Goal: Communication & Community: Answer question/provide support

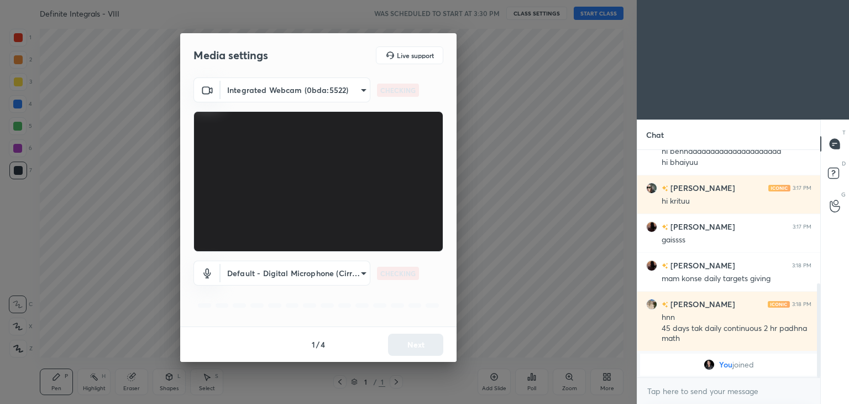
scroll to position [322, 0]
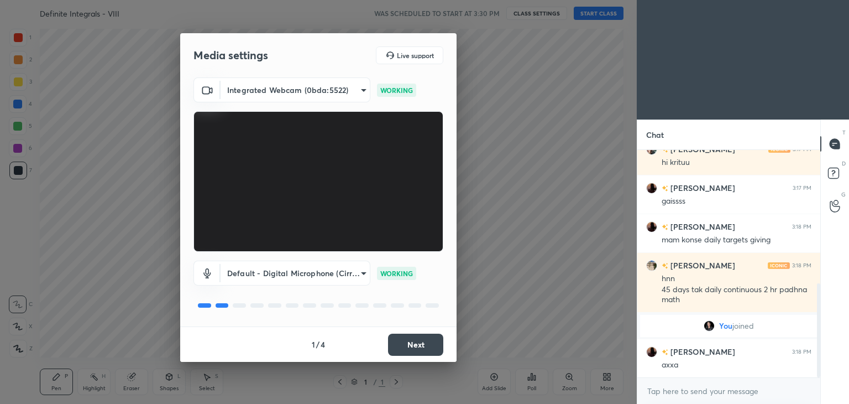
click at [427, 339] on button "Next" at bounding box center [415, 344] width 55 height 22
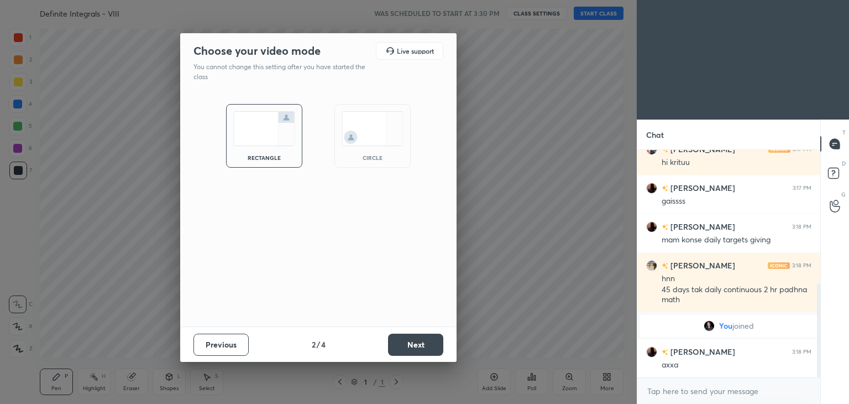
scroll to position [360, 0]
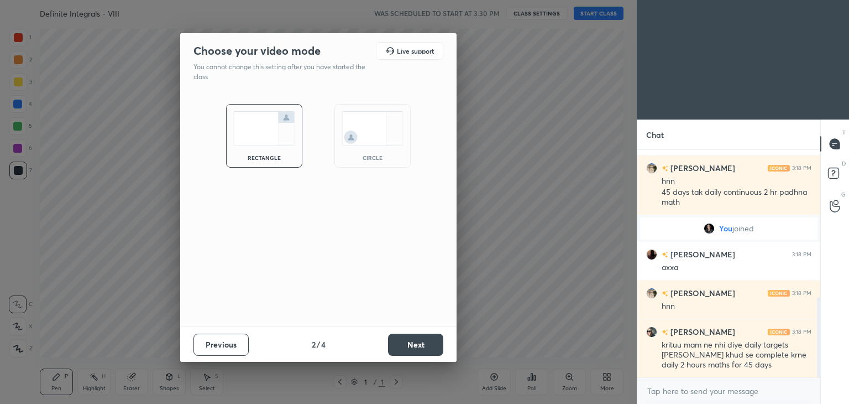
click at [427, 339] on button "Next" at bounding box center [415, 344] width 55 height 22
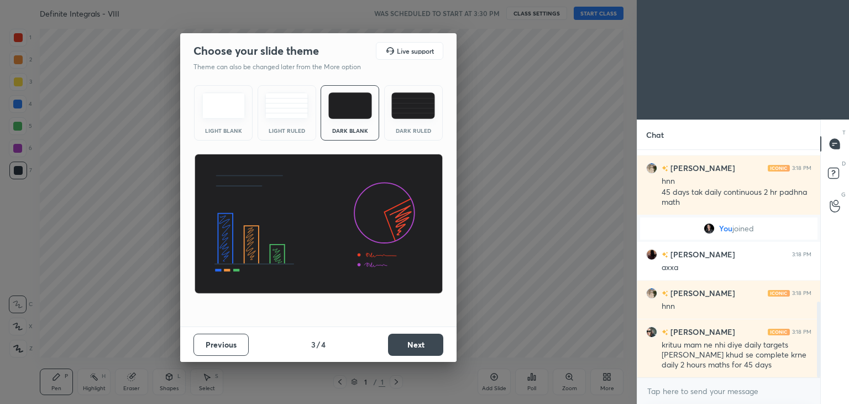
scroll to position [458, 0]
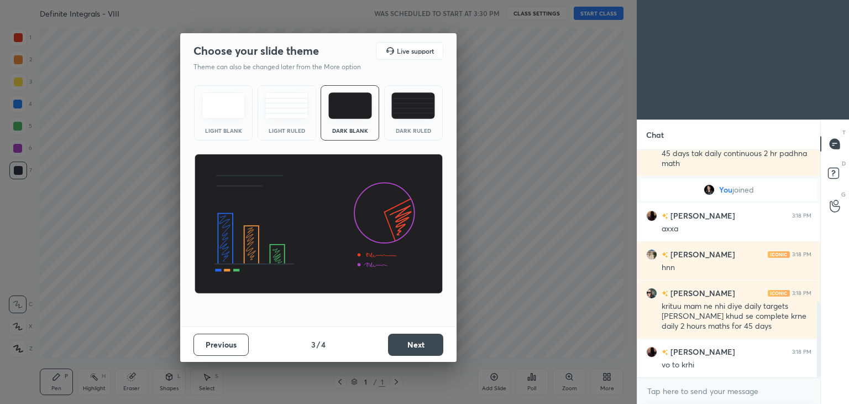
click at [427, 339] on button "Next" at bounding box center [415, 344] width 55 height 22
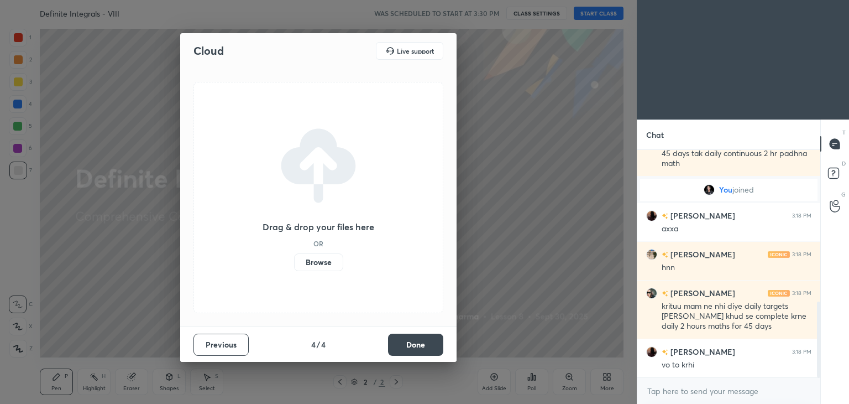
click at [427, 339] on button "Done" at bounding box center [415, 344] width 55 height 22
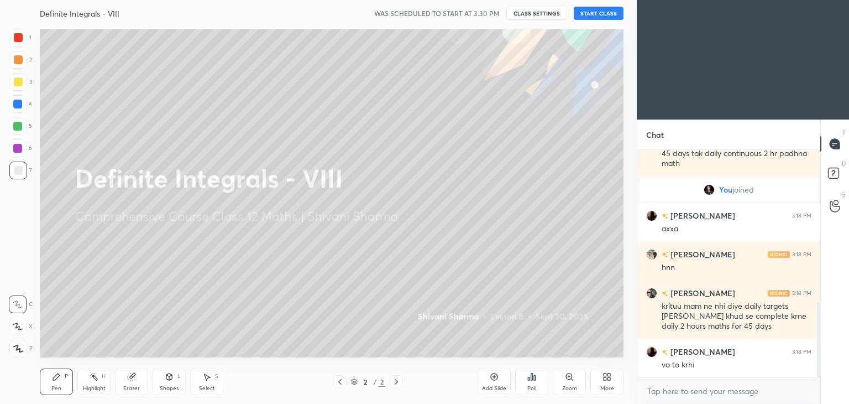
click at [607, 387] on div "More" at bounding box center [607, 388] width 14 height 6
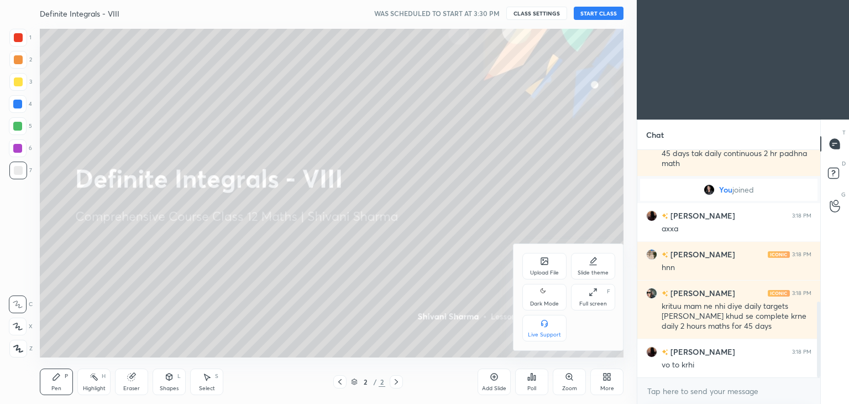
click at [537, 295] on div "Dark Mode" at bounding box center [544, 297] width 44 height 27
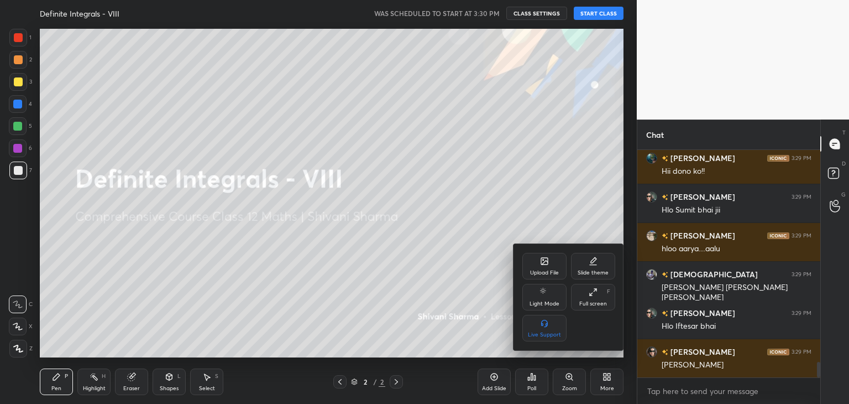
scroll to position [3161, 0]
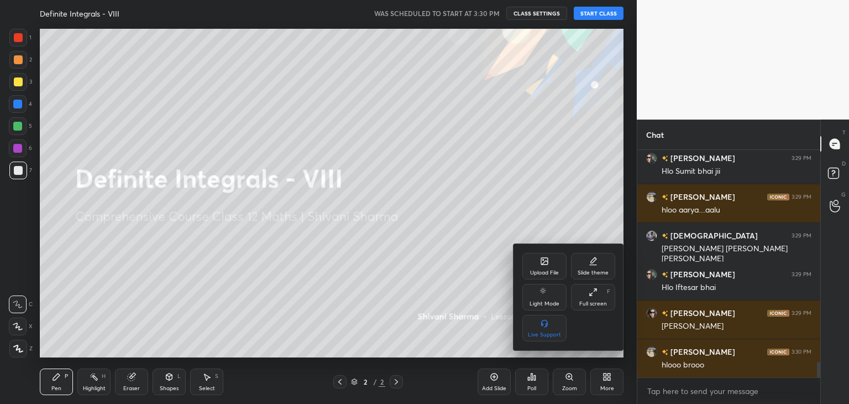
click at [596, 13] on div at bounding box center [424, 202] width 849 height 404
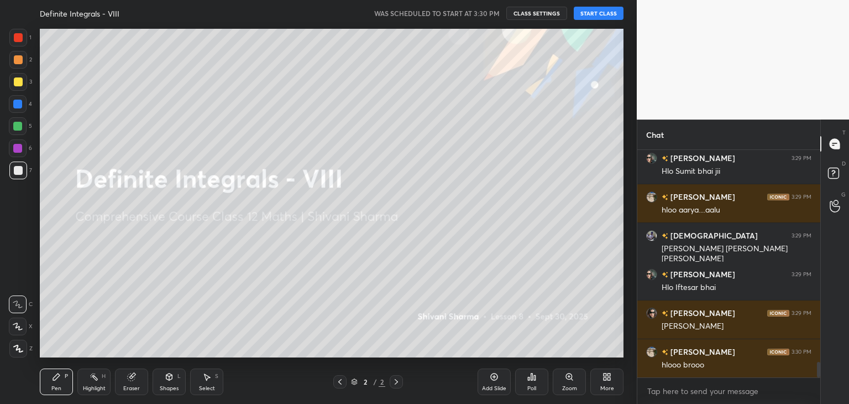
click at [596, 13] on button "START CLASS" at bounding box center [599, 13] width 50 height 13
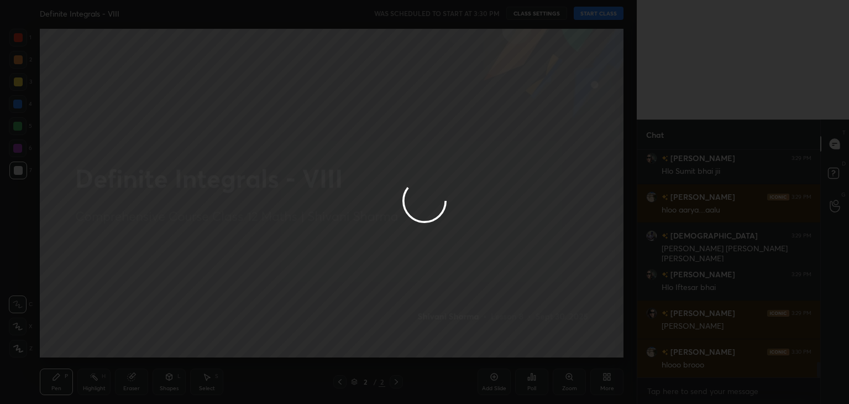
click at [596, 13] on div at bounding box center [424, 202] width 849 height 404
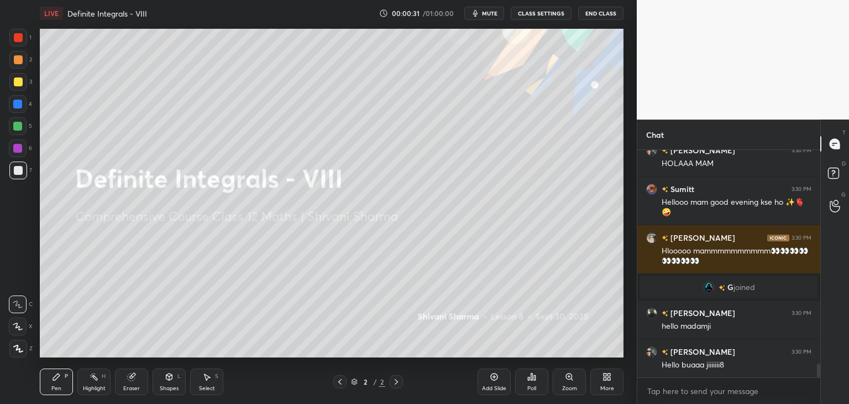
scroll to position [3492, 0]
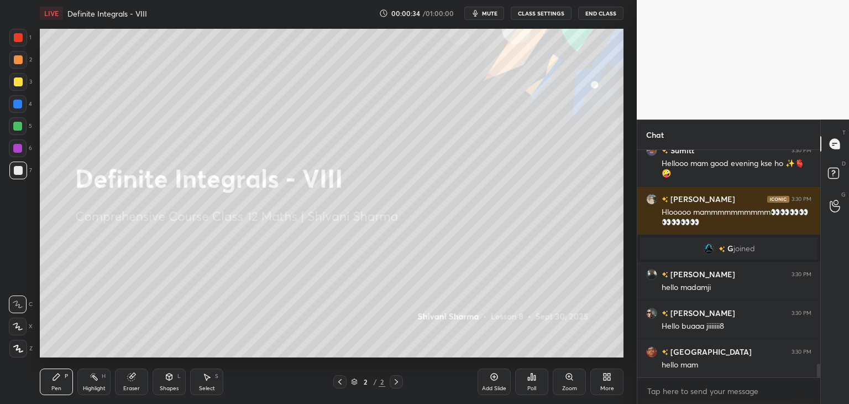
click at [605, 389] on div "More" at bounding box center [607, 388] width 14 height 6
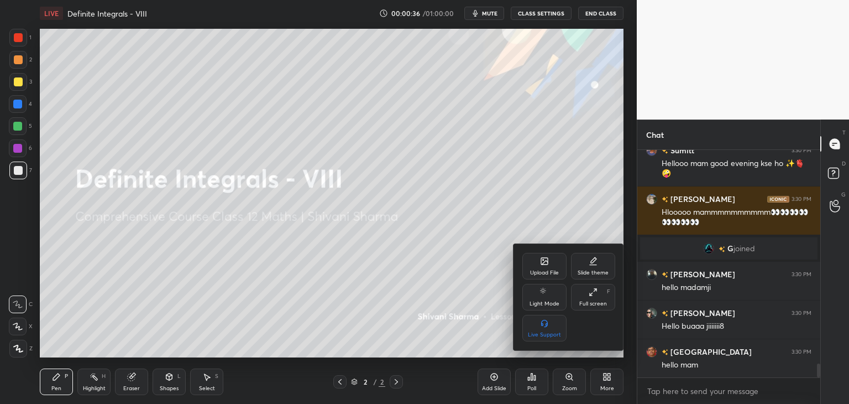
click at [535, 266] on div "Upload File" at bounding box center [544, 266] width 44 height 27
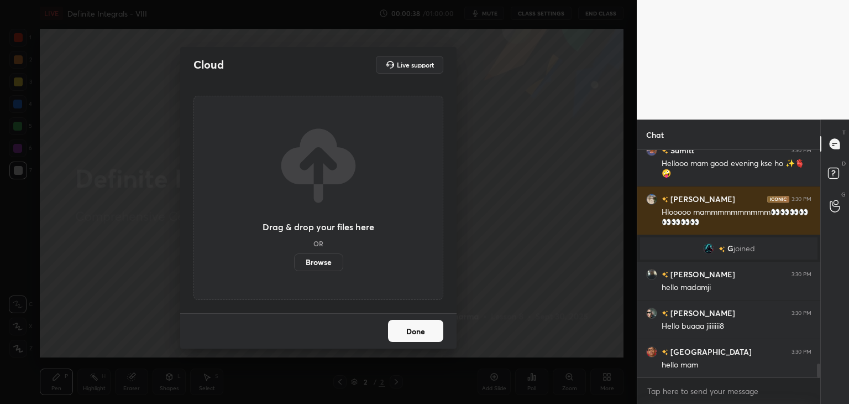
click at [329, 268] on label "Browse" at bounding box center [318, 262] width 49 height 18
click at [294, 268] on input "Browse" at bounding box center [294, 262] width 0 height 18
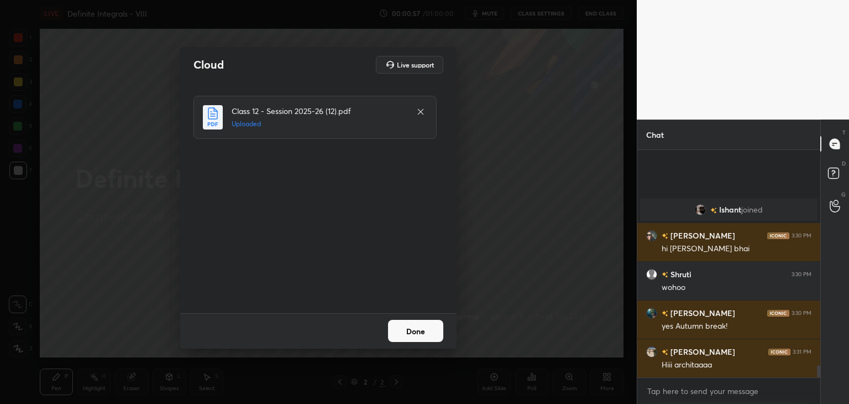
scroll to position [0, 0]
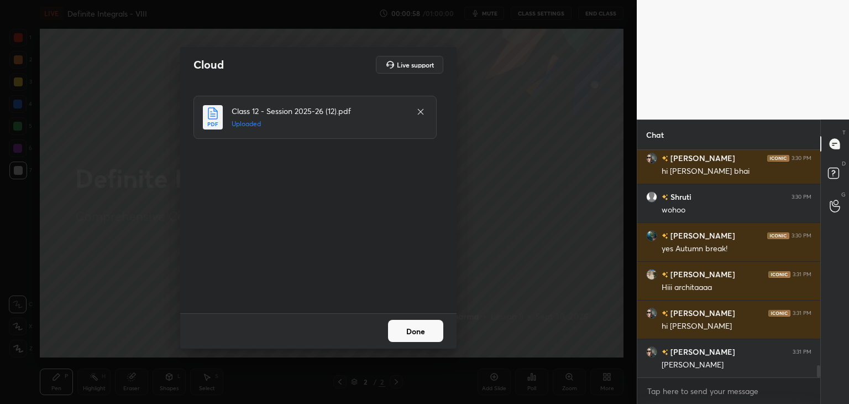
click at [408, 333] on button "Done" at bounding box center [415, 330] width 55 height 22
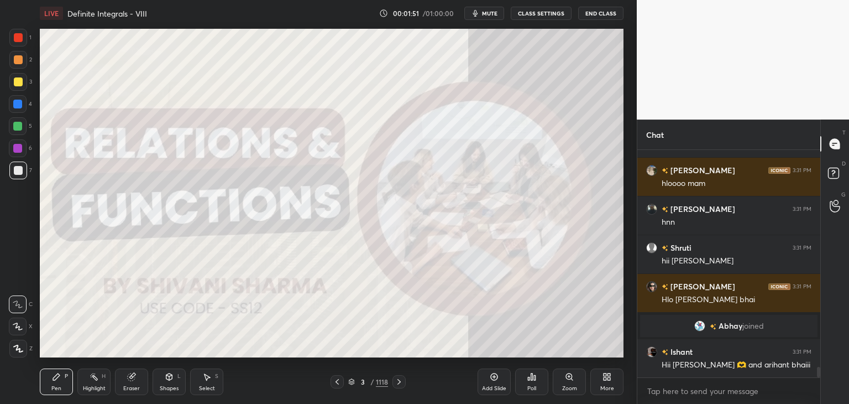
scroll to position [4663, 0]
click at [375, 381] on div "3 / 1118" at bounding box center [368, 381] width 40 height 10
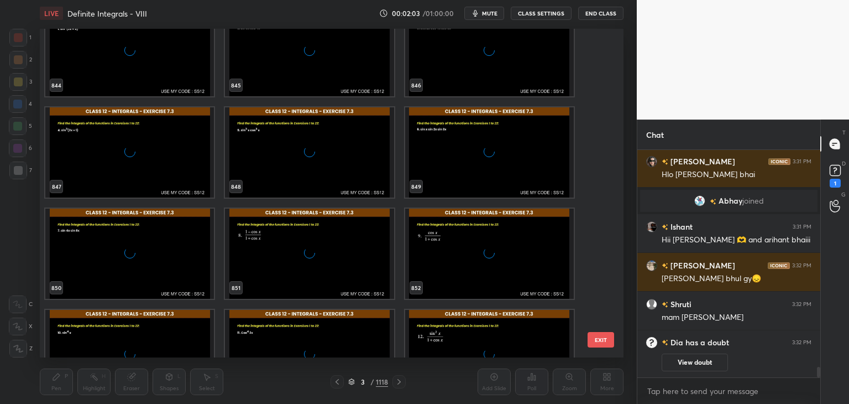
scroll to position [4771, 0]
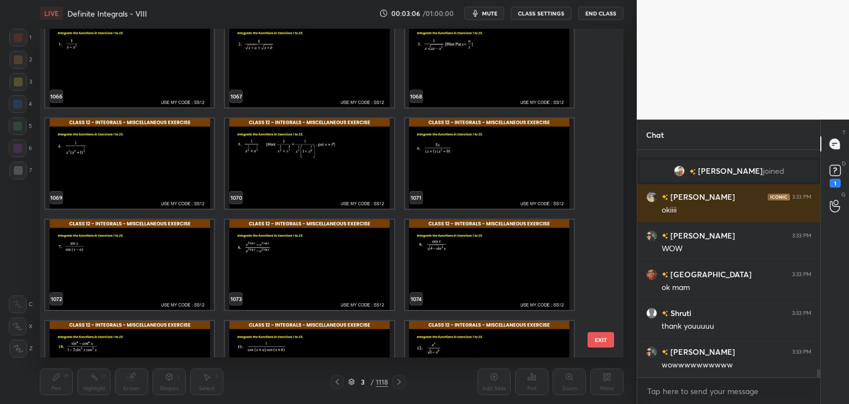
click at [457, 268] on img "grid" at bounding box center [489, 264] width 169 height 90
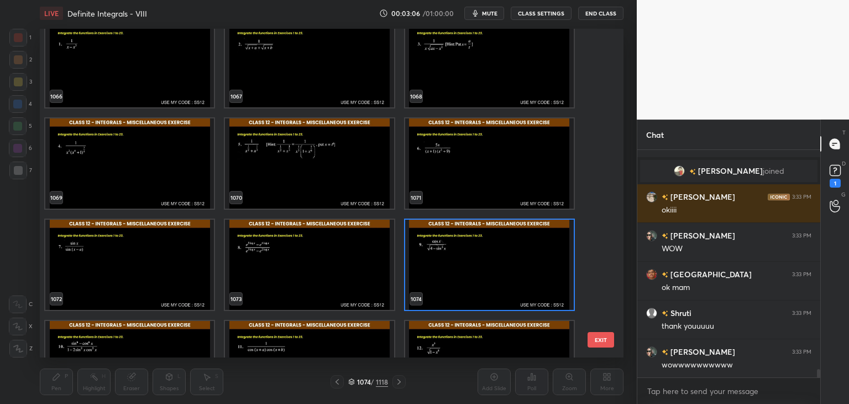
click at [457, 268] on img "grid" at bounding box center [489, 264] width 169 height 90
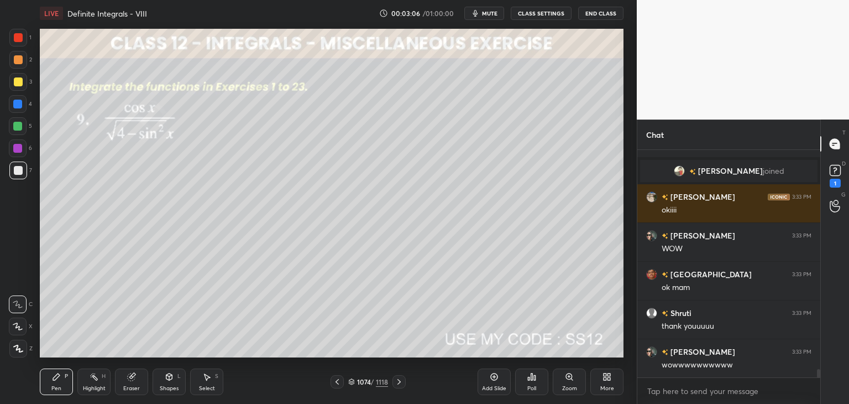
click at [457, 268] on img "grid" at bounding box center [489, 264] width 169 height 90
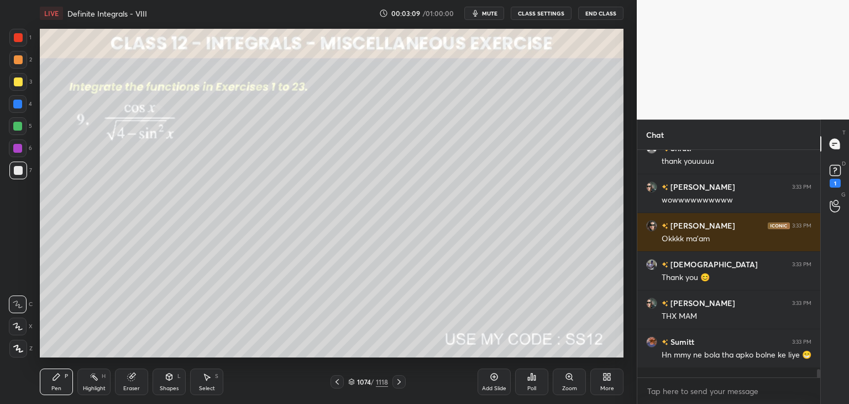
click at [400, 381] on icon at bounding box center [398, 382] width 3 height 6
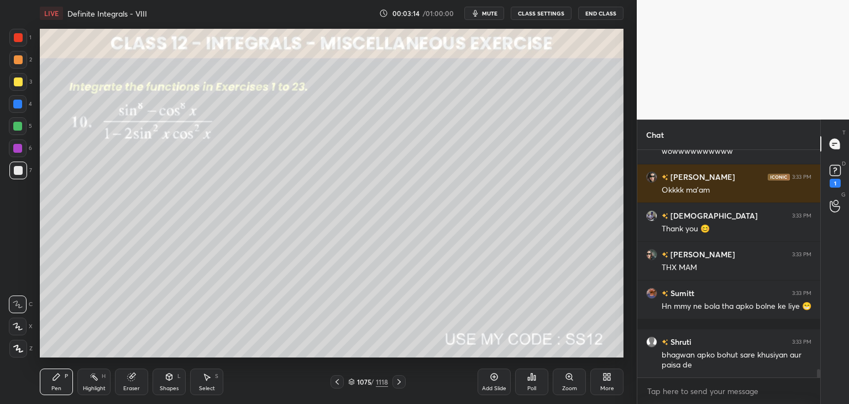
click at [400, 381] on icon at bounding box center [398, 382] width 3 height 6
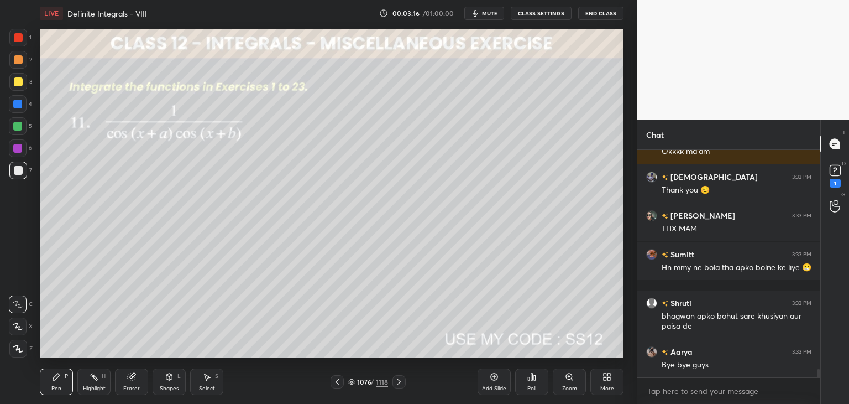
click at [400, 381] on icon at bounding box center [398, 382] width 3 height 6
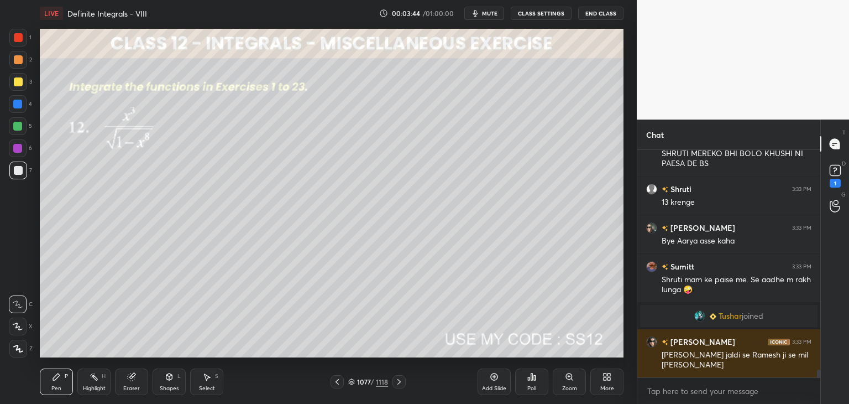
click at [398, 381] on icon at bounding box center [399, 381] width 9 height 9
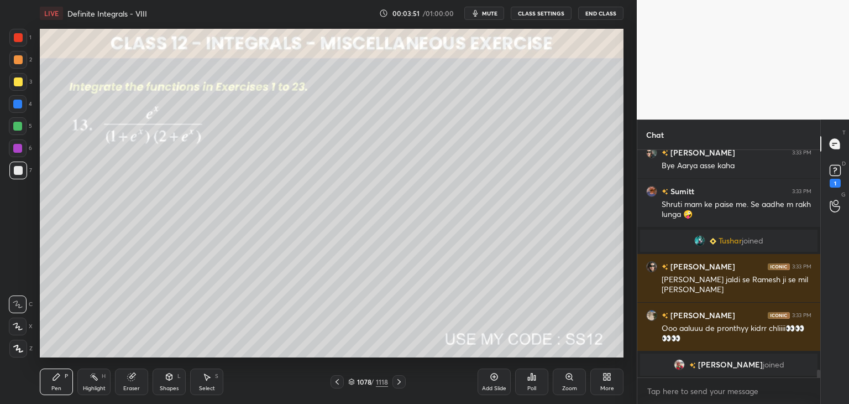
click at [18, 345] on icon at bounding box center [18, 348] width 10 height 8
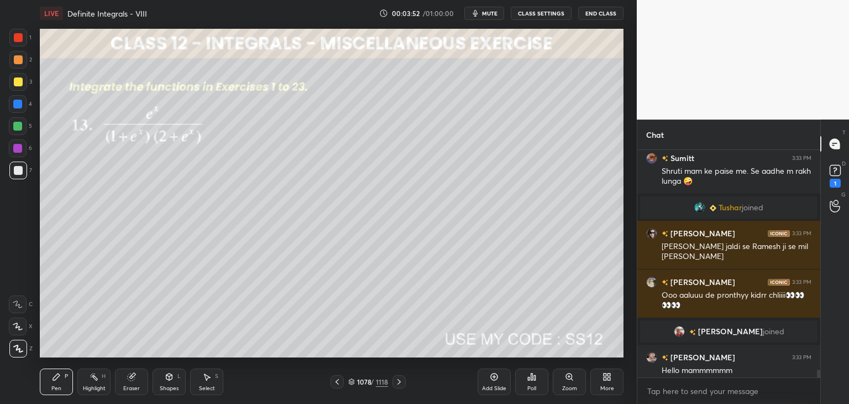
scroll to position [6407, 0]
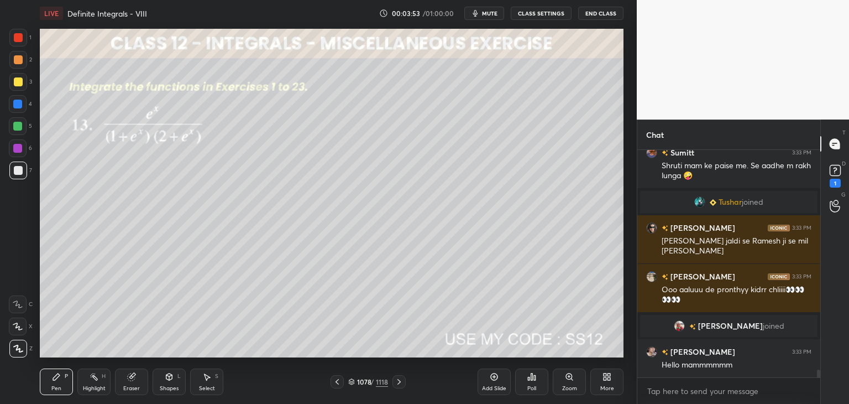
click at [20, 80] on div at bounding box center [18, 81] width 9 height 9
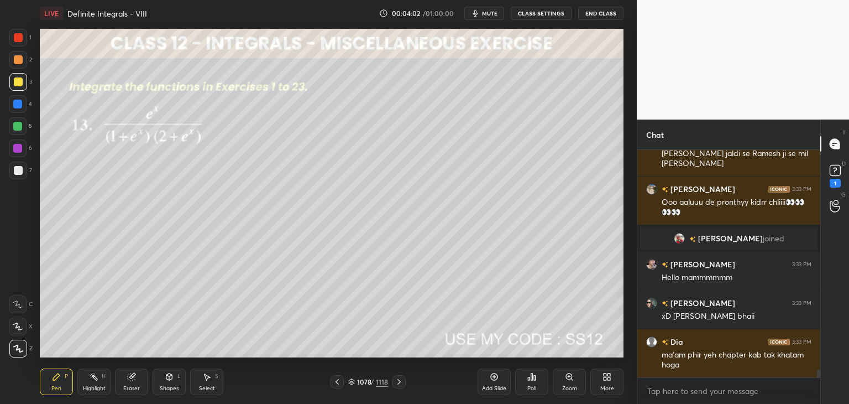
scroll to position [6533, 0]
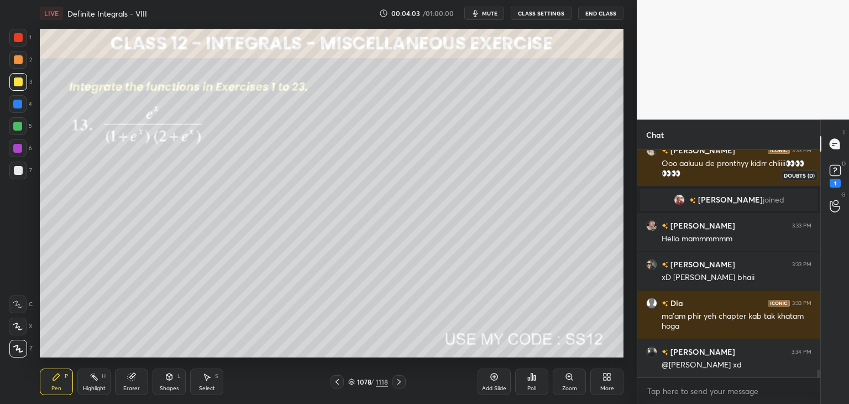
click at [834, 175] on rect at bounding box center [835, 170] width 11 height 11
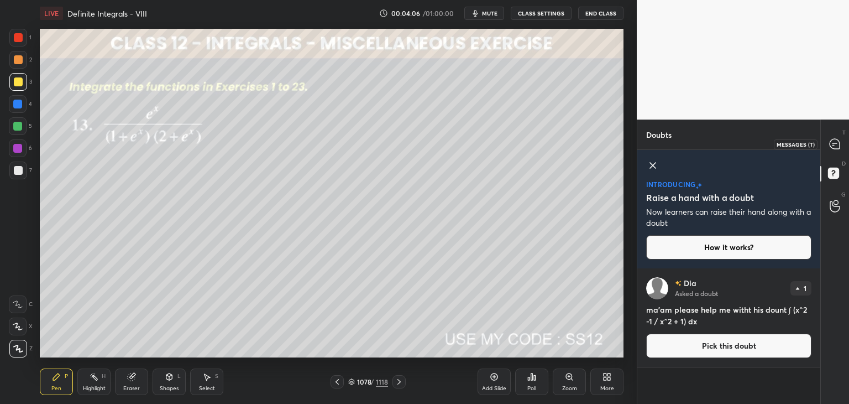
click at [835, 144] on icon at bounding box center [835, 144] width 10 height 10
type textarea "x"
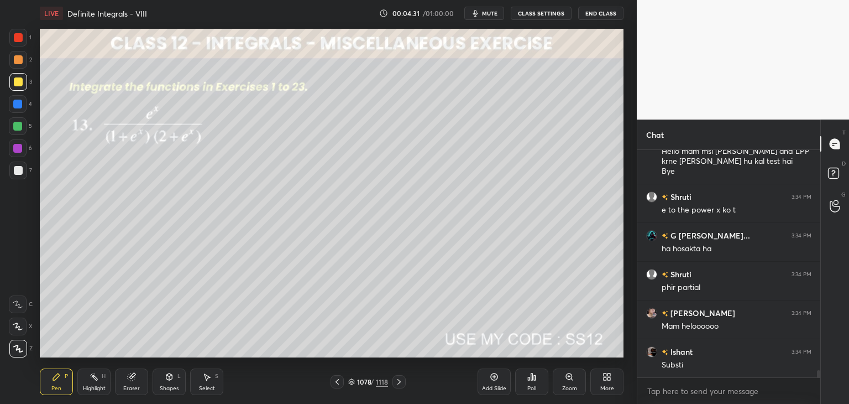
scroll to position [6985, 0]
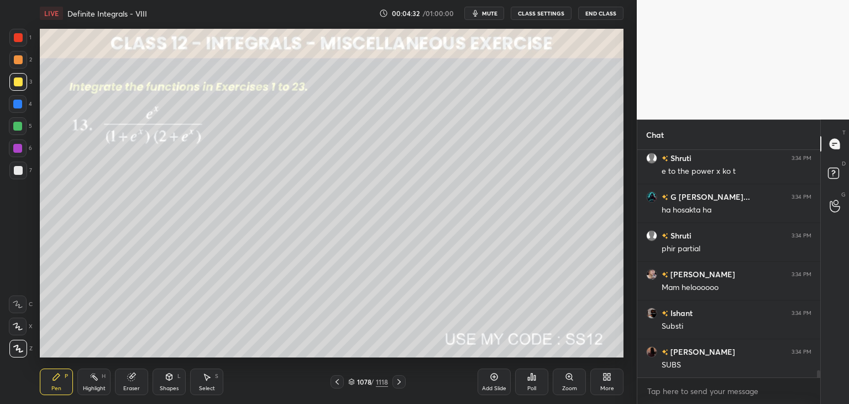
click at [533, 388] on div "Poll" at bounding box center [531, 388] width 9 height 6
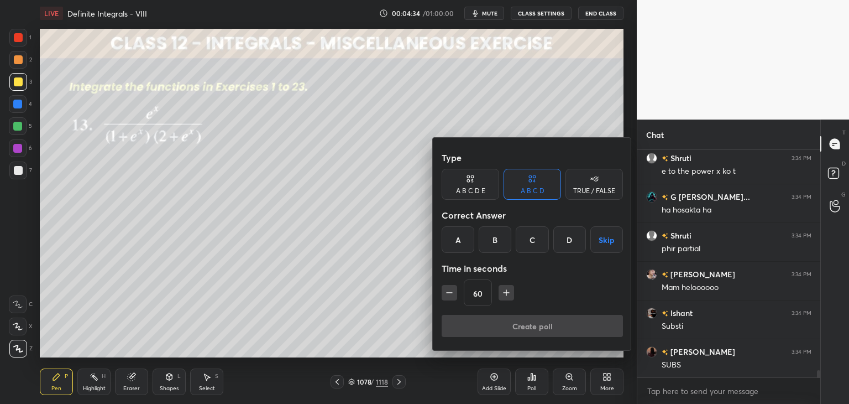
click at [509, 290] on icon "button" at bounding box center [506, 292] width 11 height 11
click at [506, 292] on icon "button" at bounding box center [506, 292] width 11 height 11
click at [506, 292] on icon "button" at bounding box center [511, 292] width 11 height 11
type input "120"
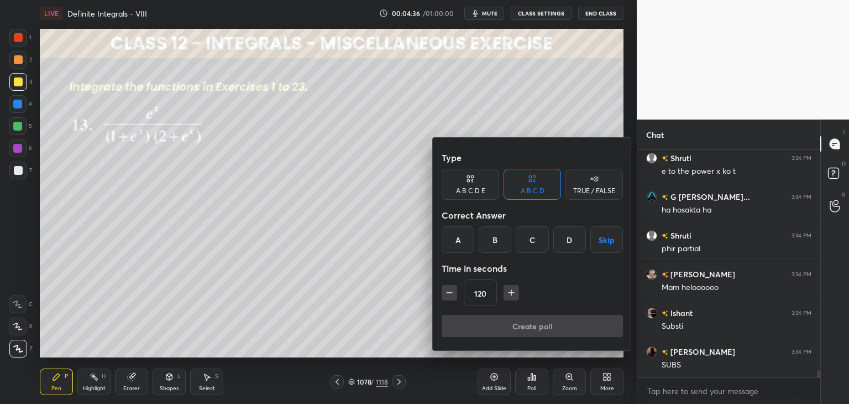
click at [606, 246] on button "Skip" at bounding box center [606, 239] width 33 height 27
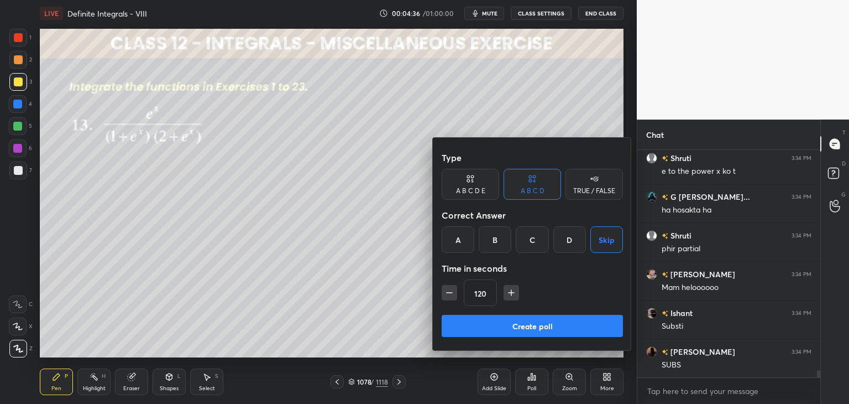
drag, startPoint x: 575, startPoint y: 322, endPoint x: 577, endPoint y: 311, distance: 11.3
click at [575, 322] on button "Create poll" at bounding box center [532, 326] width 181 height 22
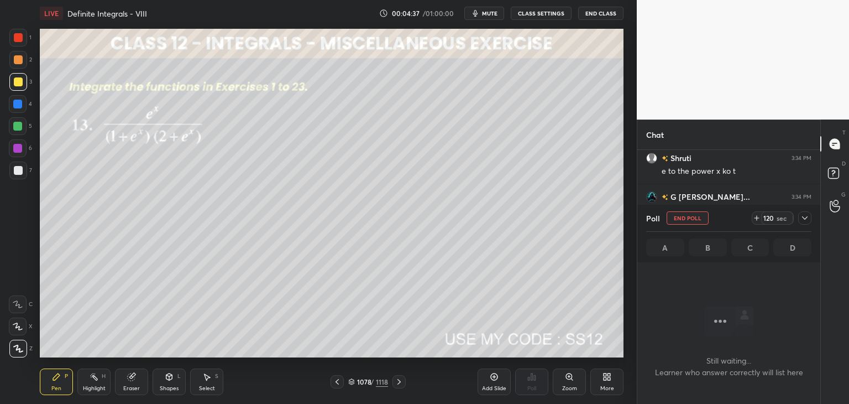
scroll to position [77, 180]
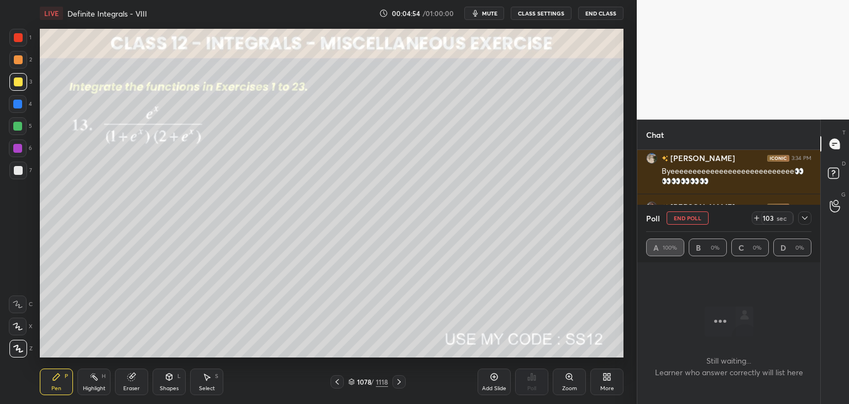
click at [801, 223] on div at bounding box center [804, 217] width 13 height 13
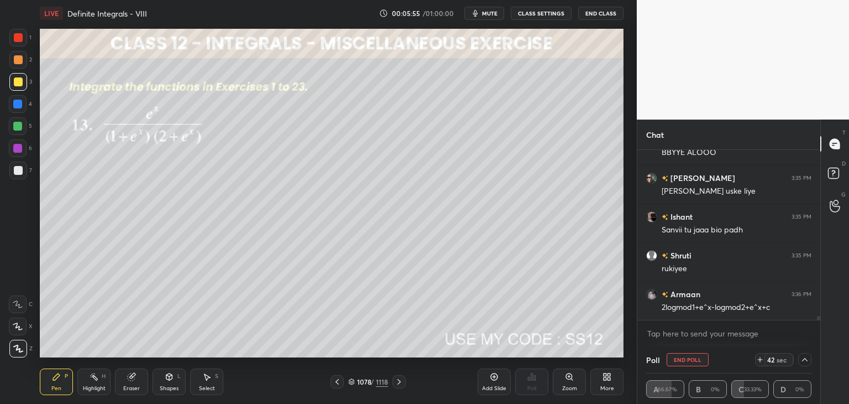
scroll to position [7565, 0]
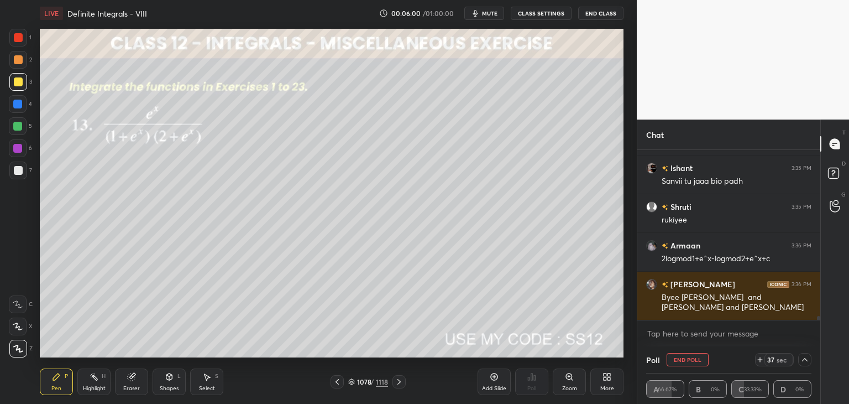
click at [19, 80] on div at bounding box center [18, 81] width 9 height 9
click at [678, 359] on button "End Poll" at bounding box center [688, 359] width 42 height 13
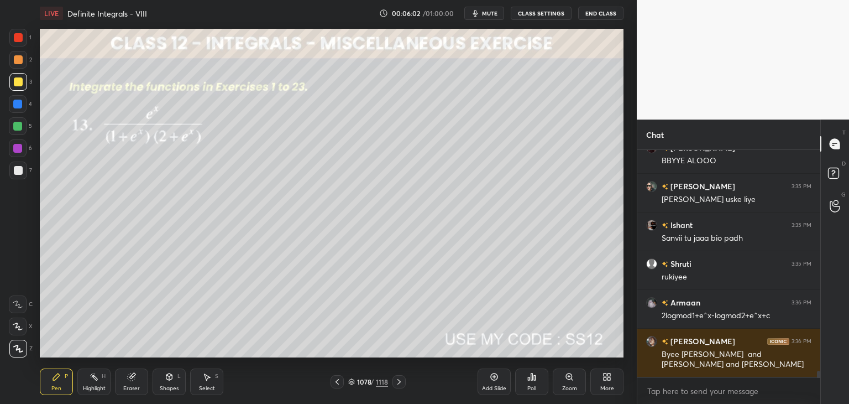
scroll to position [4, 3]
click at [19, 172] on div at bounding box center [18, 170] width 9 height 9
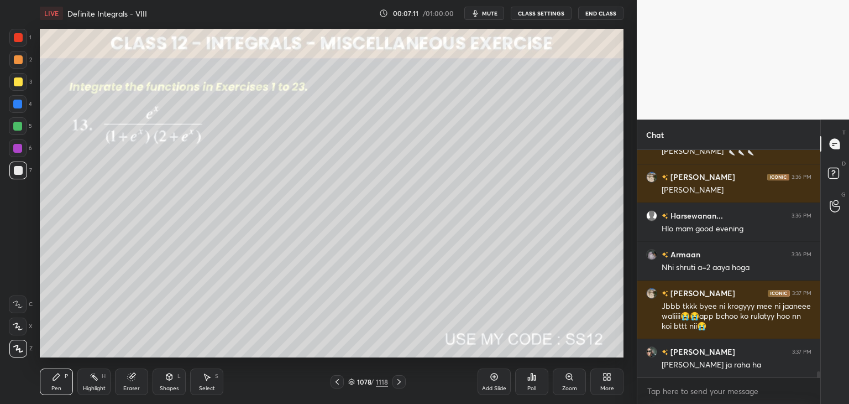
scroll to position [8146, 0]
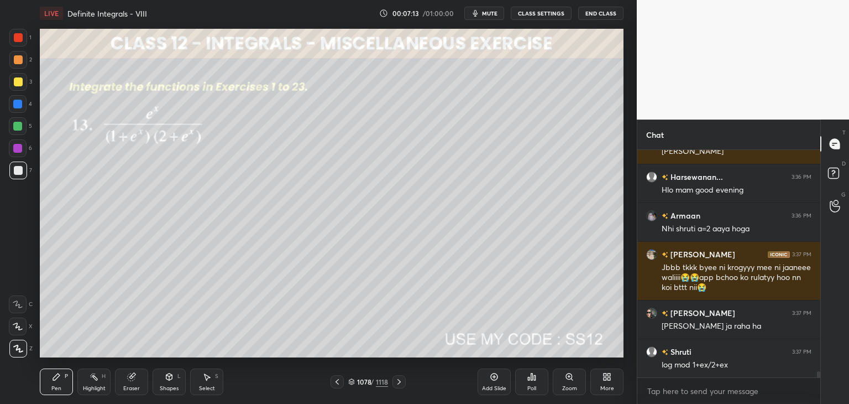
click at [143, 383] on div "Eraser" at bounding box center [131, 381] width 33 height 27
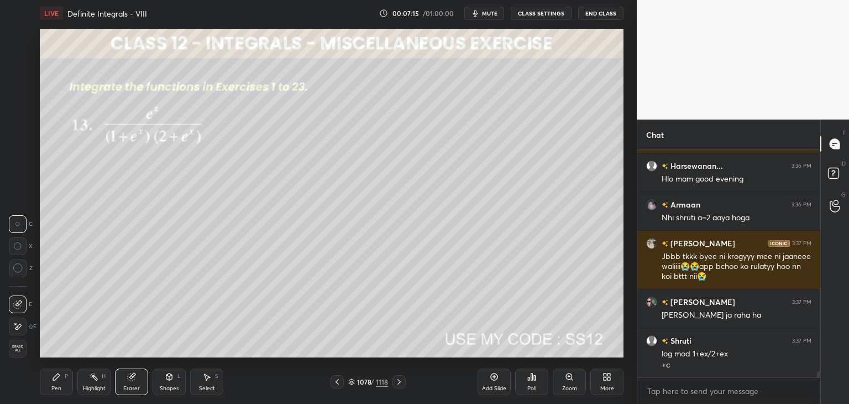
drag, startPoint x: 59, startPoint y: 385, endPoint x: 124, endPoint y: 360, distance: 69.3
click at [60, 386] on div "Pen" at bounding box center [56, 388] width 10 height 6
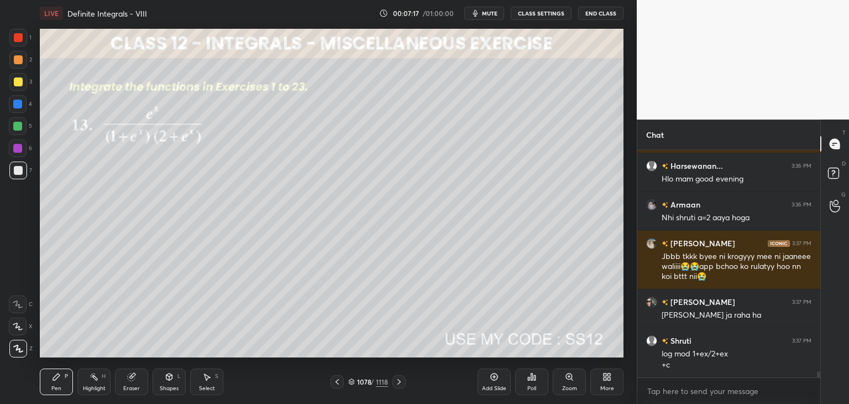
click at [207, 387] on div "Select" at bounding box center [207, 388] width 16 height 6
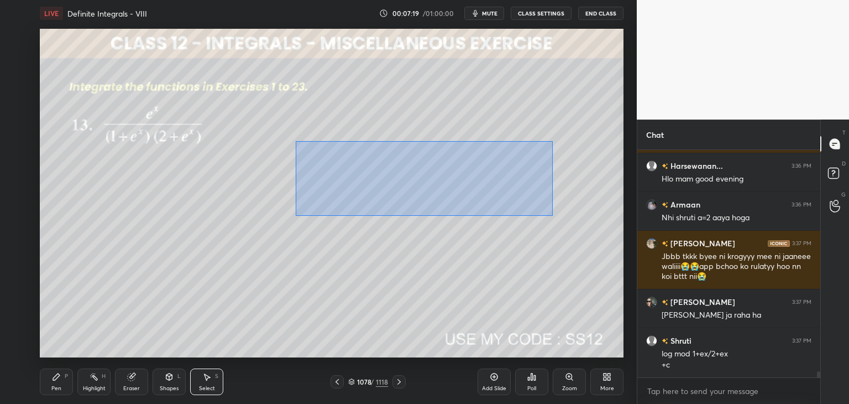
drag, startPoint x: 296, startPoint y: 141, endPoint x: 553, endPoint y: 216, distance: 267.6
click at [553, 216] on div "0 ° Undo Copy Duplicate Duplicate to new slide Delete" at bounding box center [332, 193] width 584 height 328
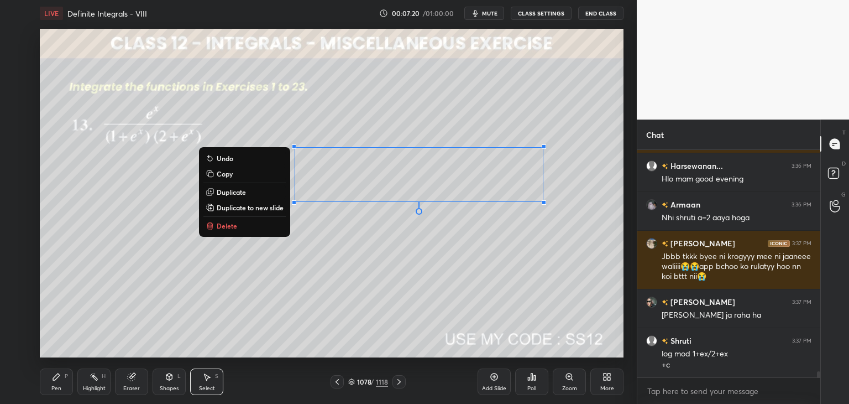
click at [234, 177] on button "Copy" at bounding box center [244, 173] width 82 height 13
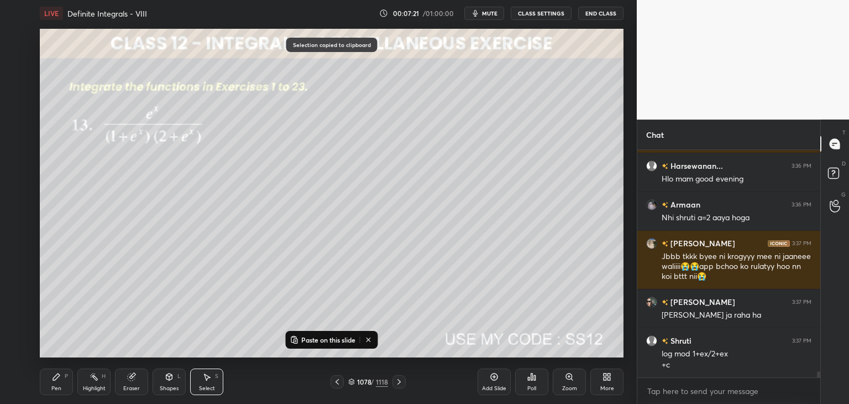
drag, startPoint x: 494, startPoint y: 386, endPoint x: 486, endPoint y: 381, distance: 9.1
click at [494, 385] on div "Add Slide" at bounding box center [494, 388] width 24 height 6
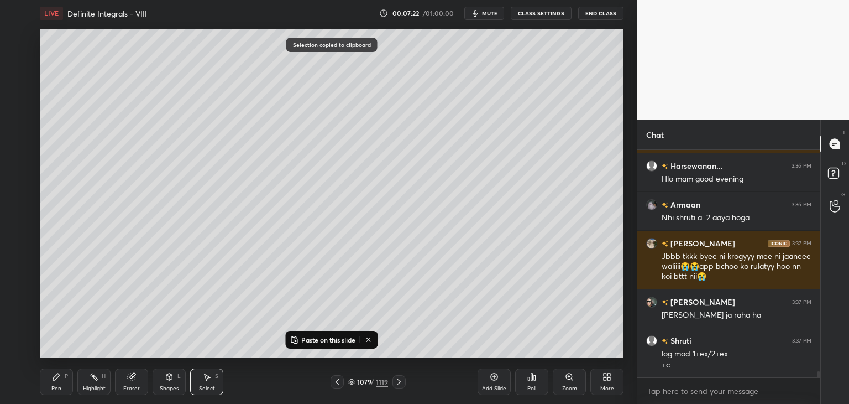
click at [321, 337] on p "Paste on this slide" at bounding box center [328, 339] width 54 height 9
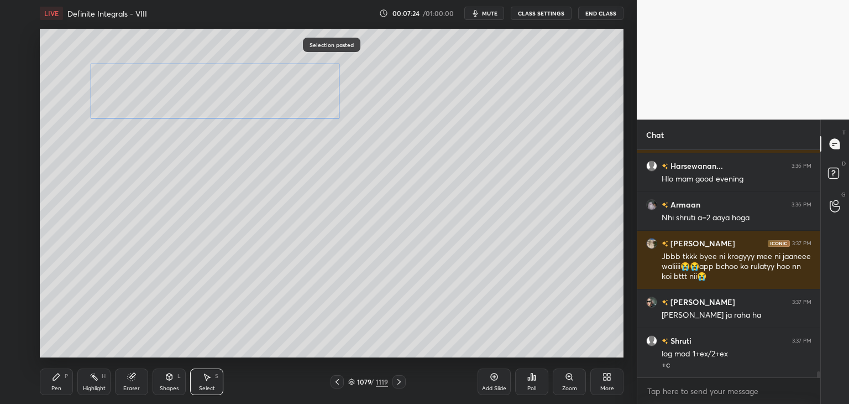
drag, startPoint x: 354, startPoint y: 190, endPoint x: 166, endPoint y: 125, distance: 198.6
click at [164, 111] on div "0 ° Undo Copy Paste here Duplicate Duplicate to new slide Delete" at bounding box center [332, 193] width 584 height 328
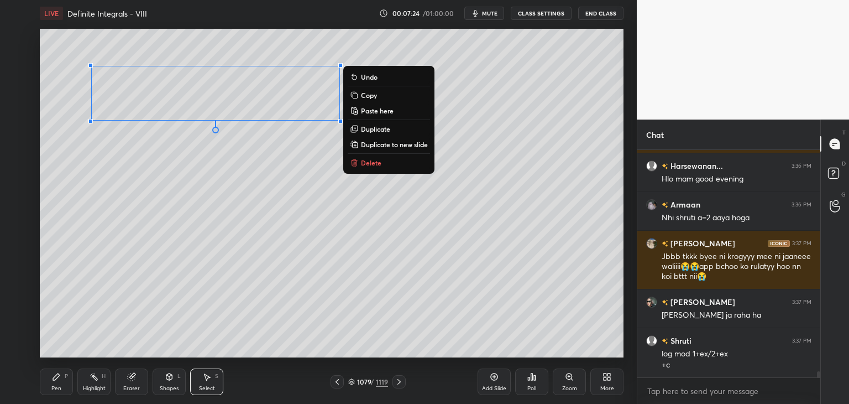
drag, startPoint x: 133, startPoint y: 220, endPoint x: 136, endPoint y: 232, distance: 12.1
click at [133, 219] on div "0 ° Undo Copy Paste here Duplicate Duplicate to new slide Delete" at bounding box center [332, 193] width 584 height 328
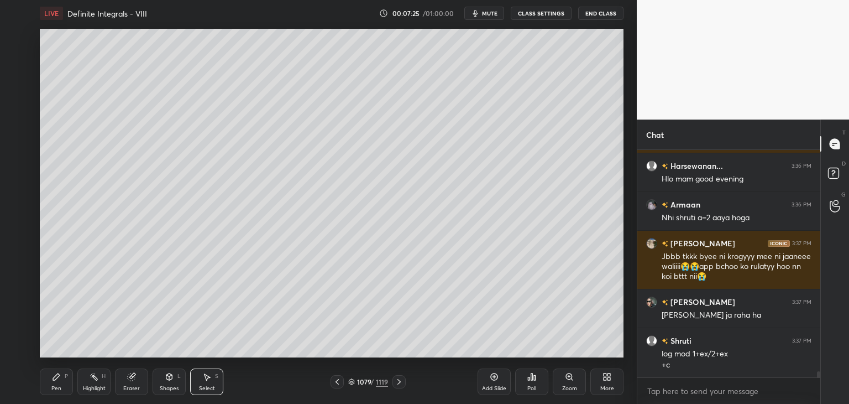
click at [132, 383] on div "Eraser" at bounding box center [131, 381] width 33 height 27
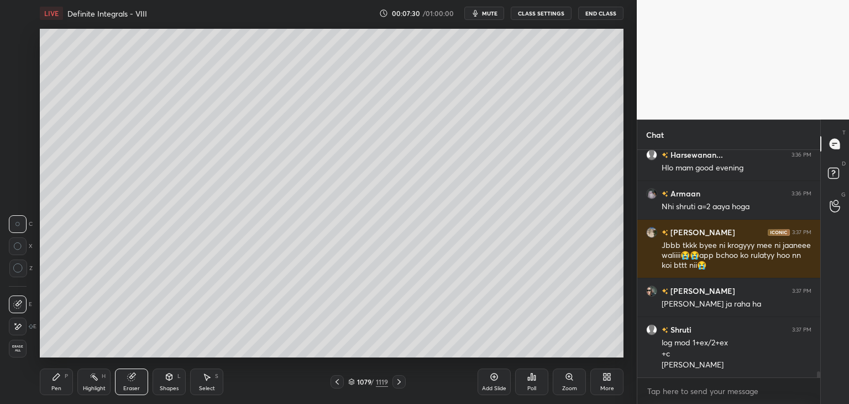
scroll to position [8207, 0]
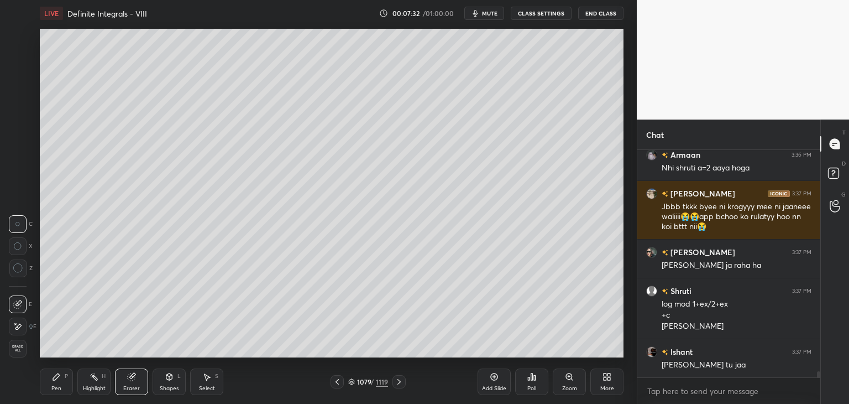
click at [338, 384] on icon at bounding box center [337, 381] width 9 height 9
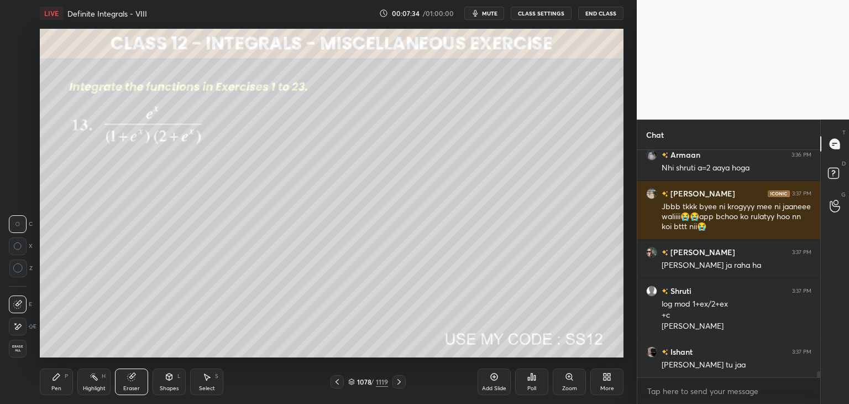
click at [400, 381] on icon at bounding box center [398, 382] width 3 height 6
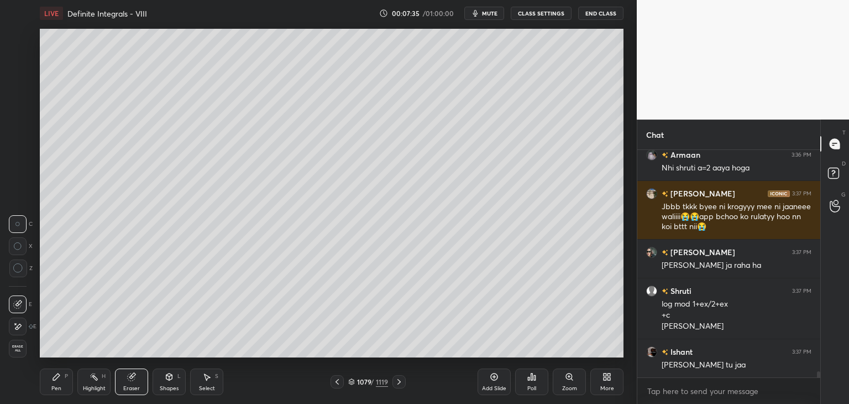
drag, startPoint x: 53, startPoint y: 384, endPoint x: 76, endPoint y: 358, distance: 34.5
click at [53, 384] on div "Pen P" at bounding box center [56, 381] width 33 height 27
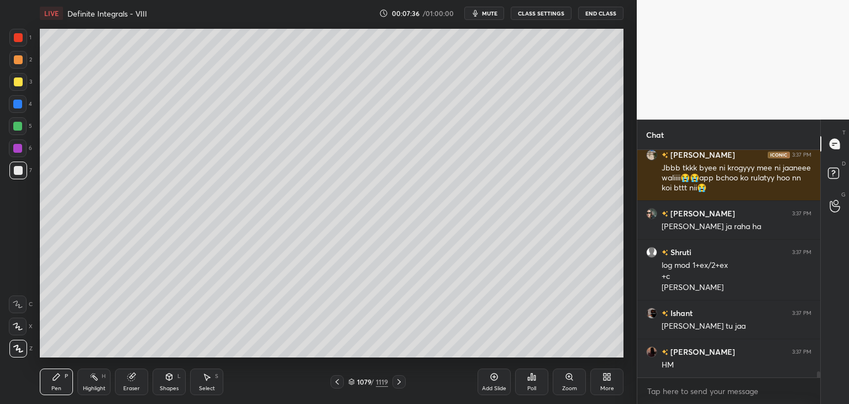
scroll to position [8285, 0]
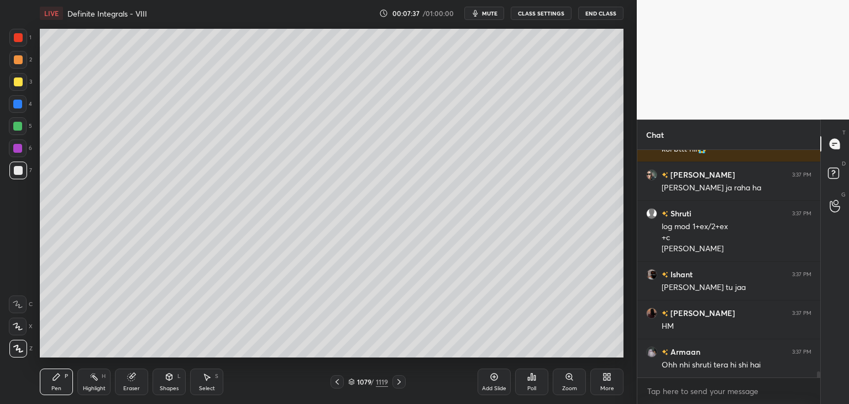
drag, startPoint x: 337, startPoint y: 381, endPoint x: 343, endPoint y: 379, distance: 6.5
click at [338, 379] on icon at bounding box center [337, 382] width 3 height 6
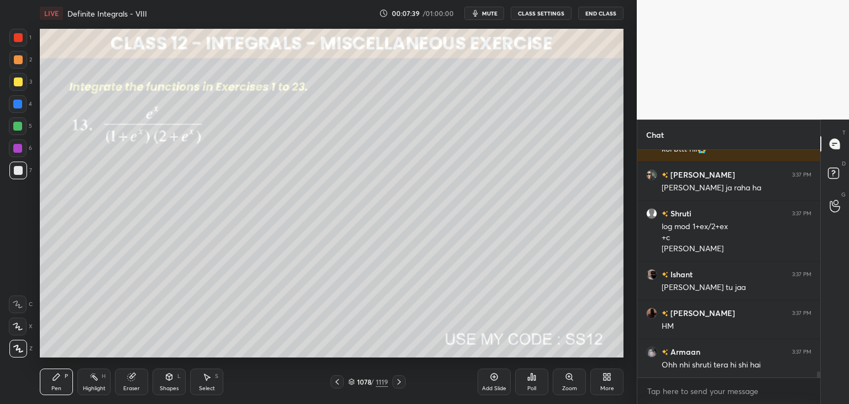
click at [398, 381] on icon at bounding box center [399, 381] width 9 height 9
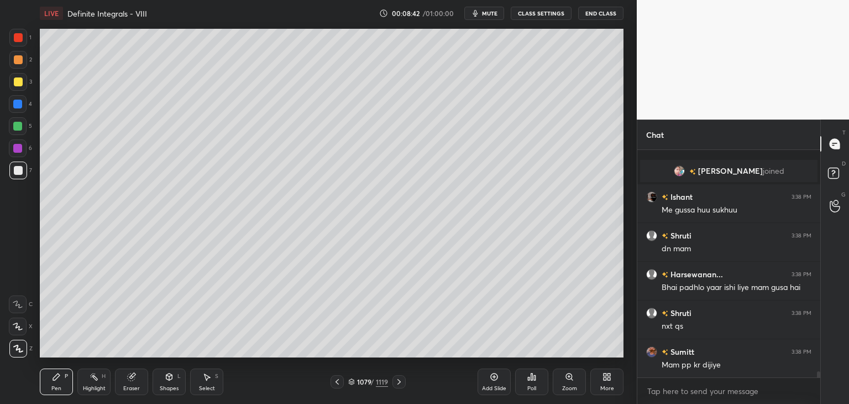
scroll to position [8363, 0]
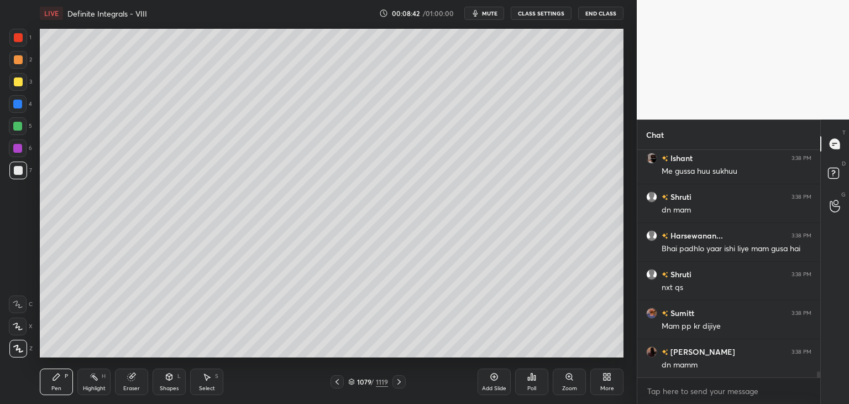
click at [341, 383] on icon at bounding box center [337, 381] width 9 height 9
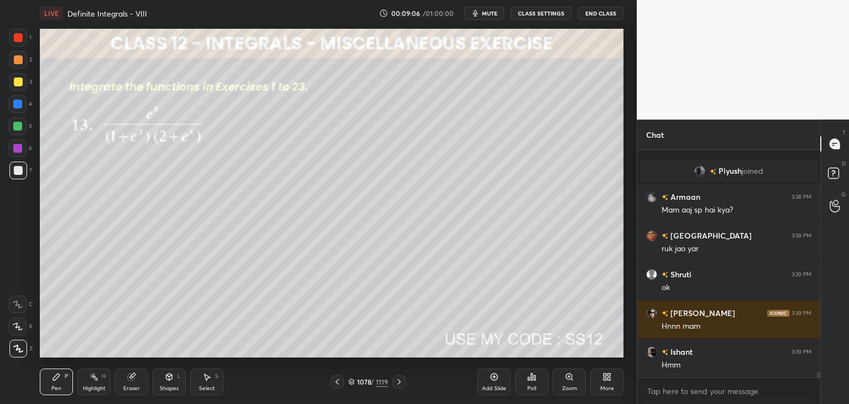
scroll to position [8508, 0]
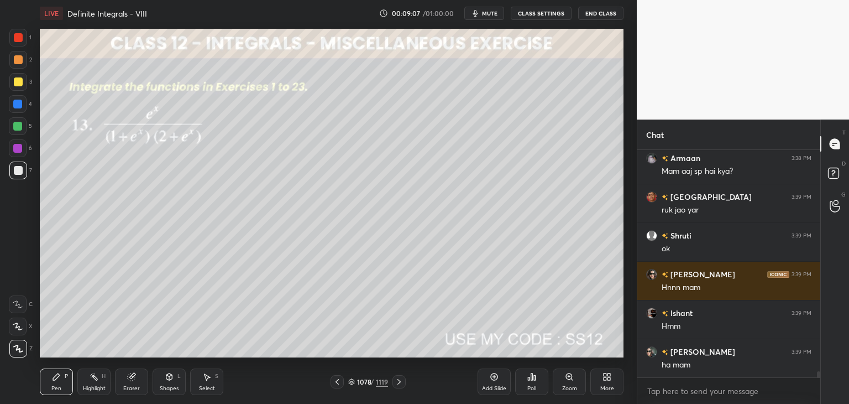
click at [397, 380] on icon at bounding box center [399, 381] width 9 height 9
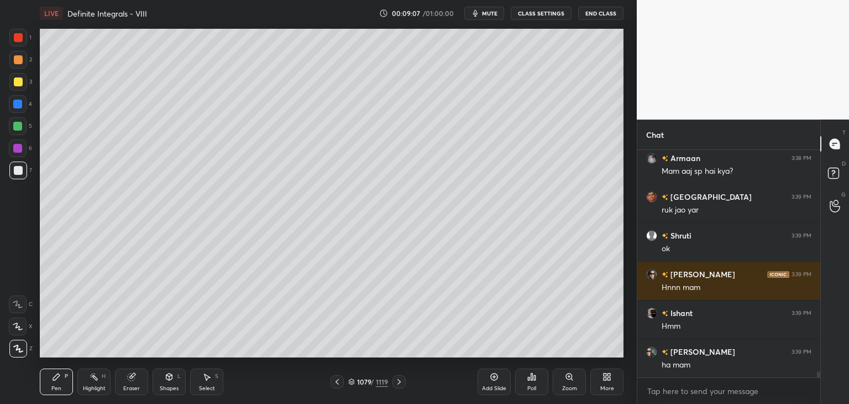
scroll to position [8663, 0]
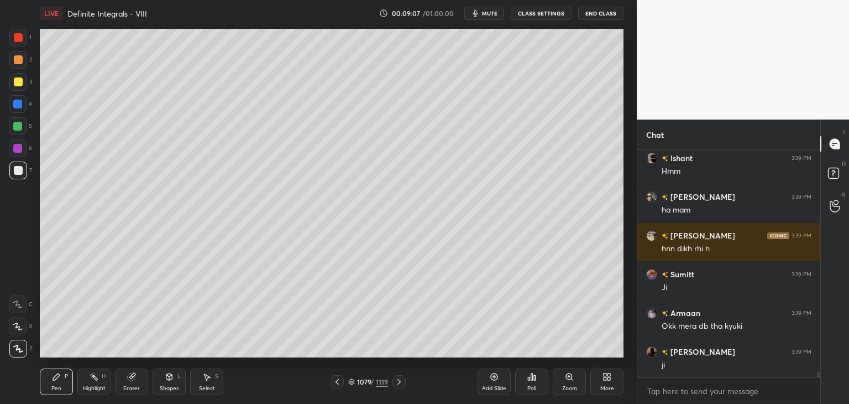
click at [397, 381] on icon at bounding box center [399, 381] width 9 height 9
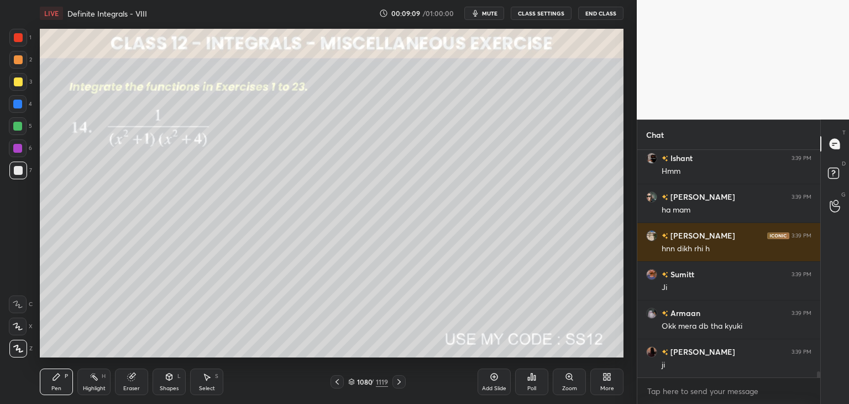
click at [532, 382] on div "Poll" at bounding box center [531, 381] width 33 height 27
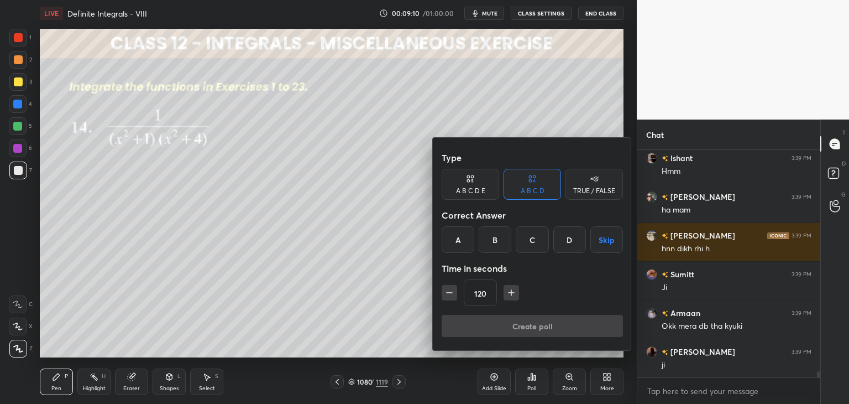
click at [602, 249] on button "Skip" at bounding box center [606, 239] width 33 height 27
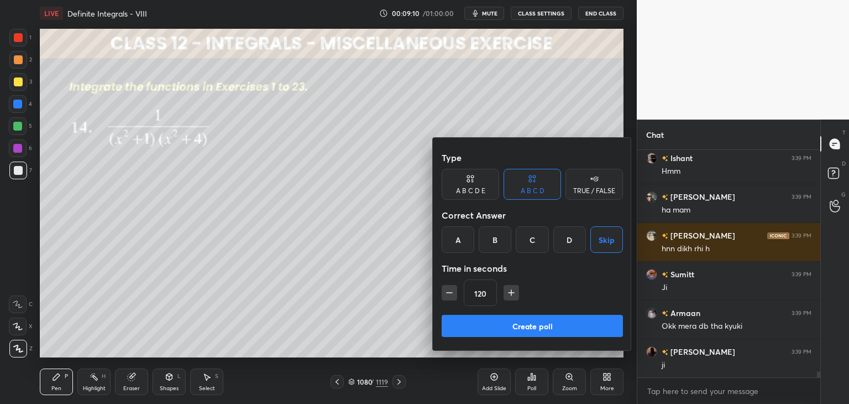
scroll to position [8701, 0]
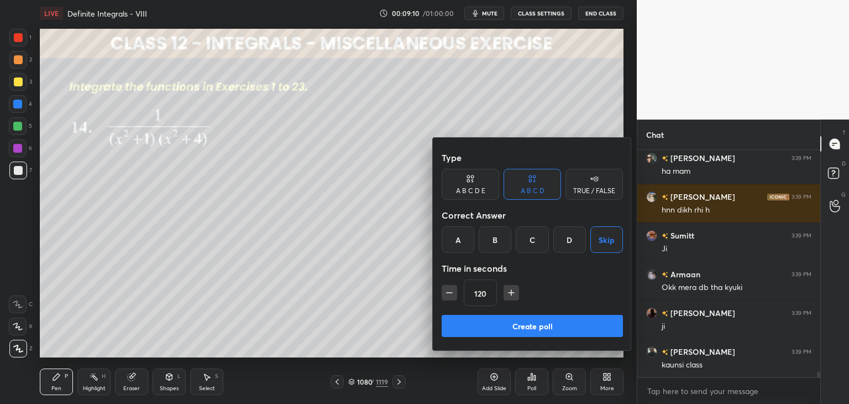
click at [526, 338] on div "Create poll" at bounding box center [532, 328] width 181 height 27
click at [522, 331] on button "Create poll" at bounding box center [532, 326] width 181 height 22
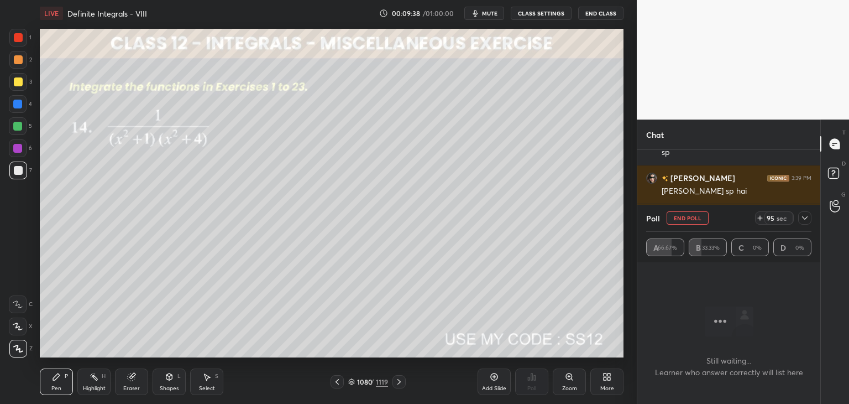
scroll to position [8991, 0]
click at [805, 217] on icon at bounding box center [804, 217] width 9 height 9
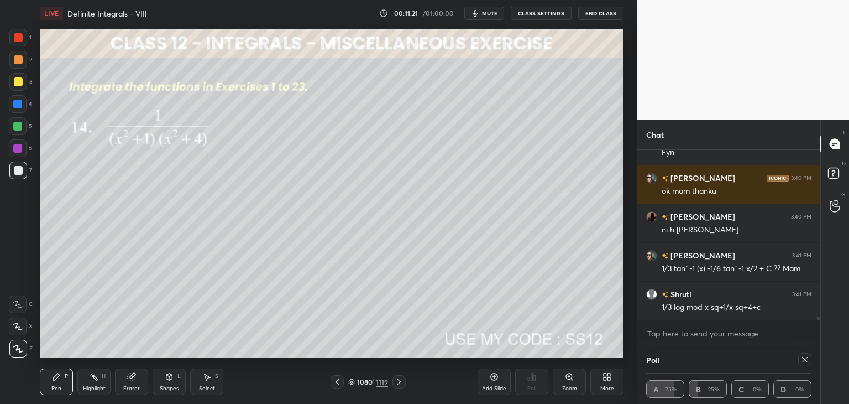
scroll to position [9317, 0]
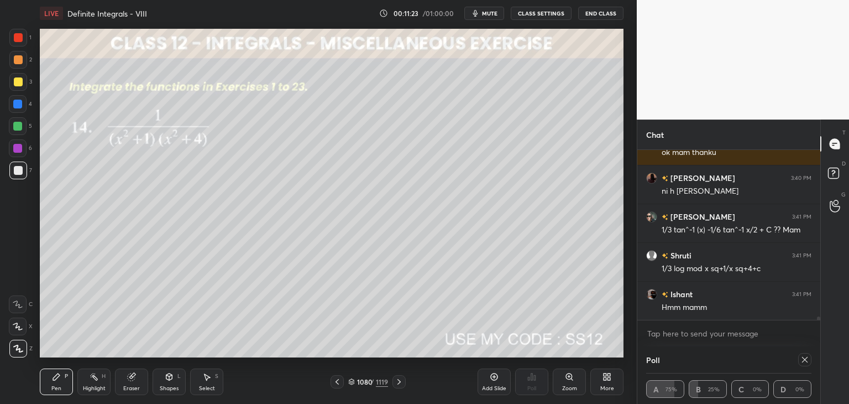
click at [803, 360] on icon at bounding box center [804, 359] width 9 height 9
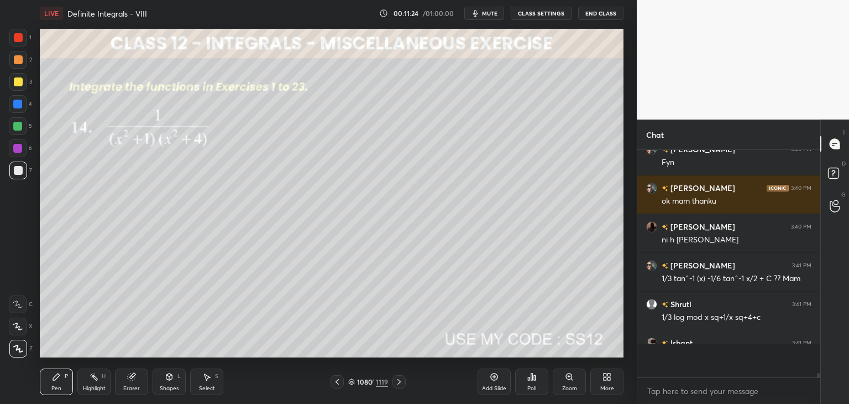
scroll to position [4, 3]
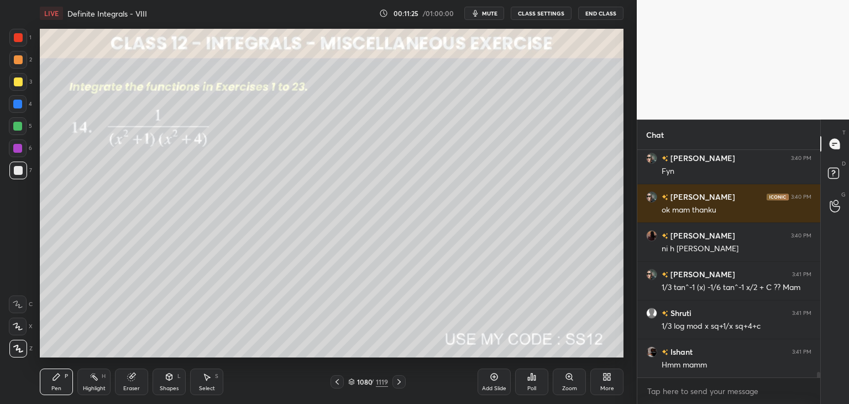
click at [22, 169] on div at bounding box center [18, 170] width 18 height 18
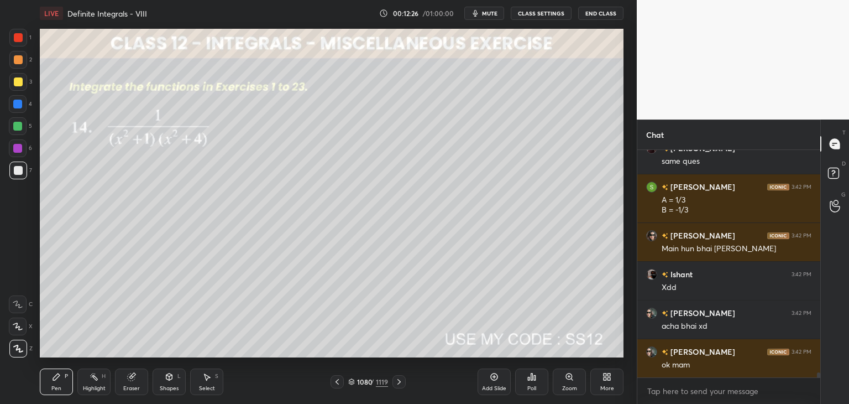
scroll to position [9850, 0]
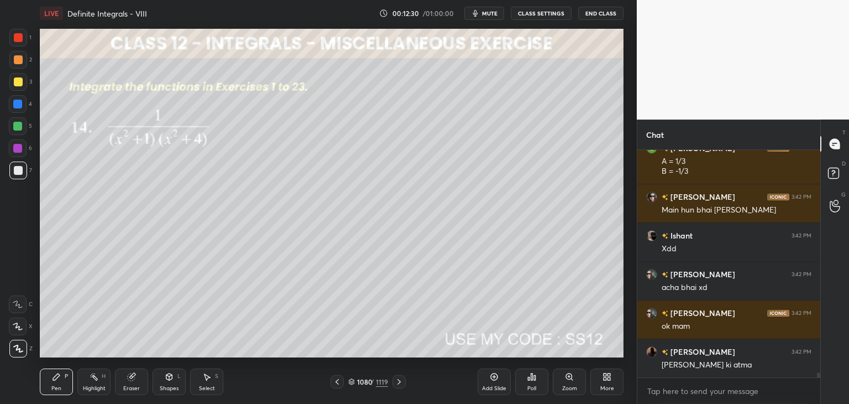
click at [133, 382] on div "Eraser" at bounding box center [131, 381] width 33 height 27
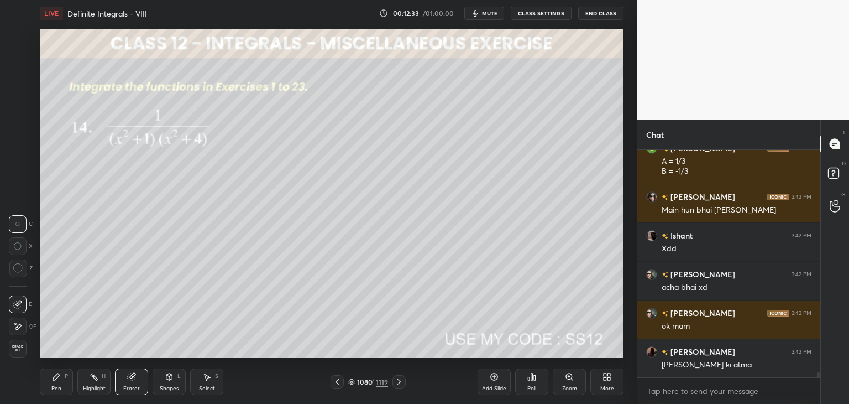
click at [62, 386] on div "Pen P" at bounding box center [56, 381] width 33 height 27
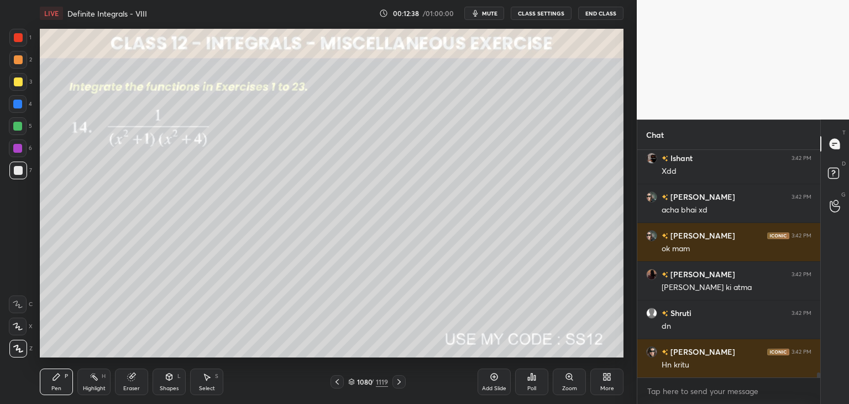
scroll to position [9966, 0]
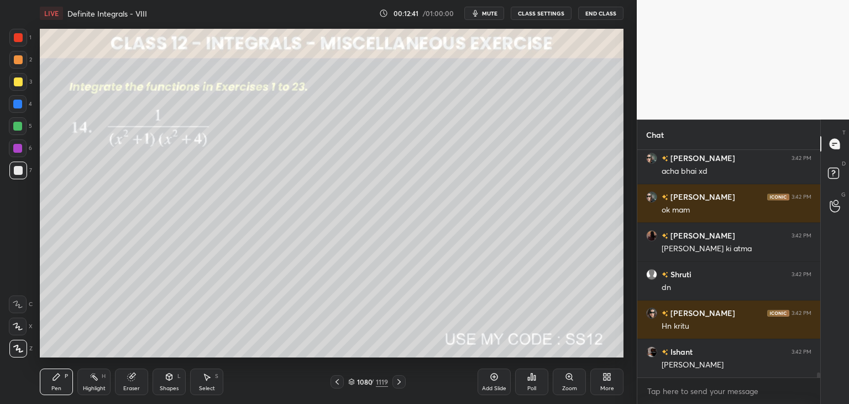
click at [213, 386] on div "Select" at bounding box center [207, 388] width 16 height 6
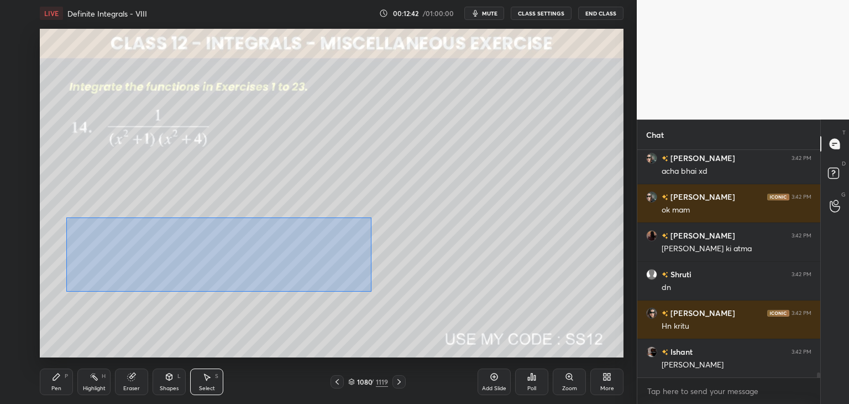
drag, startPoint x: 71, startPoint y: 222, endPoint x: 365, endPoint y: 288, distance: 301.5
click at [371, 291] on div "0 ° Undo Copy Paste here Duplicate Duplicate to new slide Delete" at bounding box center [332, 193] width 584 height 328
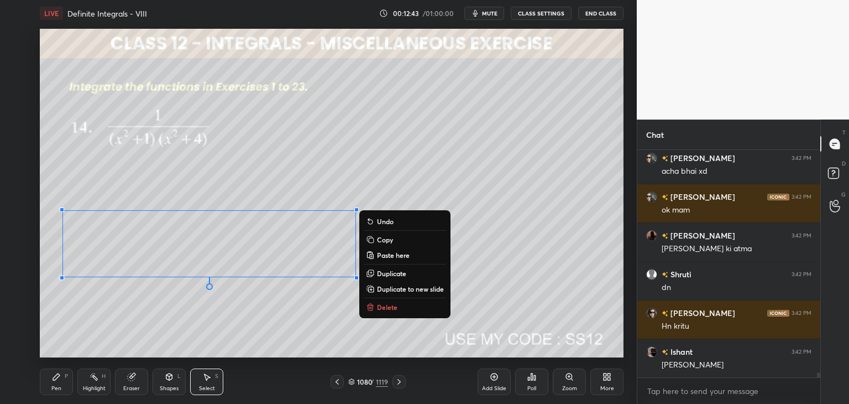
click at [371, 239] on rect at bounding box center [371, 240] width 5 height 5
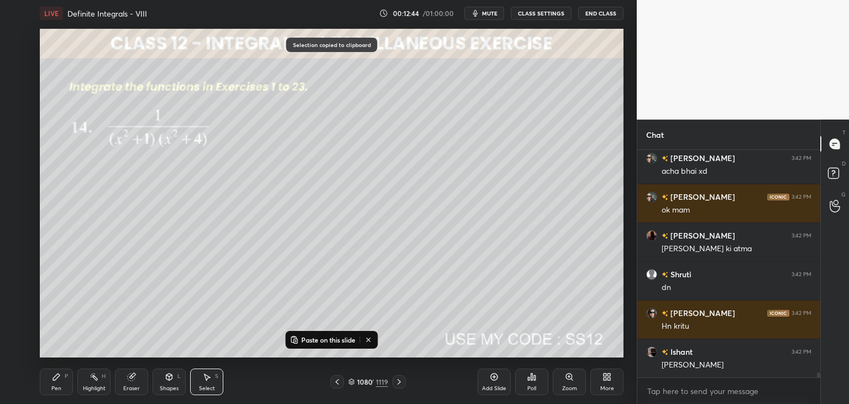
drag, startPoint x: 502, startPoint y: 385, endPoint x: 500, endPoint y: 379, distance: 6.7
click at [502, 384] on div "Add Slide" at bounding box center [494, 381] width 33 height 27
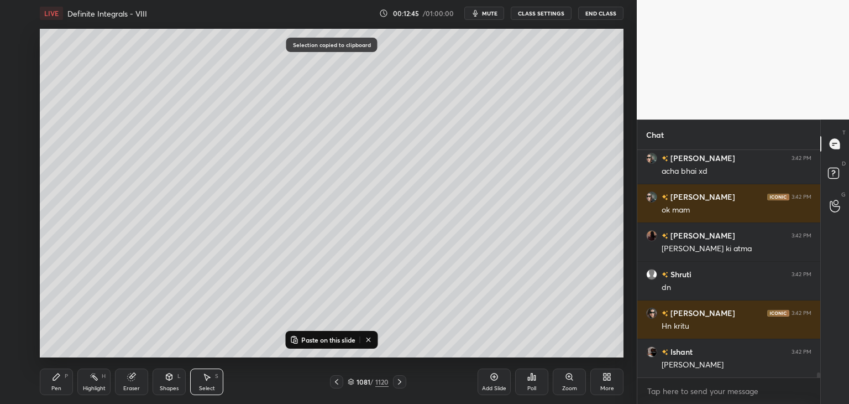
click at [331, 339] on p "Paste on this slide" at bounding box center [328, 339] width 54 height 9
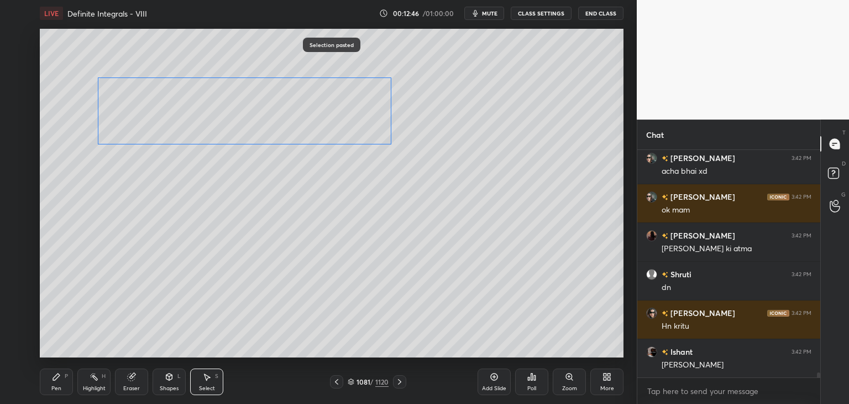
drag, startPoint x: 277, startPoint y: 262, endPoint x: 279, endPoint y: 190, distance: 71.9
click at [313, 130] on div "0 ° Undo Copy Paste here Duplicate Duplicate to new slide Delete" at bounding box center [332, 193] width 584 height 328
click at [245, 248] on div "0 ° Undo Copy Paste here Duplicate Duplicate to new slide Delete" at bounding box center [332, 193] width 584 height 328
click at [129, 381] on div "Eraser" at bounding box center [131, 381] width 33 height 27
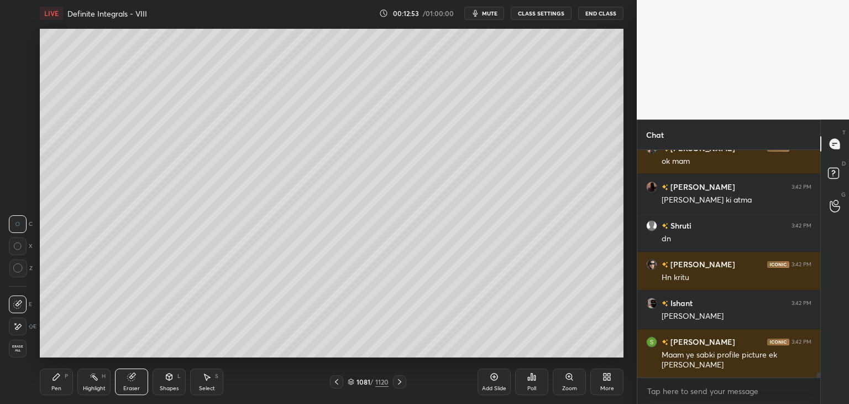
scroll to position [10053, 0]
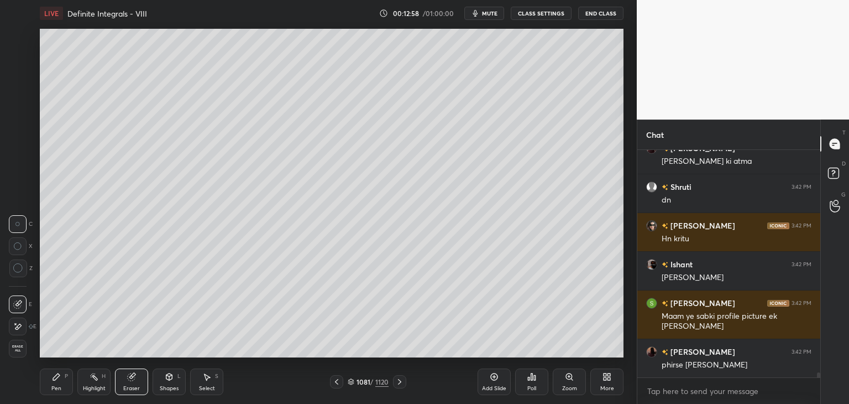
click at [64, 385] on div "Pen P" at bounding box center [56, 381] width 33 height 27
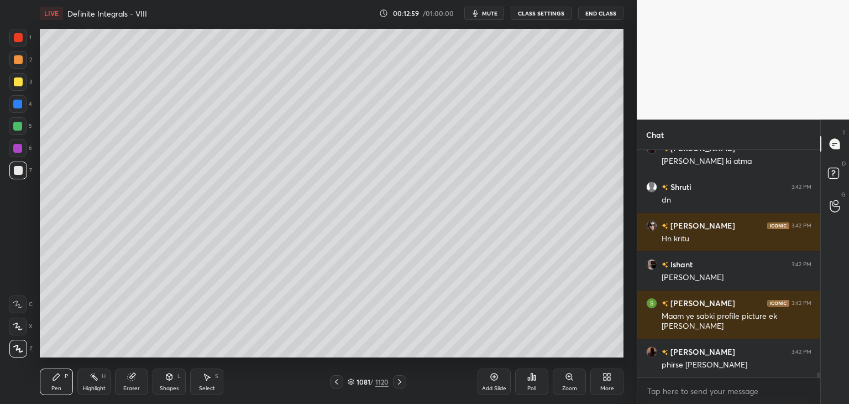
scroll to position [10092, 0]
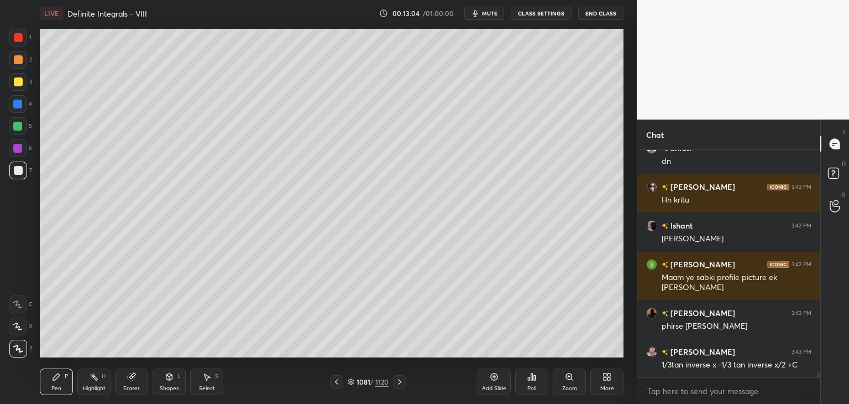
click at [130, 387] on div "Eraser" at bounding box center [131, 388] width 17 height 6
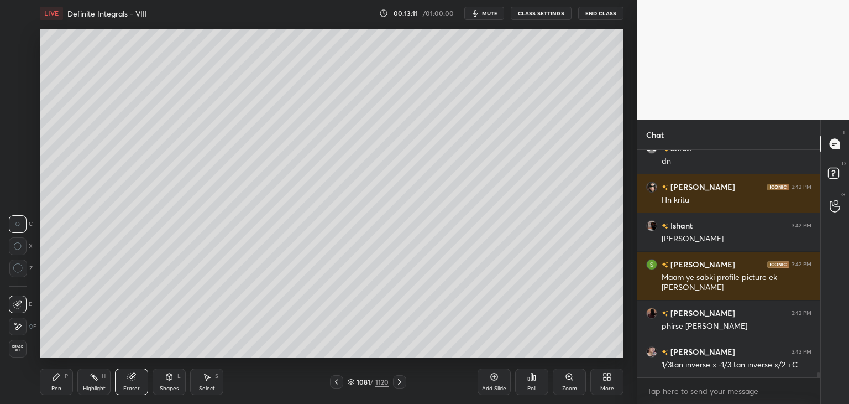
scroll to position [10131, 0]
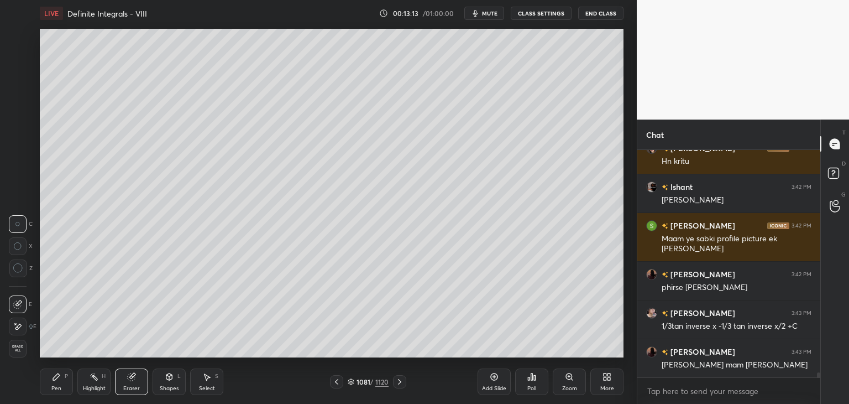
click at [62, 387] on div "Pen P" at bounding box center [56, 381] width 33 height 27
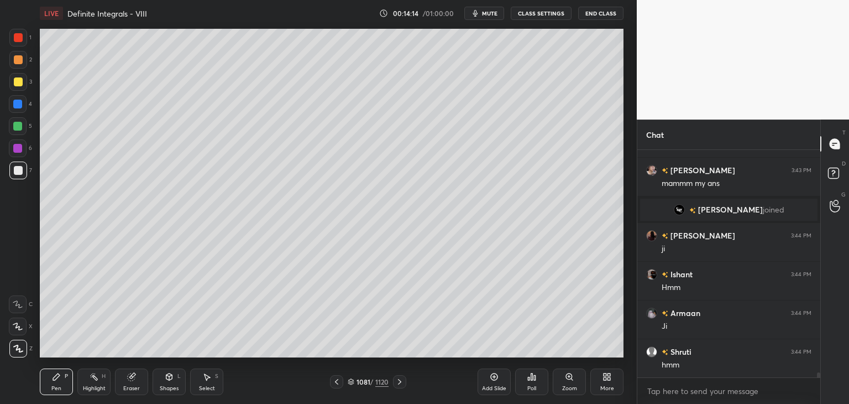
scroll to position [10188, 0]
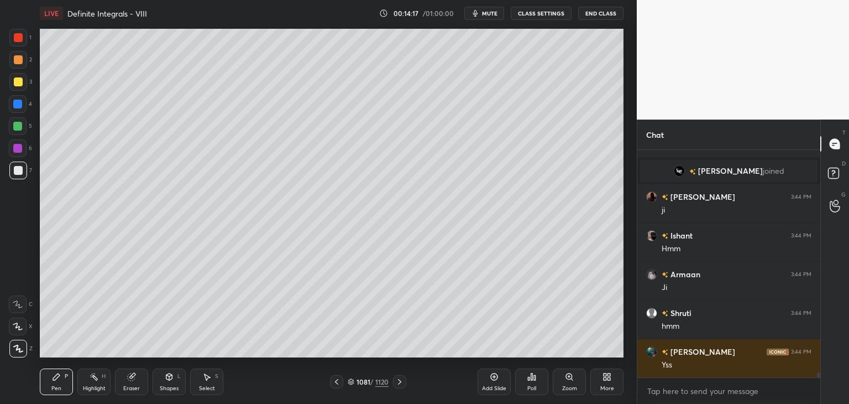
click at [336, 383] on icon at bounding box center [336, 381] width 9 height 9
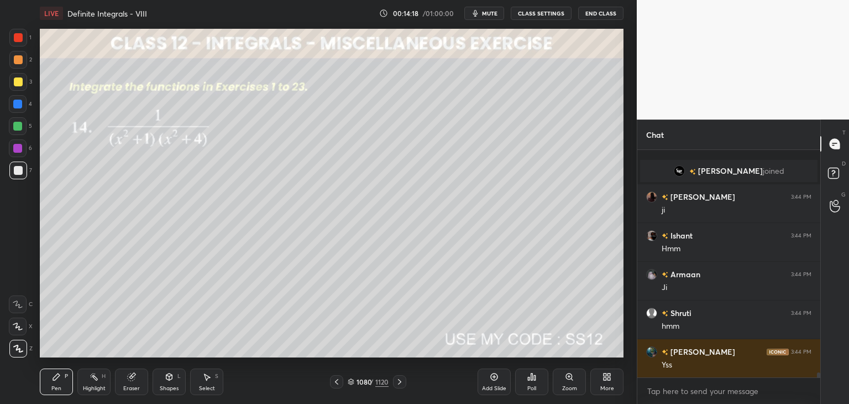
scroll to position [10227, 0]
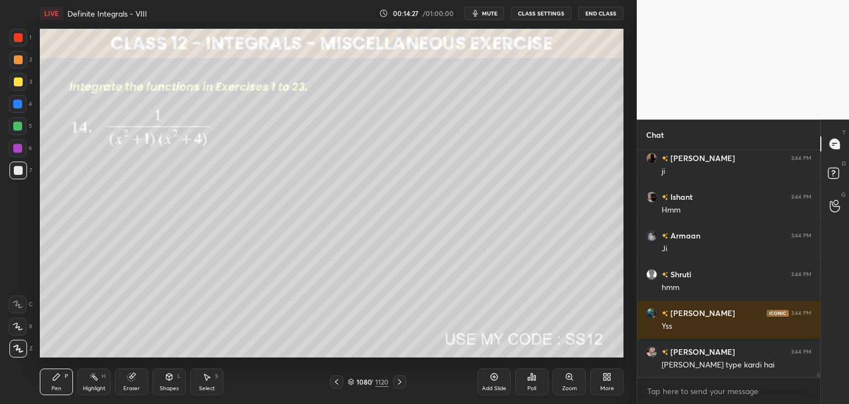
click at [403, 381] on icon at bounding box center [399, 381] width 9 height 9
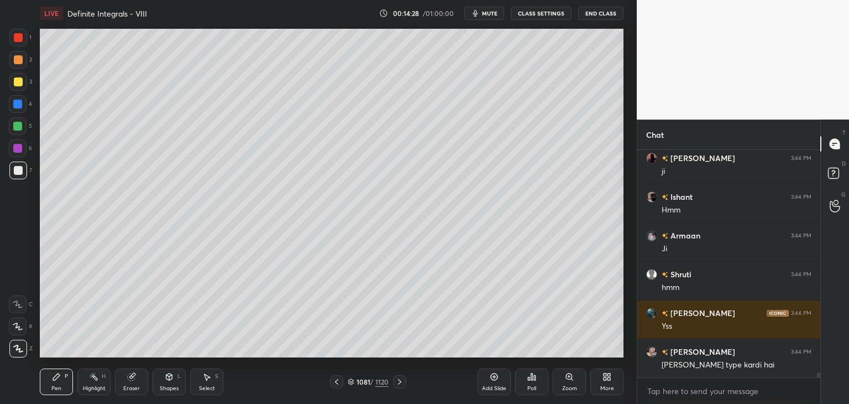
scroll to position [10266, 0]
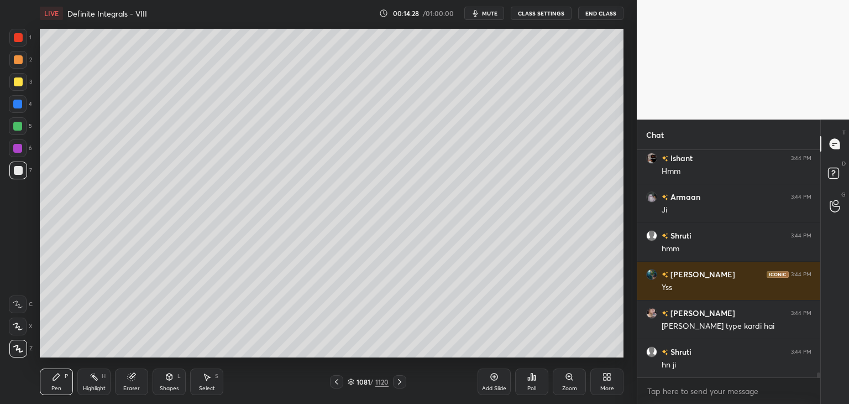
click at [402, 384] on icon at bounding box center [399, 381] width 9 height 9
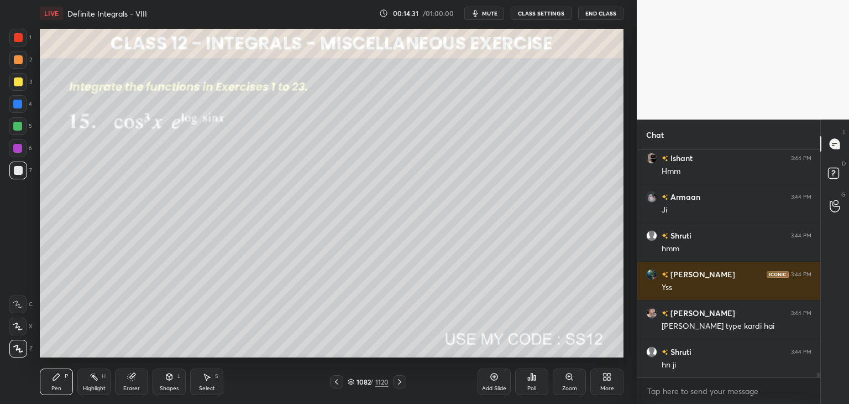
scroll to position [10304, 0]
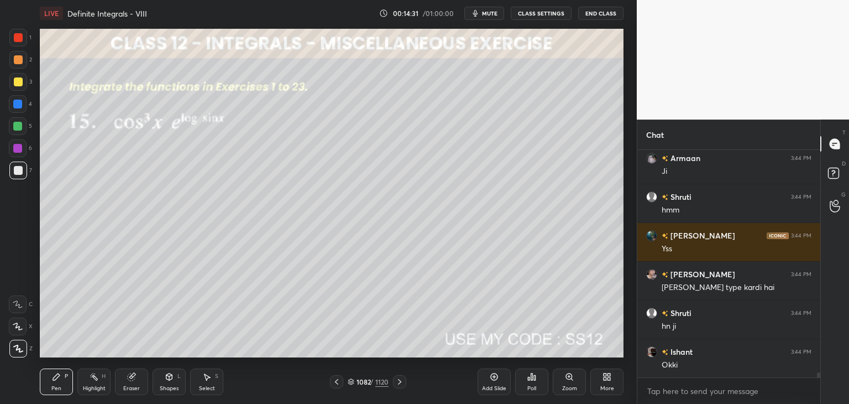
click at [530, 383] on div "Poll" at bounding box center [531, 381] width 33 height 27
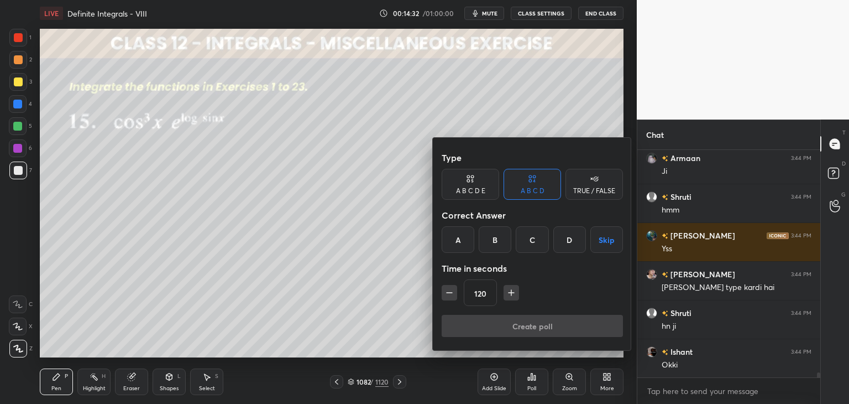
drag, startPoint x: 610, startPoint y: 232, endPoint x: 598, endPoint y: 258, distance: 28.7
click at [610, 232] on button "Skip" at bounding box center [606, 239] width 33 height 27
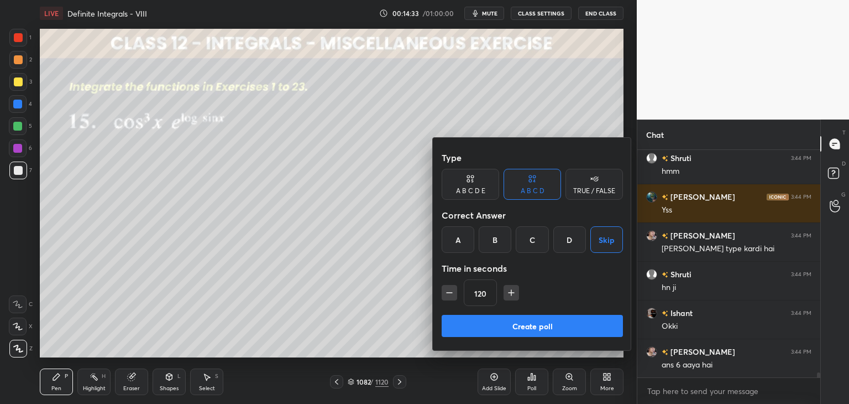
click at [542, 324] on button "Create poll" at bounding box center [532, 326] width 181 height 22
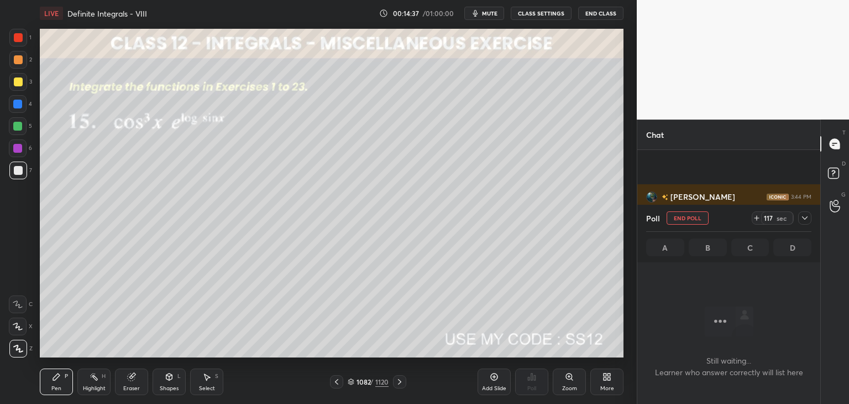
scroll to position [10439, 0]
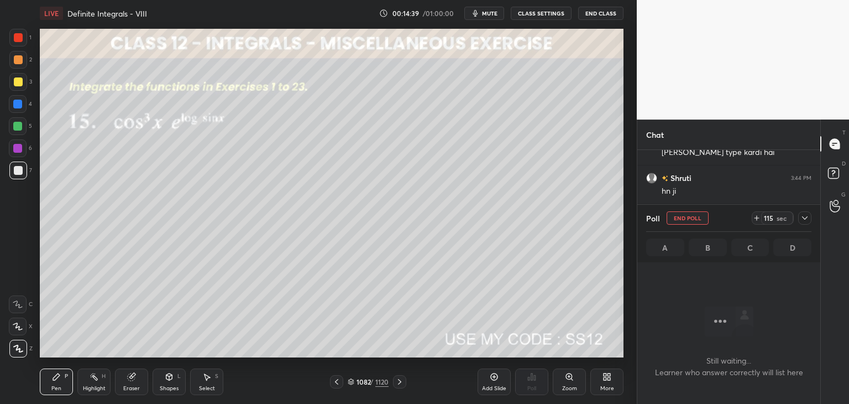
click at [807, 213] on icon at bounding box center [804, 217] width 9 height 9
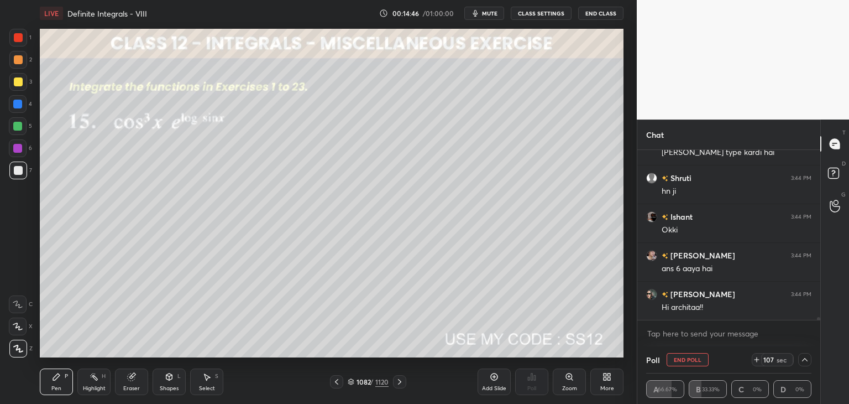
click at [484, 12] on button "mute" at bounding box center [484, 13] width 40 height 13
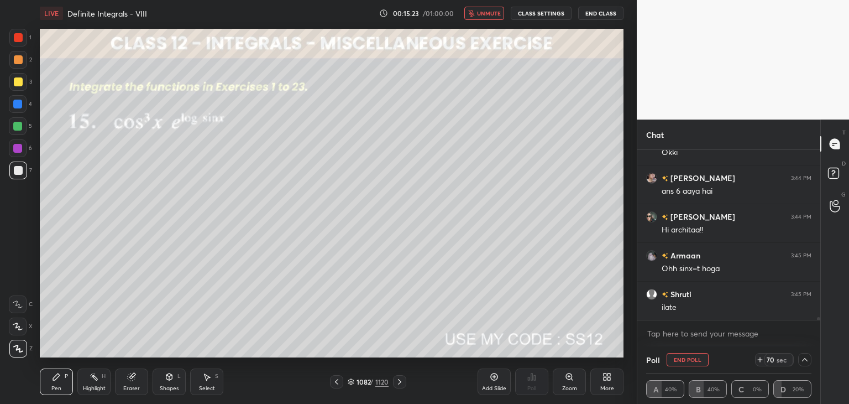
click at [484, 12] on span "unmute" at bounding box center [489, 13] width 24 height 8
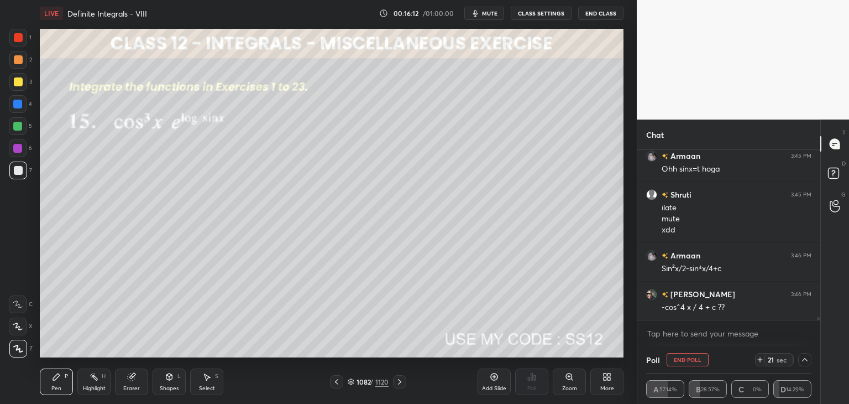
scroll to position [10655, 0]
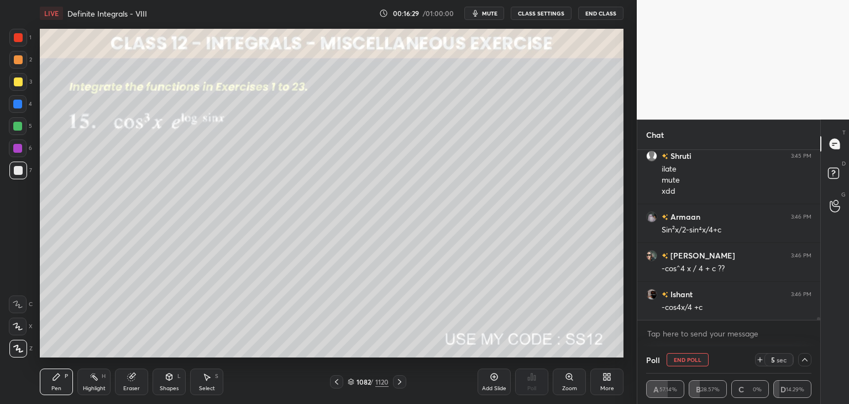
click at [18, 83] on div at bounding box center [18, 81] width 9 height 9
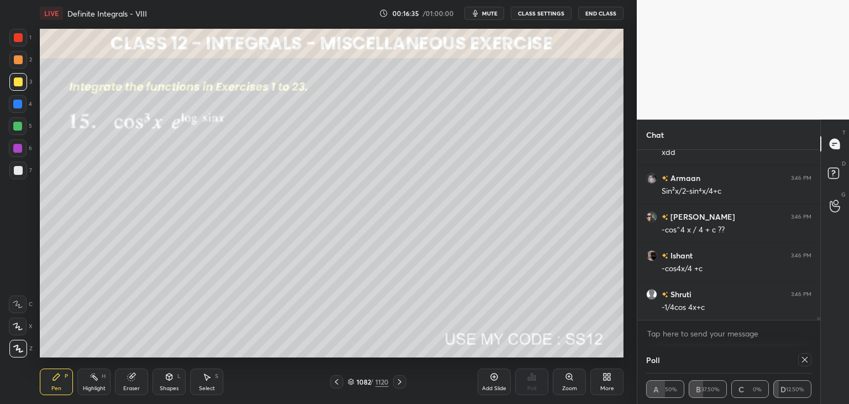
click at [804, 361] on icon at bounding box center [804, 359] width 9 height 9
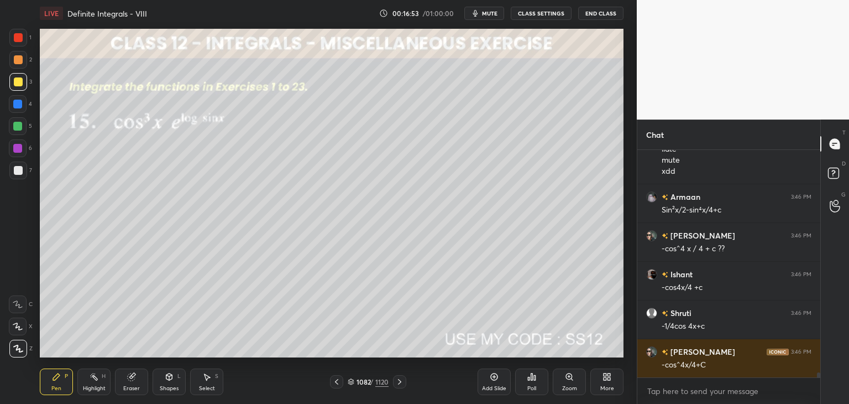
scroll to position [10713, 0]
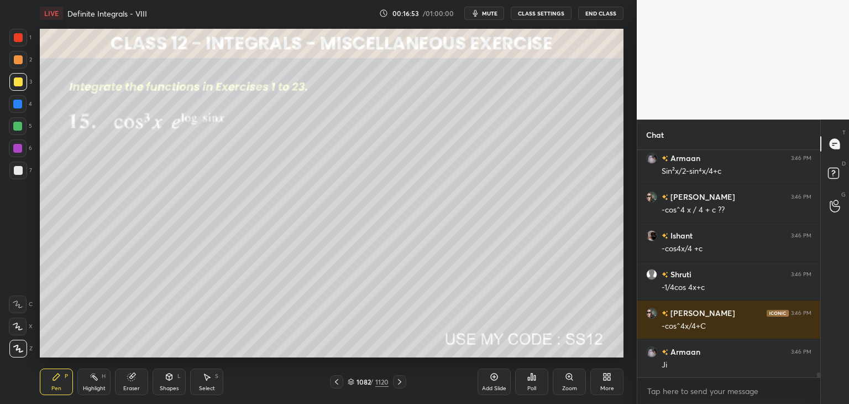
click at [20, 170] on div at bounding box center [18, 170] width 9 height 9
drag, startPoint x: 18, startPoint y: 83, endPoint x: 35, endPoint y: 107, distance: 29.0
click at [19, 83] on div at bounding box center [18, 81] width 9 height 9
click at [22, 169] on div at bounding box center [18, 170] width 9 height 9
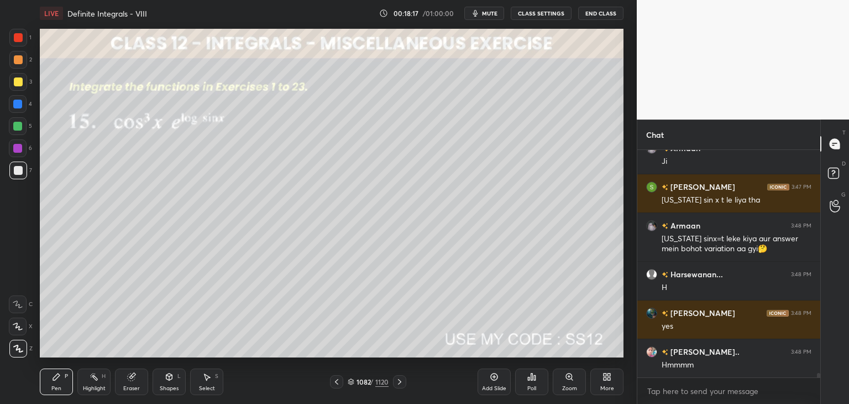
scroll to position [10955, 0]
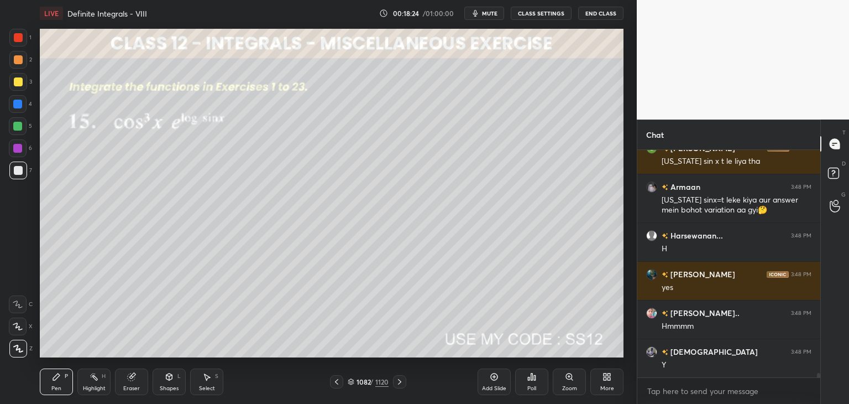
click at [400, 381] on icon at bounding box center [399, 381] width 9 height 9
click at [535, 388] on div "Poll" at bounding box center [531, 388] width 9 height 6
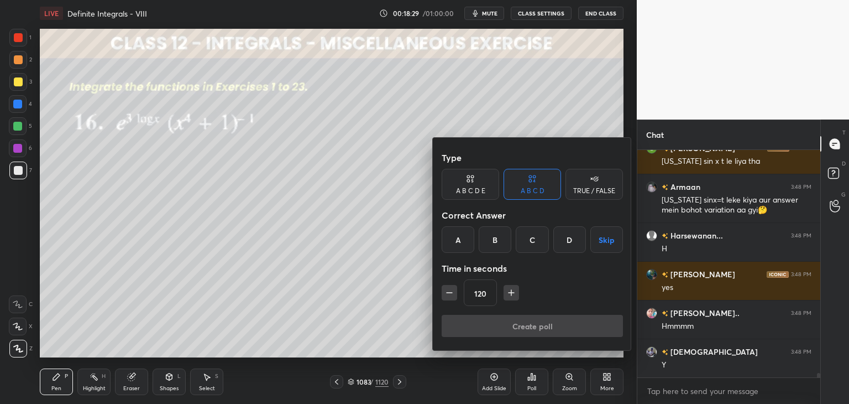
click at [610, 234] on button "Skip" at bounding box center [606, 239] width 33 height 27
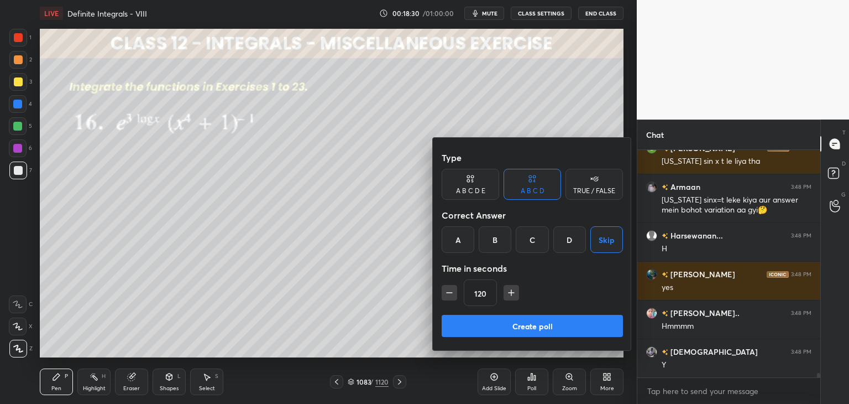
click at [542, 325] on button "Create poll" at bounding box center [532, 326] width 181 height 22
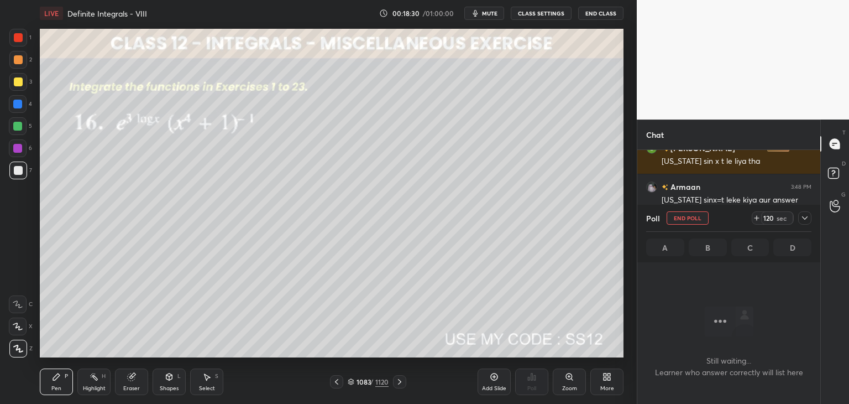
scroll to position [75, 180]
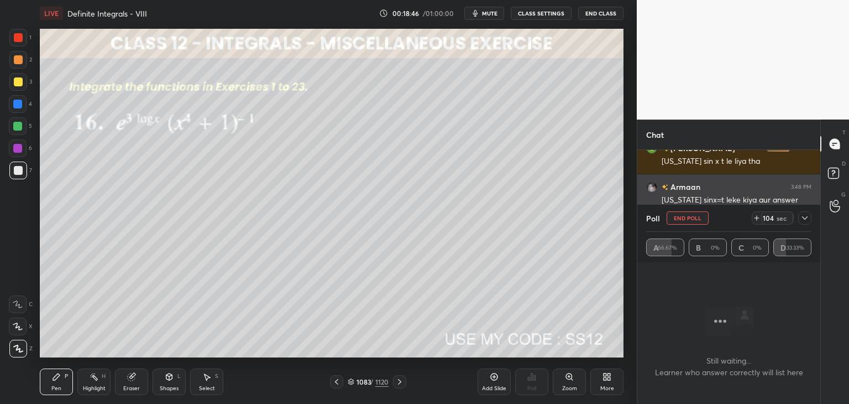
click at [805, 215] on icon at bounding box center [804, 217] width 9 height 9
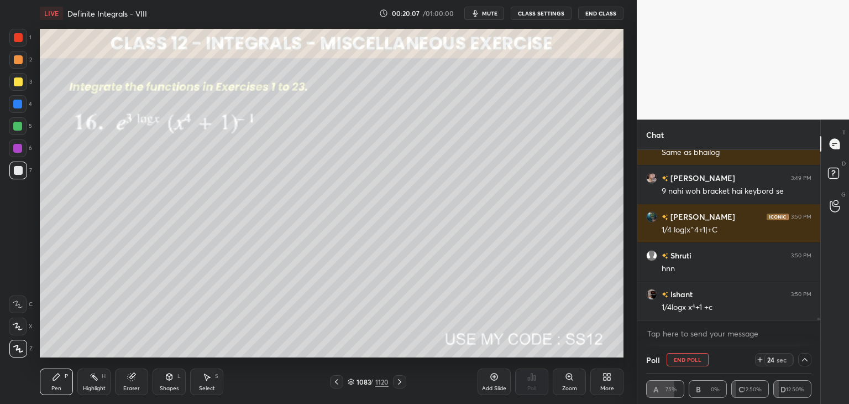
scroll to position [11566, 0]
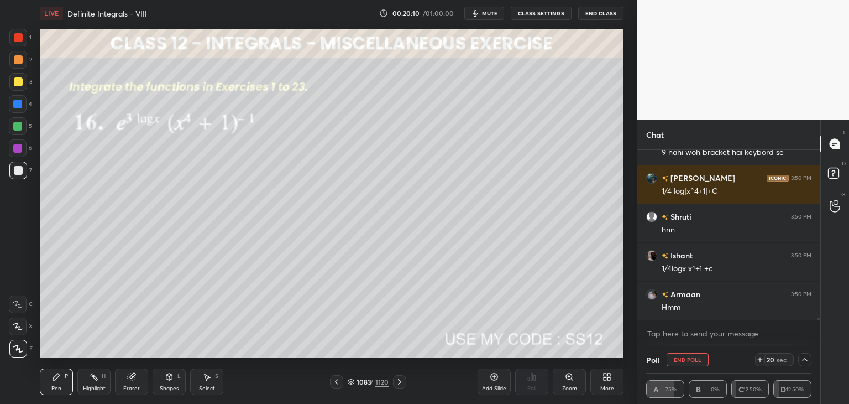
drag, startPoint x: 18, startPoint y: 84, endPoint x: 26, endPoint y: 95, distance: 13.4
click at [18, 84] on div at bounding box center [18, 81] width 9 height 9
click at [691, 361] on button "End Poll" at bounding box center [688, 359] width 42 height 13
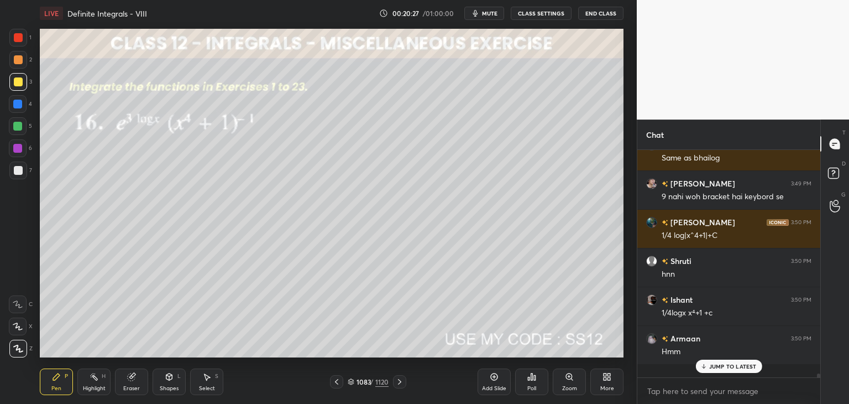
scroll to position [3, 3]
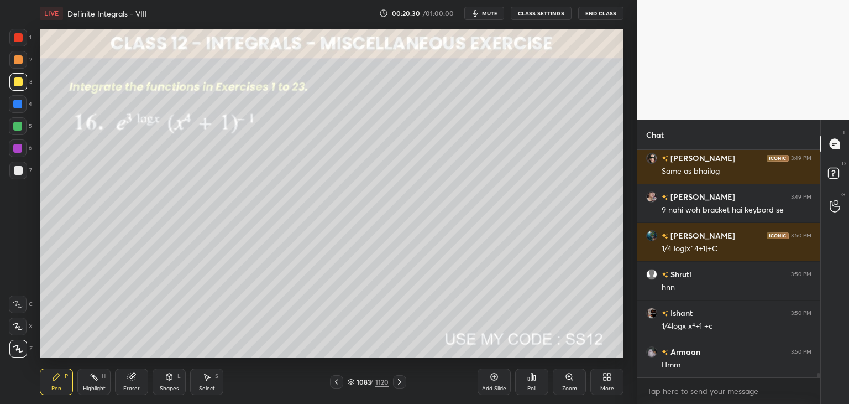
click at [137, 390] on div "Eraser" at bounding box center [131, 388] width 17 height 6
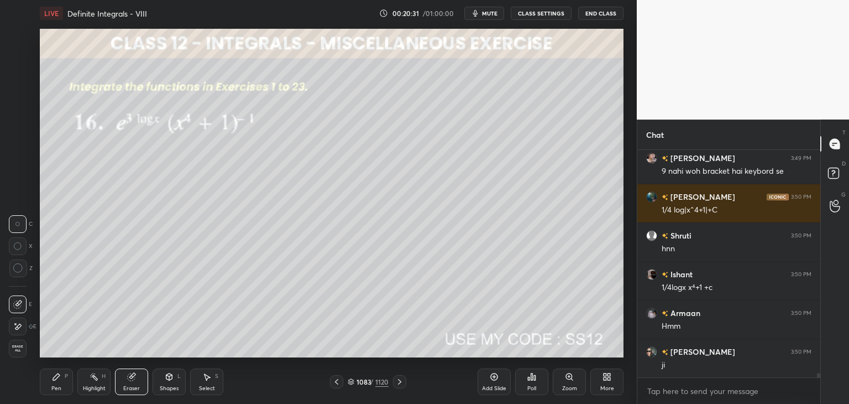
scroll to position [11586, 0]
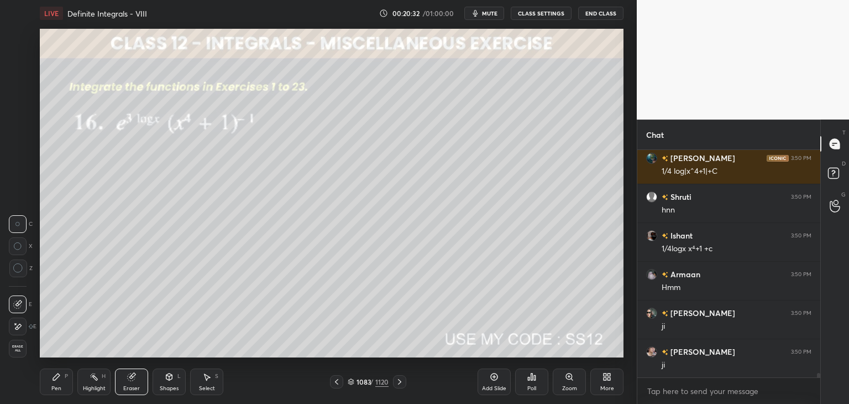
drag, startPoint x: 59, startPoint y: 384, endPoint x: 71, endPoint y: 362, distance: 25.2
click at [59, 385] on div "Pen" at bounding box center [56, 388] width 10 height 6
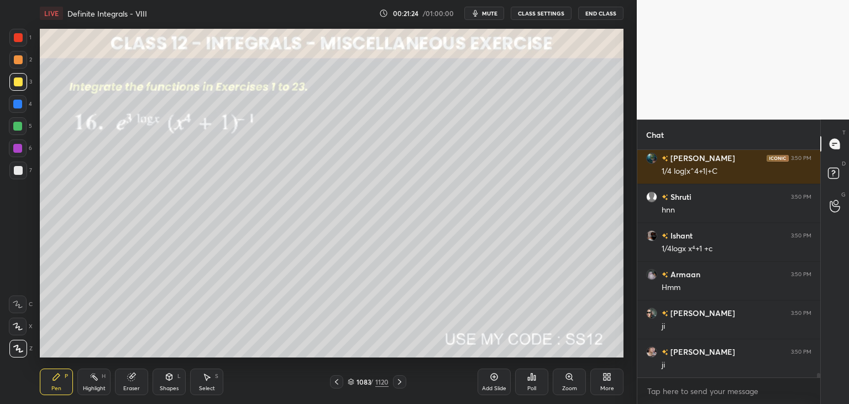
drag, startPoint x: 206, startPoint y: 383, endPoint x: 238, endPoint y: 359, distance: 40.2
click at [209, 385] on div "Select S" at bounding box center [206, 381] width 33 height 27
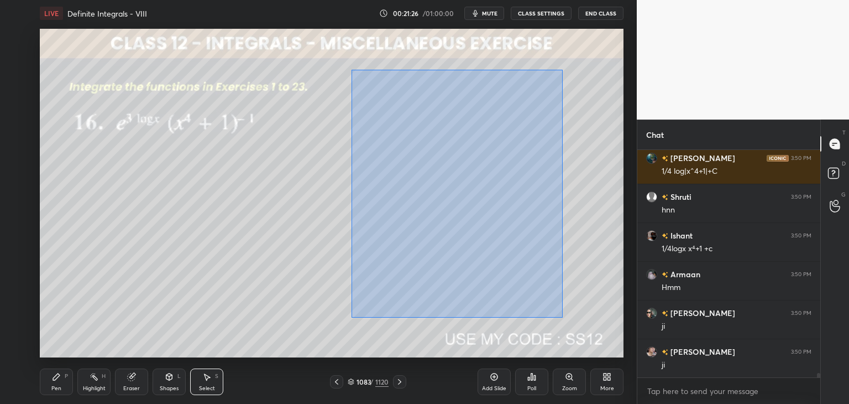
drag, startPoint x: 354, startPoint y: 78, endPoint x: 567, endPoint y: 300, distance: 306.9
click at [562, 317] on div "0 ° Undo Copy Paste here Duplicate Duplicate to new slide Delete" at bounding box center [332, 193] width 584 height 328
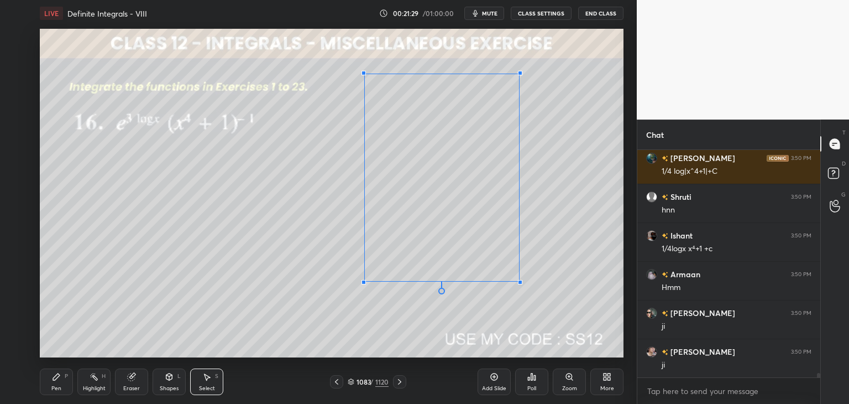
drag, startPoint x: 548, startPoint y: 311, endPoint x: 532, endPoint y: 287, distance: 29.1
click at [522, 284] on div at bounding box center [520, 282] width 4 height 4
drag, startPoint x: 449, startPoint y: 229, endPoint x: 433, endPoint y: 244, distance: 21.5
click at [386, 253] on div "0 ° Undo Copy Paste here Duplicate Duplicate to new slide Delete" at bounding box center [332, 193] width 584 height 328
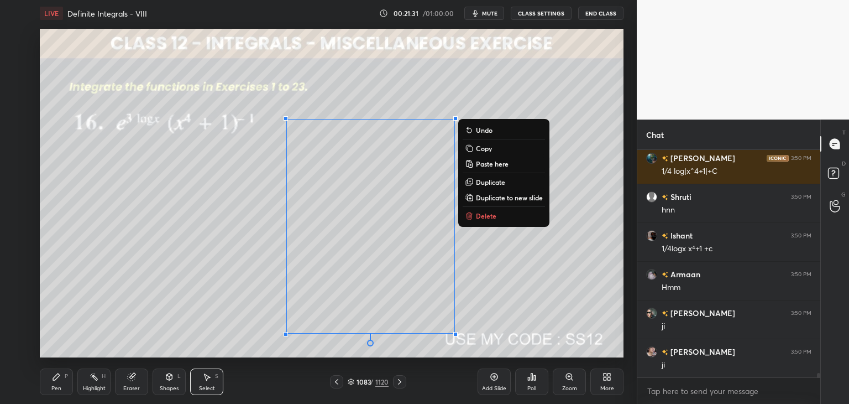
click at [568, 235] on div "0 ° Undo Copy Paste here Duplicate Duplicate to new slide Delete" at bounding box center [332, 193] width 584 height 328
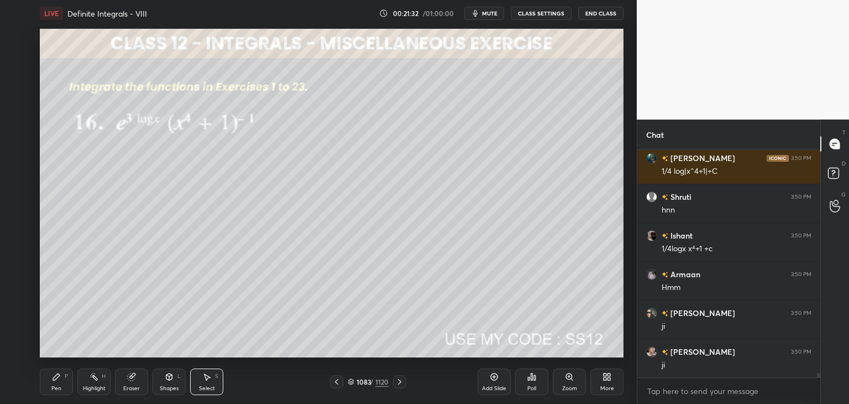
click at [63, 386] on div "Pen P" at bounding box center [56, 381] width 33 height 27
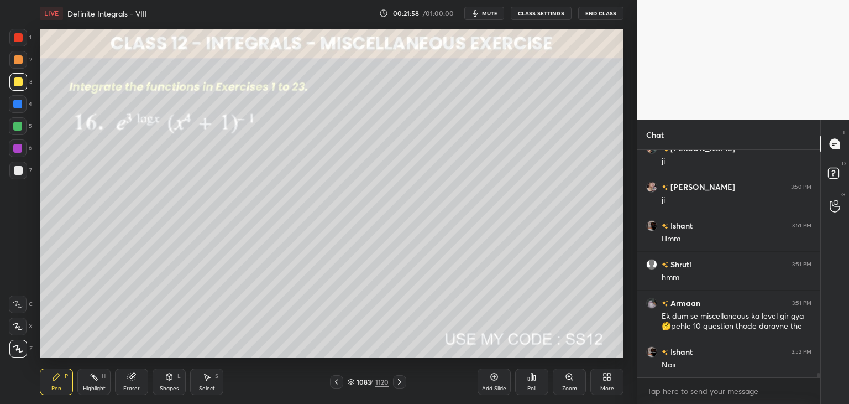
scroll to position [11789, 0]
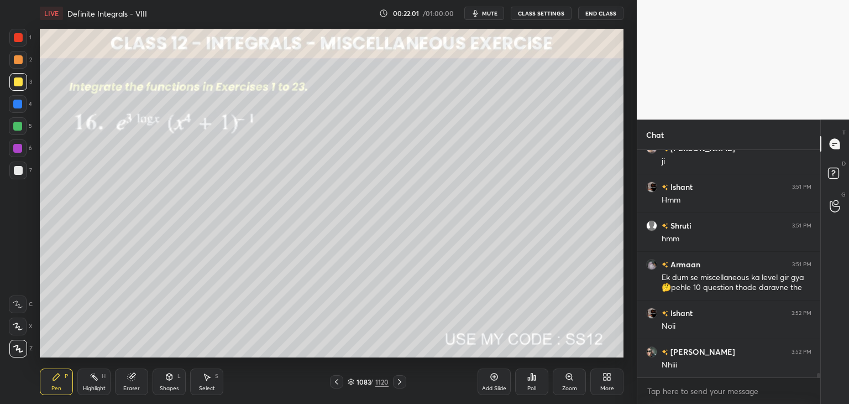
drag, startPoint x: 396, startPoint y: 383, endPoint x: 402, endPoint y: 387, distance: 8.0
click at [396, 383] on icon at bounding box center [399, 381] width 9 height 9
click at [527, 389] on div "Poll" at bounding box center [531, 388] width 9 height 6
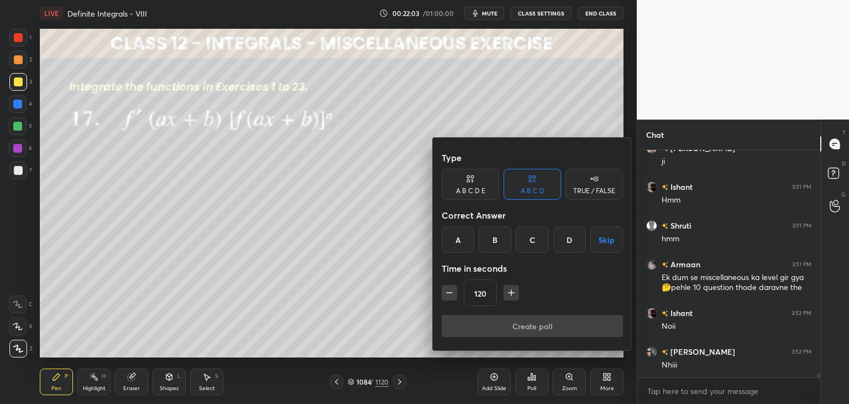
click at [600, 244] on button "Skip" at bounding box center [606, 239] width 33 height 27
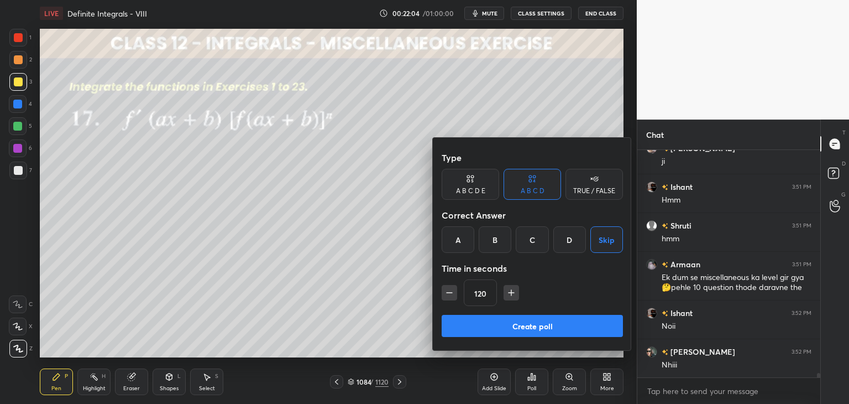
click at [535, 326] on button "Create poll" at bounding box center [532, 326] width 181 height 22
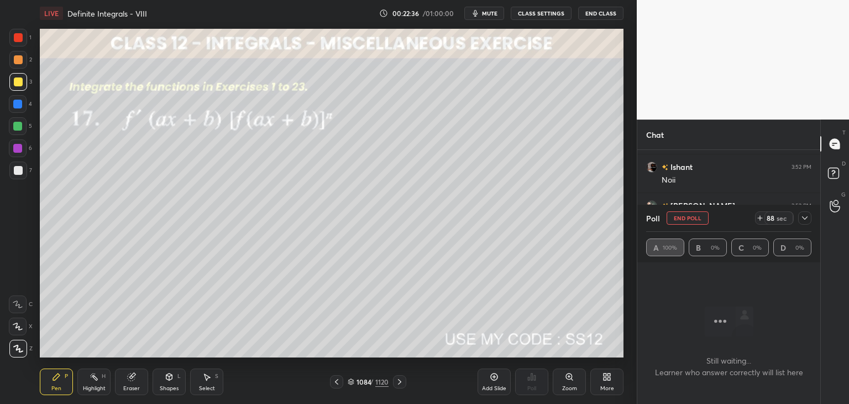
scroll to position [11974, 0]
click at [806, 222] on icon at bounding box center [804, 217] width 9 height 9
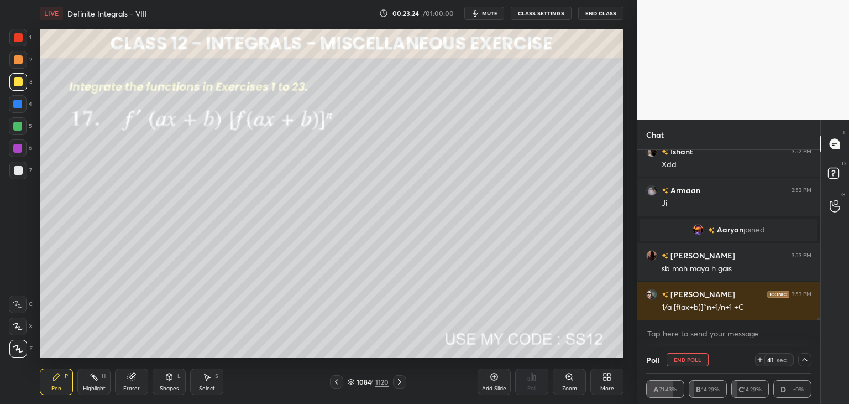
scroll to position [11502, 0]
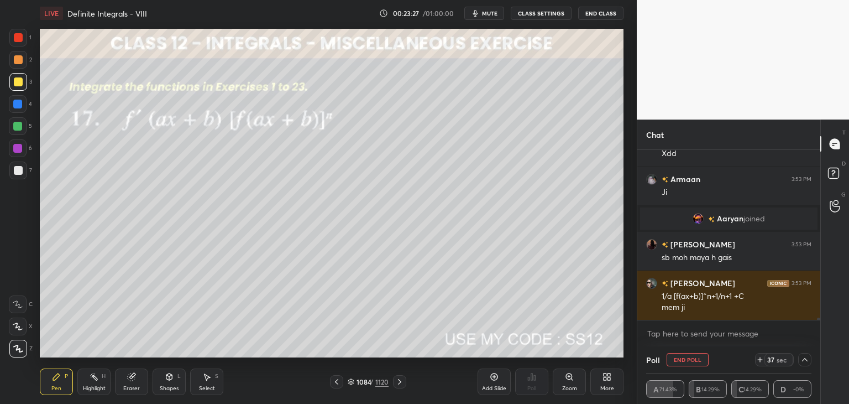
click at [694, 363] on button "End Poll" at bounding box center [688, 359] width 42 height 13
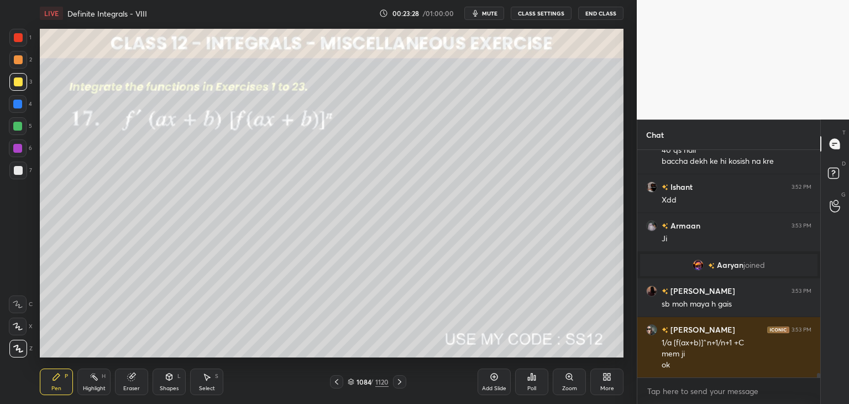
scroll to position [3, 3]
drag, startPoint x: 20, startPoint y: 86, endPoint x: 22, endPoint y: 92, distance: 6.3
click at [20, 86] on div at bounding box center [18, 81] width 9 height 9
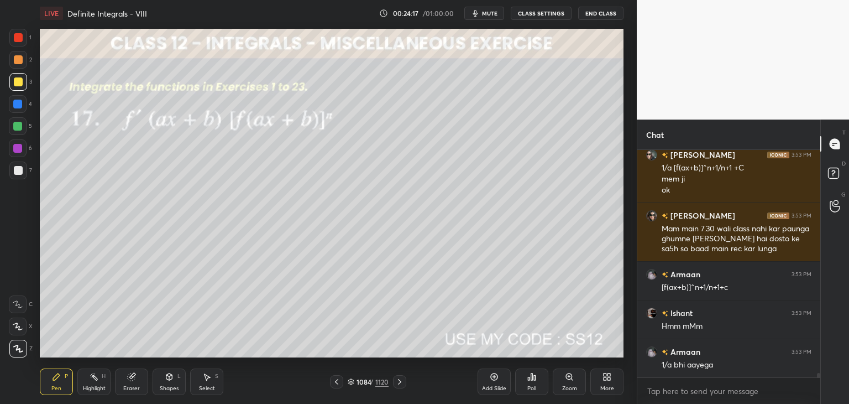
scroll to position [11669, 0]
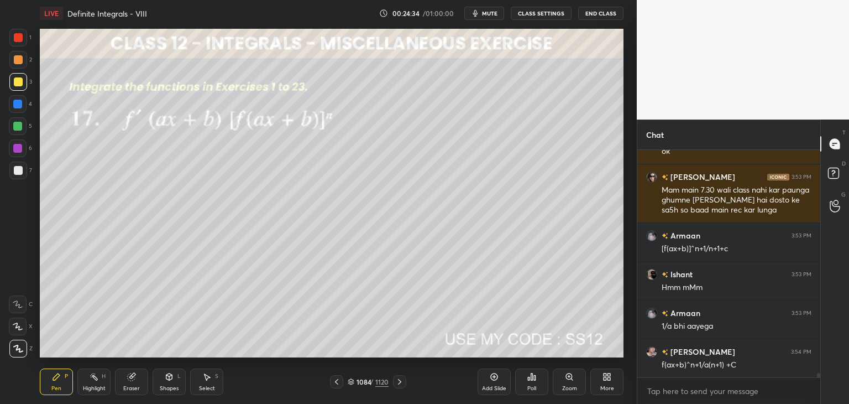
click at [201, 386] on div "Select" at bounding box center [207, 388] width 16 height 6
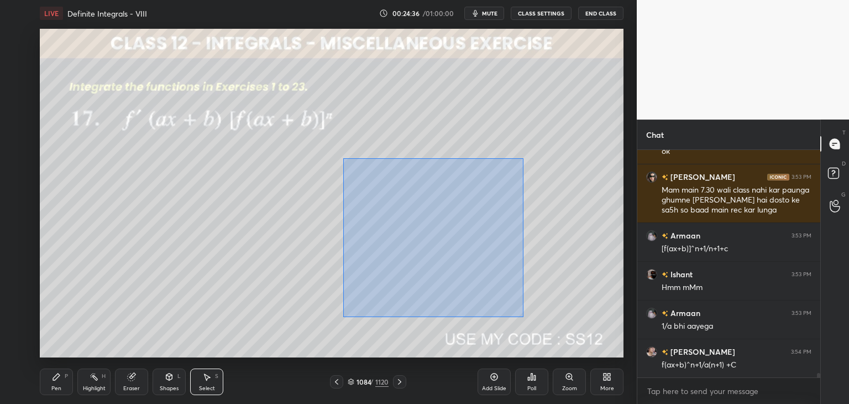
drag, startPoint x: 347, startPoint y: 161, endPoint x: 521, endPoint y: 314, distance: 231.9
click at [523, 316] on div "0 ° Undo Copy Paste here Duplicate Duplicate to new slide Delete" at bounding box center [332, 193] width 584 height 328
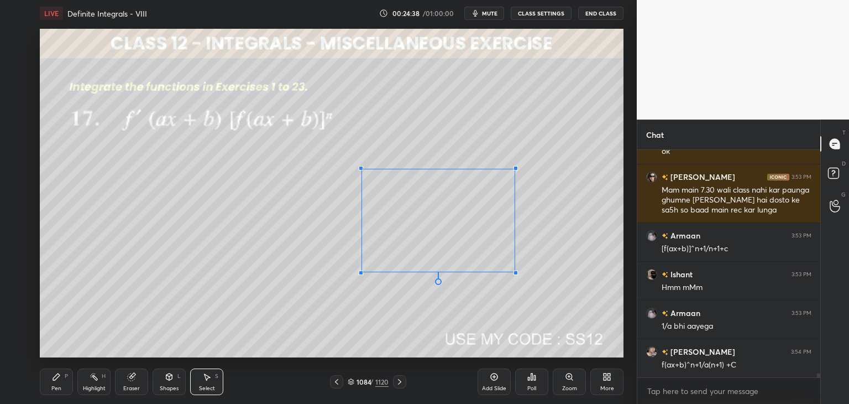
drag, startPoint x: 481, startPoint y: 287, endPoint x: 509, endPoint y: 266, distance: 35.2
click at [514, 270] on div at bounding box center [516, 272] width 4 height 4
drag, startPoint x: 448, startPoint y: 238, endPoint x: 476, endPoint y: 206, distance: 42.7
click at [478, 205] on div "0 ° Undo Copy Paste here Duplicate Duplicate to new slide Delete" at bounding box center [332, 193] width 584 height 328
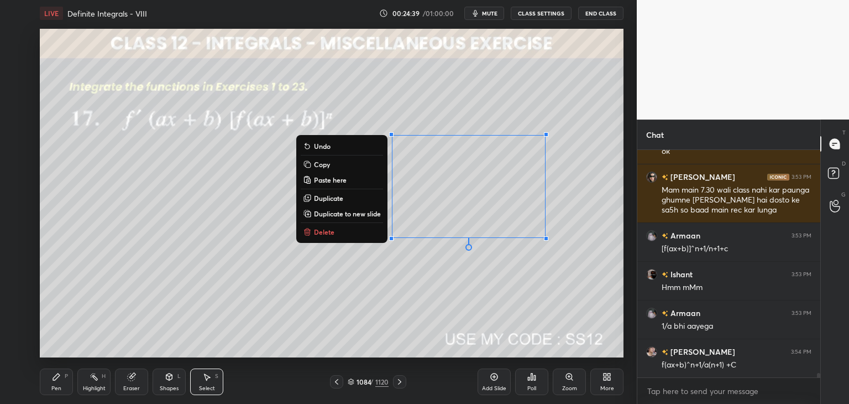
drag, startPoint x: 371, startPoint y: 294, endPoint x: 354, endPoint y: 304, distance: 20.1
click at [371, 294] on div "0 ° Undo Copy Paste here Duplicate Duplicate to new slide Delete" at bounding box center [332, 193] width 584 height 328
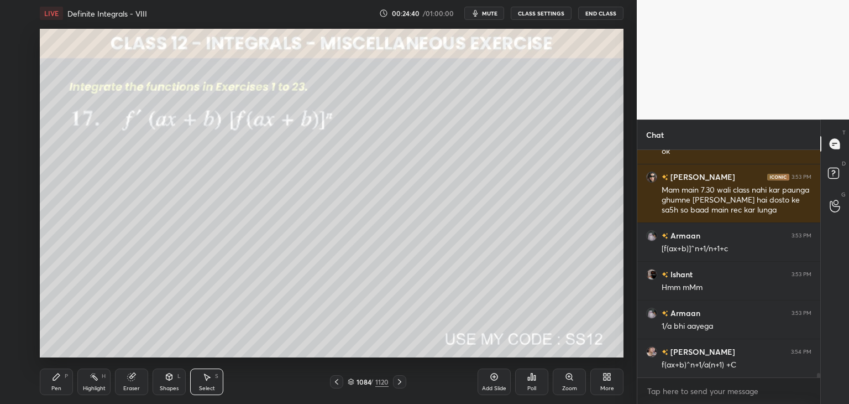
scroll to position [11707, 0]
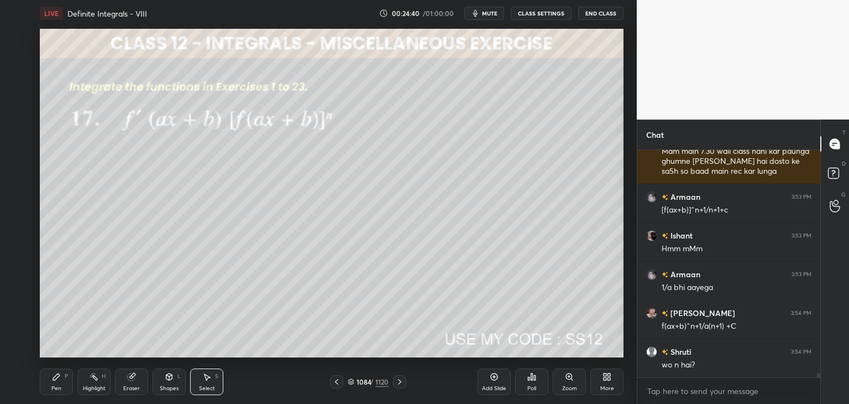
drag, startPoint x: 60, startPoint y: 386, endPoint x: 93, endPoint y: 380, distance: 33.7
click at [60, 386] on div "Pen" at bounding box center [56, 388] width 10 height 6
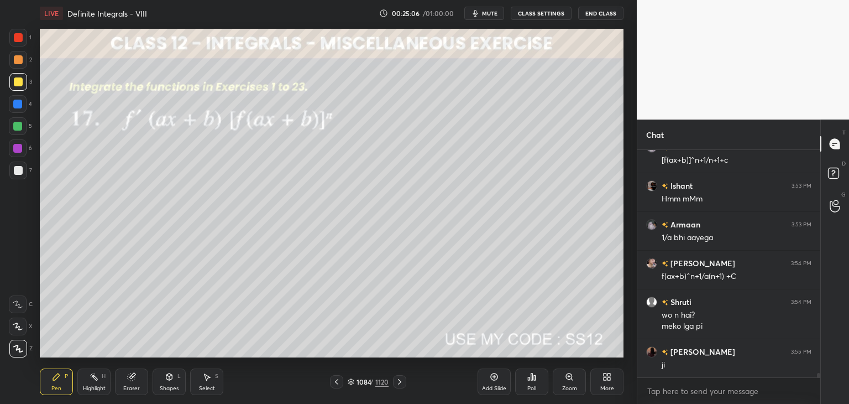
scroll to position [11796, 0]
click at [396, 381] on icon at bounding box center [399, 381] width 9 height 9
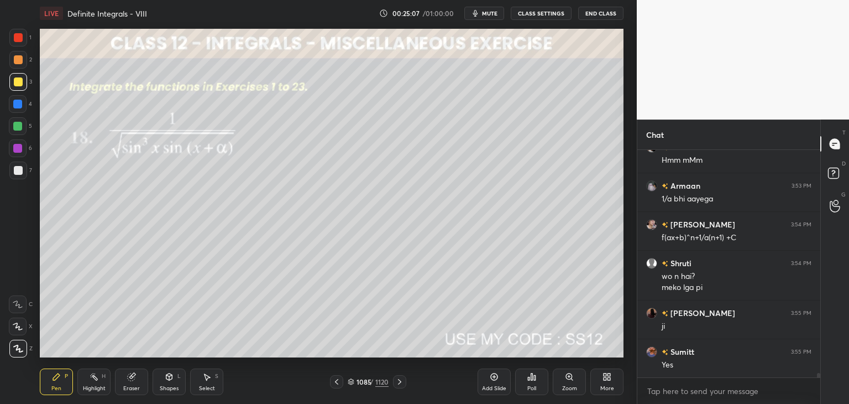
click at [535, 385] on div "Poll" at bounding box center [531, 381] width 33 height 27
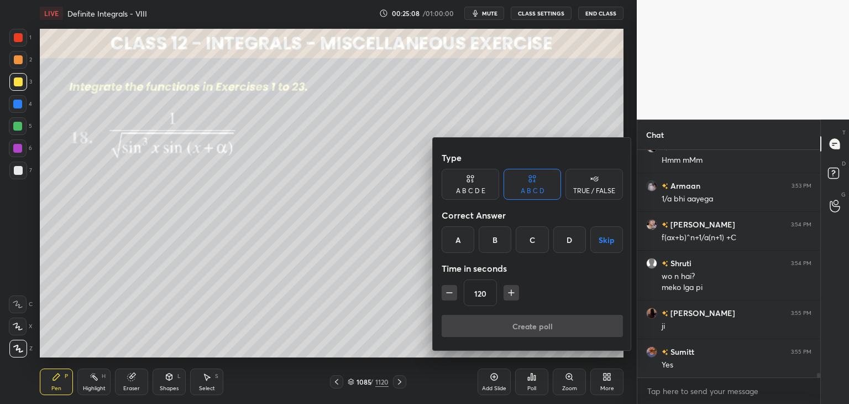
click at [611, 243] on button "Skip" at bounding box center [606, 239] width 33 height 27
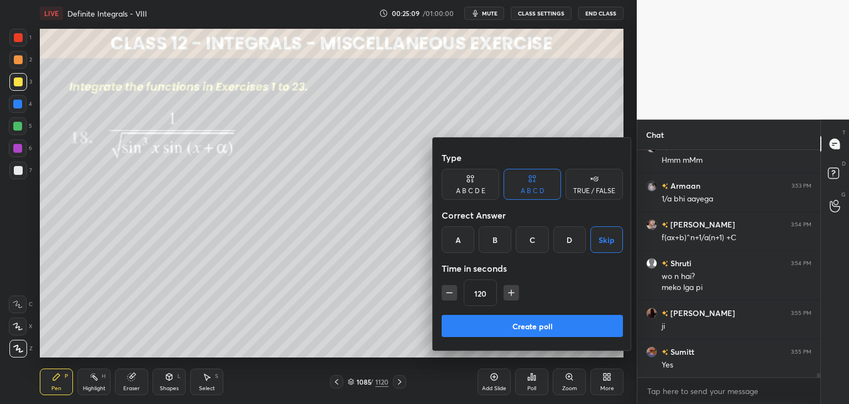
click at [561, 318] on button "Create poll" at bounding box center [532, 326] width 181 height 22
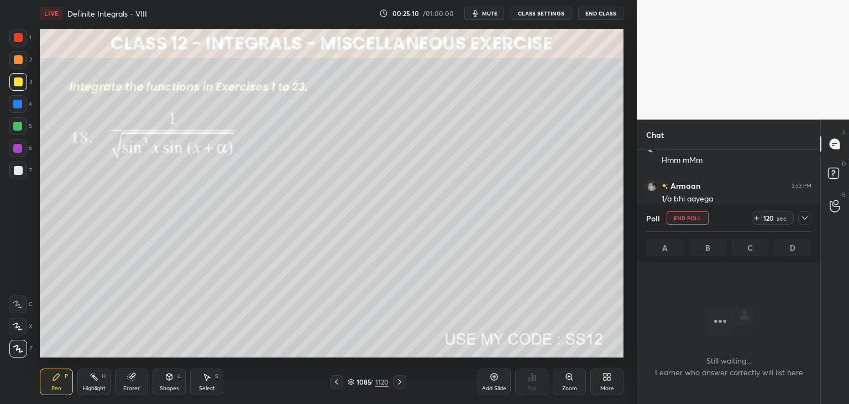
scroll to position [4, 3]
click at [805, 213] on icon at bounding box center [804, 217] width 9 height 9
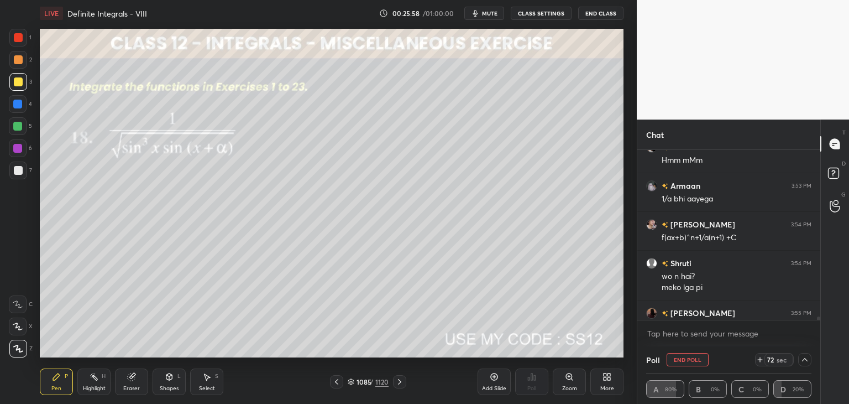
click at [492, 18] on button "mute" at bounding box center [484, 13] width 40 height 13
click at [489, 15] on span "unmute" at bounding box center [489, 13] width 24 height 8
click at [805, 358] on icon at bounding box center [805, 359] width 6 height 3
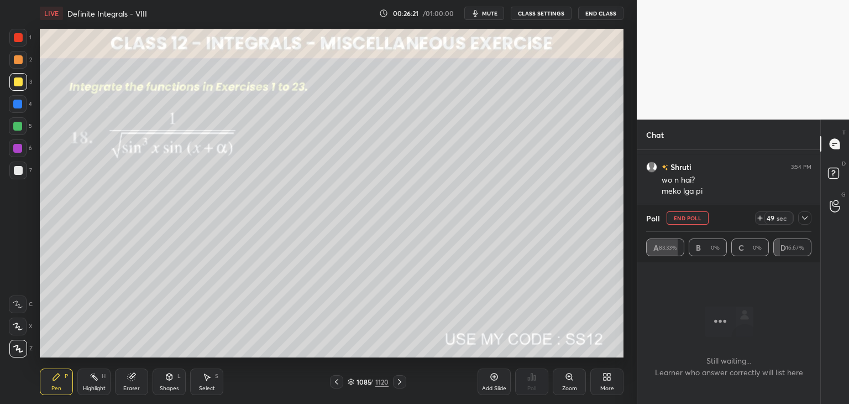
click at [803, 218] on icon at bounding box center [805, 217] width 6 height 3
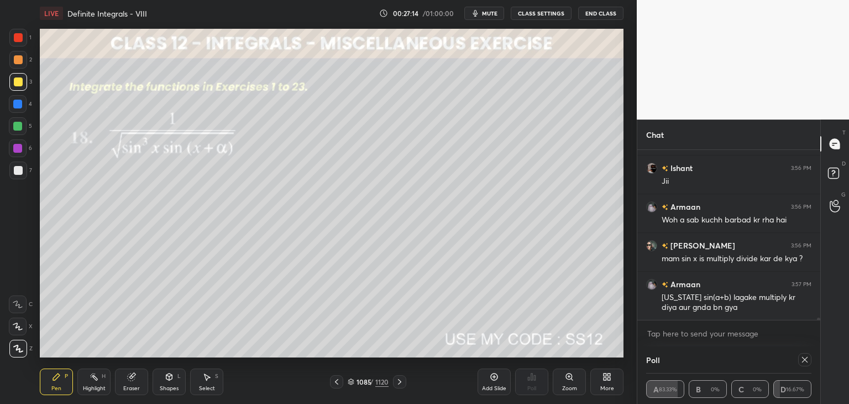
scroll to position [12057, 0]
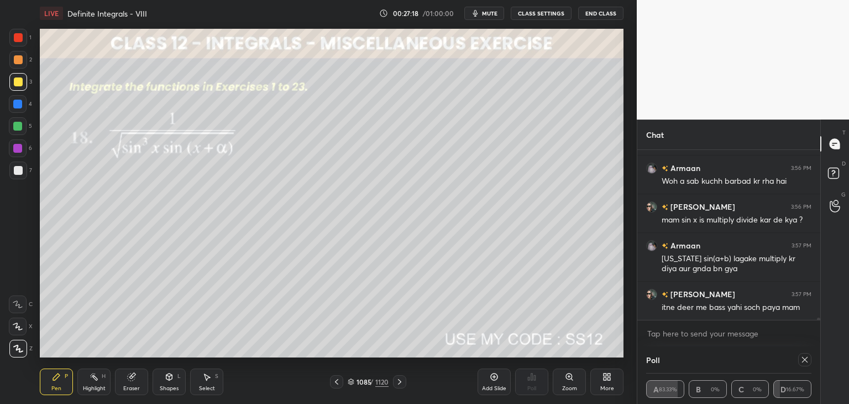
click at [804, 364] on div at bounding box center [804, 359] width 13 height 13
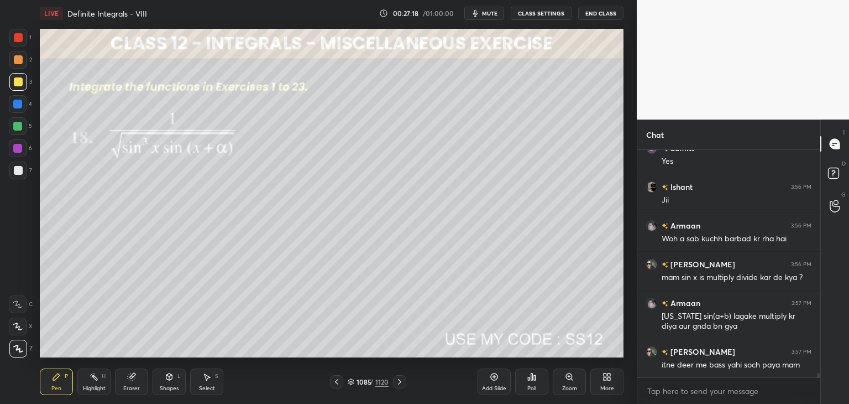
scroll to position [11999, 0]
drag, startPoint x: 172, startPoint y: 390, endPoint x: 171, endPoint y: 379, distance: 11.2
click at [172, 390] on div "Shapes" at bounding box center [169, 388] width 19 height 6
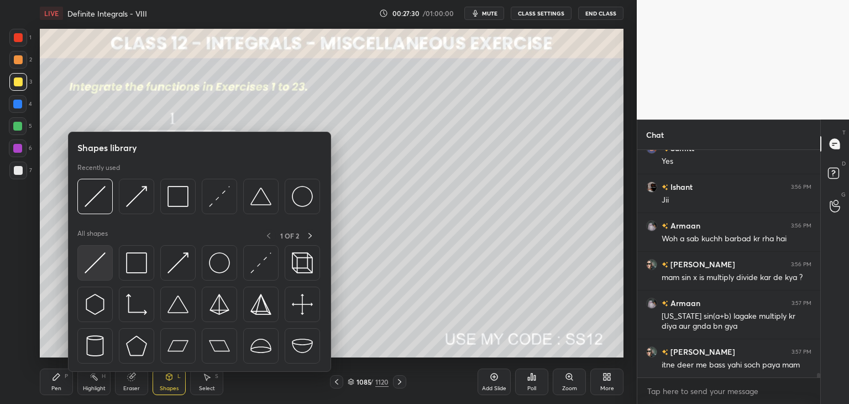
scroll to position [12038, 0]
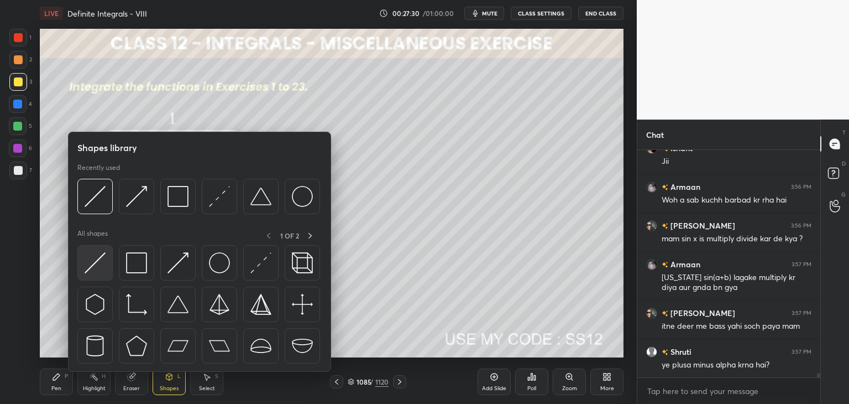
click at [91, 265] on img at bounding box center [95, 262] width 21 height 21
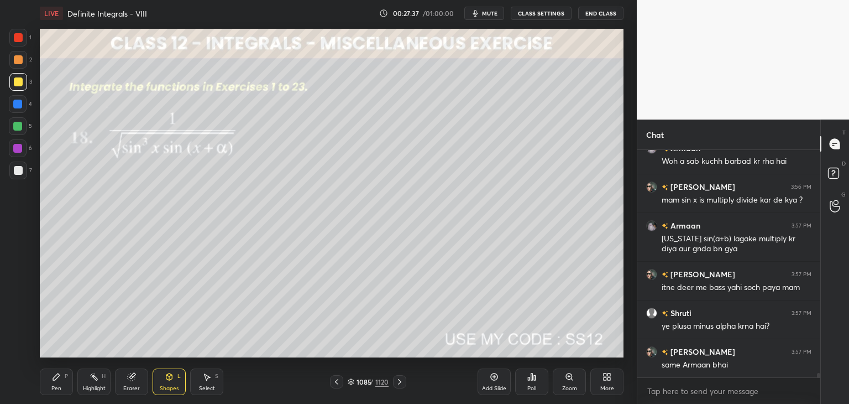
scroll to position [12115, 0]
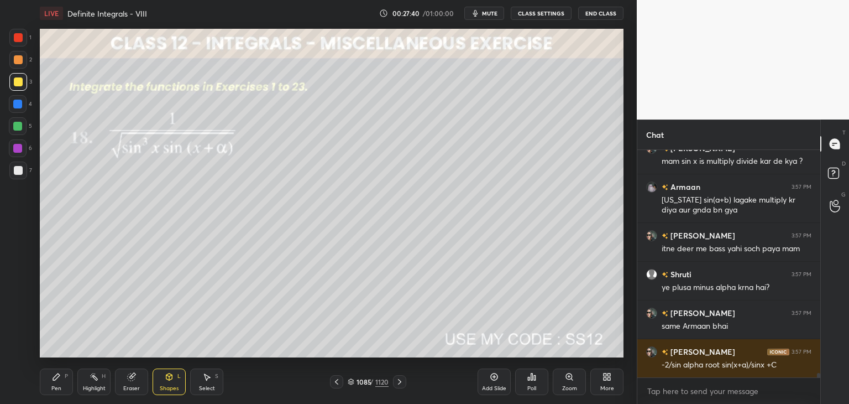
click at [56, 381] on div "Pen P" at bounding box center [56, 381] width 33 height 27
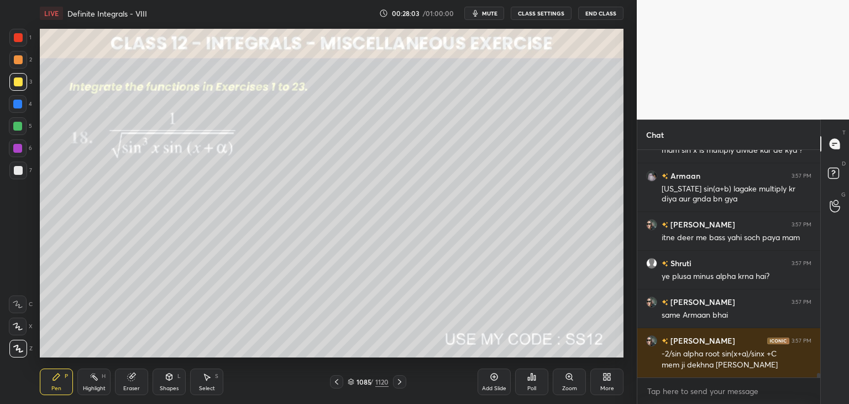
scroll to position [12175, 0]
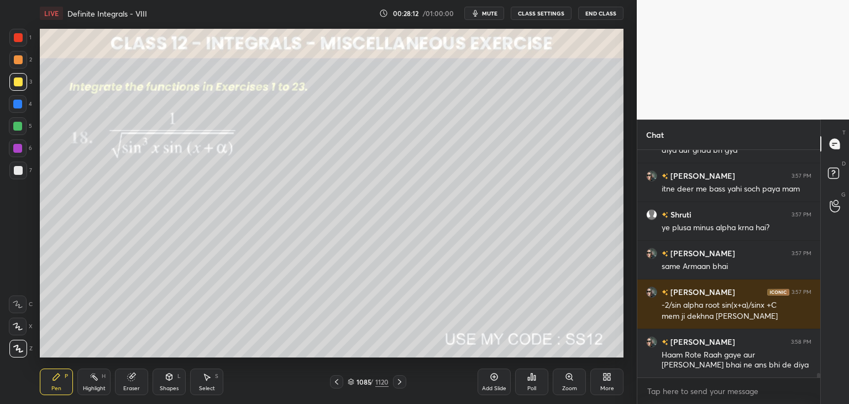
drag, startPoint x: 170, startPoint y: 386, endPoint x: 168, endPoint y: 374, distance: 11.8
click at [168, 386] on div "Shapes" at bounding box center [169, 388] width 19 height 6
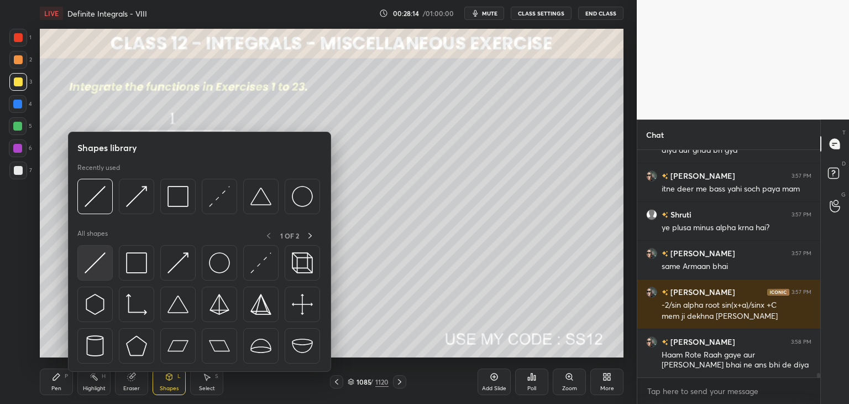
click at [97, 261] on img at bounding box center [95, 262] width 21 height 21
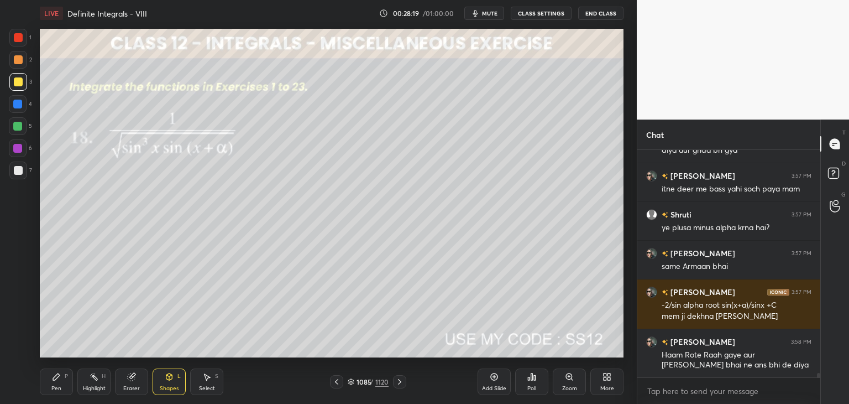
drag, startPoint x: 60, startPoint y: 387, endPoint x: 80, endPoint y: 364, distance: 30.9
click at [60, 388] on div "Pen" at bounding box center [56, 388] width 10 height 6
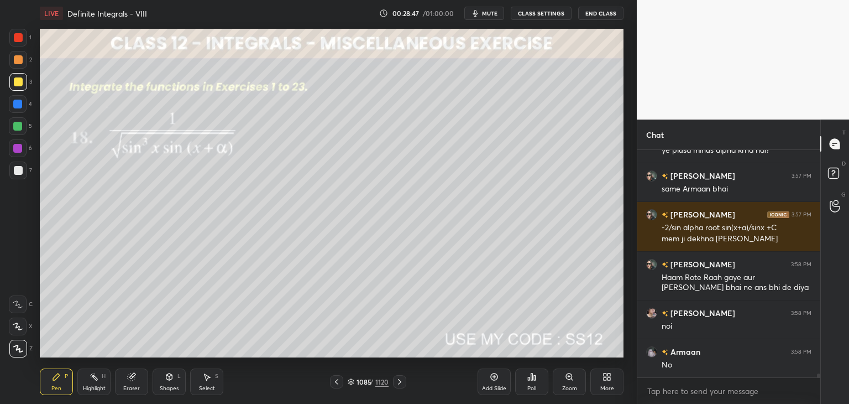
scroll to position [12291, 0]
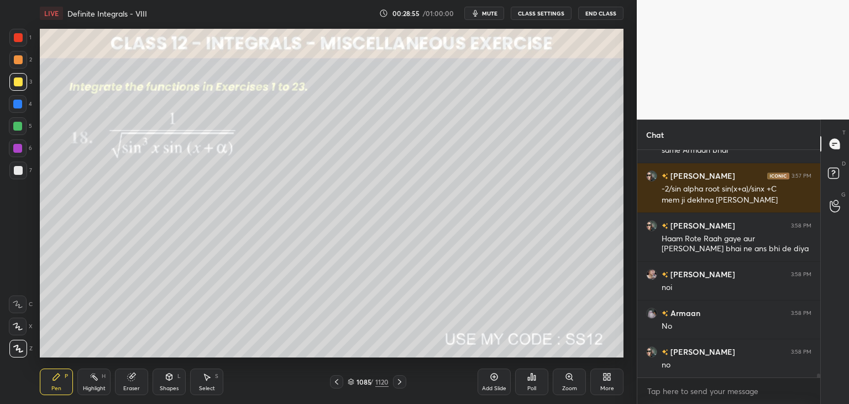
click at [500, 389] on div "Add Slide" at bounding box center [494, 388] width 24 height 6
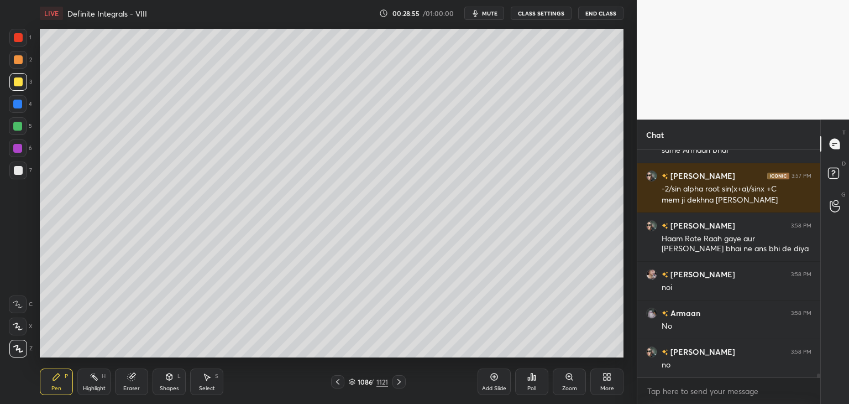
scroll to position [12330, 0]
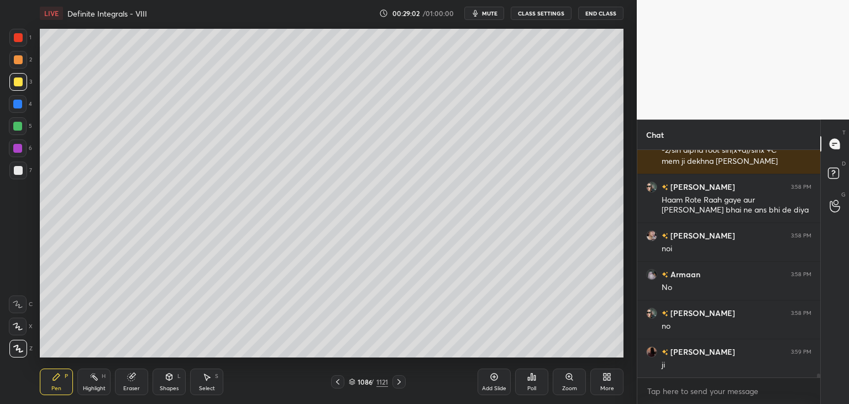
click at [336, 383] on icon at bounding box center [337, 381] width 9 height 9
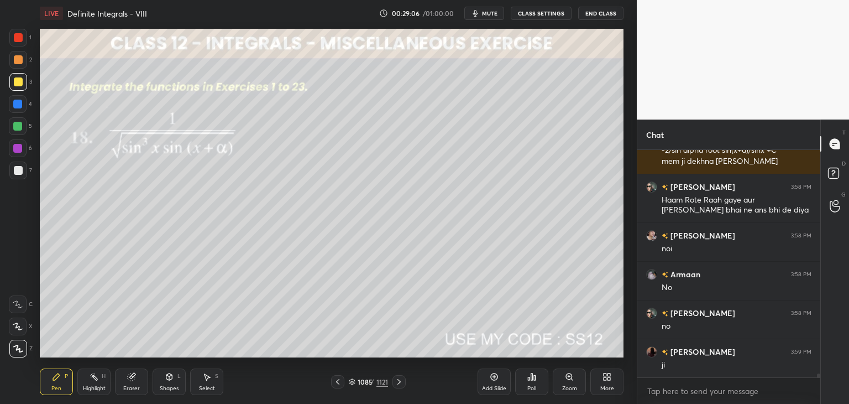
drag, startPoint x: 398, startPoint y: 384, endPoint x: 394, endPoint y: 368, distance: 16.1
click at [397, 383] on icon at bounding box center [399, 381] width 9 height 9
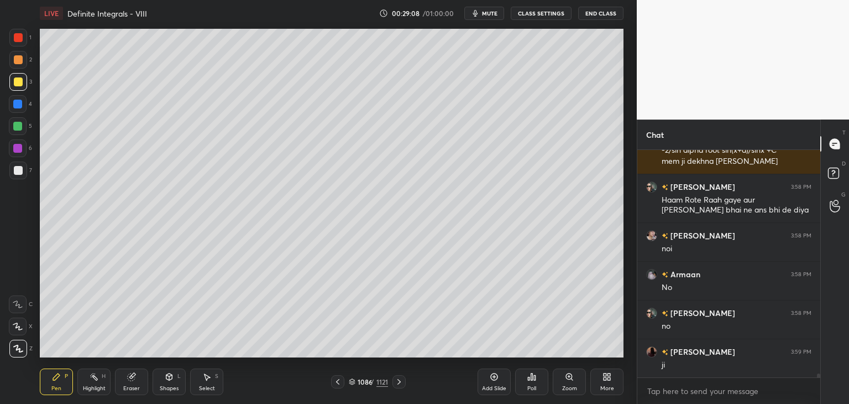
scroll to position [12368, 0]
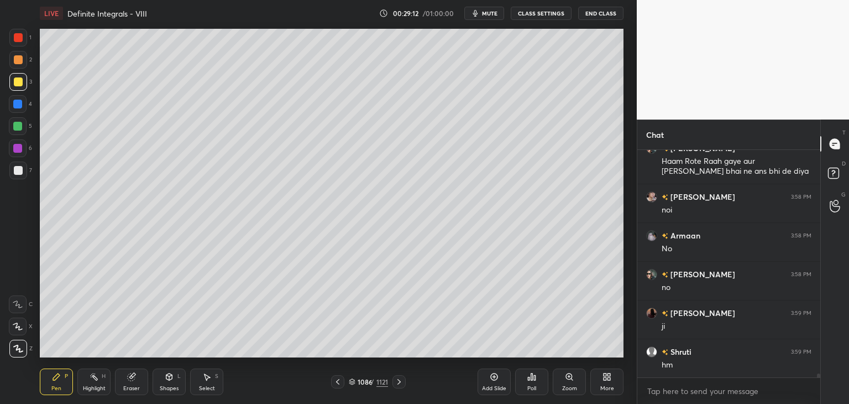
drag, startPoint x: 164, startPoint y: 387, endPoint x: 165, endPoint y: 375, distance: 11.7
click at [164, 386] on div "Shapes" at bounding box center [169, 388] width 19 height 6
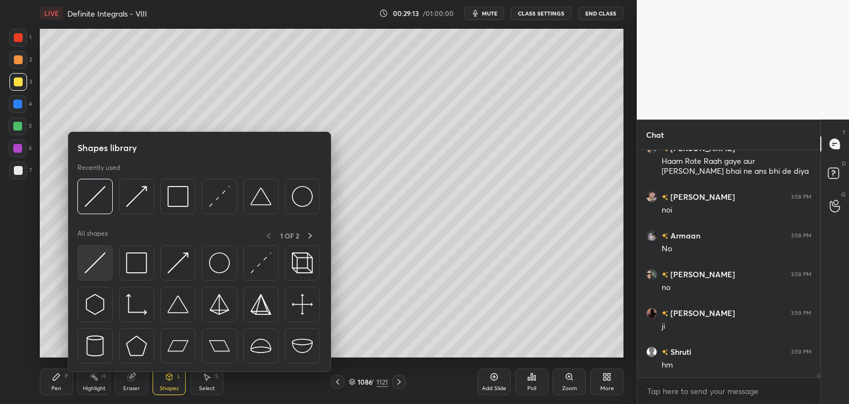
click at [96, 258] on img at bounding box center [95, 262] width 21 height 21
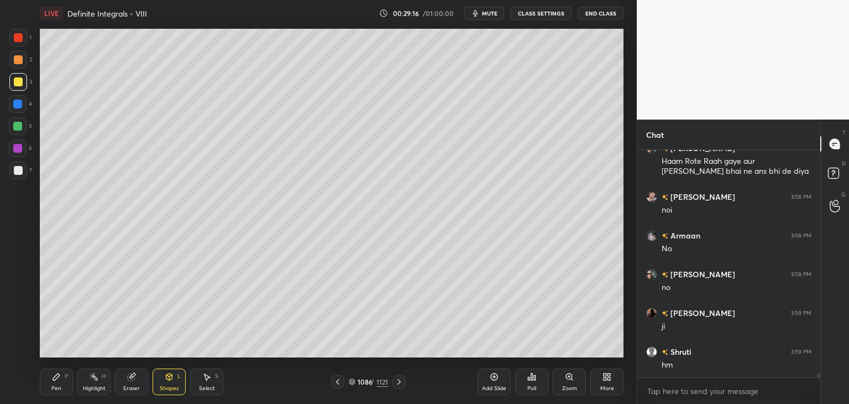
click at [58, 385] on div "Pen" at bounding box center [56, 388] width 10 height 6
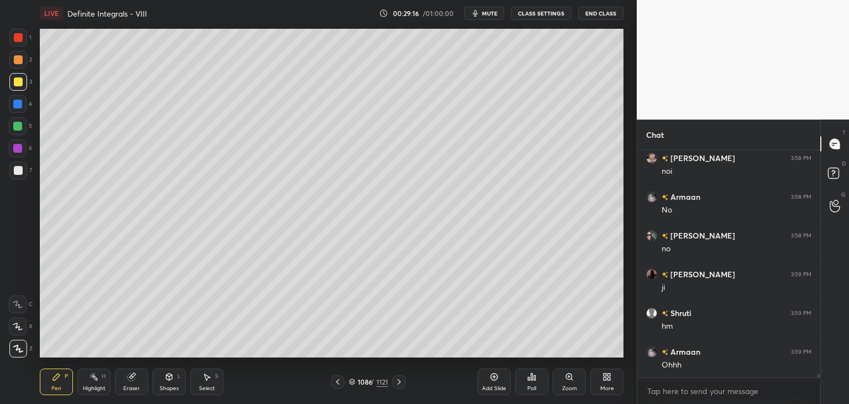
click at [338, 382] on icon at bounding box center [337, 381] width 9 height 9
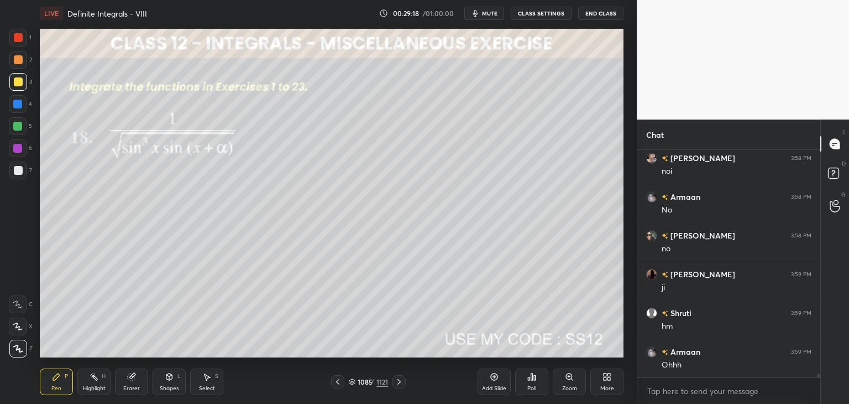
drag, startPoint x: 204, startPoint y: 383, endPoint x: 222, endPoint y: 359, distance: 30.4
click at [203, 383] on div "Select S" at bounding box center [206, 381] width 33 height 27
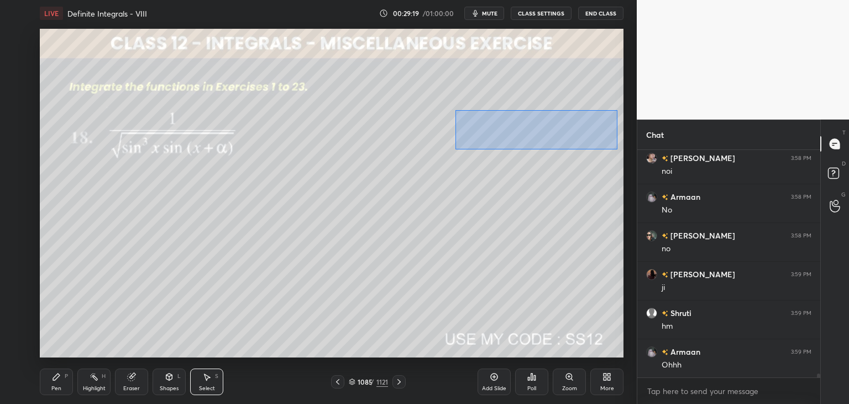
drag, startPoint x: 456, startPoint y: 114, endPoint x: 615, endPoint y: 150, distance: 162.7
click at [616, 150] on div "0 ° Undo Copy Paste here Duplicate Duplicate to new slide Delete" at bounding box center [332, 193] width 584 height 328
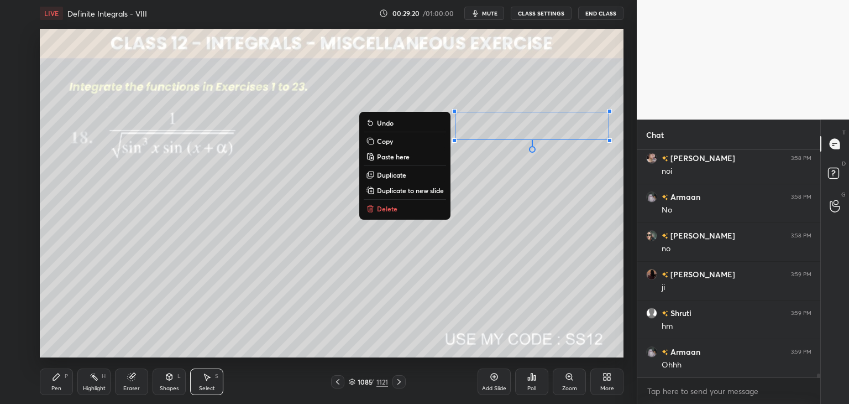
drag, startPoint x: 387, startPoint y: 141, endPoint x: 387, endPoint y: 167, distance: 26.0
click at [387, 141] on p "Copy" at bounding box center [385, 141] width 16 height 9
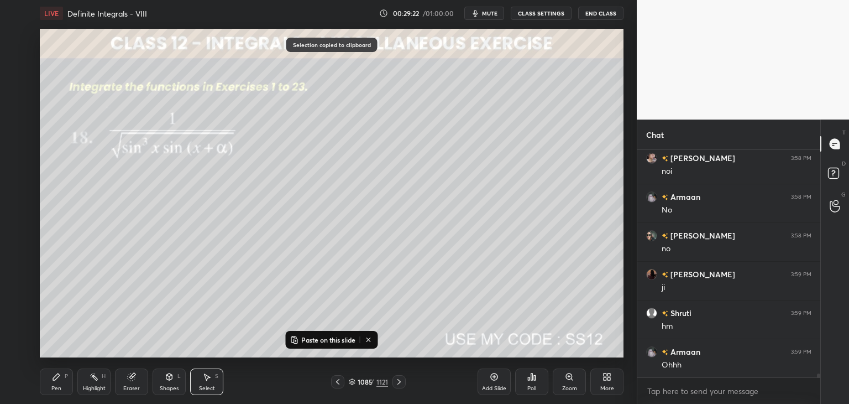
drag, startPoint x: 402, startPoint y: 384, endPoint x: 374, endPoint y: 352, distance: 43.5
click at [402, 383] on icon at bounding box center [399, 381] width 9 height 9
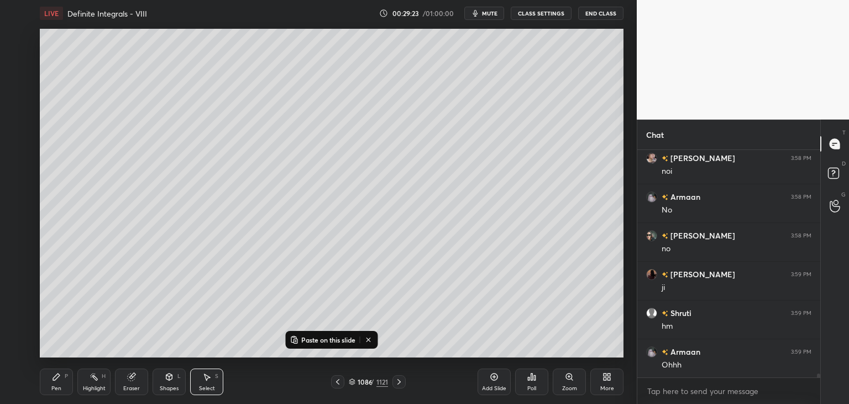
drag, startPoint x: 301, startPoint y: 337, endPoint x: 301, endPoint y: 303, distance: 33.7
click at [301, 337] on p "Paste on this slide" at bounding box center [328, 339] width 54 height 9
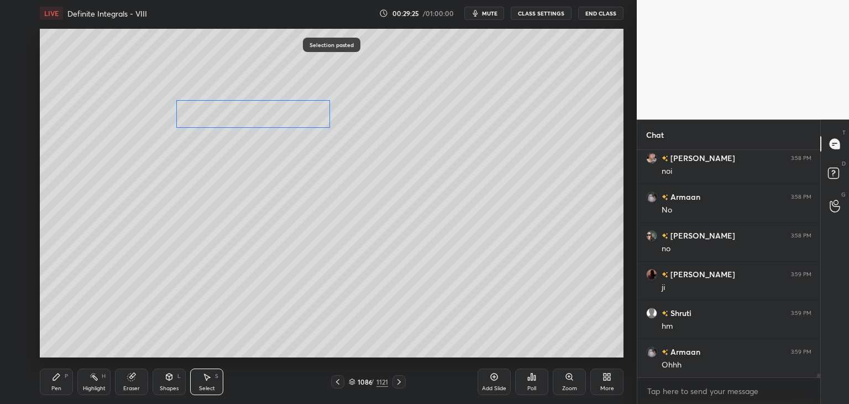
drag, startPoint x: 503, startPoint y: 127, endPoint x: 223, endPoint y: 117, distance: 280.4
click at [223, 113] on div "0 ° Undo Copy Paste here Duplicate Duplicate to new slide Delete" at bounding box center [332, 193] width 584 height 328
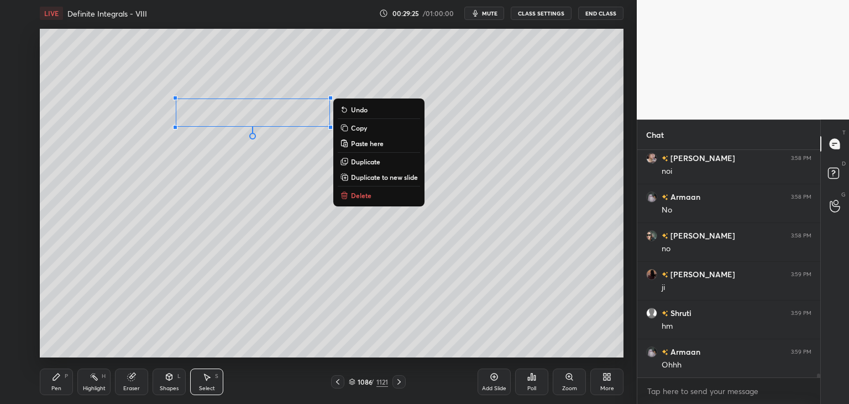
click at [192, 213] on div "0 ° Undo Copy Paste here Duplicate Duplicate to new slide Delete" at bounding box center [332, 193] width 584 height 328
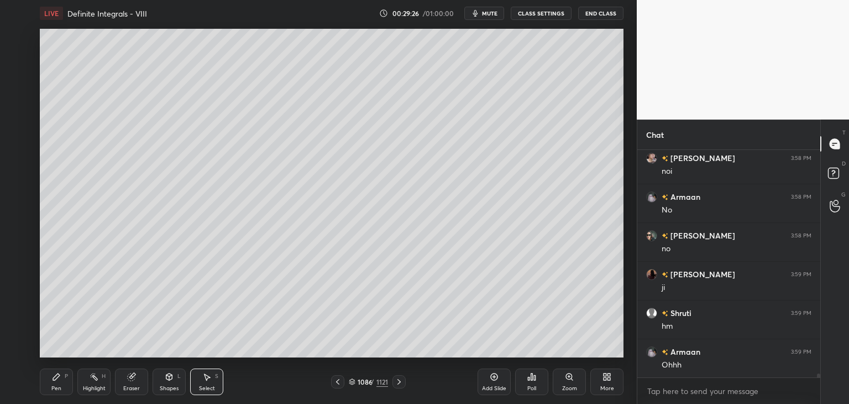
click at [60, 385] on div "Pen" at bounding box center [56, 388] width 10 height 6
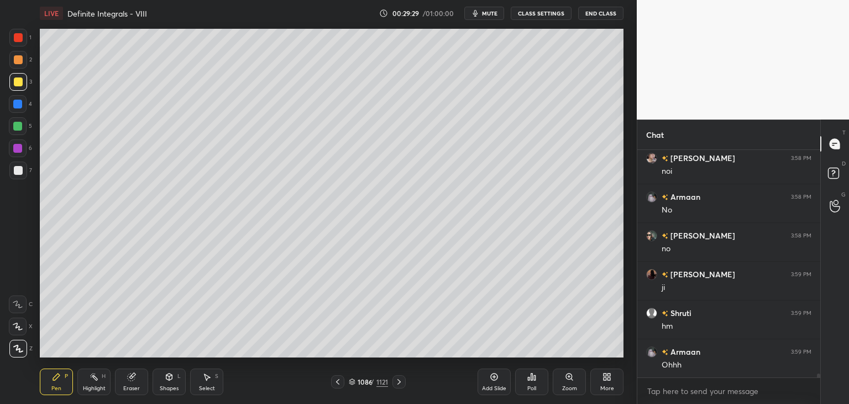
drag, startPoint x: 133, startPoint y: 382, endPoint x: 133, endPoint y: 360, distance: 22.1
click at [133, 381] on div "Eraser" at bounding box center [131, 381] width 33 height 27
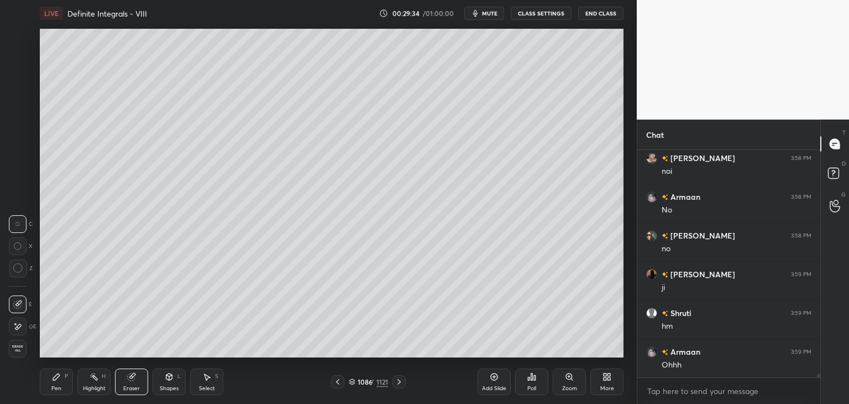
scroll to position [12418, 0]
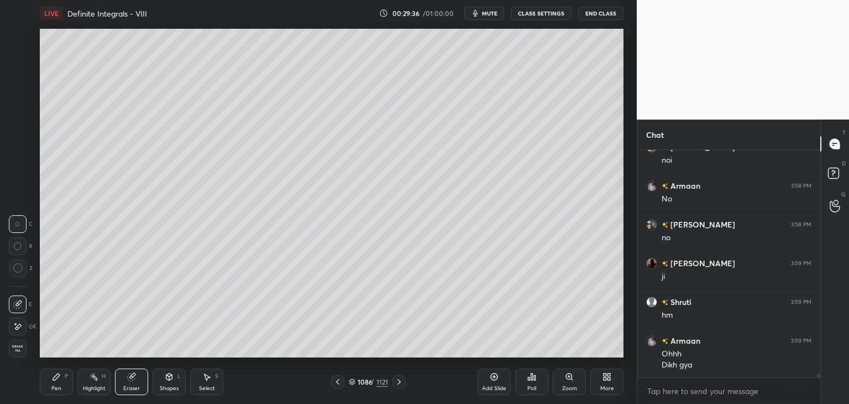
drag, startPoint x: 54, startPoint y: 375, endPoint x: 57, endPoint y: 362, distance: 13.3
click at [54, 375] on icon at bounding box center [56, 376] width 9 height 9
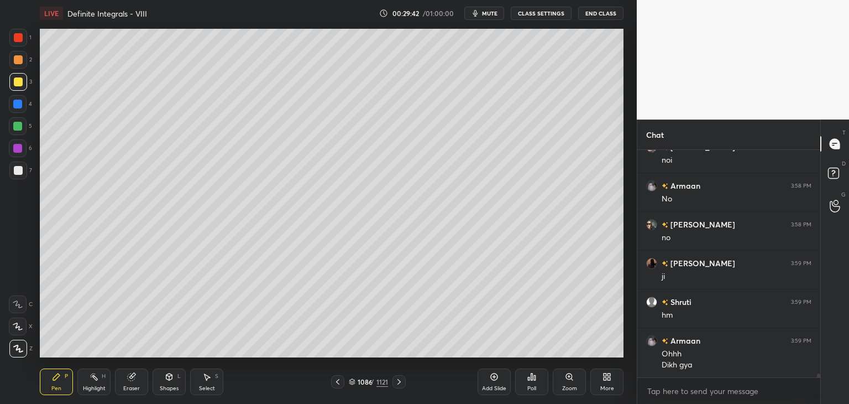
click at [205, 381] on div "Select S" at bounding box center [206, 381] width 33 height 27
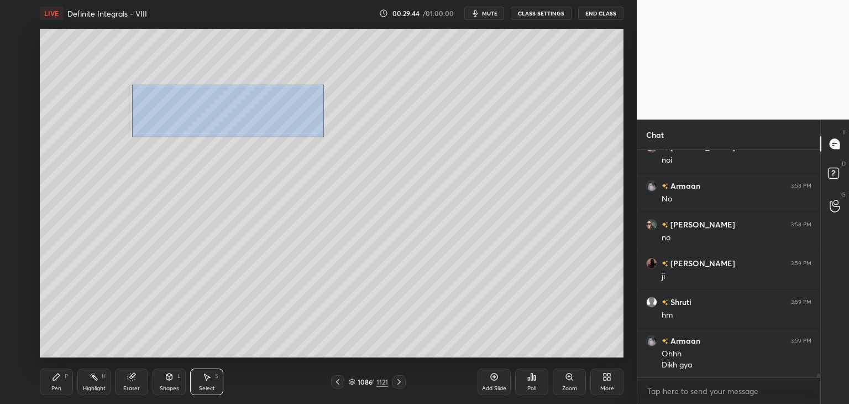
drag, startPoint x: 132, startPoint y: 85, endPoint x: 399, endPoint y: 146, distance: 273.4
click at [408, 149] on div "0 ° Undo Copy Paste here Duplicate Duplicate to new slide Delete" at bounding box center [332, 193] width 584 height 328
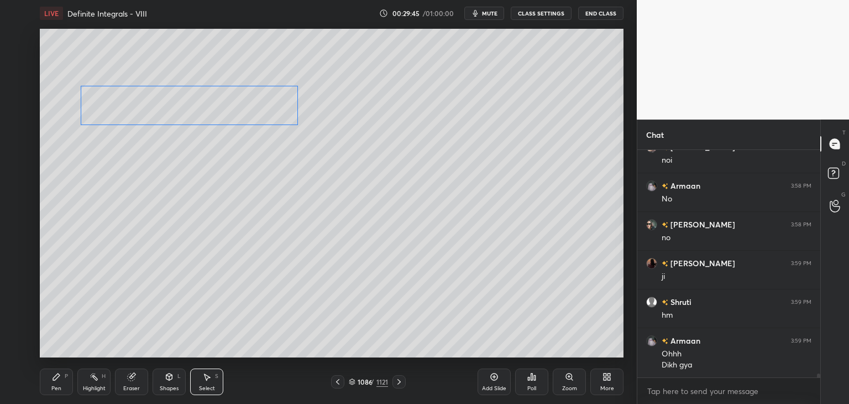
drag, startPoint x: 259, startPoint y: 114, endPoint x: 212, endPoint y: 124, distance: 48.0
click at [210, 114] on div "0 ° Undo Copy Paste here Duplicate Duplicate to new slide Delete" at bounding box center [332, 193] width 584 height 328
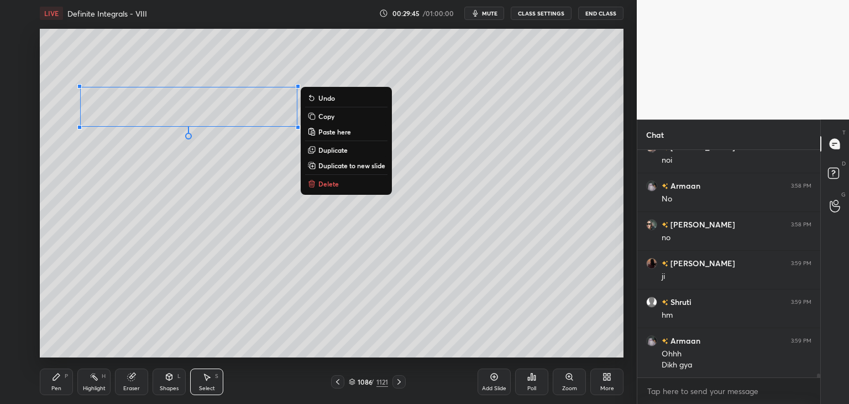
click at [196, 222] on div "0 ° Undo Copy Paste here Duplicate Duplicate to new slide Delete" at bounding box center [332, 193] width 584 height 328
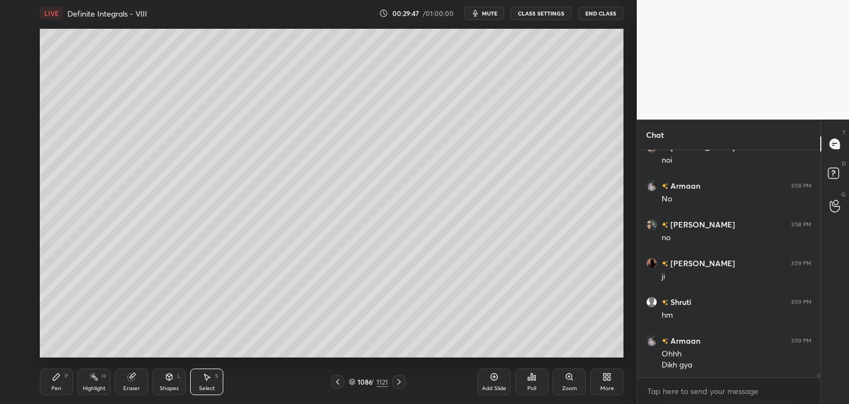
click at [51, 386] on div "Pen" at bounding box center [56, 388] width 10 height 6
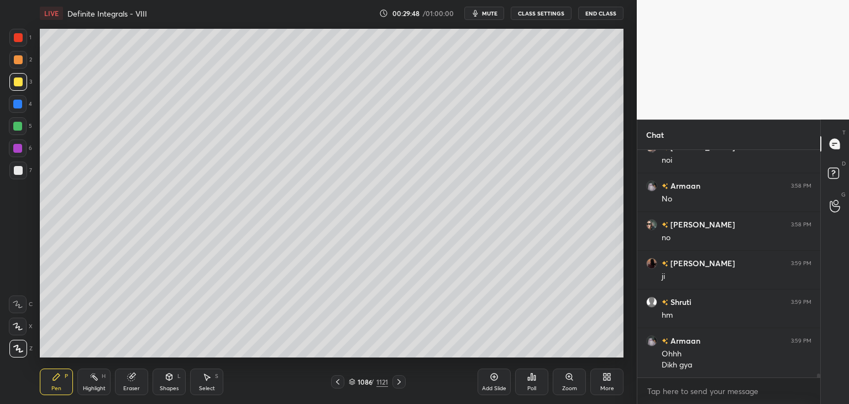
click at [16, 169] on div at bounding box center [18, 170] width 9 height 9
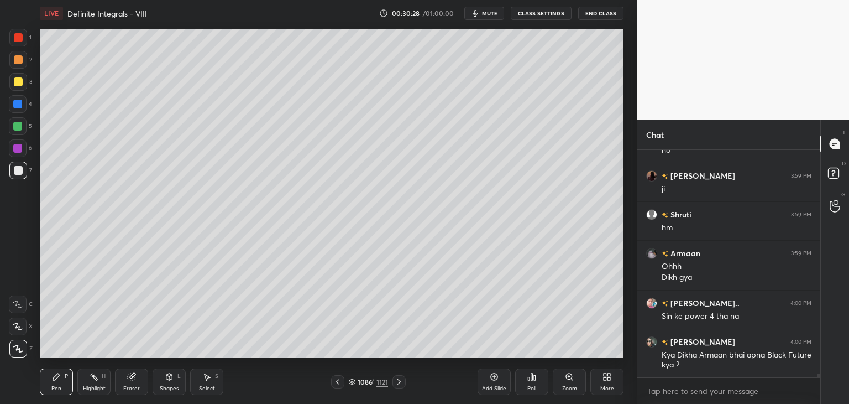
scroll to position [12544, 0]
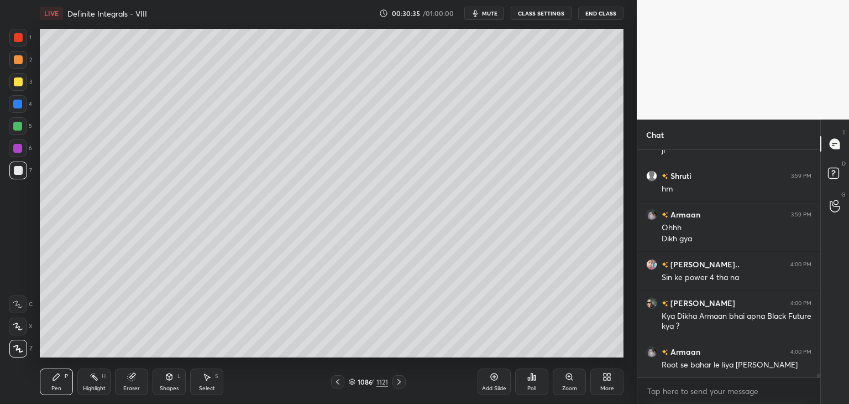
click at [206, 381] on div "Select S" at bounding box center [206, 381] width 33 height 27
drag, startPoint x: 174, startPoint y: 385, endPoint x: 176, endPoint y: 380, distance: 5.7
click at [174, 385] on div "Shapes" at bounding box center [169, 388] width 19 height 6
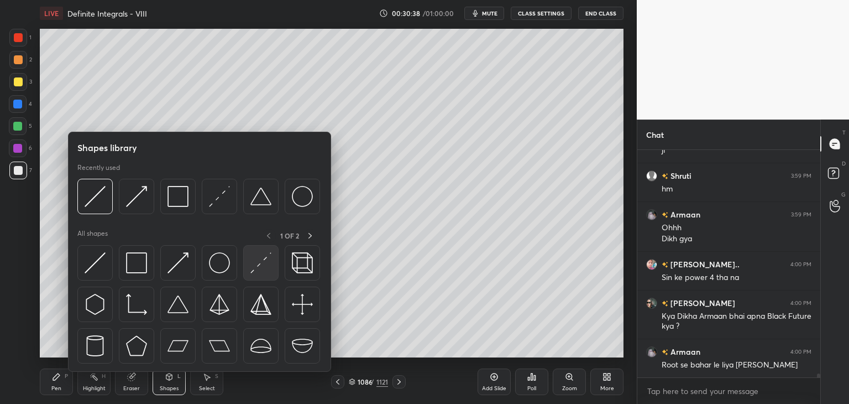
click at [259, 266] on img at bounding box center [260, 262] width 21 height 21
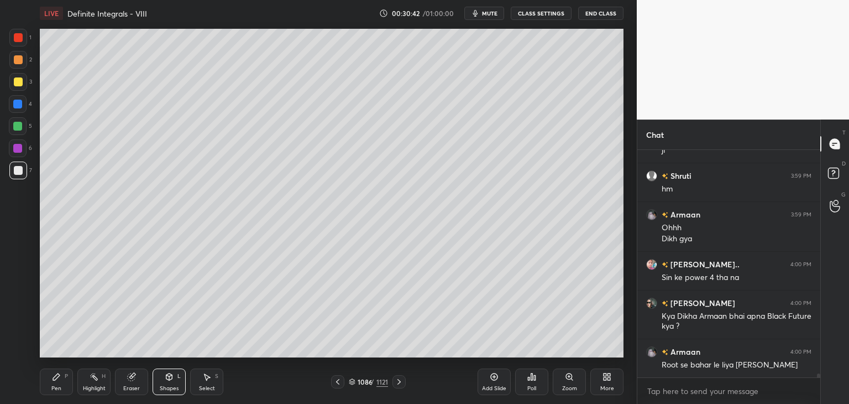
scroll to position [12583, 0]
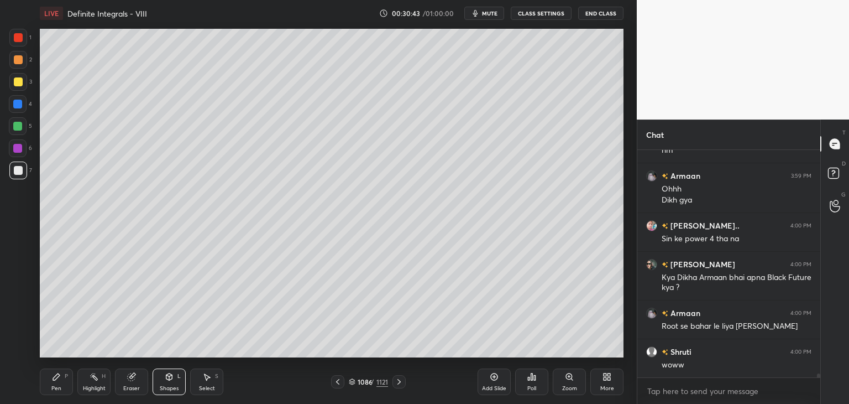
drag, startPoint x: 55, startPoint y: 383, endPoint x: 66, endPoint y: 378, distance: 12.1
click at [57, 383] on div "Pen P" at bounding box center [56, 381] width 33 height 27
click at [19, 167] on div at bounding box center [18, 170] width 9 height 9
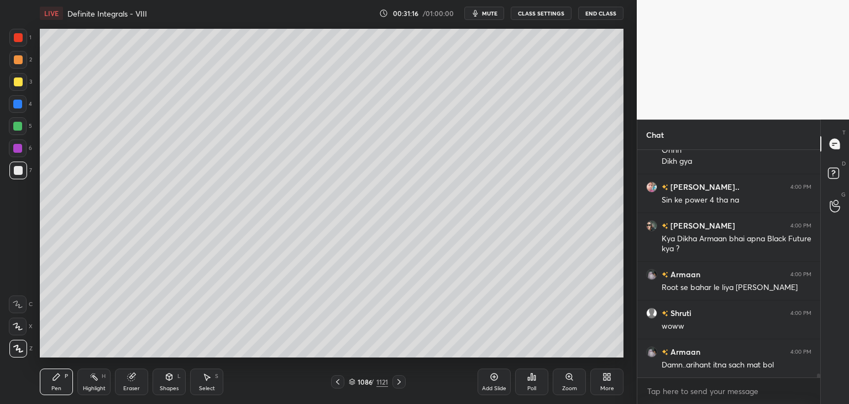
click at [497, 381] on div "Add Slide" at bounding box center [494, 381] width 33 height 27
click at [339, 381] on icon at bounding box center [337, 381] width 9 height 9
click at [401, 383] on icon at bounding box center [399, 381] width 9 height 9
click at [334, 381] on icon at bounding box center [337, 381] width 9 height 9
click at [212, 388] on div "Select" at bounding box center [207, 388] width 16 height 6
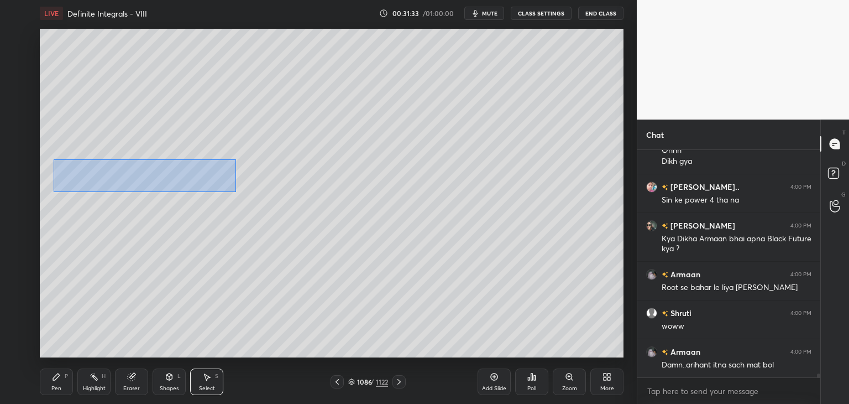
drag, startPoint x: 53, startPoint y: 159, endPoint x: 235, endPoint y: 190, distance: 184.4
click at [237, 191] on div "0 ° Undo Copy Paste here Duplicate Duplicate to new slide Delete" at bounding box center [332, 193] width 584 height 328
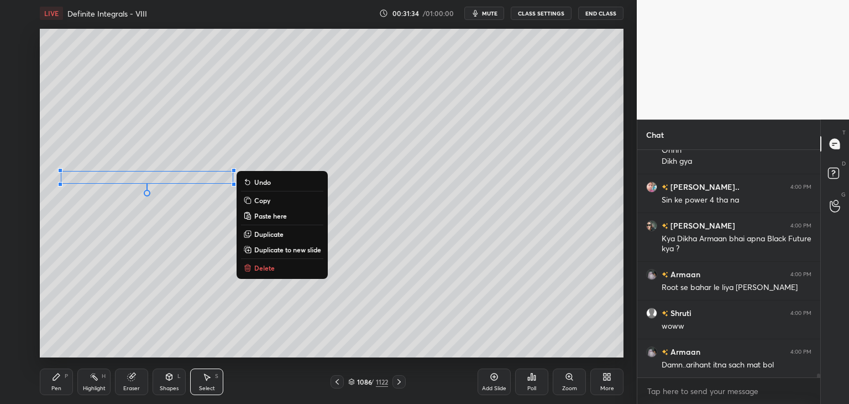
click at [257, 202] on p "Copy" at bounding box center [262, 200] width 16 height 9
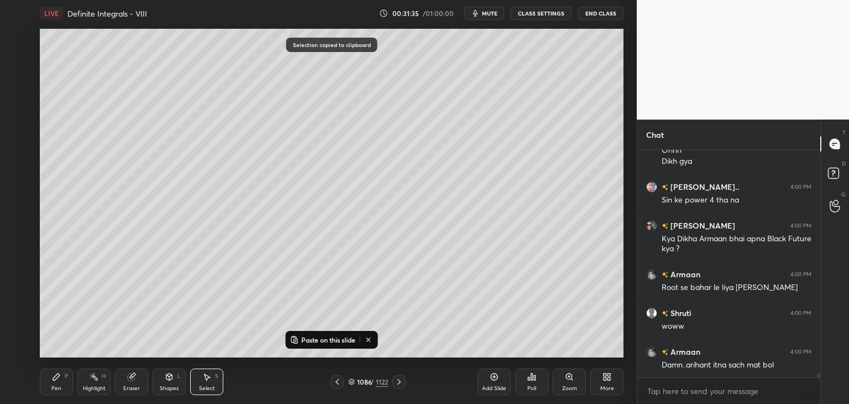
drag, startPoint x: 400, startPoint y: 384, endPoint x: 400, endPoint y: 375, distance: 8.8
click at [400, 384] on icon at bounding box center [399, 381] width 9 height 9
click at [310, 340] on p "Paste on this slide" at bounding box center [328, 339] width 54 height 9
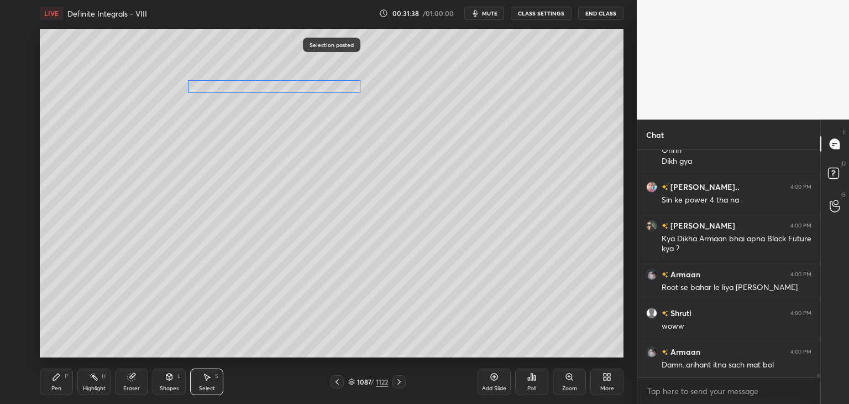
drag, startPoint x: 165, startPoint y: 161, endPoint x: 263, endPoint y: 95, distance: 118.7
click at [263, 87] on div "0 ° Undo Copy Paste here Duplicate Duplicate to new slide Delete" at bounding box center [332, 193] width 584 height 328
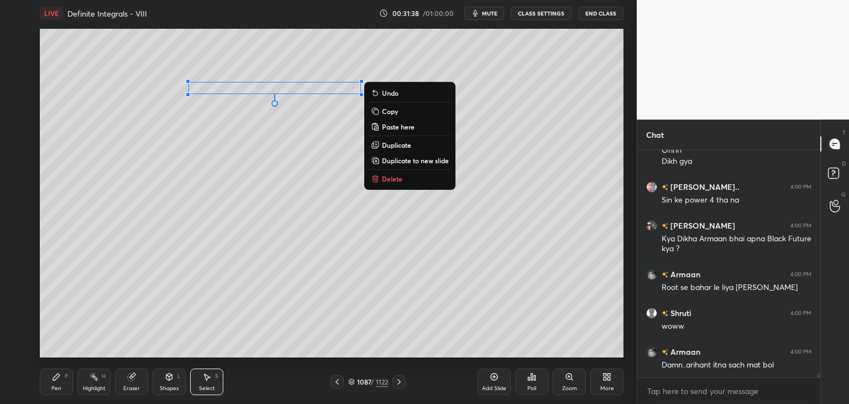
drag, startPoint x: 217, startPoint y: 245, endPoint x: 209, endPoint y: 259, distance: 15.8
click at [216, 245] on div "0 ° Undo Copy Paste here Duplicate Duplicate to new slide Delete" at bounding box center [332, 193] width 584 height 328
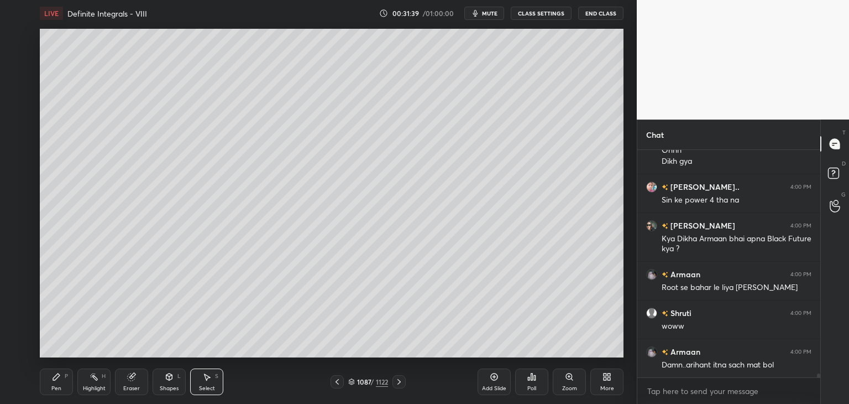
click at [161, 386] on div "Shapes" at bounding box center [169, 388] width 19 height 6
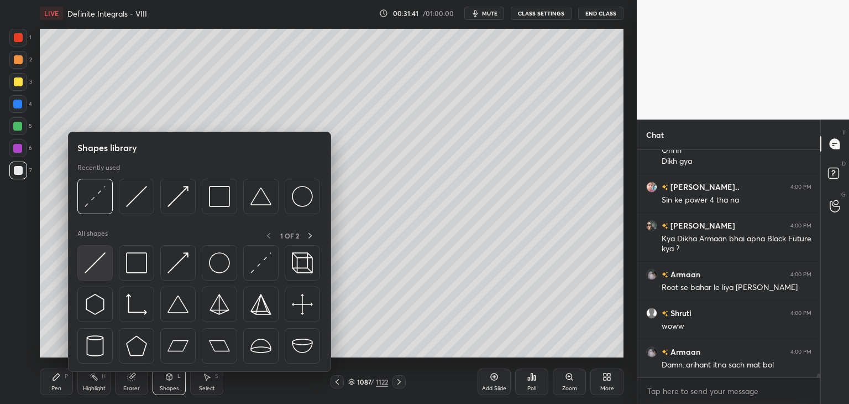
click at [106, 258] on div at bounding box center [94, 262] width 35 height 35
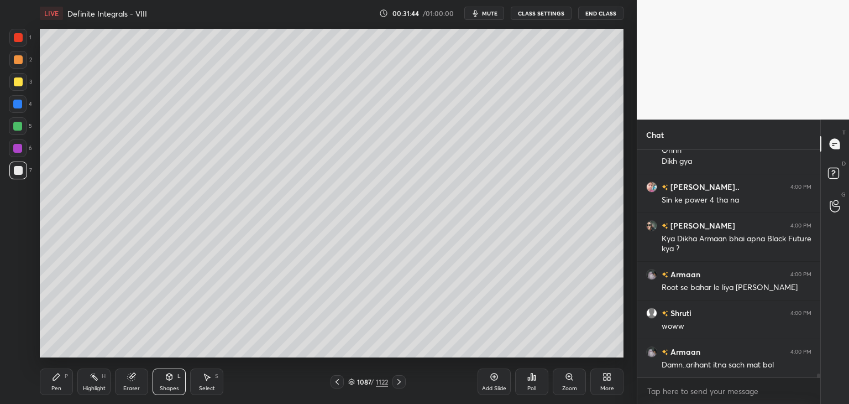
drag, startPoint x: 62, startPoint y: 390, endPoint x: 64, endPoint y: 374, distance: 15.6
click at [62, 389] on div "Pen P" at bounding box center [56, 381] width 33 height 27
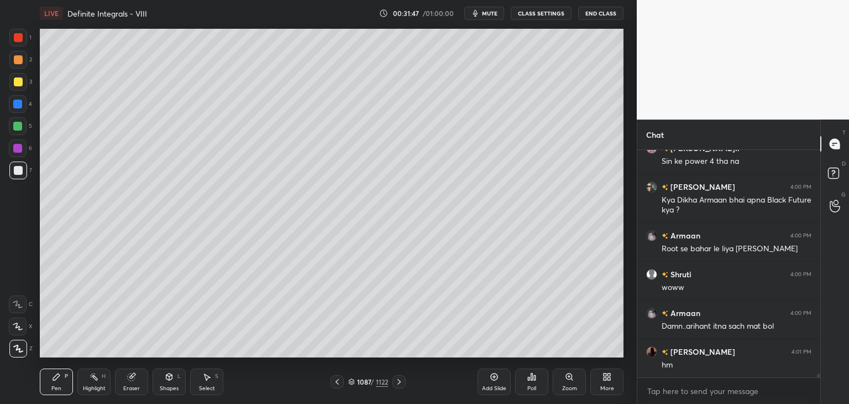
drag, startPoint x: 335, startPoint y: 382, endPoint x: 350, endPoint y: 380, distance: 15.1
click at [336, 382] on icon at bounding box center [337, 381] width 9 height 9
drag, startPoint x: 395, startPoint y: 384, endPoint x: 398, endPoint y: 377, distance: 7.7
click at [395, 384] on icon at bounding box center [399, 381] width 9 height 9
drag, startPoint x: 130, startPoint y: 385, endPoint x: 176, endPoint y: 357, distance: 53.8
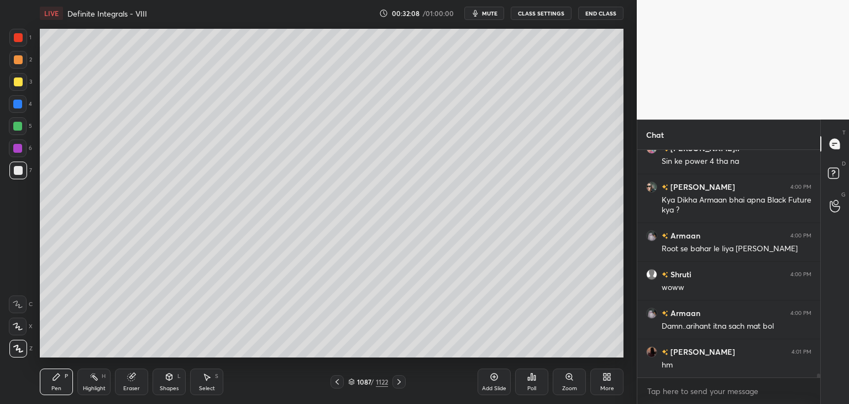
click at [129, 384] on div "Eraser" at bounding box center [131, 381] width 33 height 27
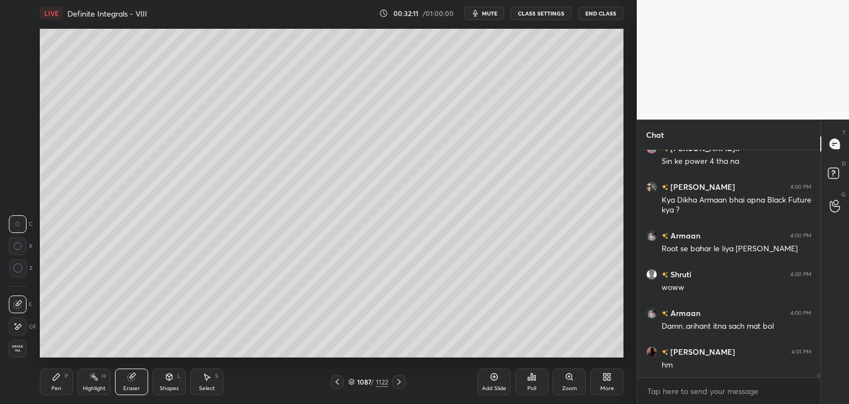
click at [49, 388] on div "Pen P" at bounding box center [56, 381] width 33 height 27
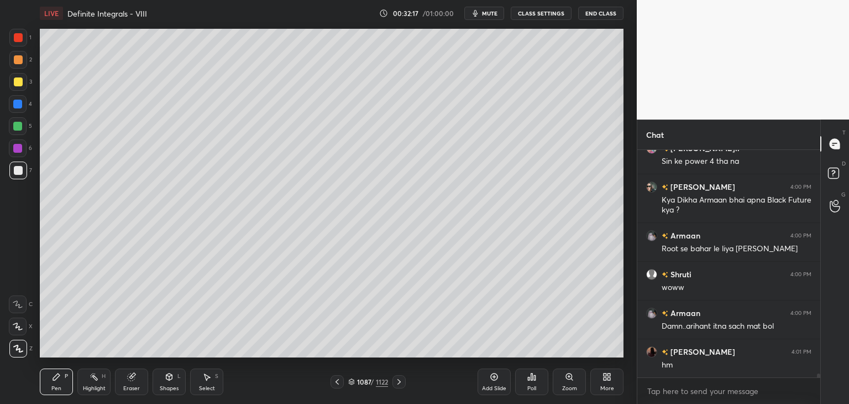
click at [135, 381] on div "Eraser" at bounding box center [131, 381] width 33 height 27
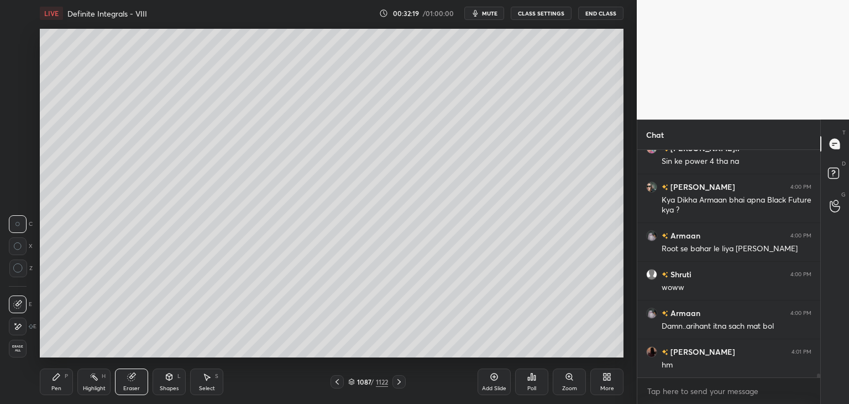
click at [214, 385] on div "Select" at bounding box center [207, 388] width 16 height 6
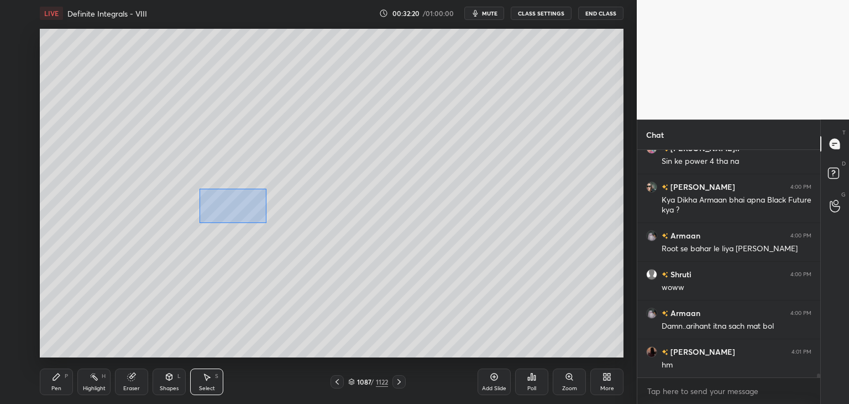
drag, startPoint x: 199, startPoint y: 188, endPoint x: 263, endPoint y: 221, distance: 71.9
click at [265, 223] on div "0 ° Undo Copy Paste here Duplicate Duplicate to new slide Delete" at bounding box center [332, 193] width 584 height 328
drag, startPoint x: 235, startPoint y: 206, endPoint x: 250, endPoint y: 219, distance: 20.0
click at [252, 206] on div "0 ° Undo Copy Paste here Duplicate Duplicate to new slide Delete" at bounding box center [332, 193] width 584 height 328
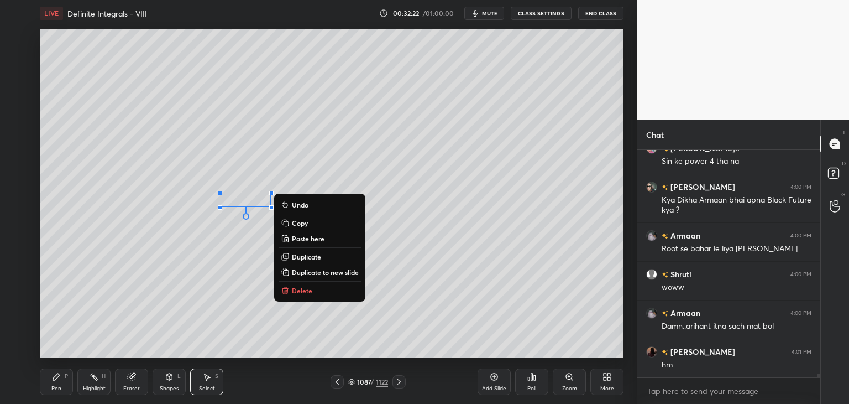
click at [243, 306] on div "0 ° Undo Copy Paste here Duplicate Duplicate to new slide Delete" at bounding box center [332, 193] width 584 height 328
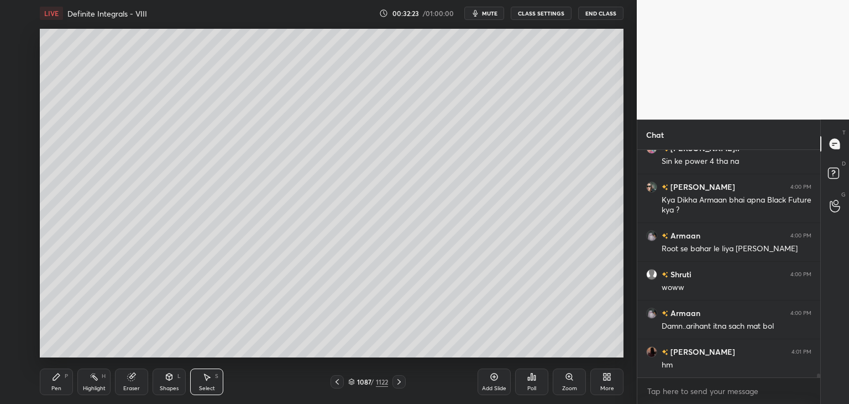
click at [210, 381] on div "Select S" at bounding box center [206, 381] width 33 height 27
drag, startPoint x: 301, startPoint y: 208, endPoint x: 345, endPoint y: 238, distance: 53.5
click at [377, 251] on div "0 ° Undo Copy Paste here Duplicate Duplicate to new slide Delete" at bounding box center [332, 193] width 584 height 328
drag, startPoint x: 332, startPoint y: 227, endPoint x: 203, endPoint y: 205, distance: 130.6
click at [203, 205] on div "0 ° Undo Copy Paste here Duplicate Duplicate to new slide Delete" at bounding box center [332, 193] width 584 height 328
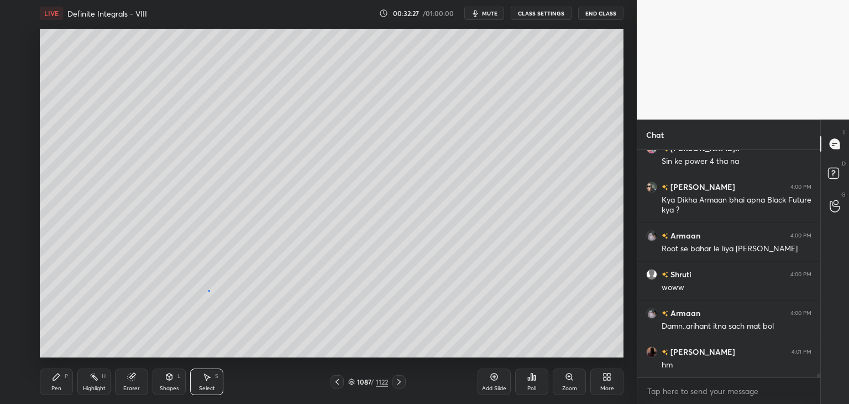
drag, startPoint x: 209, startPoint y: 290, endPoint x: 198, endPoint y: 321, distance: 32.9
click at [208, 289] on div "0 ° Undo Copy Paste here Duplicate Duplicate to new slide Delete" at bounding box center [332, 193] width 584 height 328
drag, startPoint x: 168, startPoint y: 388, endPoint x: 162, endPoint y: 379, distance: 10.7
click at [166, 387] on div "Shapes" at bounding box center [169, 388] width 19 height 6
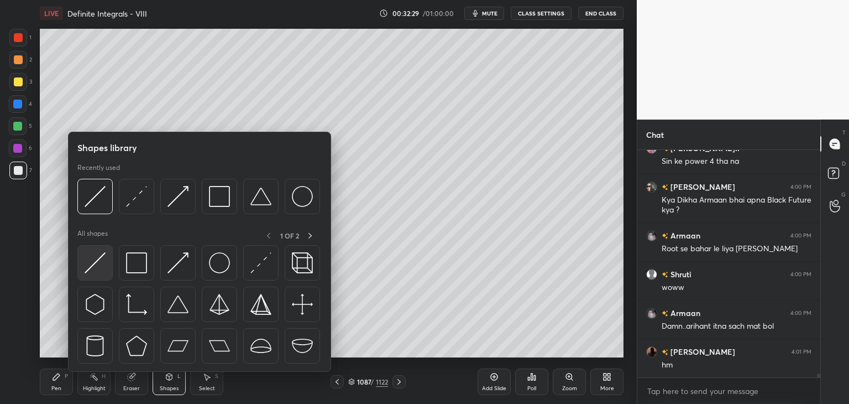
click at [93, 257] on img at bounding box center [95, 262] width 21 height 21
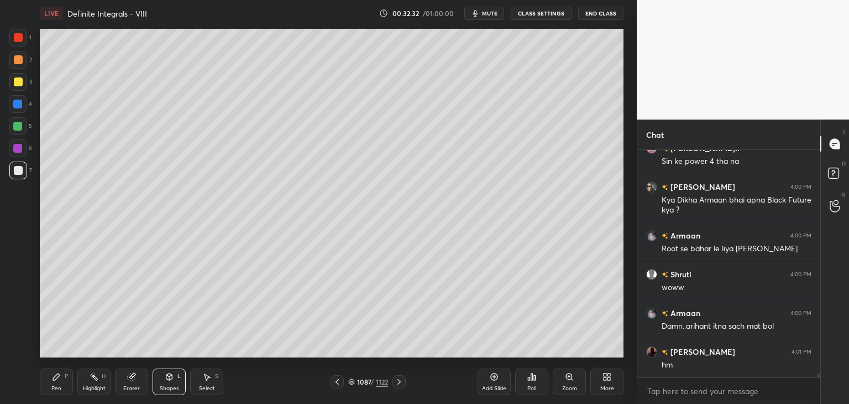
click at [56, 390] on div "Pen" at bounding box center [56, 388] width 10 height 6
drag, startPoint x: 127, startPoint y: 380, endPoint x: 166, endPoint y: 361, distance: 43.3
click at [128, 381] on div "Eraser" at bounding box center [131, 381] width 33 height 27
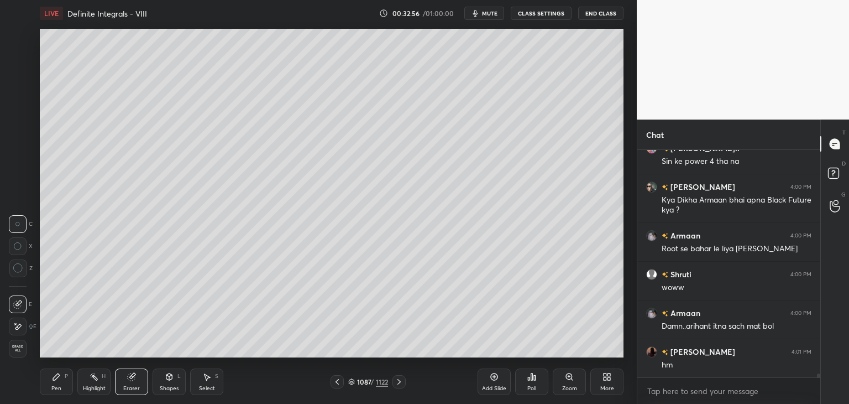
click at [55, 381] on icon at bounding box center [56, 376] width 9 height 9
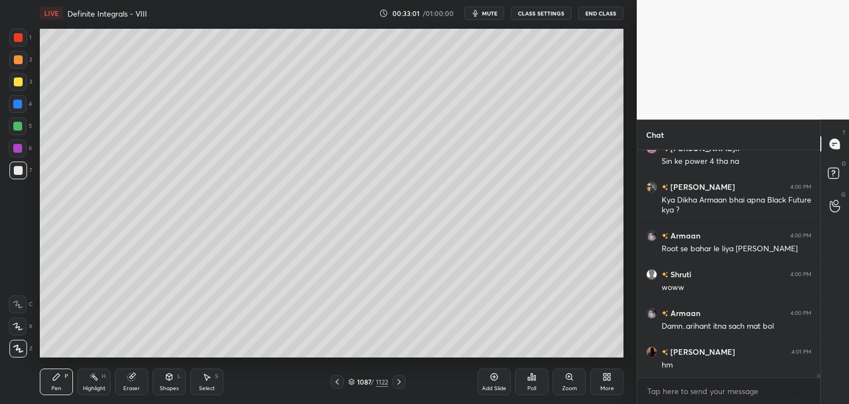
click at [340, 381] on icon at bounding box center [337, 381] width 9 height 9
click at [336, 378] on icon at bounding box center [337, 381] width 9 height 9
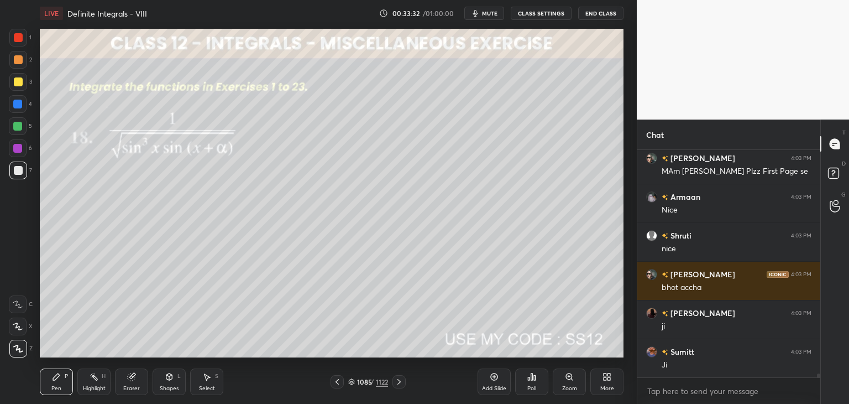
scroll to position [12931, 0]
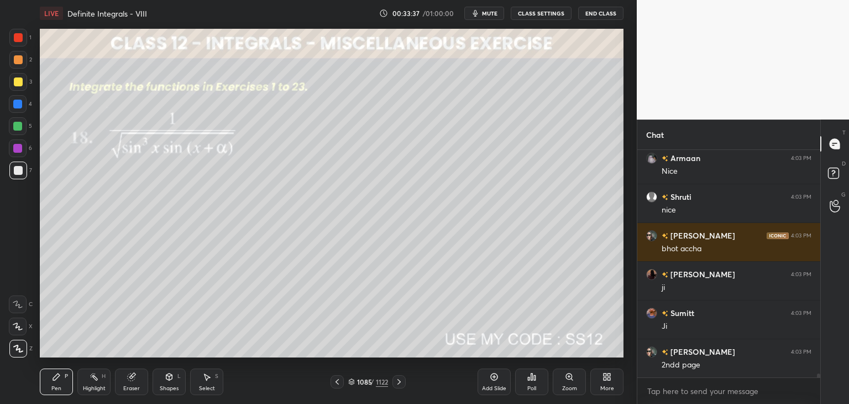
click at [396, 378] on icon at bounding box center [399, 381] width 9 height 9
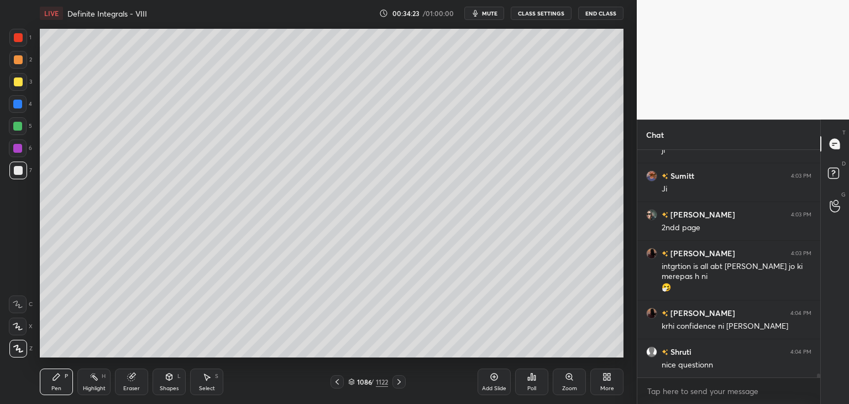
scroll to position [13117, 0]
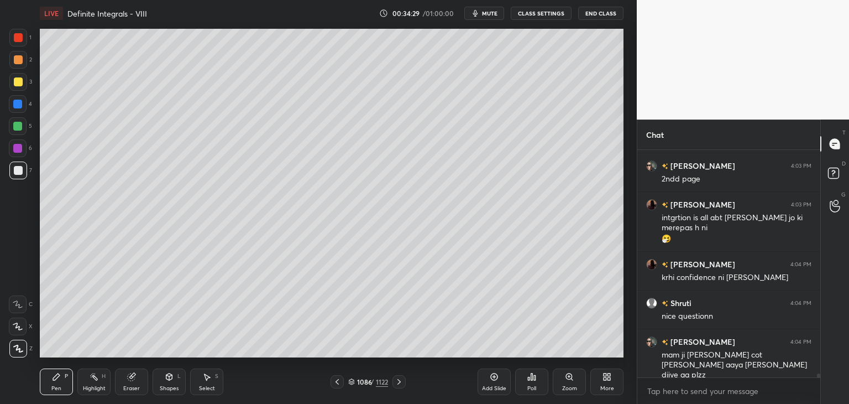
click at [337, 381] on icon at bounding box center [337, 381] width 9 height 9
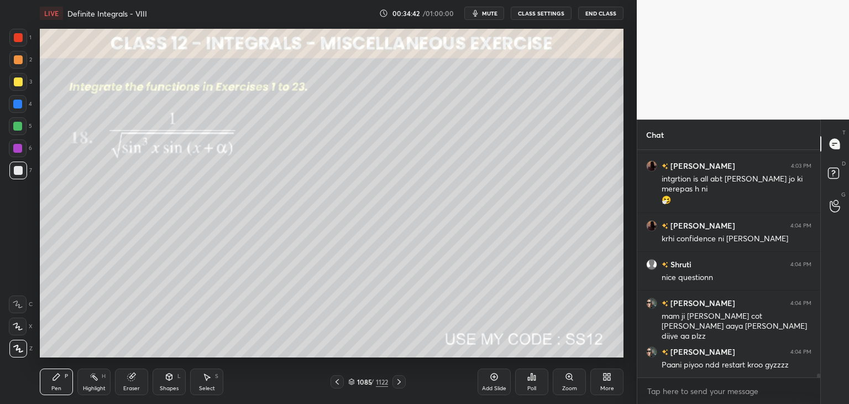
scroll to position [13194, 0]
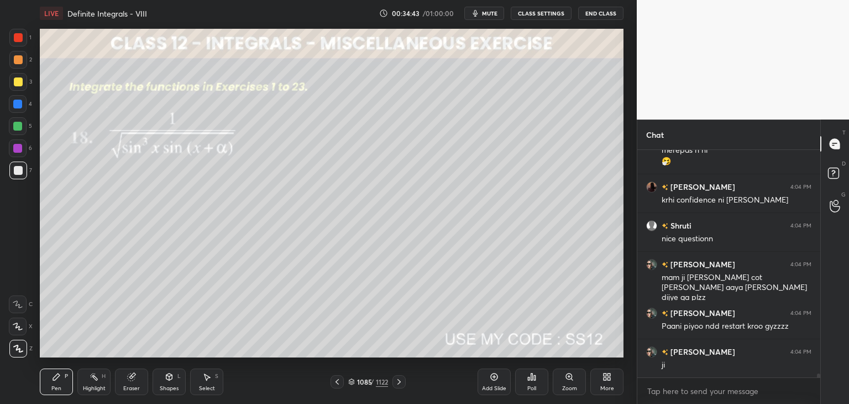
click at [207, 385] on div "Select" at bounding box center [207, 388] width 16 height 6
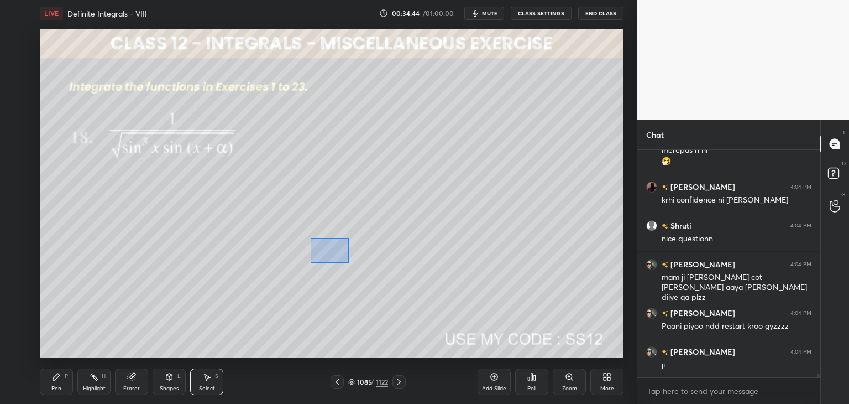
drag, startPoint x: 310, startPoint y: 238, endPoint x: 357, endPoint y: 261, distance: 52.2
click at [358, 262] on div "0 ° Undo Copy Paste here Duplicate Duplicate to new slide Delete" at bounding box center [332, 193] width 584 height 328
drag, startPoint x: 360, startPoint y: 253, endPoint x: 371, endPoint y: 254, distance: 11.7
click at [371, 255] on div "0 ° Undo Copy Paste here Duplicate Duplicate to new slide Delete" at bounding box center [332, 193] width 584 height 328
click at [344, 297] on div "0 ° Undo Copy Paste here Duplicate Duplicate to new slide Delete" at bounding box center [332, 193] width 584 height 328
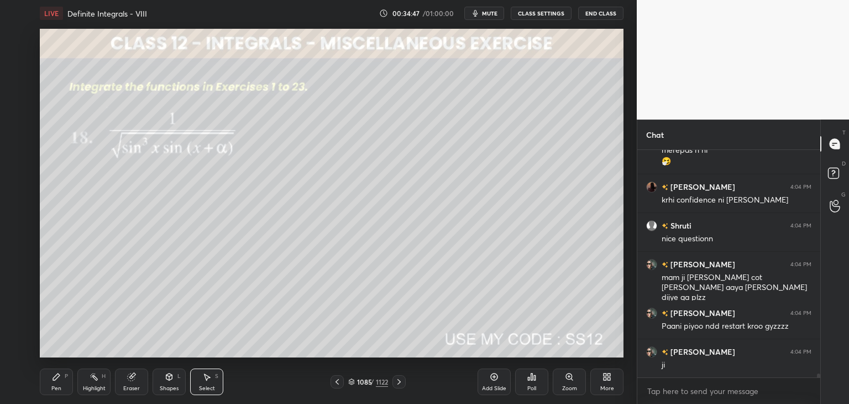
click at [54, 387] on div "Pen" at bounding box center [56, 388] width 10 height 6
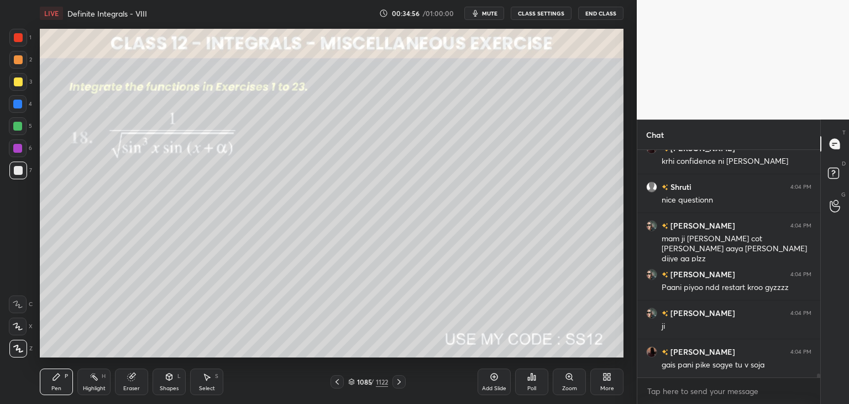
scroll to position [13271, 0]
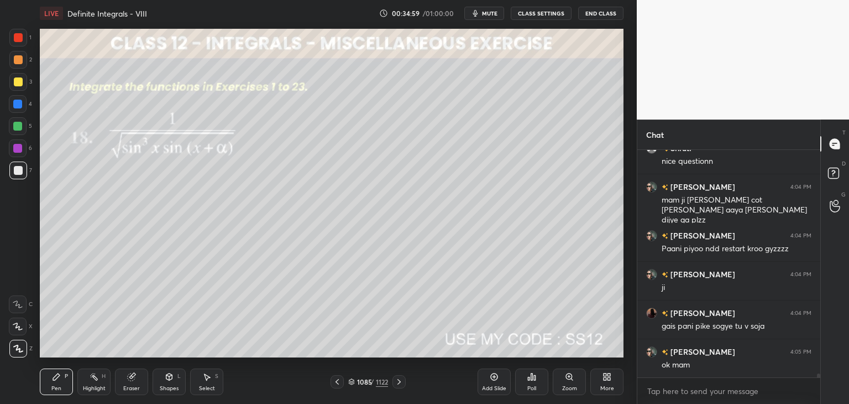
click at [401, 383] on icon at bounding box center [399, 381] width 9 height 9
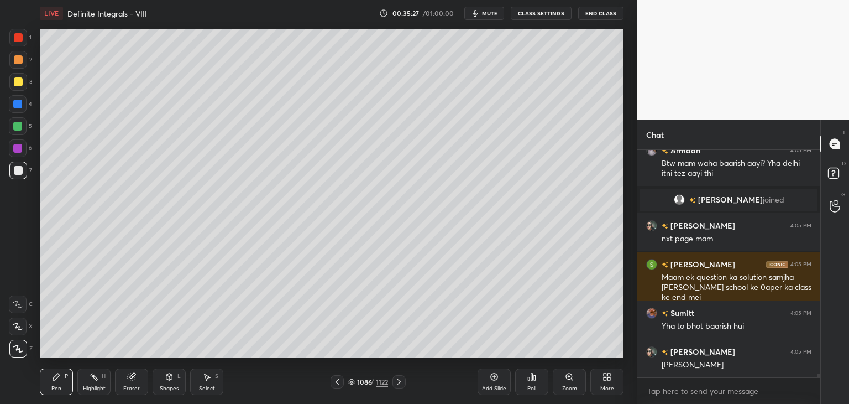
scroll to position [12993, 0]
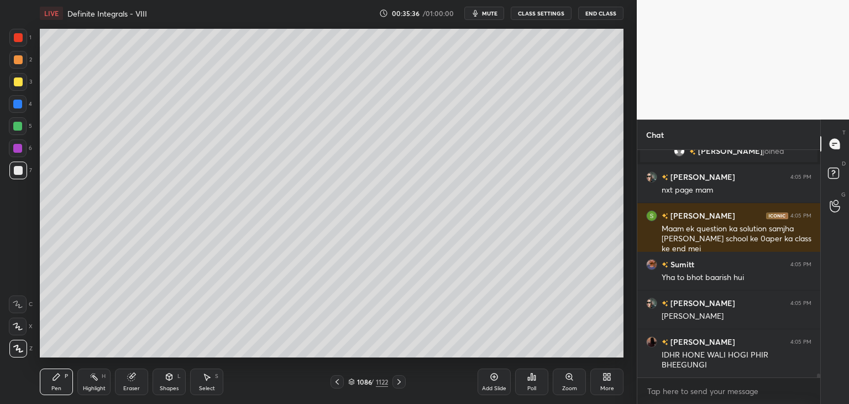
click at [398, 383] on icon at bounding box center [399, 381] width 9 height 9
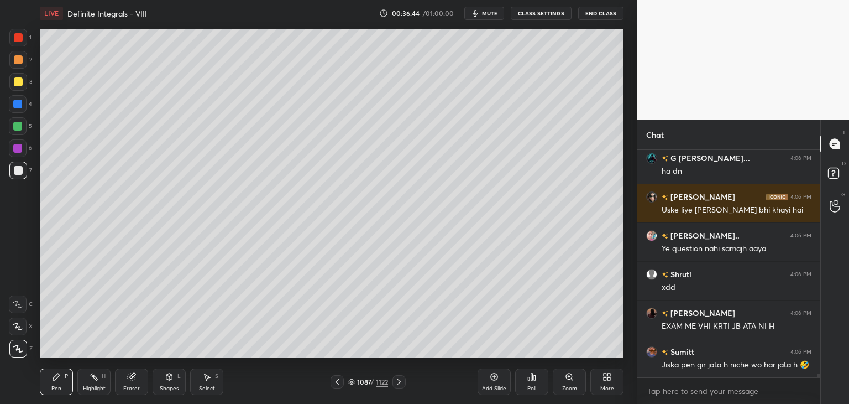
scroll to position [13925, 0]
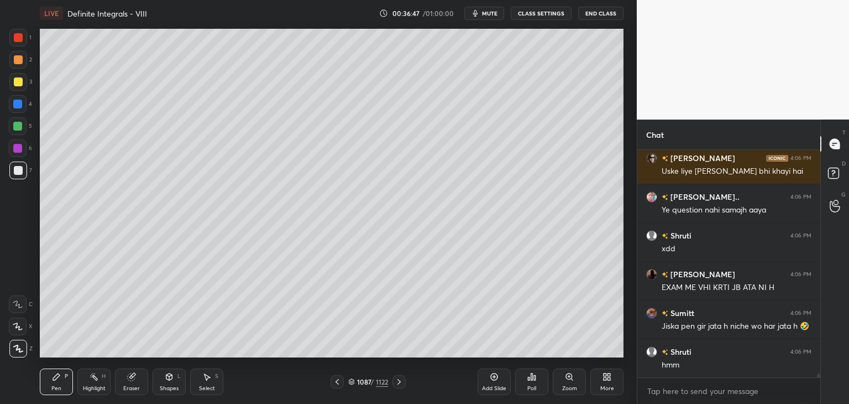
click at [339, 379] on icon at bounding box center [337, 381] width 9 height 9
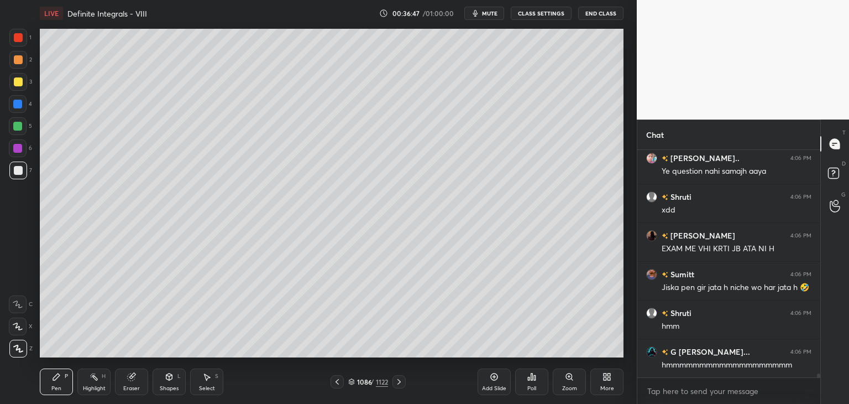
click at [340, 379] on icon at bounding box center [337, 381] width 9 height 9
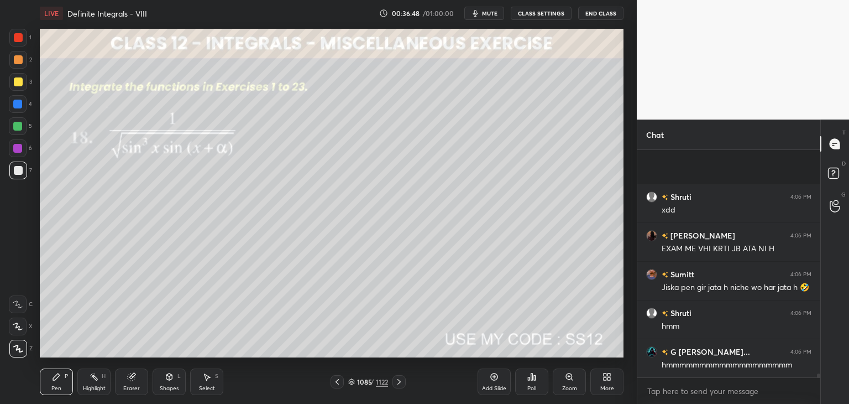
scroll to position [14041, 0]
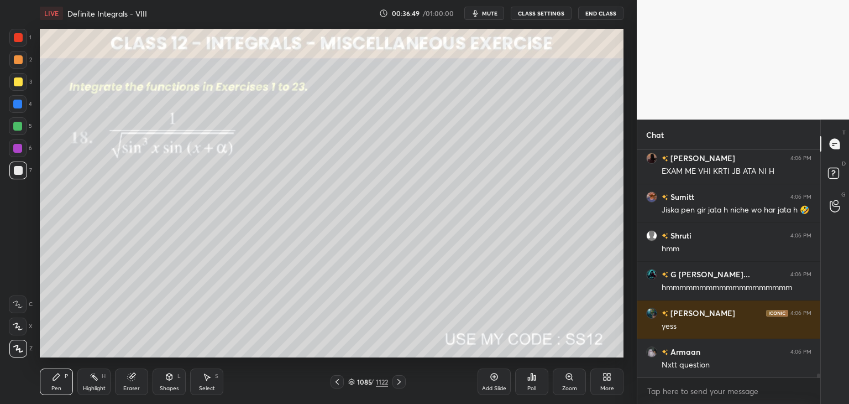
click at [207, 380] on icon at bounding box center [206, 376] width 9 height 9
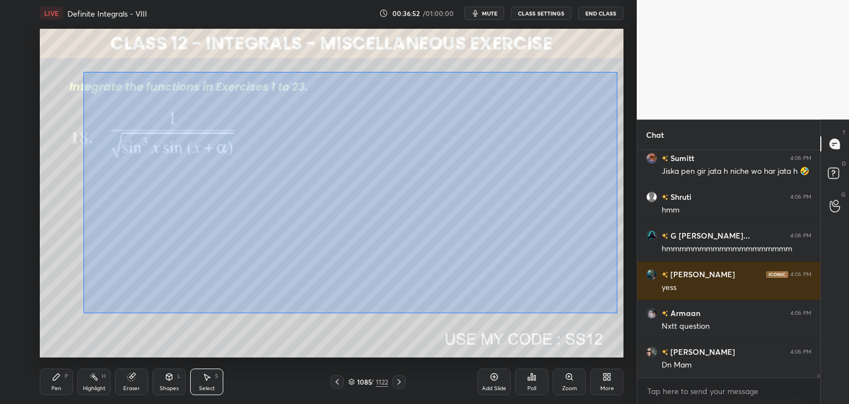
scroll to position [14118, 0]
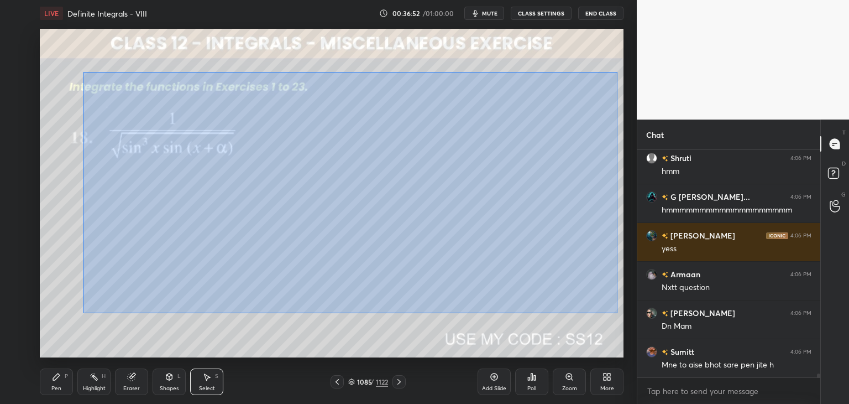
drag, startPoint x: 83, startPoint y: 72, endPoint x: 618, endPoint y: 312, distance: 586.1
click at [618, 312] on div "0 ° Undo Copy Paste here Duplicate Duplicate to new slide Delete" at bounding box center [332, 193] width 584 height 328
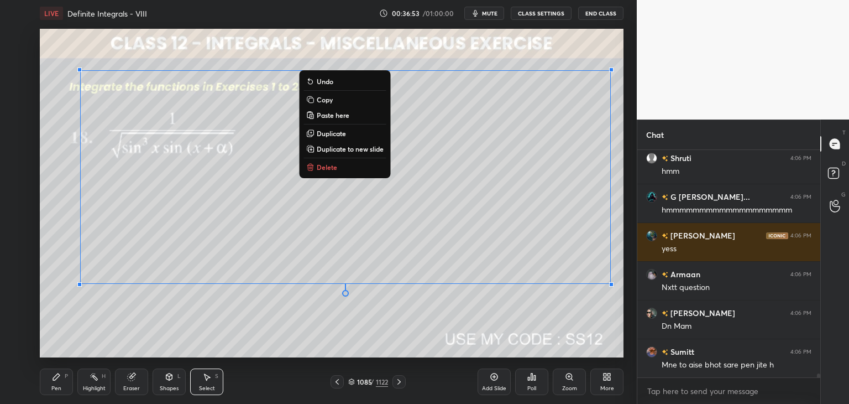
click at [324, 96] on p "Copy" at bounding box center [325, 99] width 16 height 9
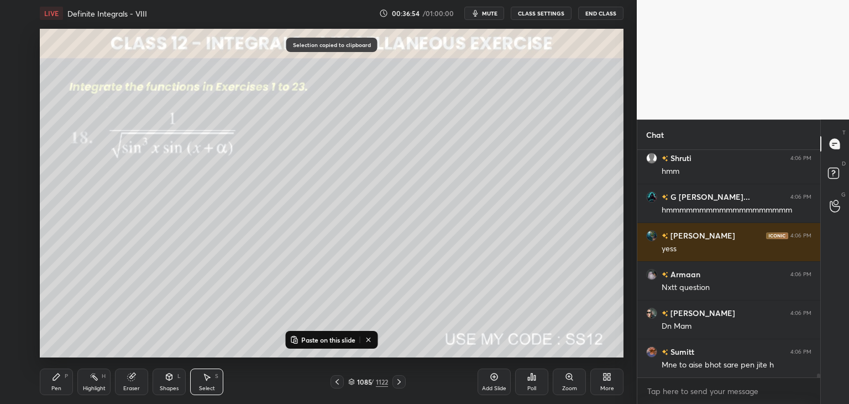
click at [494, 387] on div "Add Slide" at bounding box center [494, 388] width 24 height 6
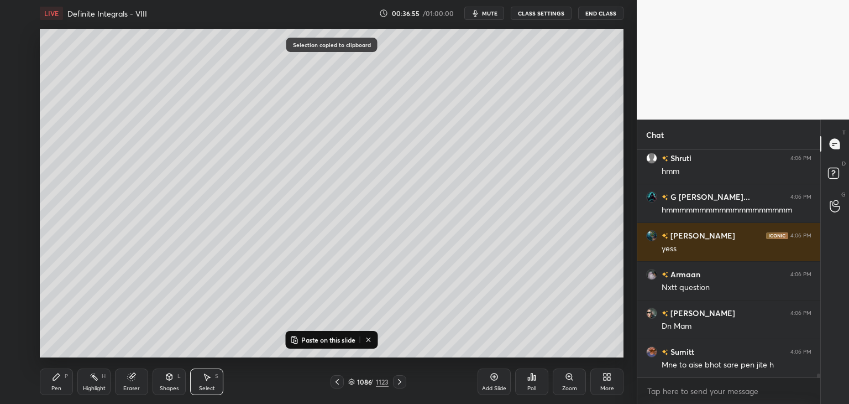
drag, startPoint x: 319, startPoint y: 337, endPoint x: 327, endPoint y: 339, distance: 8.0
click at [318, 337] on p "Paste on this slide" at bounding box center [328, 339] width 54 height 9
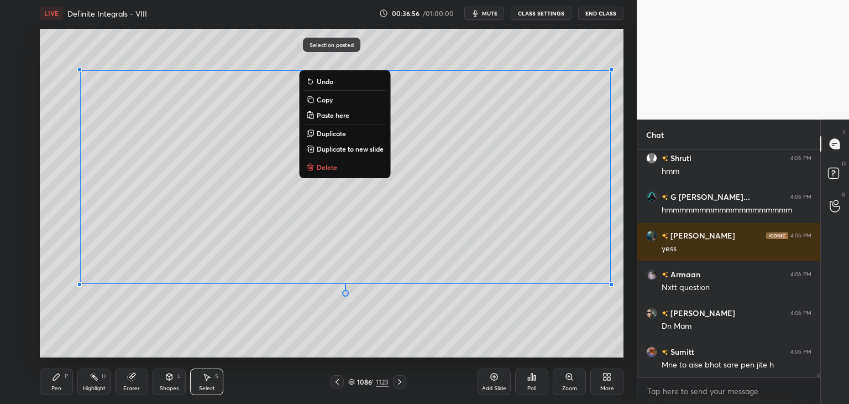
click at [336, 382] on icon at bounding box center [337, 382] width 3 height 6
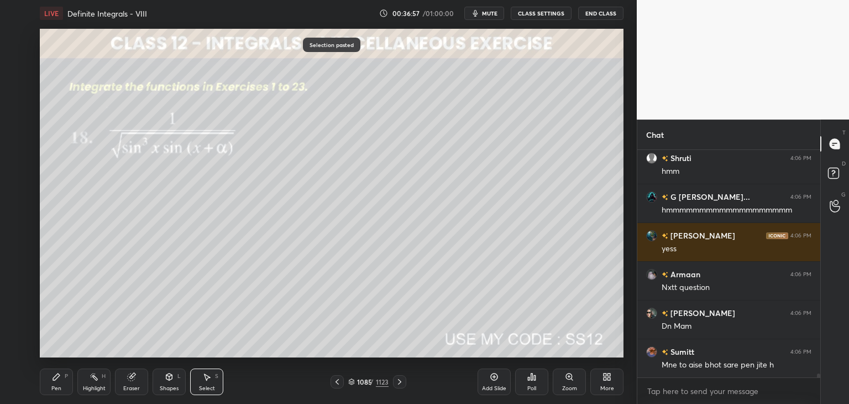
scroll to position [14157, 0]
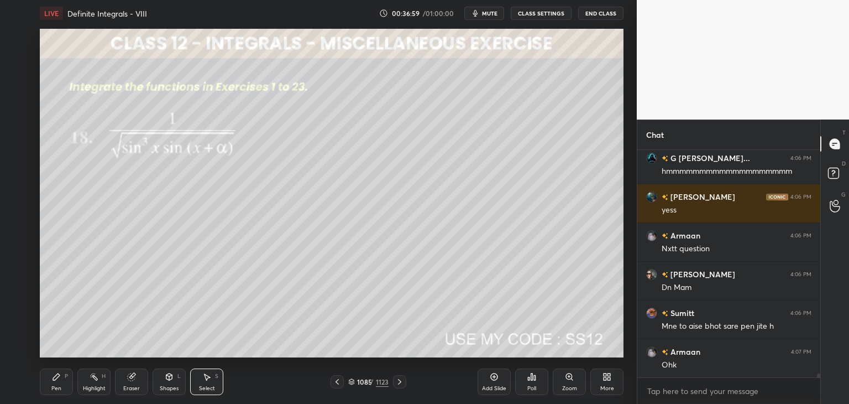
drag, startPoint x: 128, startPoint y: 385, endPoint x: 82, endPoint y: 370, distance: 48.4
click at [127, 385] on div "Eraser" at bounding box center [131, 388] width 17 height 6
click at [19, 342] on div "Erase all" at bounding box center [18, 348] width 18 height 18
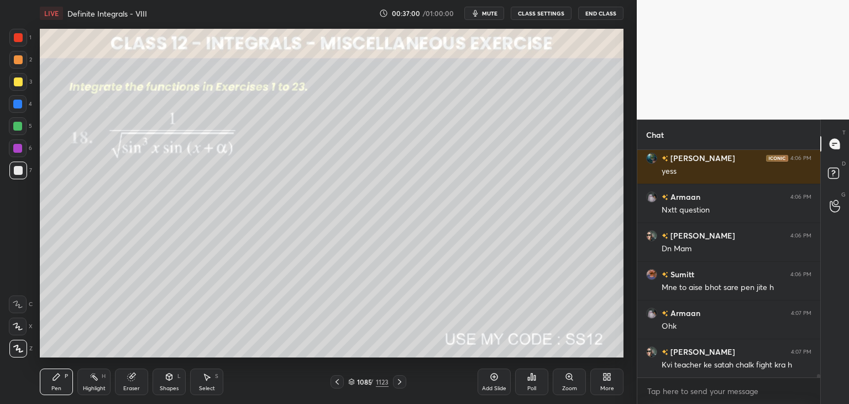
click at [531, 385] on div "Poll" at bounding box center [531, 388] width 9 height 6
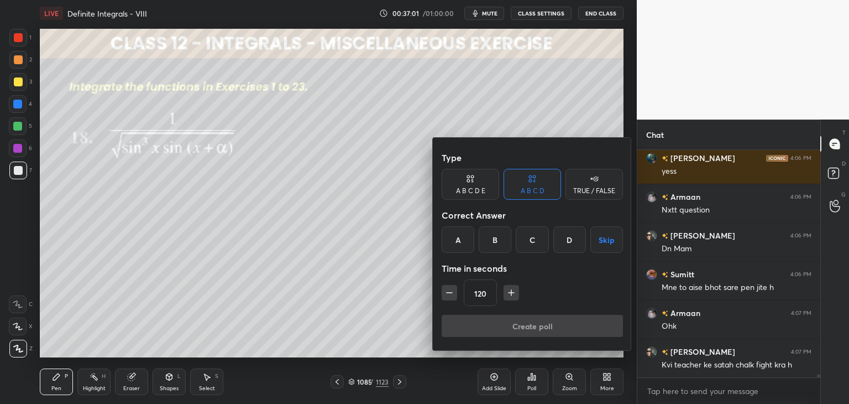
click at [603, 234] on button "Skip" at bounding box center [606, 239] width 33 height 27
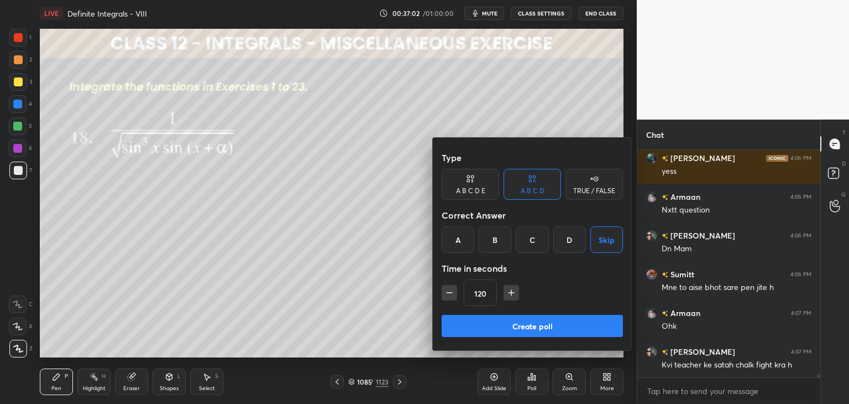
click at [537, 328] on button "Create poll" at bounding box center [532, 326] width 181 height 22
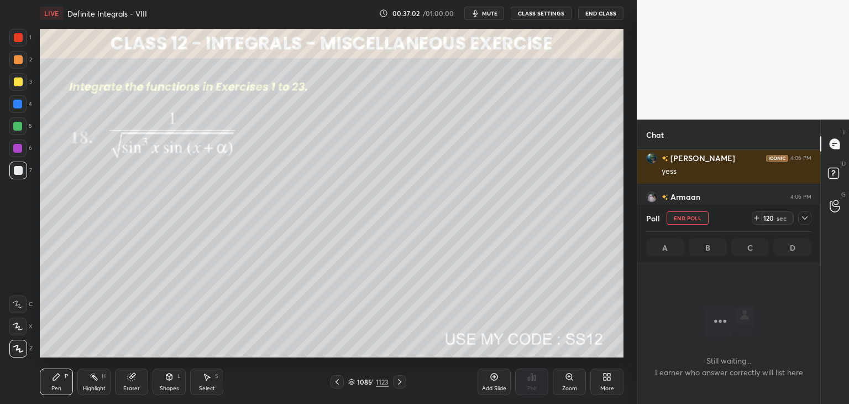
scroll to position [4, 3]
click at [805, 218] on icon at bounding box center [804, 217] width 9 height 9
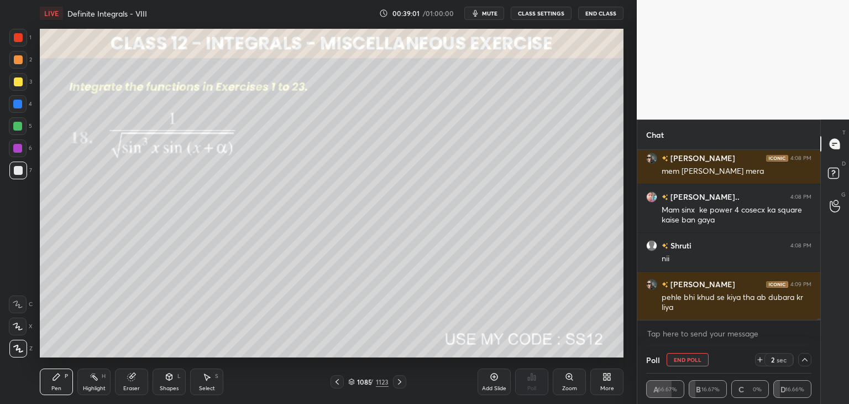
scroll to position [14971, 0]
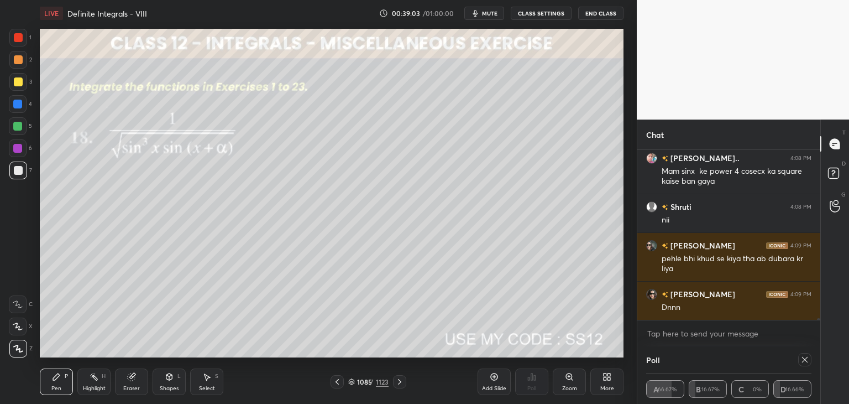
click at [400, 380] on icon at bounding box center [399, 381] width 9 height 9
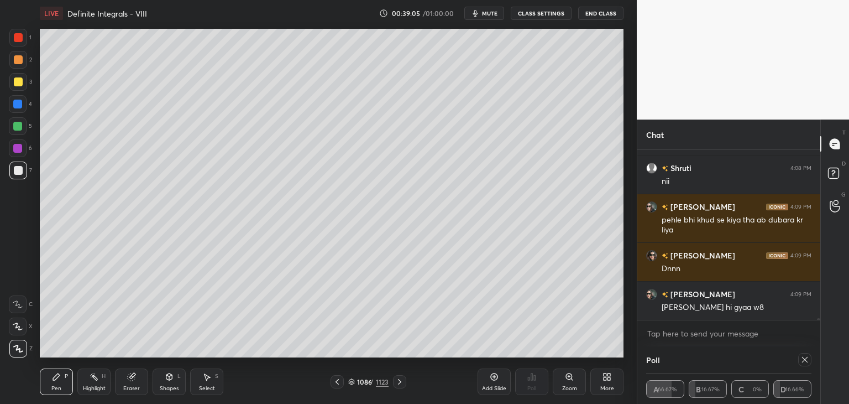
click at [802, 359] on icon at bounding box center [804, 359] width 9 height 9
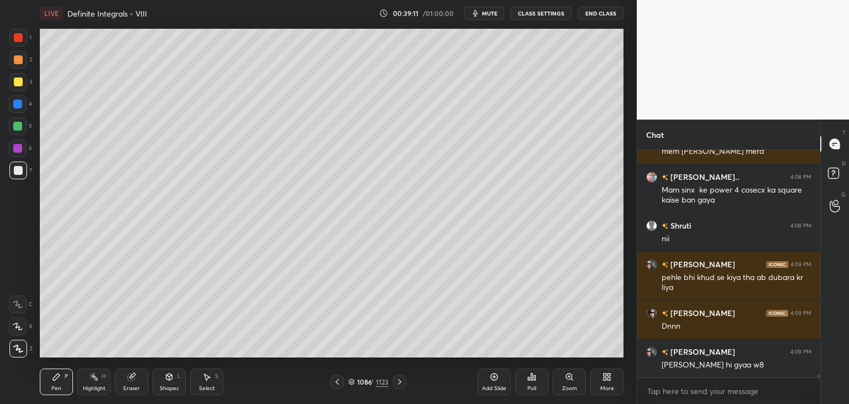
scroll to position [14991, 0]
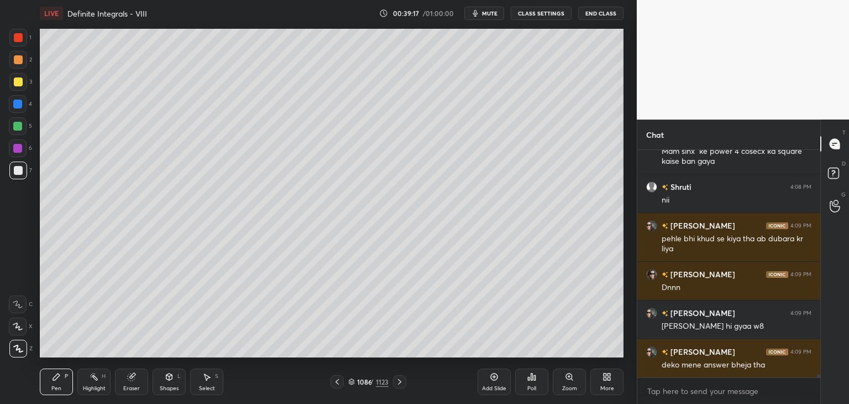
drag, startPoint x: 207, startPoint y: 389, endPoint x: 201, endPoint y: 361, distance: 28.3
click at [206, 390] on div "Select" at bounding box center [207, 388] width 16 height 6
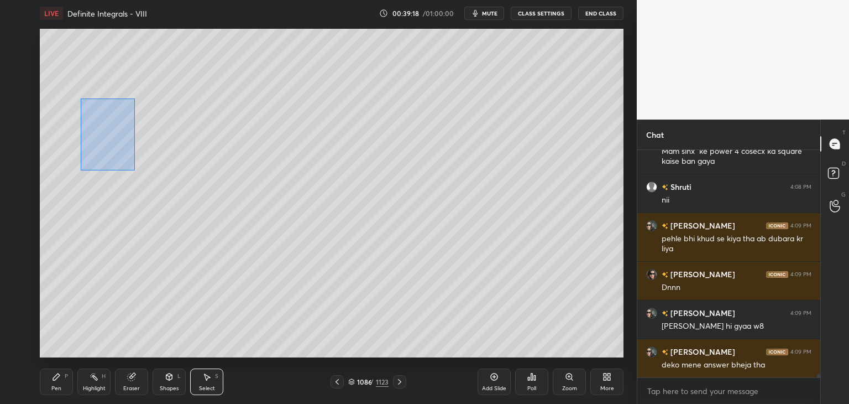
drag, startPoint x: 80, startPoint y: 97, endPoint x: 138, endPoint y: 172, distance: 94.9
click at [135, 172] on div "0 ° Undo Copy Paste here Duplicate Duplicate to new slide Delete" at bounding box center [332, 193] width 584 height 328
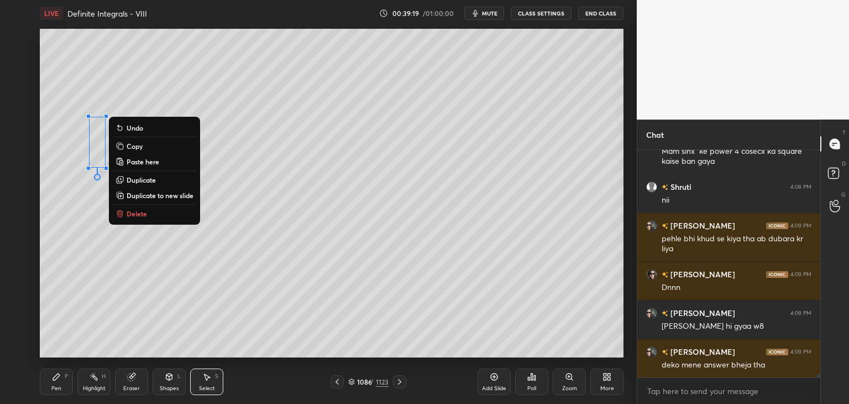
drag, startPoint x: 144, startPoint y: 211, endPoint x: 144, endPoint y: 199, distance: 11.6
click at [144, 210] on p "Delete" at bounding box center [137, 213] width 20 height 9
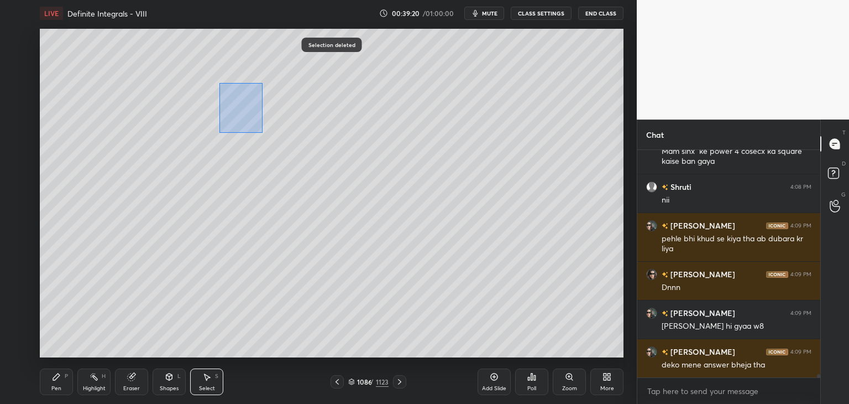
drag, startPoint x: 233, startPoint y: 108, endPoint x: 284, endPoint y: 151, distance: 66.7
click at [284, 151] on div "0 ° Undo Copy Paste here Duplicate Duplicate to new slide Delete" at bounding box center [332, 193] width 584 height 328
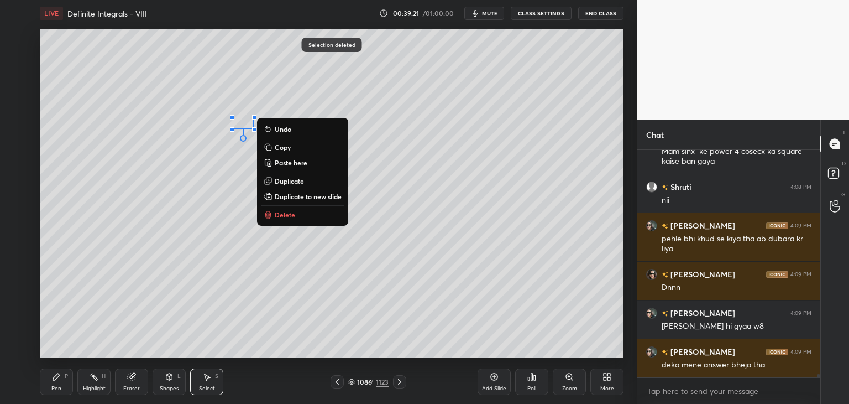
click at [282, 212] on p "Delete" at bounding box center [285, 214] width 20 height 9
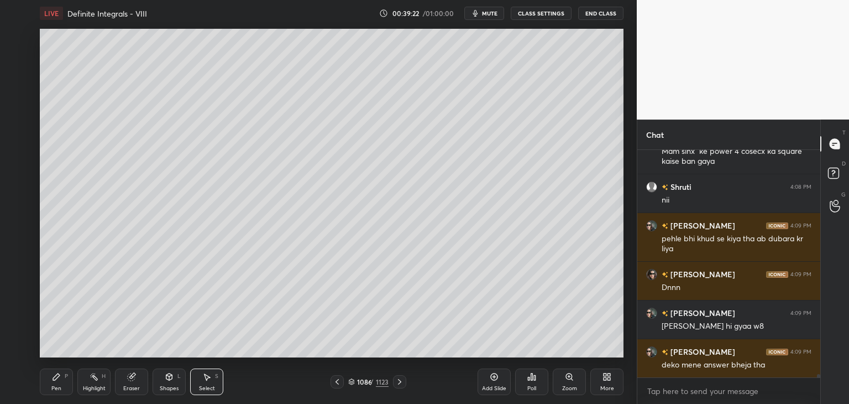
click at [396, 387] on div at bounding box center [399, 381] width 13 height 13
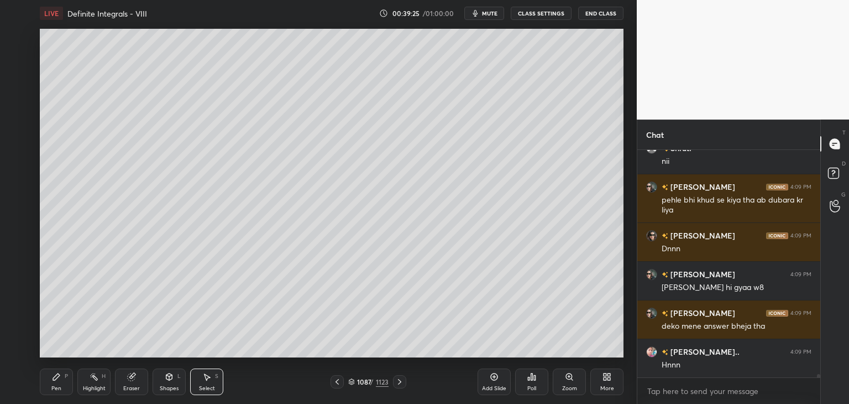
scroll to position [15068, 0]
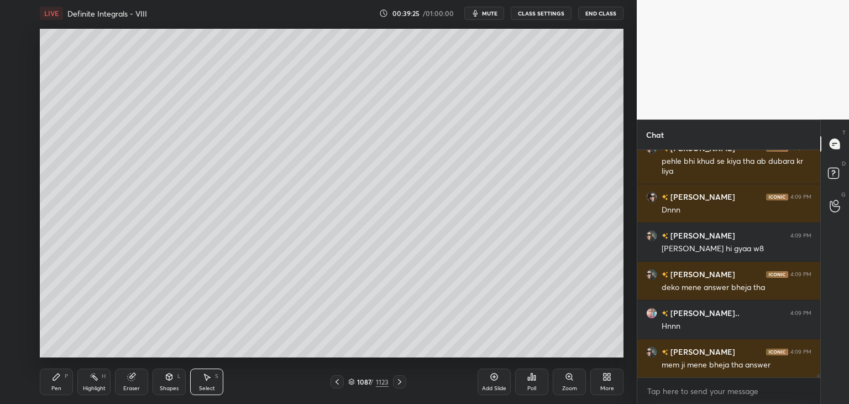
click at [398, 380] on icon at bounding box center [399, 381] width 9 height 9
click at [394, 376] on div at bounding box center [399, 381] width 13 height 13
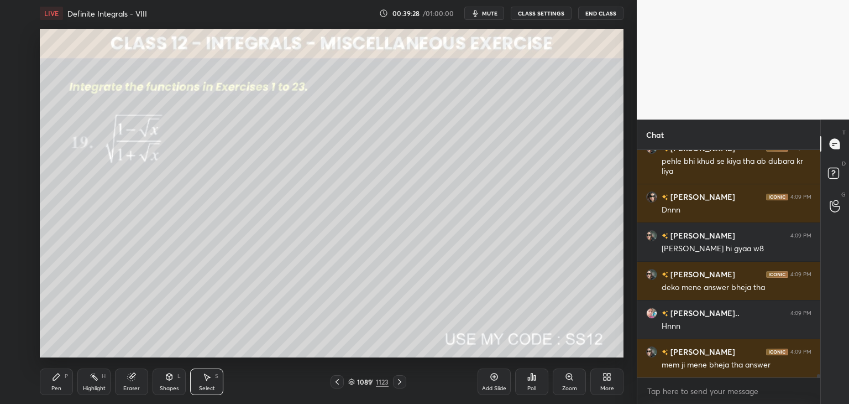
click at [338, 384] on icon at bounding box center [337, 382] width 3 height 6
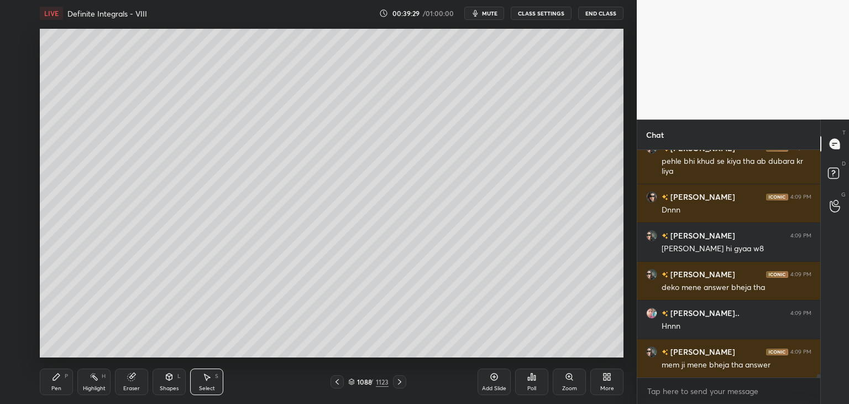
scroll to position [15107, 0]
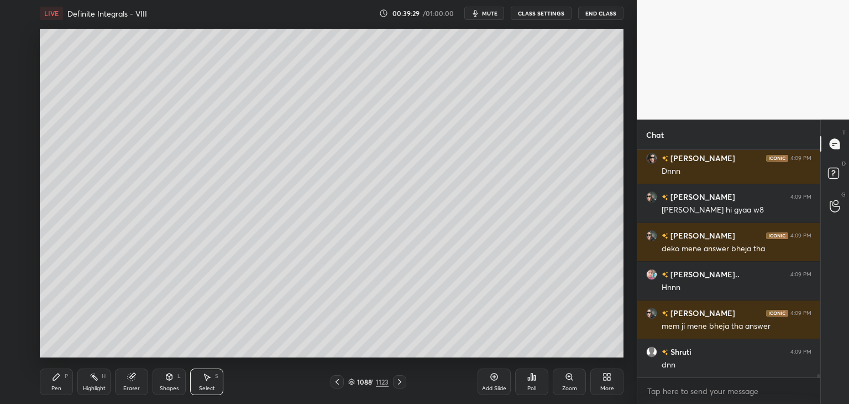
click at [398, 382] on icon at bounding box center [399, 381] width 9 height 9
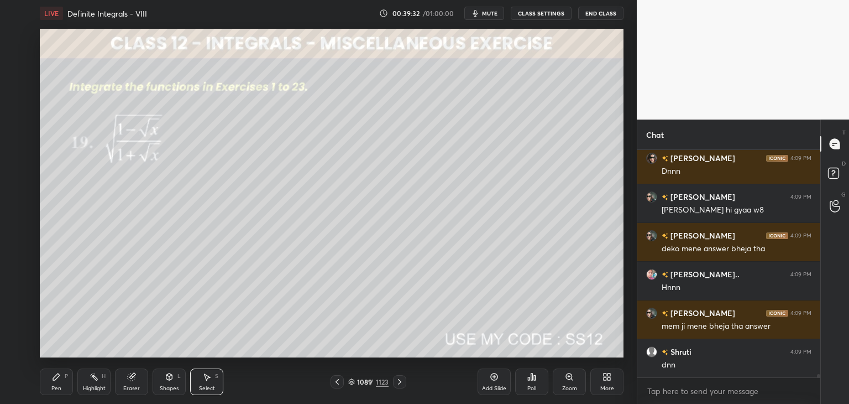
scroll to position [15145, 0]
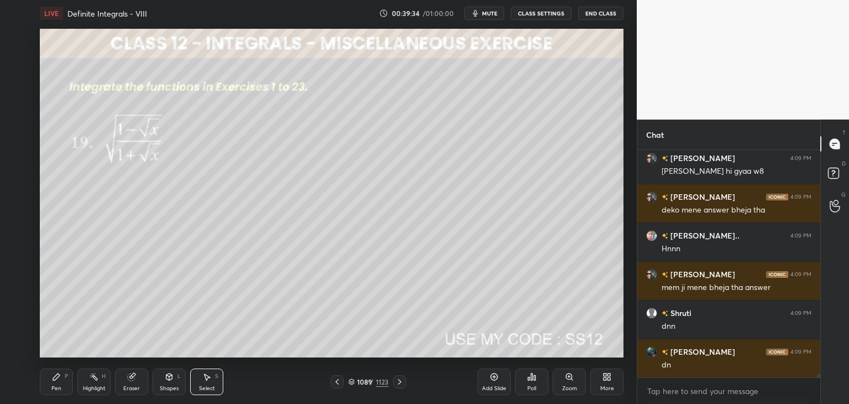
click at [394, 380] on div at bounding box center [399, 381] width 13 height 13
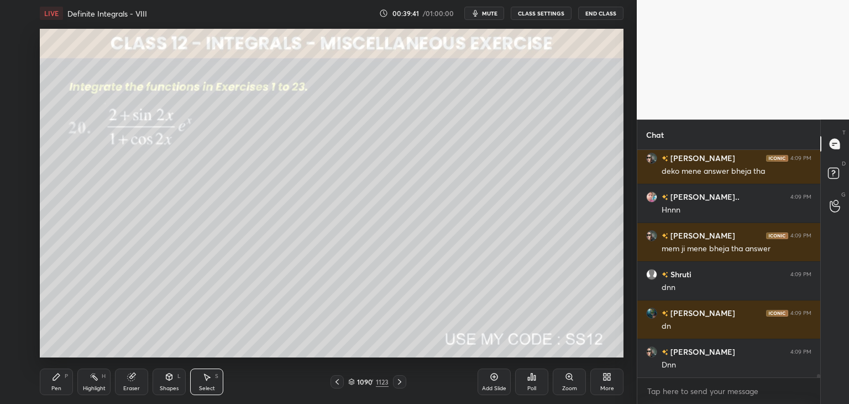
click at [334, 381] on icon at bounding box center [337, 381] width 9 height 9
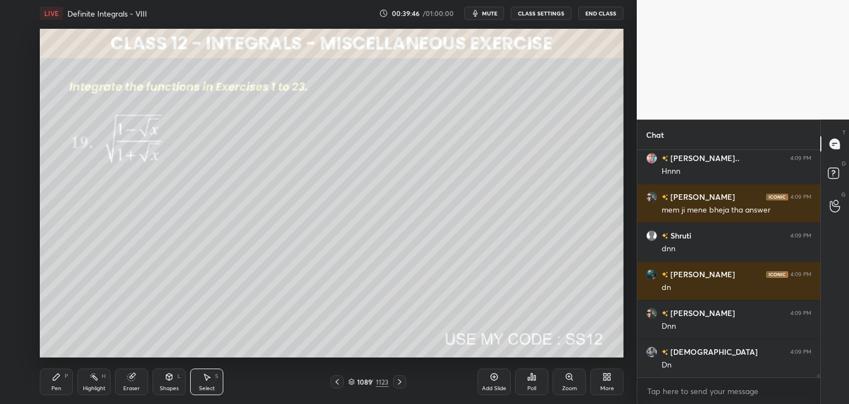
scroll to position [15261, 0]
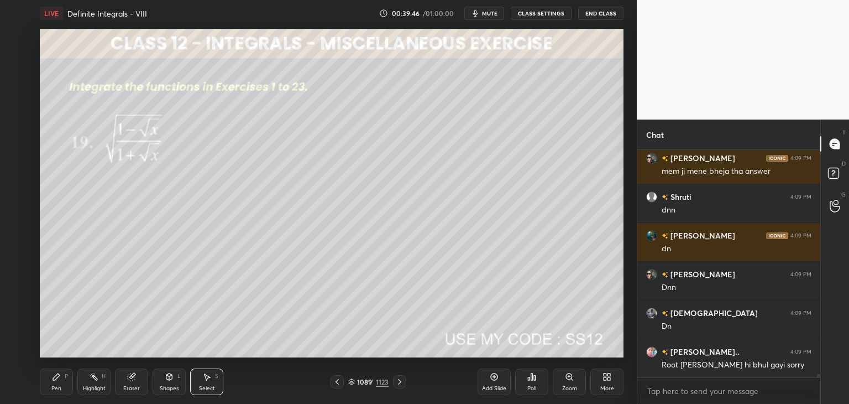
click at [393, 383] on div at bounding box center [399, 381] width 13 height 13
click at [533, 381] on div "Poll" at bounding box center [531, 381] width 33 height 27
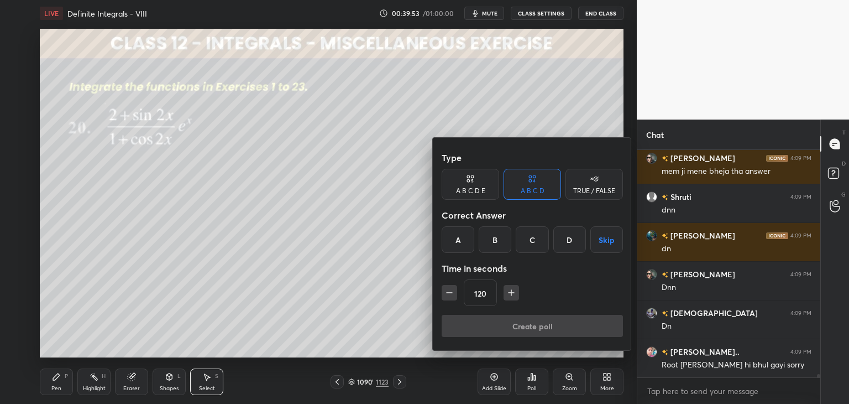
click at [598, 244] on button "Skip" at bounding box center [606, 239] width 33 height 27
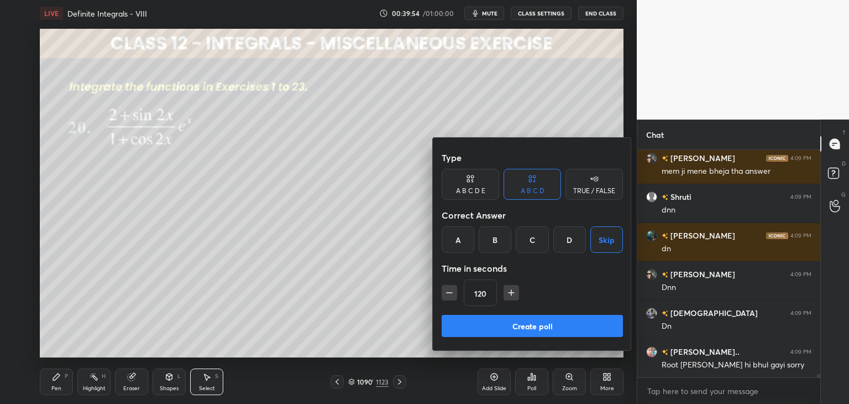
click at [557, 322] on button "Create poll" at bounding box center [532, 326] width 181 height 22
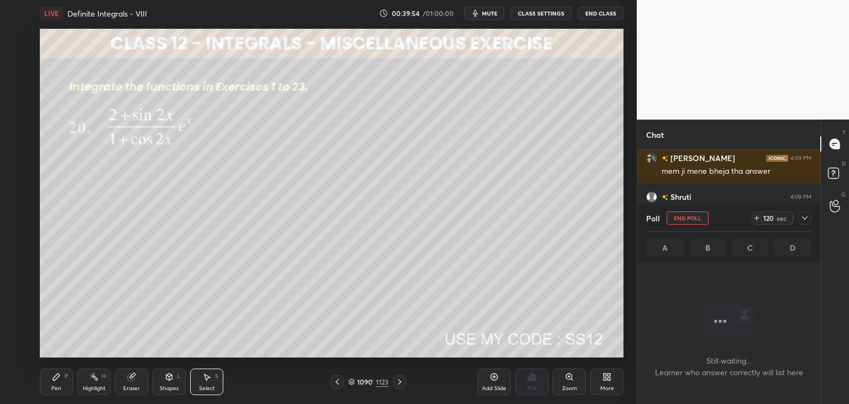
scroll to position [166, 180]
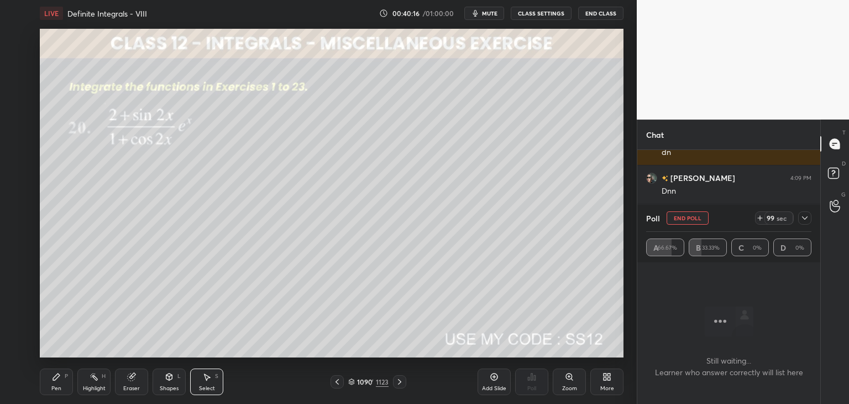
click at [803, 218] on icon at bounding box center [804, 217] width 9 height 9
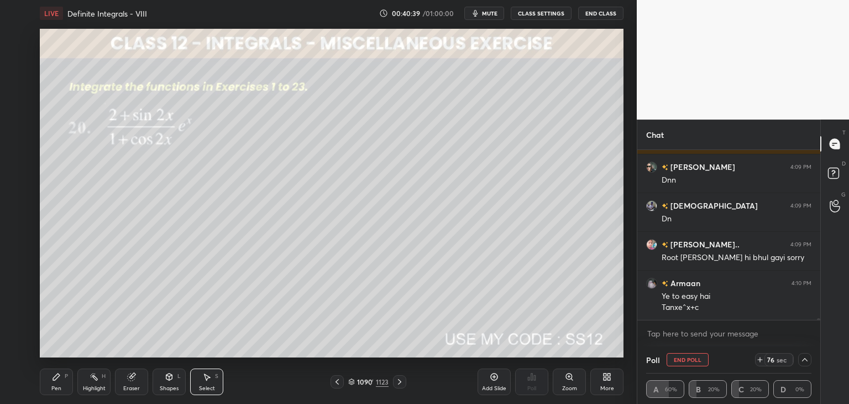
scroll to position [15407, 0]
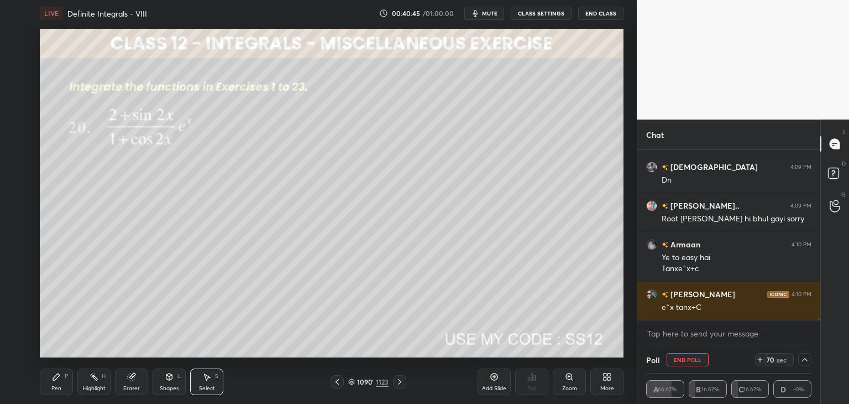
click at [57, 382] on div "Pen P" at bounding box center [56, 381] width 33 height 27
click at [19, 81] on div at bounding box center [18, 81] width 9 height 9
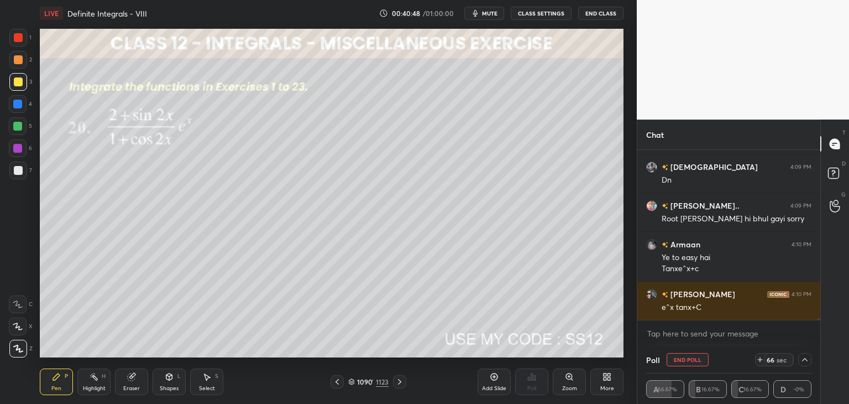
scroll to position [15446, 0]
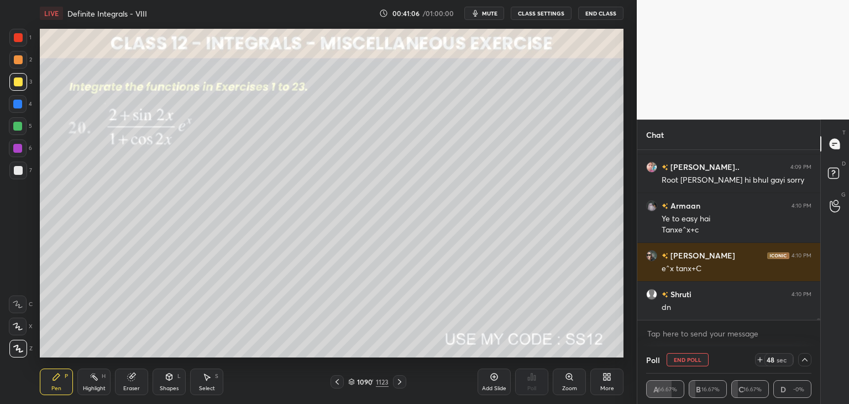
drag, startPoint x: 18, startPoint y: 170, endPoint x: 18, endPoint y: 180, distance: 10.5
click at [17, 170] on div at bounding box center [18, 170] width 9 height 9
click at [165, 386] on div "Shapes" at bounding box center [169, 388] width 19 height 6
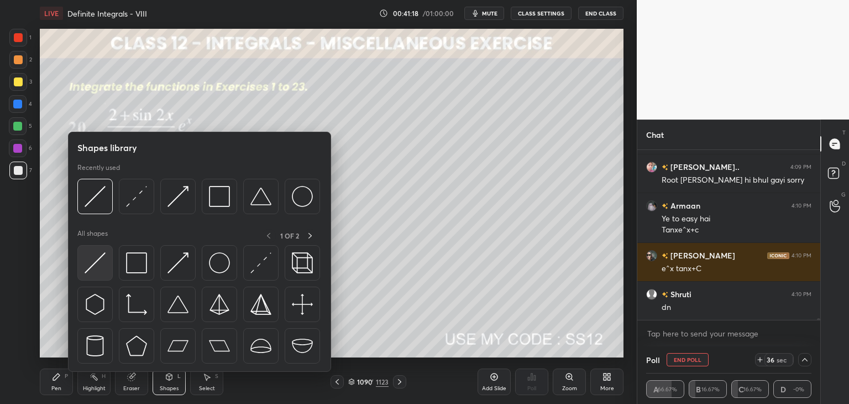
click at [95, 266] on img at bounding box center [95, 262] width 21 height 21
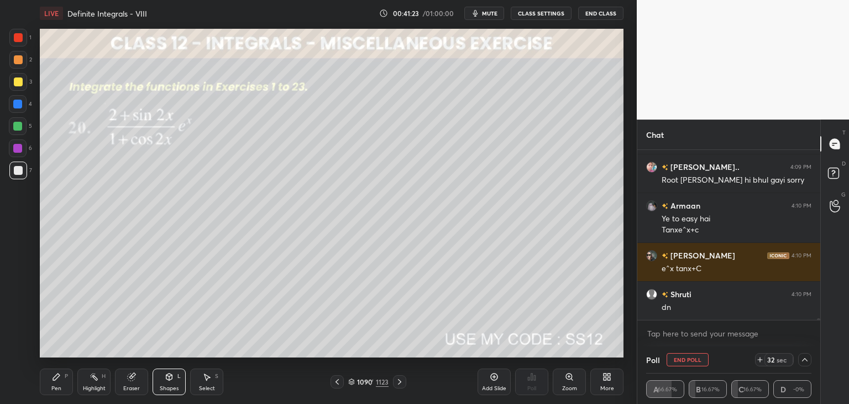
click at [57, 387] on div "Pen" at bounding box center [56, 388] width 10 height 6
click at [210, 389] on div "Select" at bounding box center [207, 388] width 16 height 6
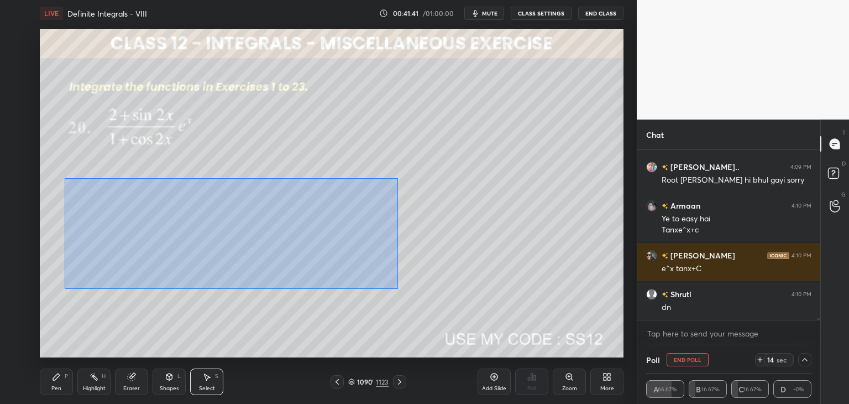
drag, startPoint x: 64, startPoint y: 177, endPoint x: 405, endPoint y: 281, distance: 355.8
click at [407, 282] on div "0 ° Undo Copy Paste here Duplicate Duplicate to new slide Delete" at bounding box center [332, 193] width 584 height 328
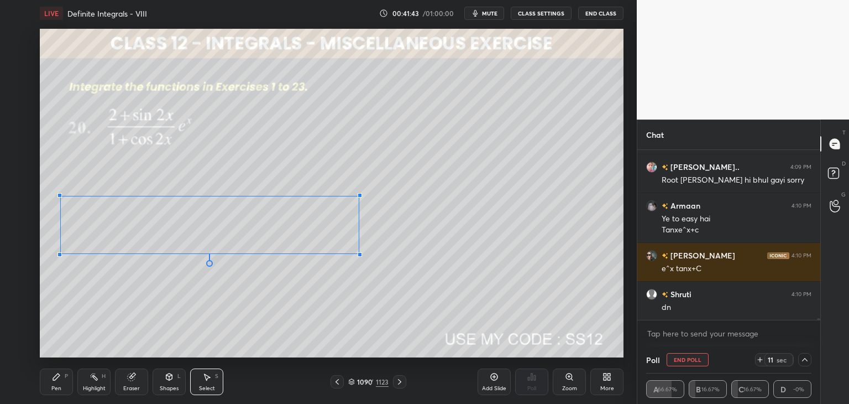
drag, startPoint x: 385, startPoint y: 263, endPoint x: 362, endPoint y: 263, distance: 22.7
click at [362, 256] on div at bounding box center [360, 254] width 4 height 4
drag, startPoint x: 258, startPoint y: 233, endPoint x: 261, endPoint y: 241, distance: 9.1
click at [262, 214] on div "0 ° Undo Copy Paste here Duplicate Duplicate to new slide Delete" at bounding box center [332, 193] width 584 height 328
drag, startPoint x: 188, startPoint y: 324, endPoint x: 146, endPoint y: 348, distance: 48.3
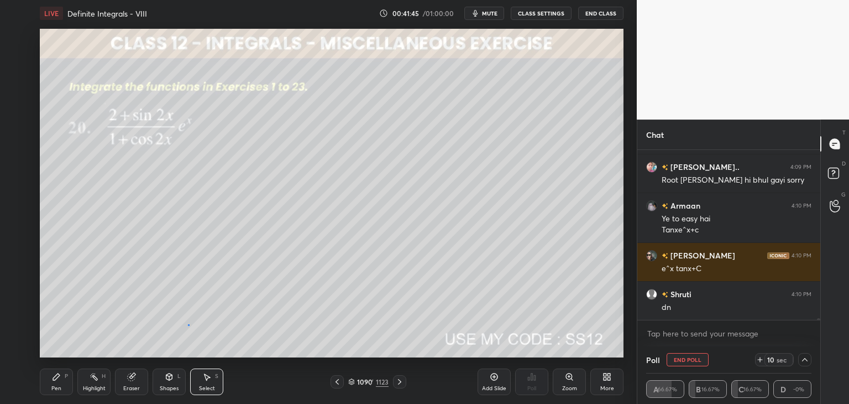
click at [188, 323] on div "0 ° Undo Copy Paste here Duplicate Duplicate to new slide Delete" at bounding box center [332, 193] width 584 height 328
drag, startPoint x: 60, startPoint y: 383, endPoint x: 65, endPoint y: 370, distance: 13.9
click at [60, 383] on div "Pen P" at bounding box center [56, 381] width 33 height 27
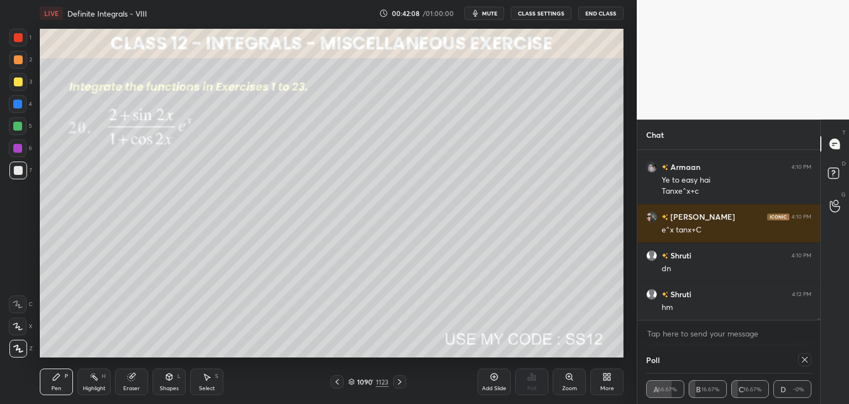
scroll to position [15496, 0]
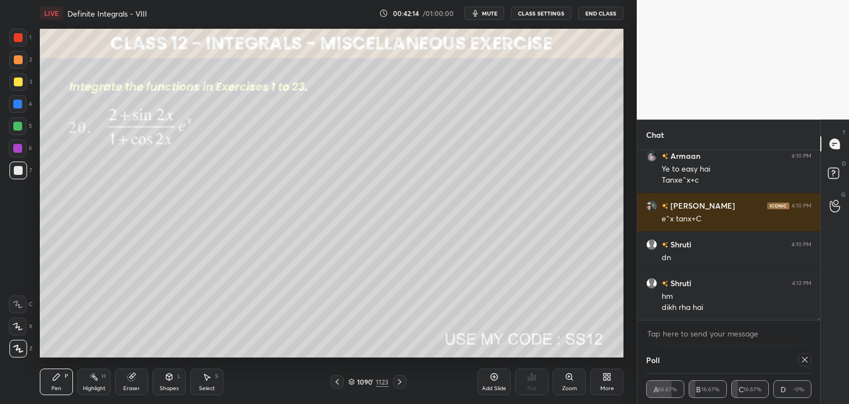
click at [803, 360] on icon at bounding box center [804, 359] width 9 height 9
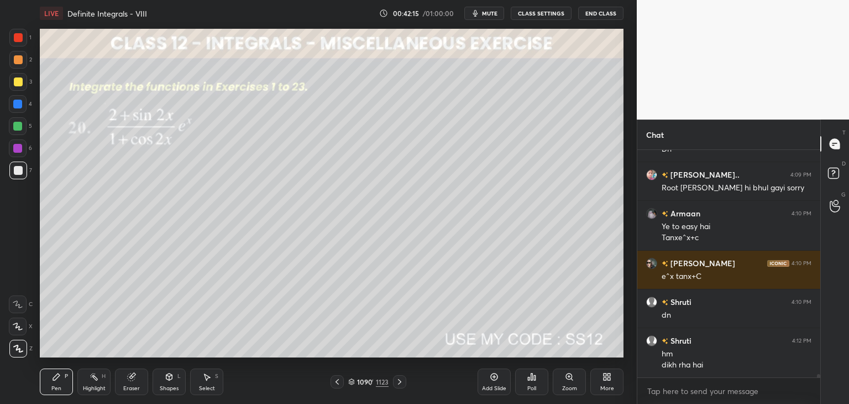
scroll to position [4, 3]
click at [334, 382] on icon at bounding box center [337, 381] width 9 height 9
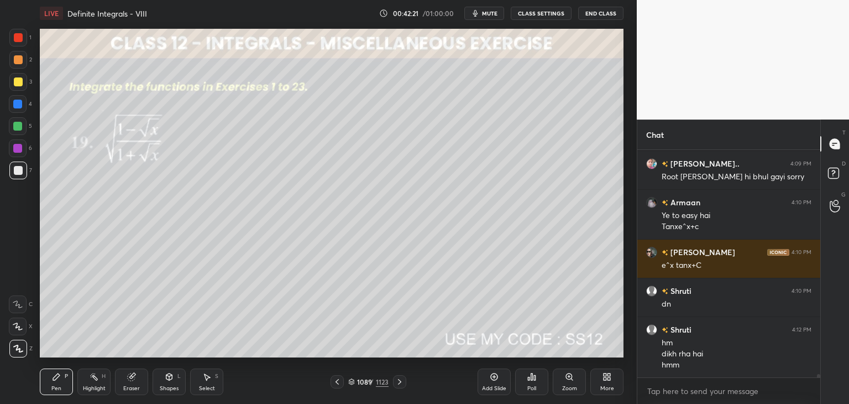
click at [400, 383] on icon at bounding box center [399, 381] width 9 height 9
click at [398, 382] on icon at bounding box center [399, 381] width 9 height 9
click at [535, 386] on div "Poll" at bounding box center [531, 388] width 9 height 6
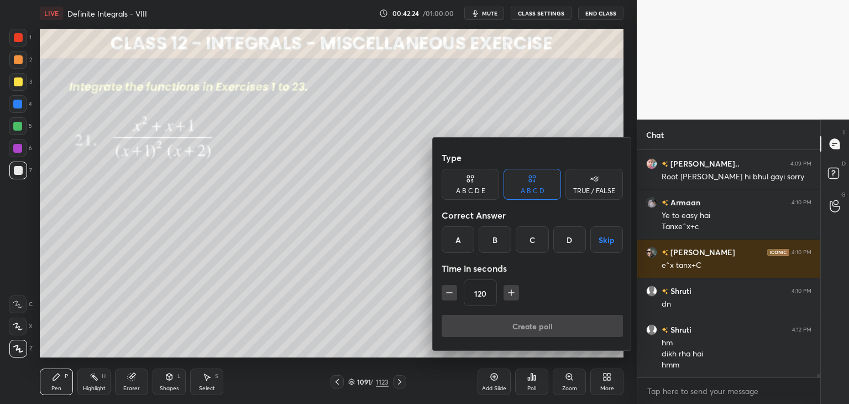
drag, startPoint x: 610, startPoint y: 241, endPoint x: 586, endPoint y: 284, distance: 49.0
click at [610, 241] on button "Skip" at bounding box center [606, 239] width 33 height 27
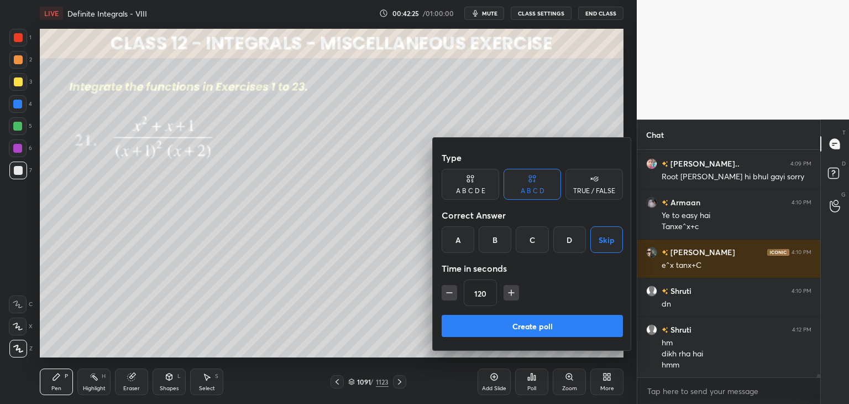
drag, startPoint x: 559, startPoint y: 323, endPoint x: 564, endPoint y: 326, distance: 6.0
click at [559, 323] on button "Create poll" at bounding box center [532, 326] width 181 height 22
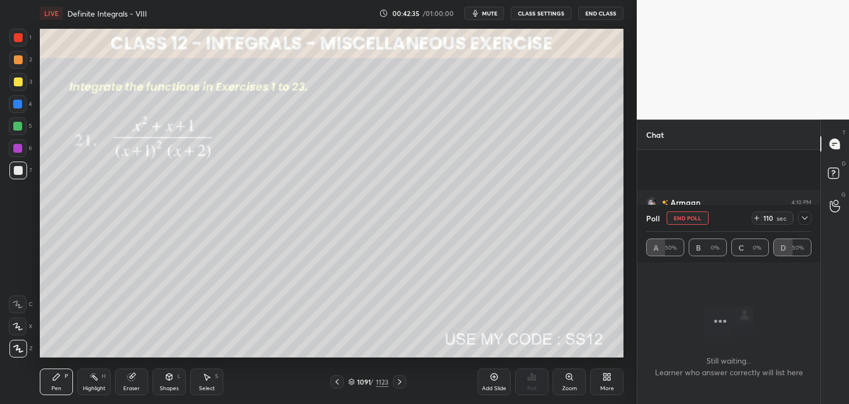
scroll to position [15546, 0]
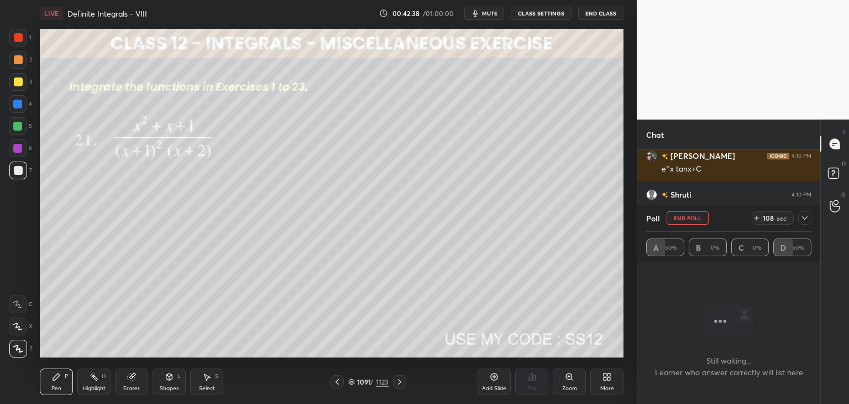
click at [809, 220] on div at bounding box center [804, 217] width 13 height 13
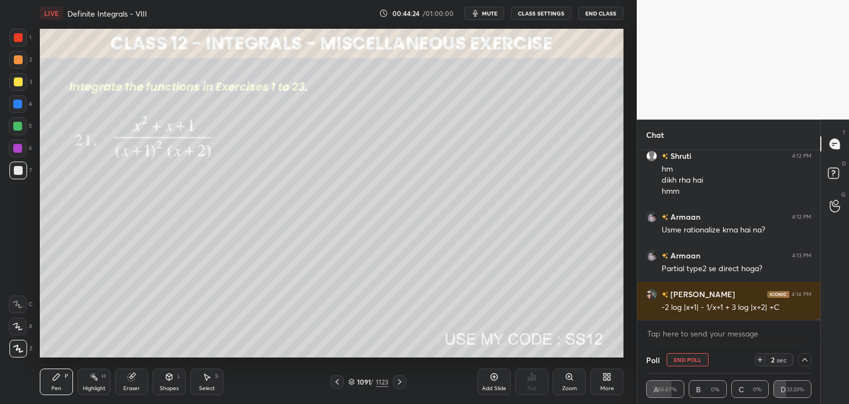
scroll to position [15662, 0]
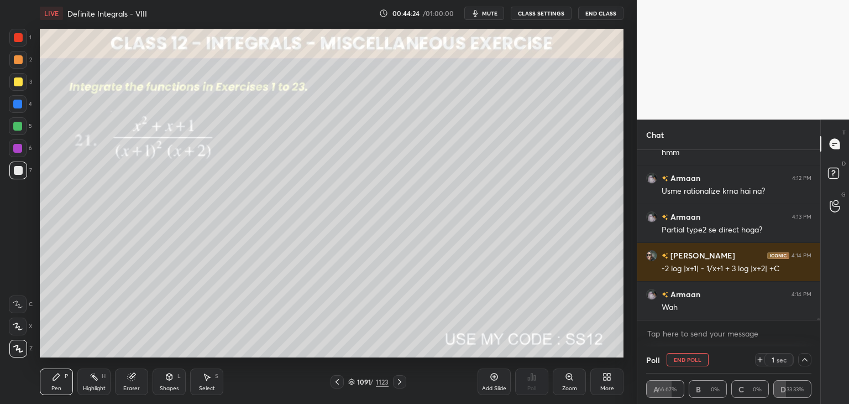
click at [679, 363] on button "End Poll" at bounding box center [688, 359] width 42 height 13
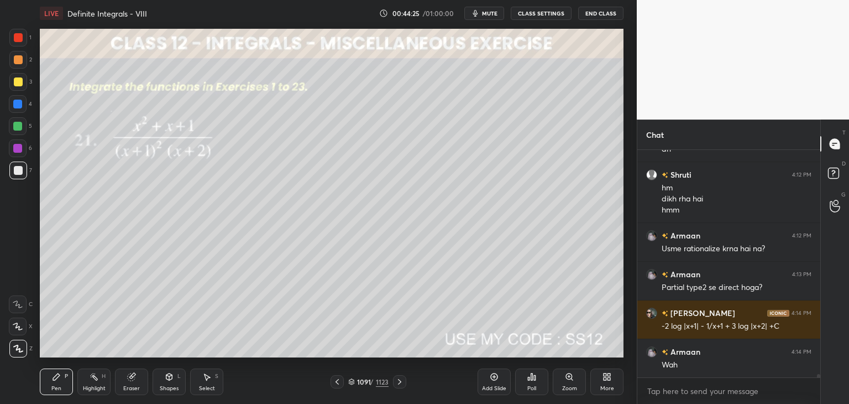
scroll to position [4, 3]
drag, startPoint x: 18, startPoint y: 81, endPoint x: 32, endPoint y: 110, distance: 32.4
click at [18, 81] on div at bounding box center [18, 81] width 9 height 9
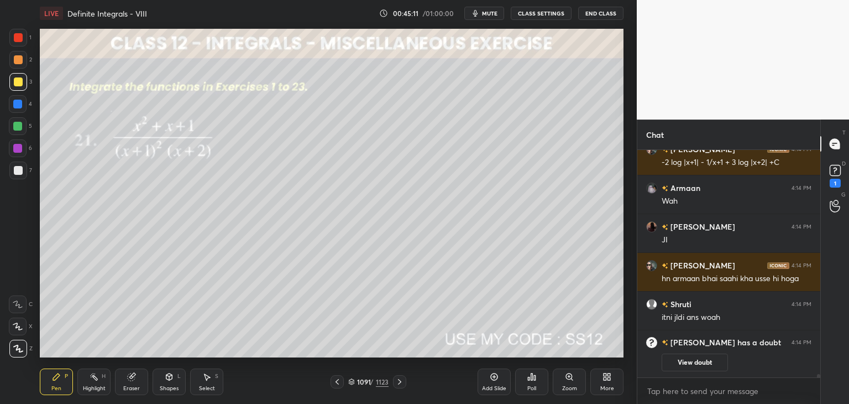
scroll to position [14816, 0]
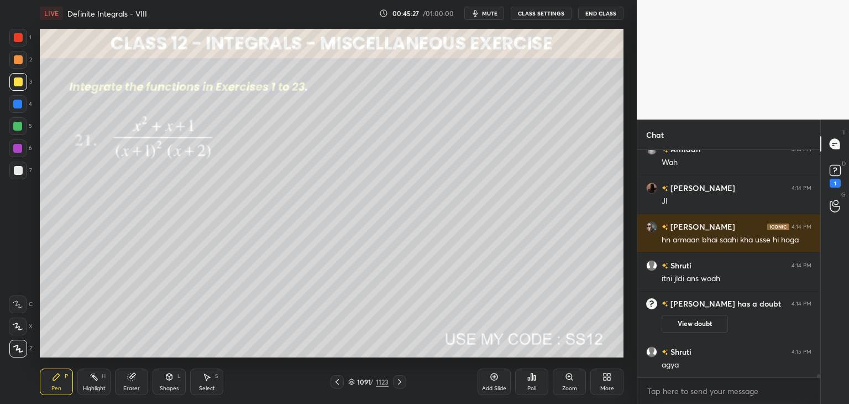
click at [211, 385] on div "Select" at bounding box center [207, 388] width 16 height 6
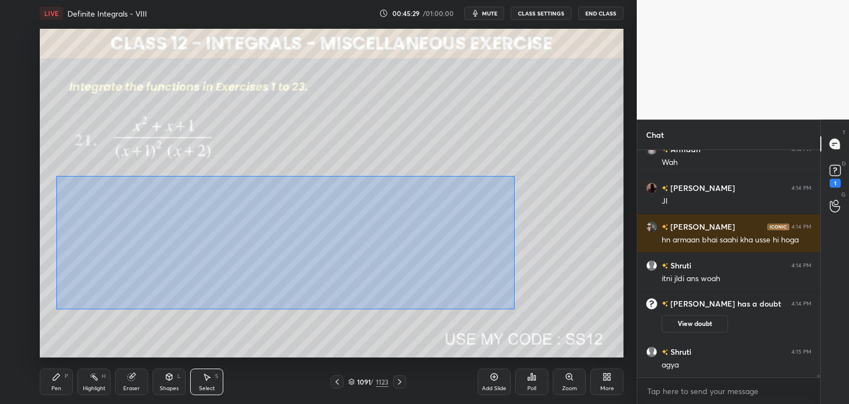
drag, startPoint x: 55, startPoint y: 175, endPoint x: 511, endPoint y: 308, distance: 474.4
click at [517, 310] on div "0 ° Undo Copy Paste here Duplicate Duplicate to new slide Delete" at bounding box center [332, 193] width 584 height 328
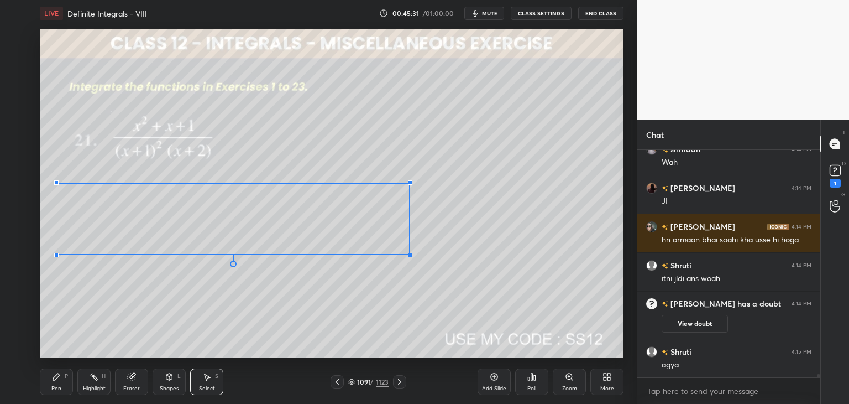
drag, startPoint x: 482, startPoint y: 298, endPoint x: 396, endPoint y: 245, distance: 101.0
click at [409, 256] on div at bounding box center [410, 255] width 4 height 4
drag, startPoint x: 297, startPoint y: 205, endPoint x: 291, endPoint y: 212, distance: 9.1
click at [296, 198] on div "0 ° Undo Copy Paste here Duplicate Duplicate to new slide Delete" at bounding box center [332, 193] width 584 height 328
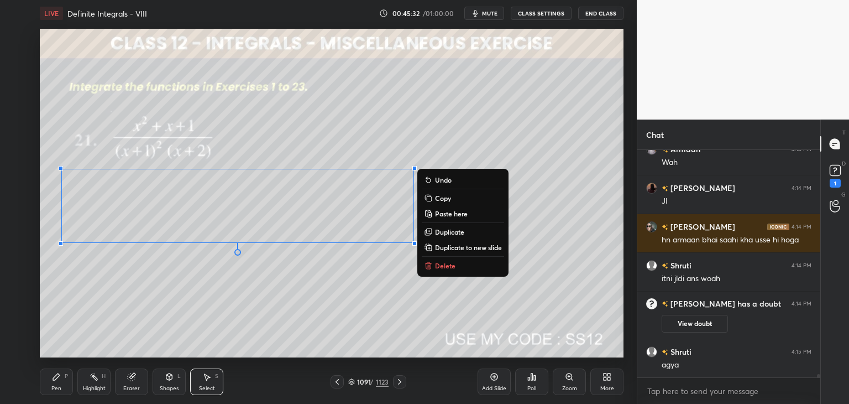
click at [218, 292] on div "0 ° Undo Copy Paste here Duplicate Duplicate to new slide Delete" at bounding box center [332, 193] width 584 height 328
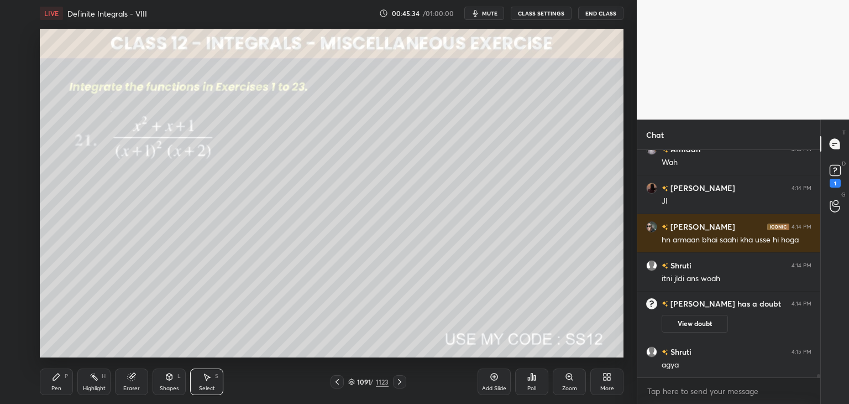
drag, startPoint x: 53, startPoint y: 383, endPoint x: 61, endPoint y: 380, distance: 8.9
click at [53, 383] on div "Pen P" at bounding box center [56, 381] width 33 height 27
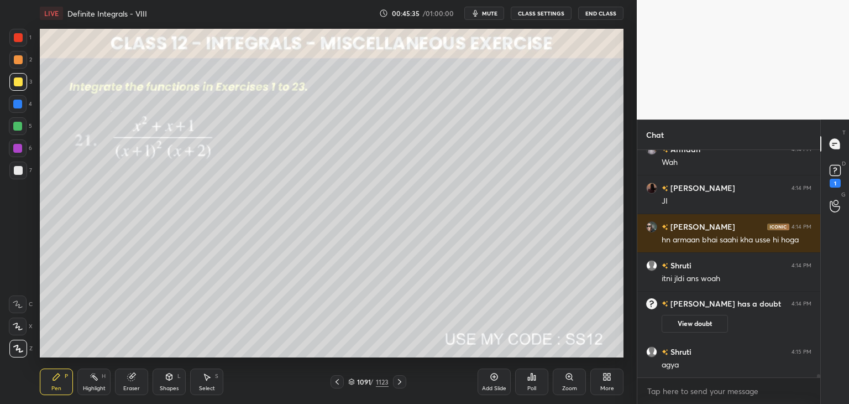
click at [209, 386] on div "Select" at bounding box center [207, 388] width 16 height 6
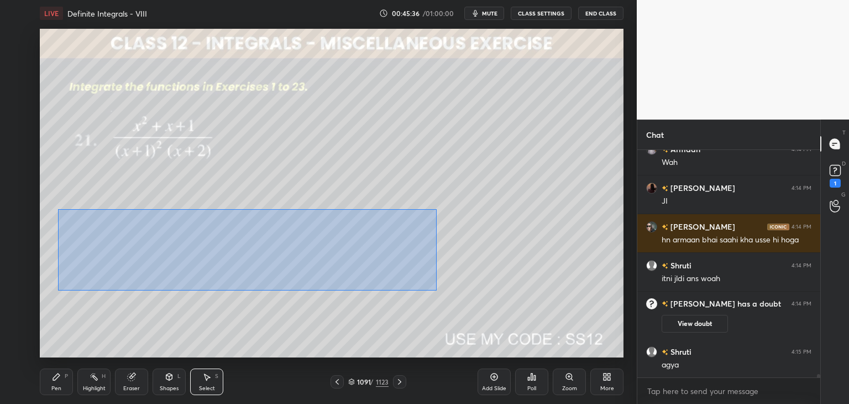
drag, startPoint x: 78, startPoint y: 226, endPoint x: 437, endPoint y: 288, distance: 364.0
click at [437, 290] on div "0 ° Undo Copy Paste here Duplicate Duplicate to new slide Delete" at bounding box center [332, 193] width 584 height 328
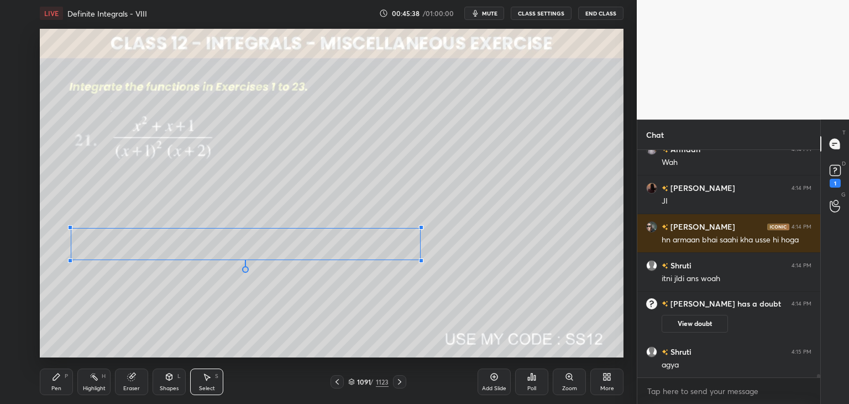
drag, startPoint x: 413, startPoint y: 244, endPoint x: 422, endPoint y: 260, distance: 18.5
click at [422, 261] on div at bounding box center [421, 260] width 4 height 4
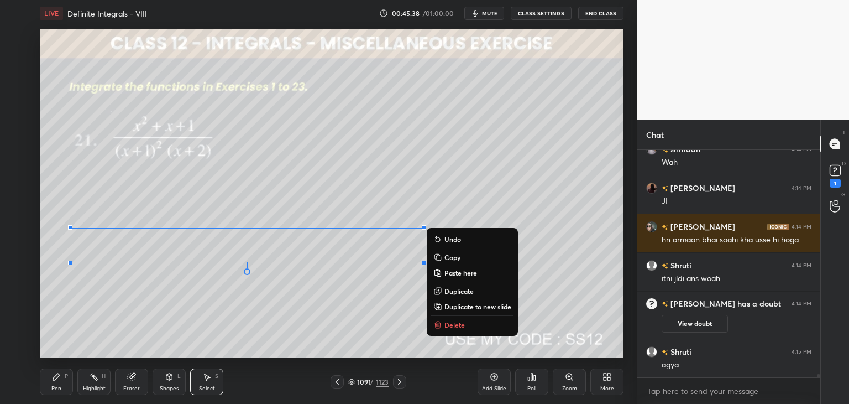
click at [344, 305] on div "0 ° Undo Copy Paste here Duplicate Duplicate to new slide Delete" at bounding box center [332, 193] width 584 height 328
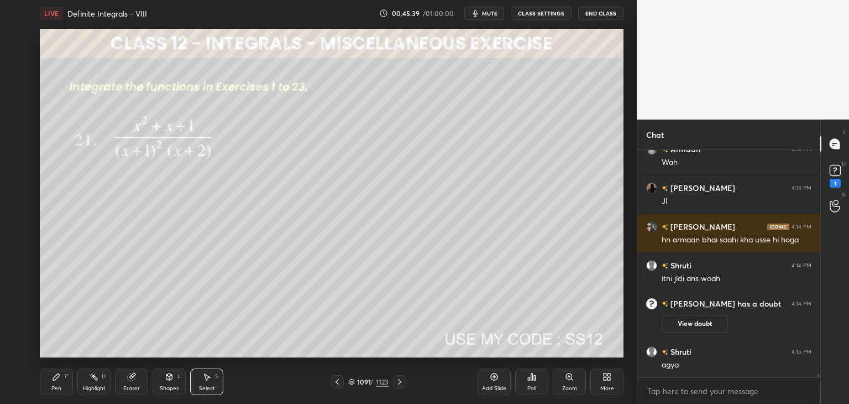
click at [55, 385] on div "Pen" at bounding box center [56, 388] width 10 height 6
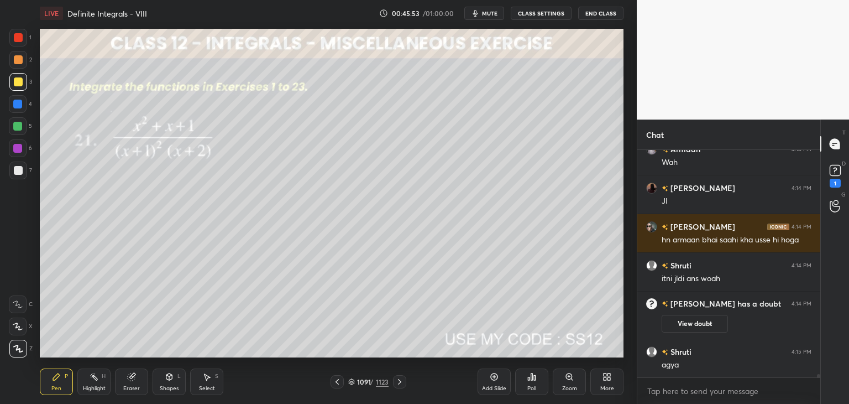
drag, startPoint x: 172, startPoint y: 386, endPoint x: 175, endPoint y: 376, distance: 10.2
click at [172, 385] on div "Shapes" at bounding box center [169, 388] width 19 height 6
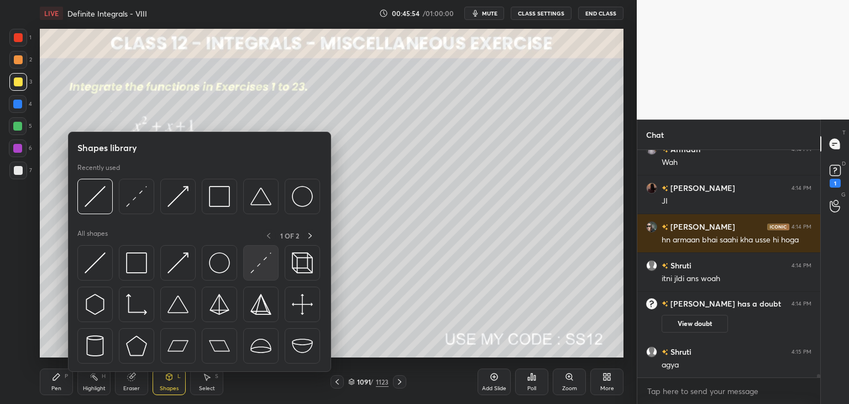
click at [253, 267] on img at bounding box center [260, 262] width 21 height 21
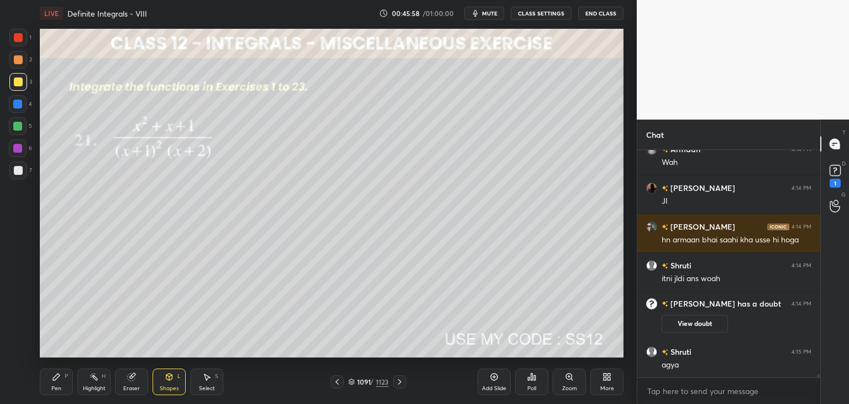
drag, startPoint x: 54, startPoint y: 384, endPoint x: 77, endPoint y: 376, distance: 24.5
click at [54, 384] on div "Pen P" at bounding box center [56, 381] width 33 height 27
click at [95, 382] on div "Highlight H" at bounding box center [93, 381] width 33 height 27
click at [128, 390] on div "Eraser" at bounding box center [131, 388] width 17 height 6
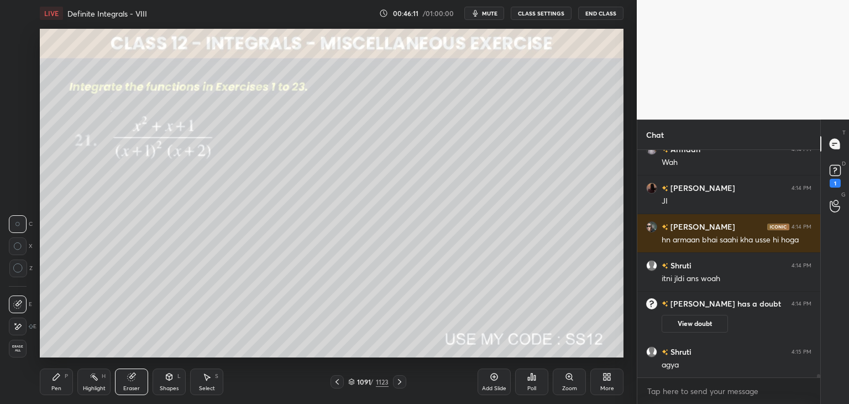
click at [55, 386] on div "Pen" at bounding box center [56, 388] width 10 height 6
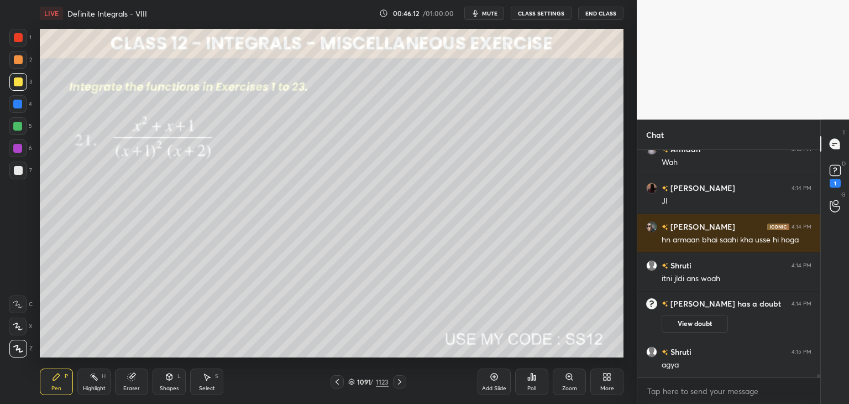
scroll to position [14855, 0]
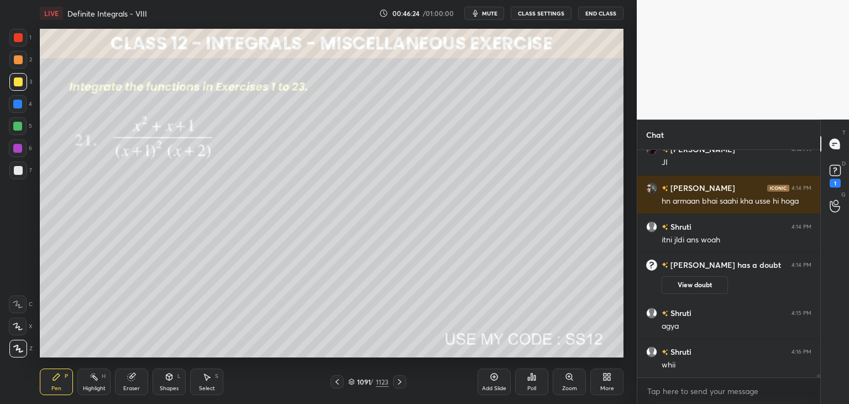
drag, startPoint x: 167, startPoint y: 387, endPoint x: 174, endPoint y: 374, distance: 14.8
click at [167, 387] on div "Shapes" at bounding box center [169, 388] width 19 height 6
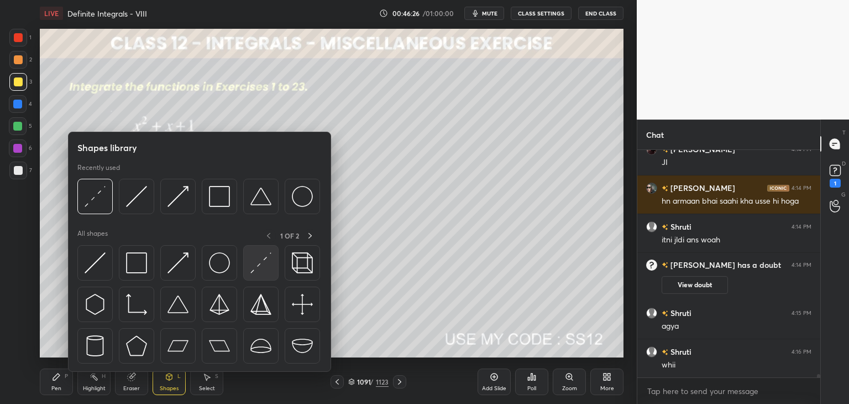
click at [251, 265] on img at bounding box center [260, 262] width 21 height 21
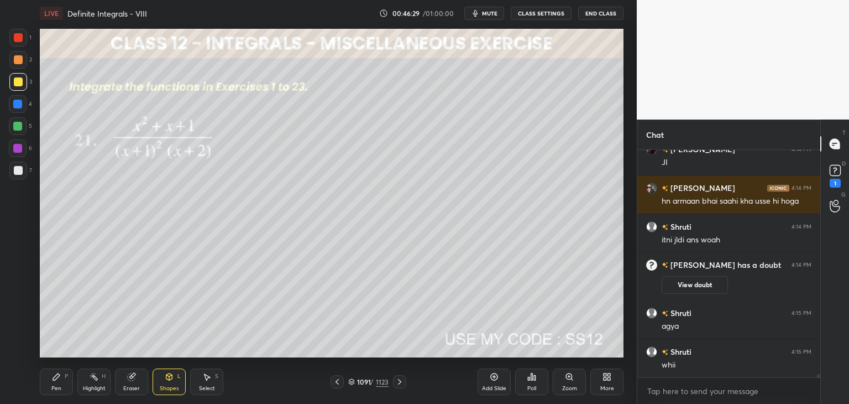
drag, startPoint x: 55, startPoint y: 380, endPoint x: 65, endPoint y: 376, distance: 10.5
click at [55, 380] on icon at bounding box center [56, 376] width 9 height 9
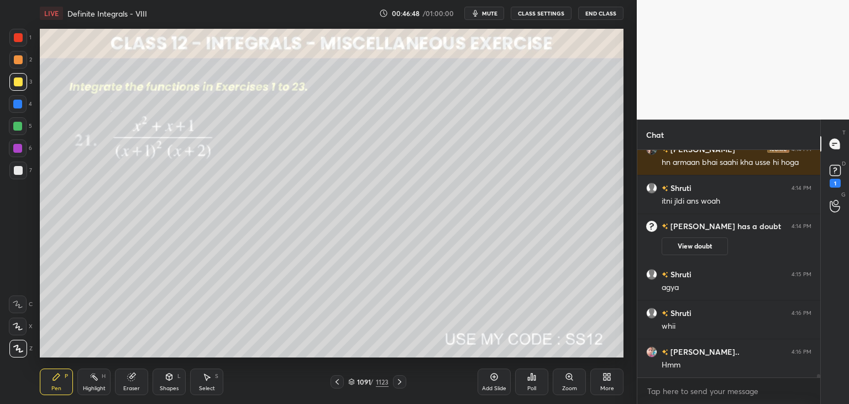
drag, startPoint x: 197, startPoint y: 381, endPoint x: 208, endPoint y: 369, distance: 16.0
click at [198, 380] on div "Select S" at bounding box center [206, 381] width 33 height 27
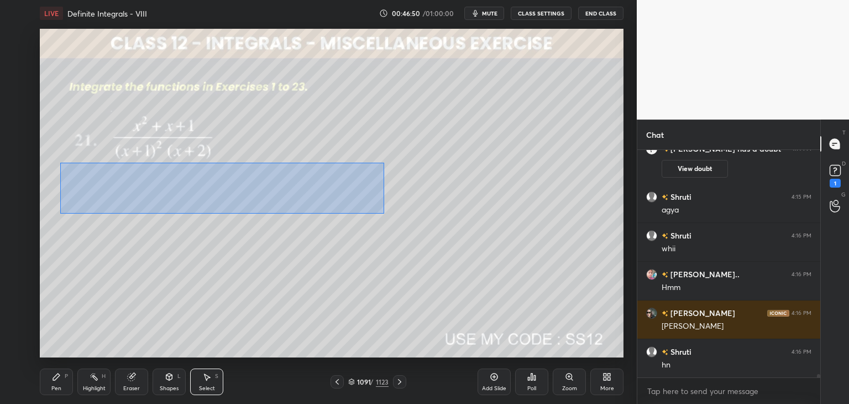
scroll to position [15009, 0]
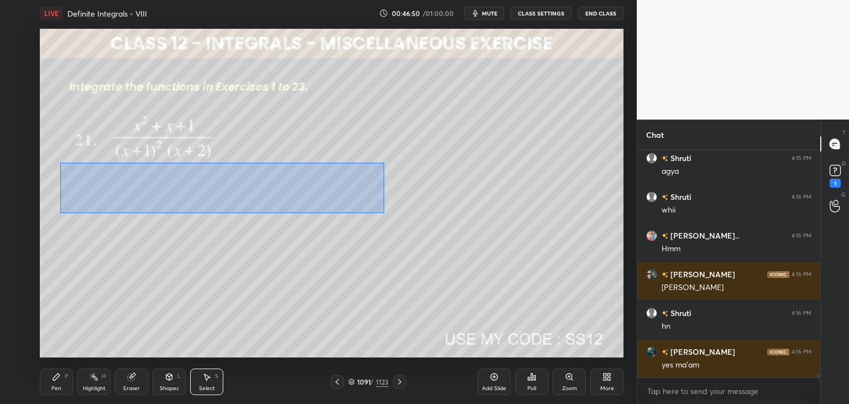
drag, startPoint x: 59, startPoint y: 162, endPoint x: 384, endPoint y: 213, distance: 329.0
click at [384, 213] on div "0 ° Undo Copy Paste here Duplicate Duplicate to new slide Delete" at bounding box center [332, 193] width 584 height 328
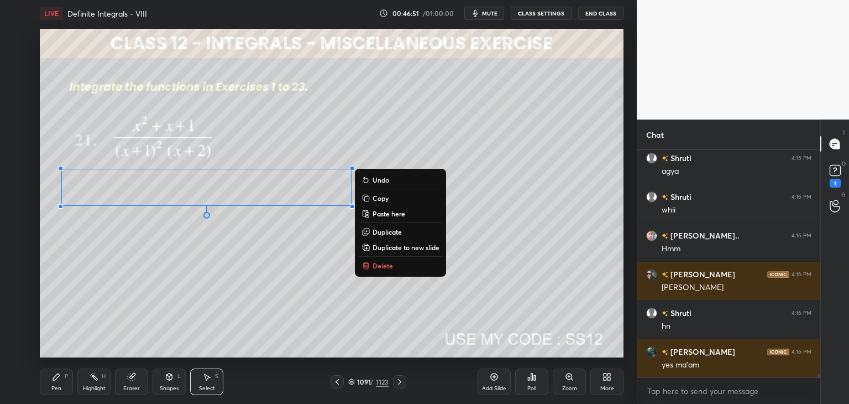
drag, startPoint x: 387, startPoint y: 197, endPoint x: 399, endPoint y: 219, distance: 24.5
click at [387, 197] on p "Copy" at bounding box center [381, 197] width 16 height 9
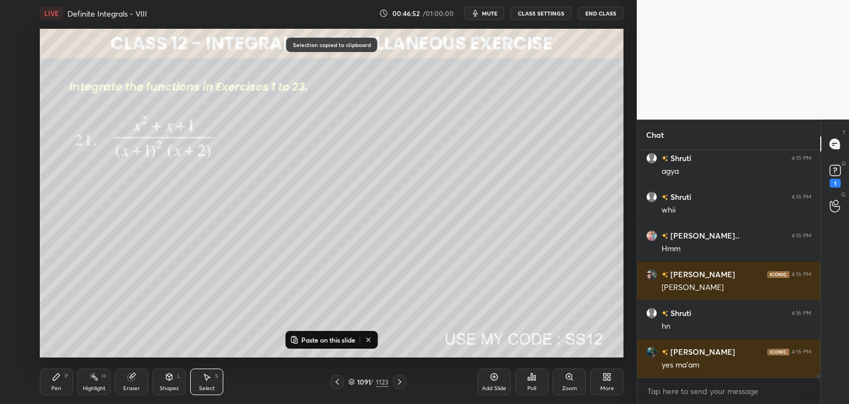
click at [492, 384] on div "Add Slide" at bounding box center [494, 381] width 33 height 27
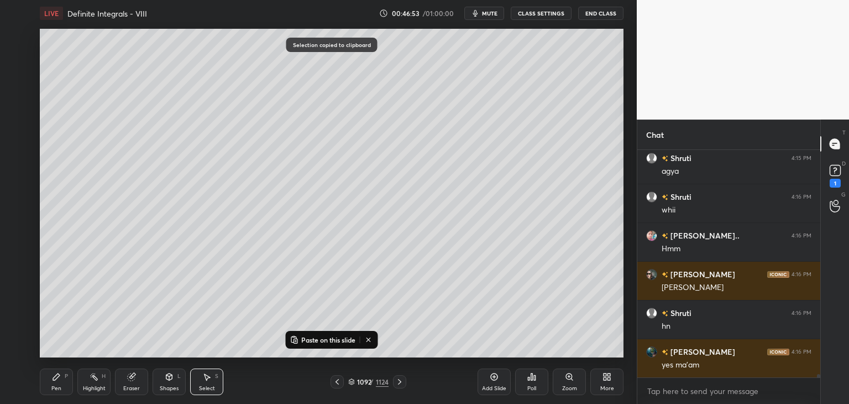
click at [298, 338] on button "Paste on this slide" at bounding box center [323, 339] width 70 height 13
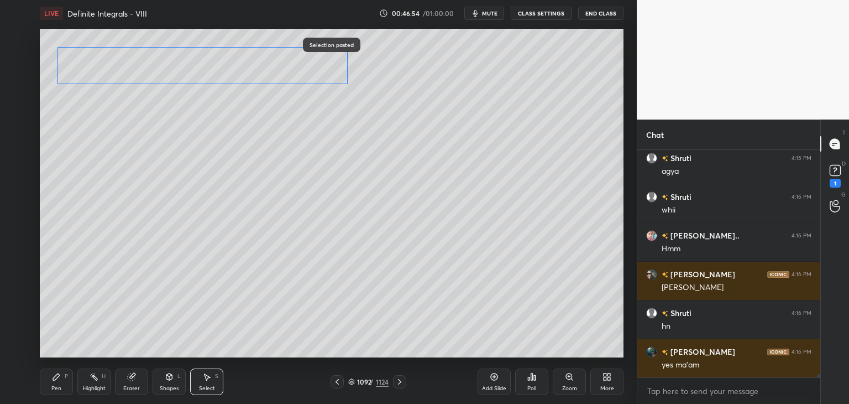
drag, startPoint x: 226, startPoint y: 188, endPoint x: 228, endPoint y: 77, distance: 111.7
click at [221, 67] on div "0 ° Undo Copy Paste here Duplicate Duplicate to new slide Delete" at bounding box center [332, 193] width 584 height 328
drag, startPoint x: 347, startPoint y: 85, endPoint x: 376, endPoint y: 96, distance: 30.8
click at [376, 96] on div at bounding box center [377, 97] width 4 height 4
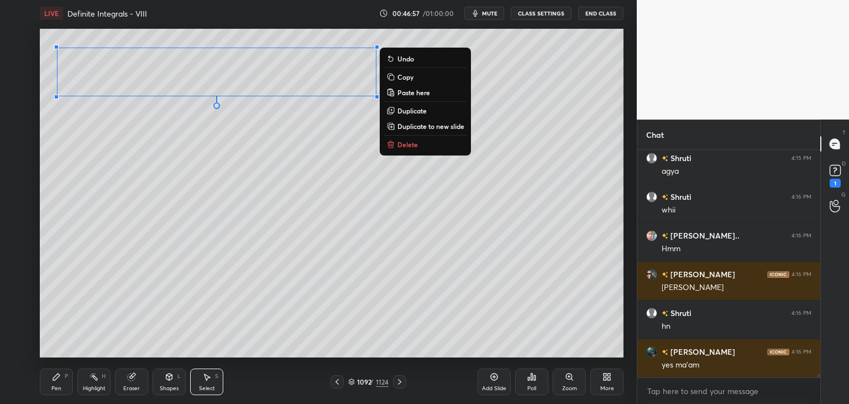
click at [308, 195] on div "0 ° Undo Copy Paste here Duplicate Duplicate to new slide Delete" at bounding box center [332, 193] width 584 height 328
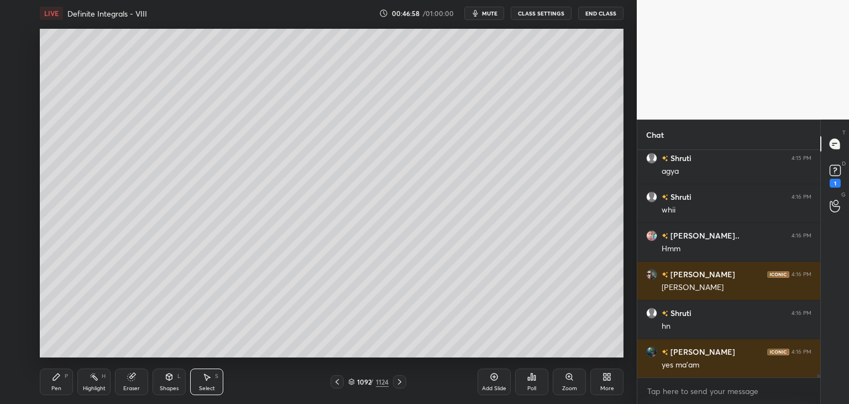
click at [132, 385] on div "Eraser" at bounding box center [131, 388] width 17 height 6
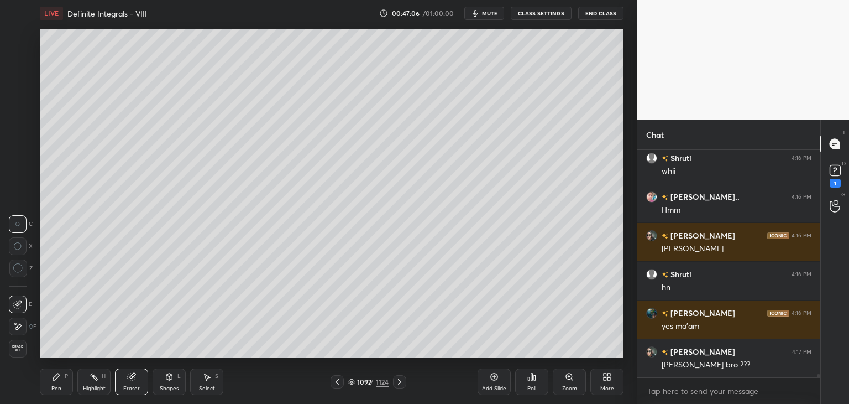
drag, startPoint x: 337, startPoint y: 383, endPoint x: 352, endPoint y: 381, distance: 14.5
click at [337, 383] on icon at bounding box center [337, 381] width 9 height 9
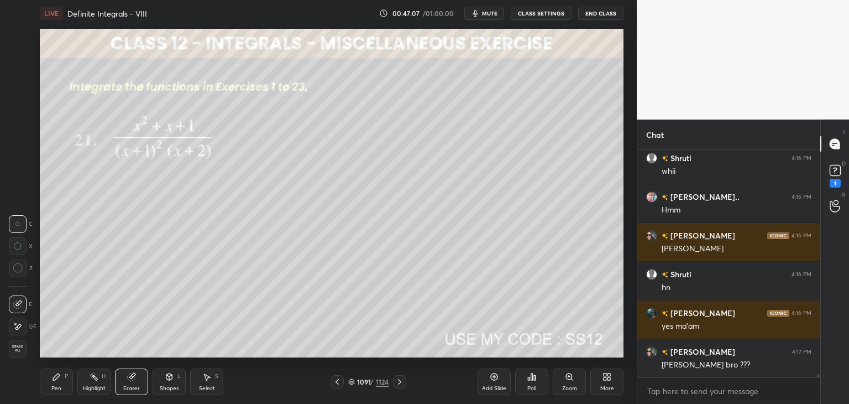
click at [398, 383] on icon at bounding box center [399, 381] width 9 height 9
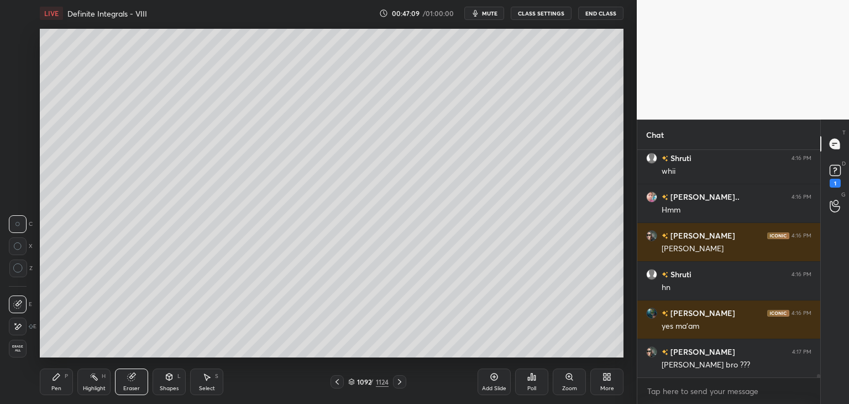
drag, startPoint x: 54, startPoint y: 384, endPoint x: 68, endPoint y: 363, distance: 25.0
click at [54, 383] on div "Pen P" at bounding box center [56, 381] width 33 height 27
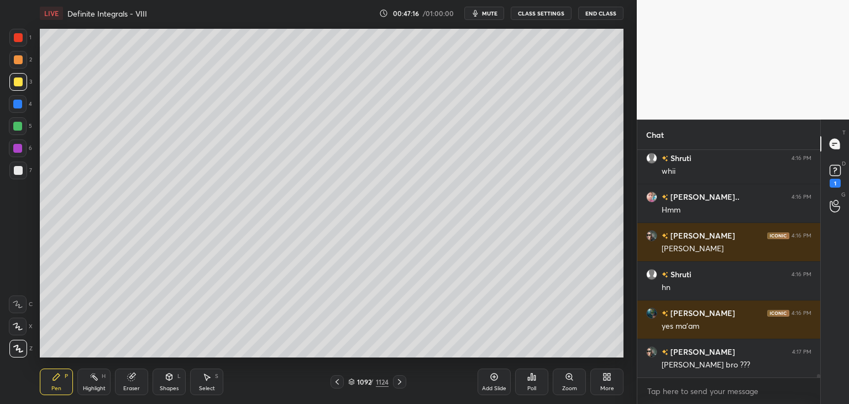
click at [335, 383] on icon at bounding box center [337, 381] width 9 height 9
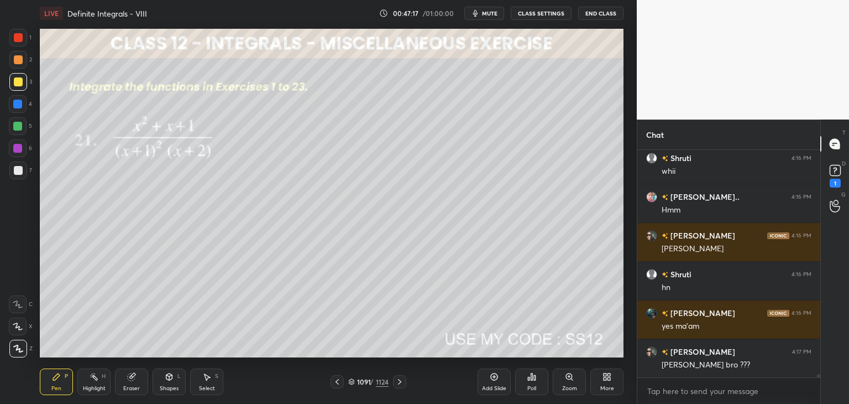
click at [396, 381] on icon at bounding box center [399, 381] width 9 height 9
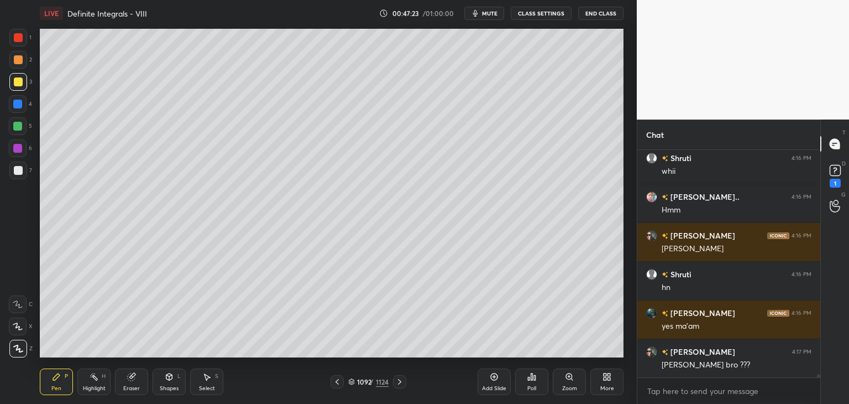
drag, startPoint x: 337, startPoint y: 384, endPoint x: 367, endPoint y: 379, distance: 30.8
click at [338, 384] on icon at bounding box center [337, 381] width 9 height 9
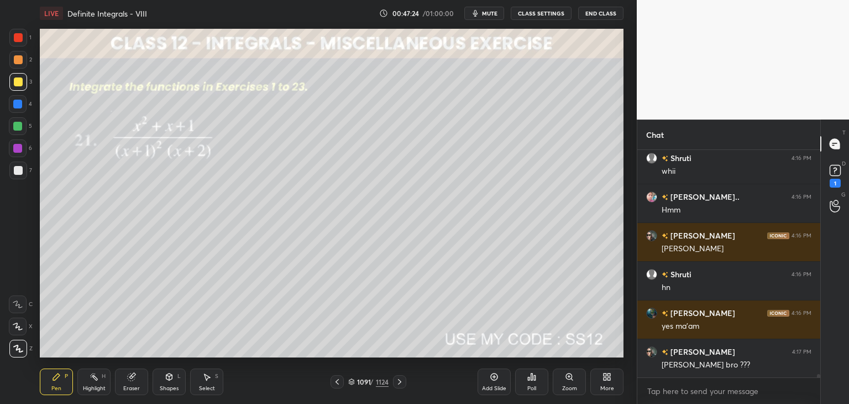
click at [398, 383] on icon at bounding box center [399, 381] width 9 height 9
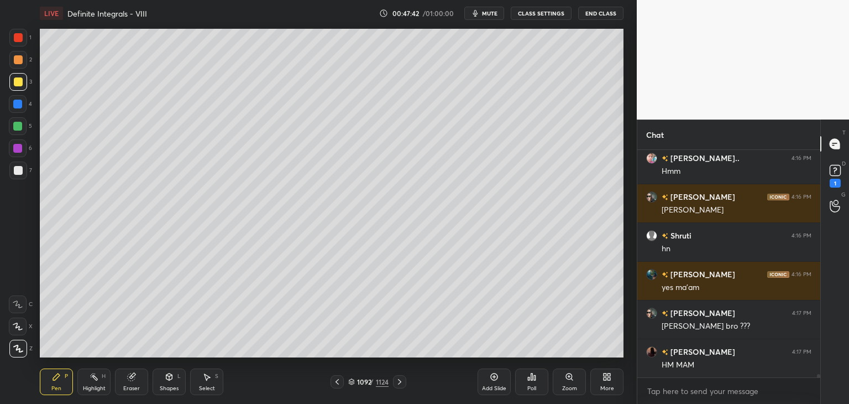
scroll to position [15135, 0]
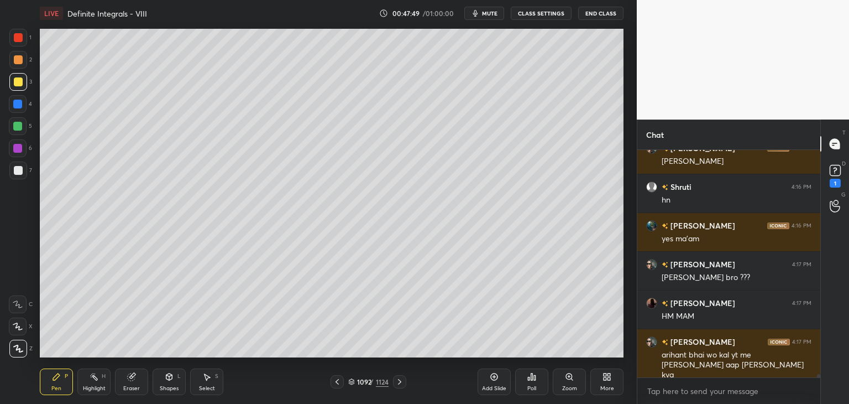
drag, startPoint x: 206, startPoint y: 383, endPoint x: 212, endPoint y: 375, distance: 10.3
click at [206, 383] on div "Select S" at bounding box center [206, 381] width 33 height 27
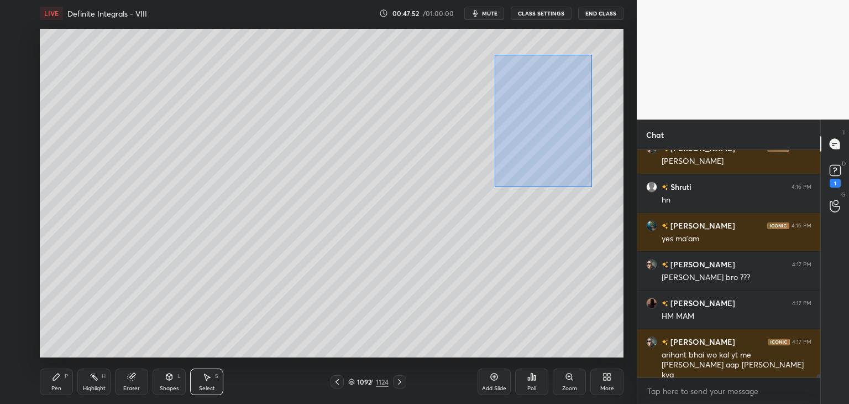
drag, startPoint x: 497, startPoint y: 61, endPoint x: 588, endPoint y: 188, distance: 155.7
click at [590, 187] on div "0 ° Undo Copy Paste here Duplicate Duplicate to new slide Delete" at bounding box center [332, 193] width 584 height 328
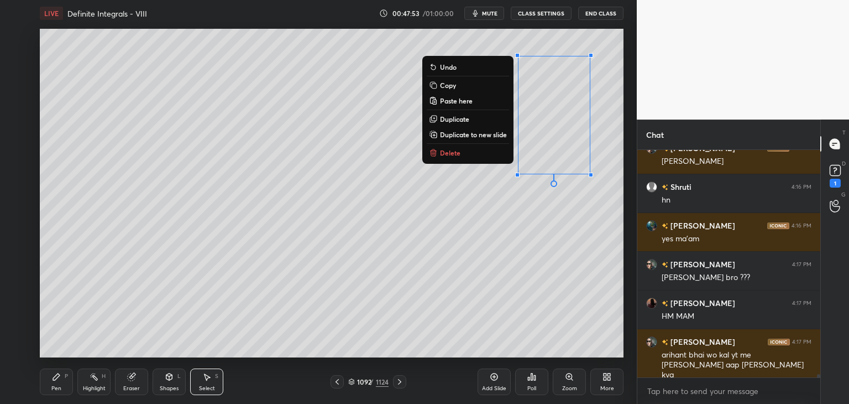
click at [460, 152] on button "Delete" at bounding box center [468, 152] width 82 height 13
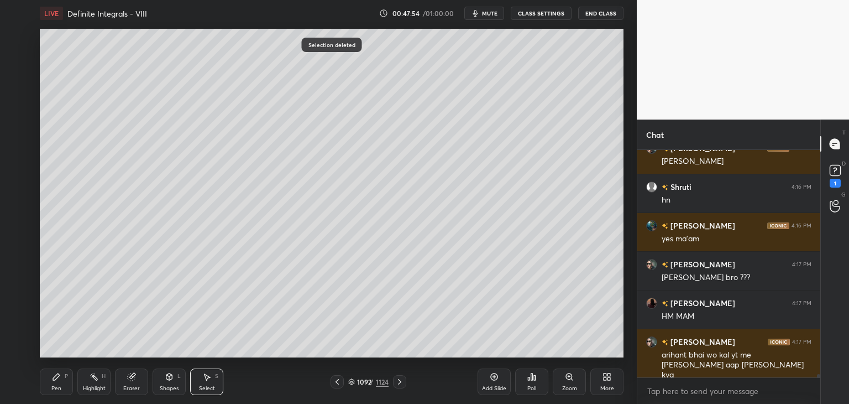
click at [55, 381] on div "Pen P" at bounding box center [56, 381] width 33 height 27
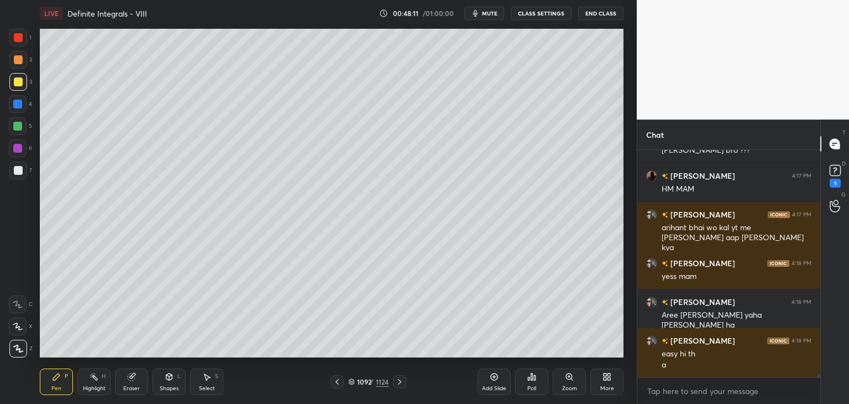
scroll to position [15301, 0]
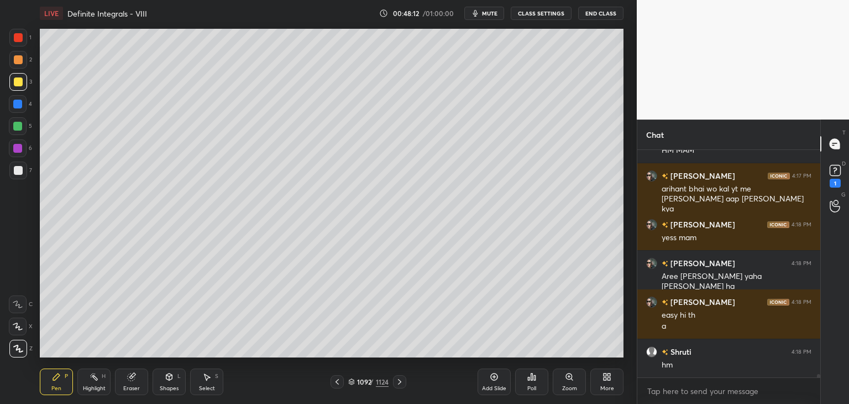
drag, startPoint x: 335, startPoint y: 385, endPoint x: 337, endPoint y: 392, distance: 7.5
click at [334, 385] on icon at bounding box center [337, 381] width 9 height 9
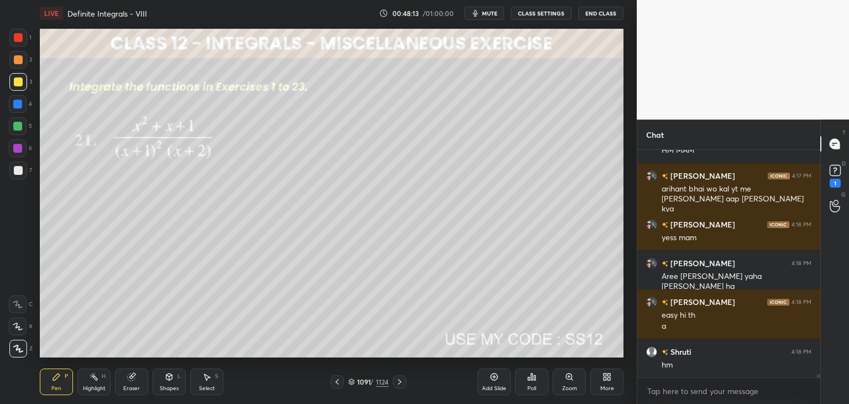
drag, startPoint x: 336, startPoint y: 382, endPoint x: 334, endPoint y: 376, distance: 6.2
click at [334, 383] on icon at bounding box center [337, 381] width 9 height 9
click at [343, 383] on div at bounding box center [337, 381] width 13 height 13
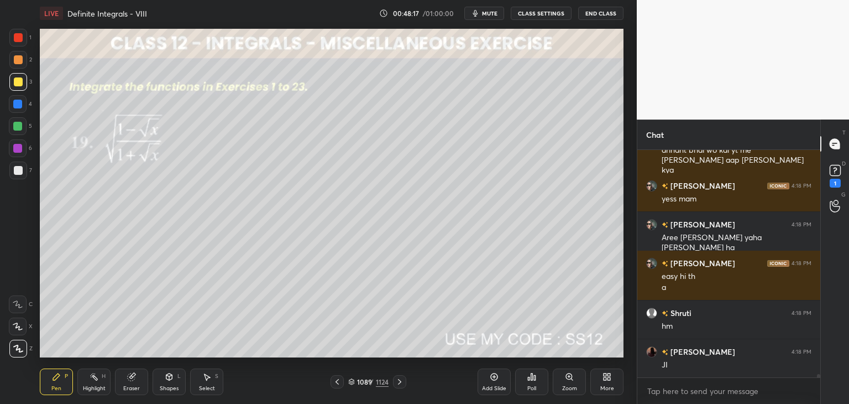
click at [400, 381] on icon at bounding box center [399, 381] width 9 height 9
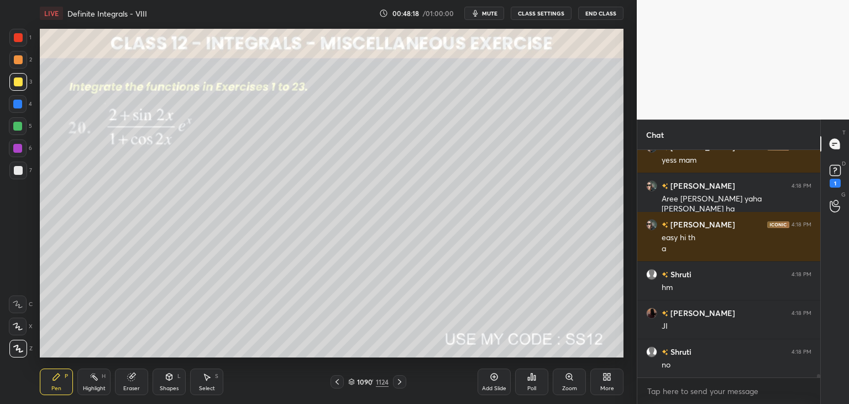
click at [405, 383] on div at bounding box center [399, 381] width 13 height 13
click at [400, 383] on icon at bounding box center [399, 381] width 9 height 9
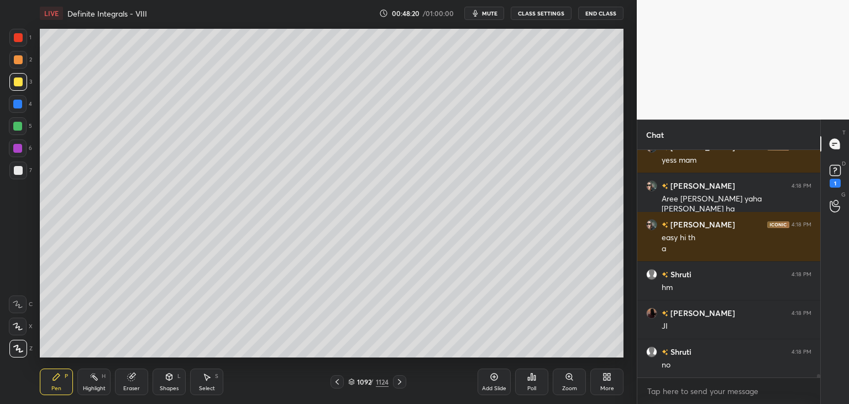
click at [401, 385] on div at bounding box center [399, 381] width 13 height 13
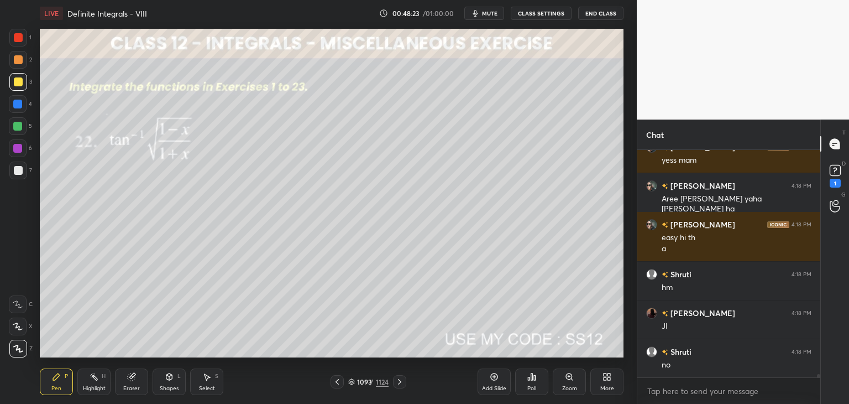
click at [398, 381] on icon at bounding box center [399, 381] width 9 height 9
click at [60, 381] on div "Pen P" at bounding box center [56, 381] width 33 height 27
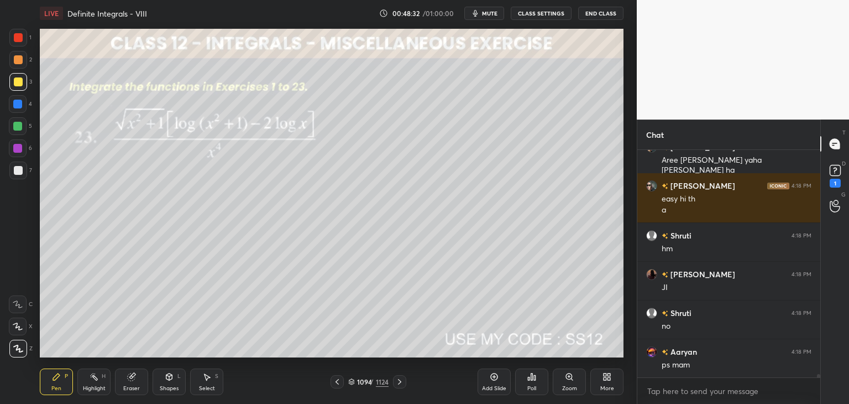
click at [528, 386] on div "Poll" at bounding box center [531, 388] width 9 height 6
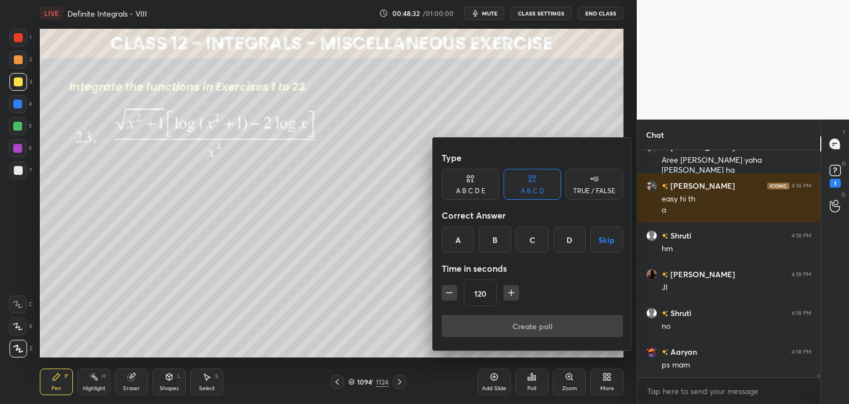
click at [606, 237] on button "Skip" at bounding box center [606, 239] width 33 height 27
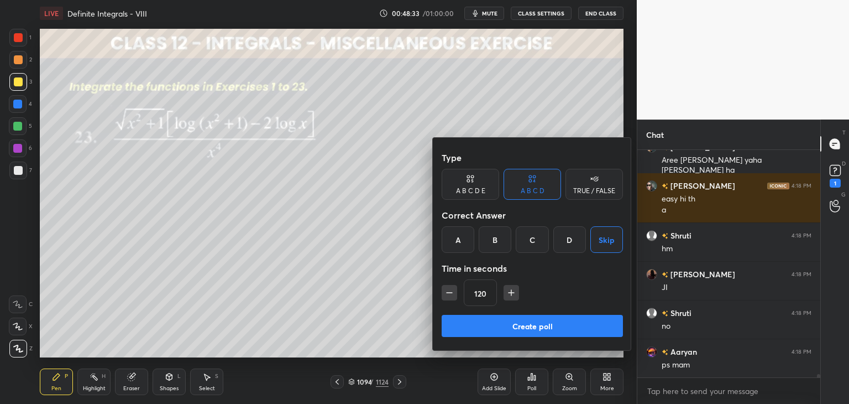
click at [549, 326] on button "Create poll" at bounding box center [532, 326] width 181 height 22
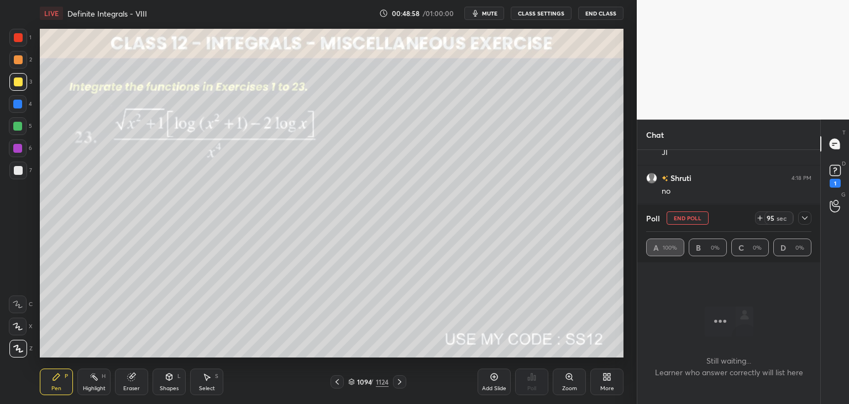
scroll to position [15601, 0]
click at [808, 222] on icon at bounding box center [804, 217] width 9 height 9
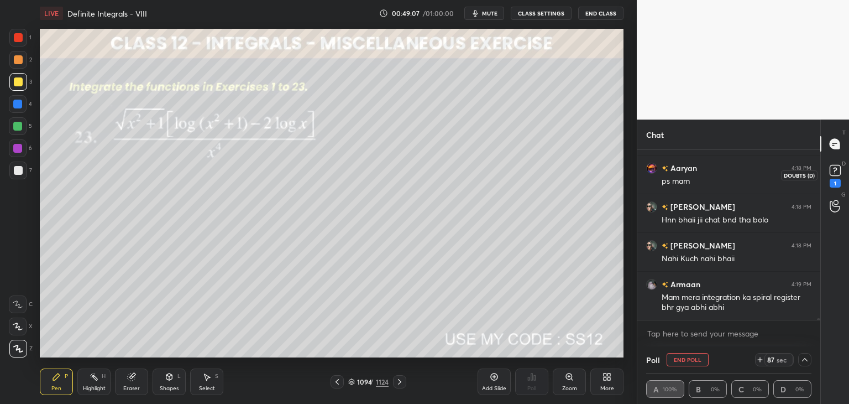
click at [834, 186] on div "1" at bounding box center [835, 183] width 11 height 9
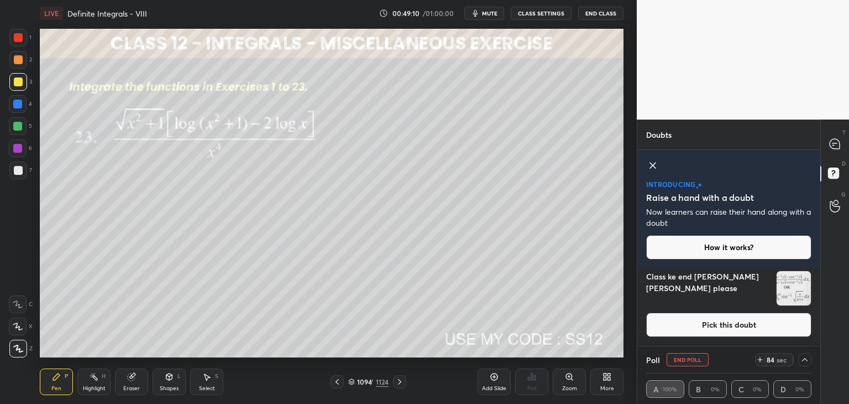
scroll to position [0, 0]
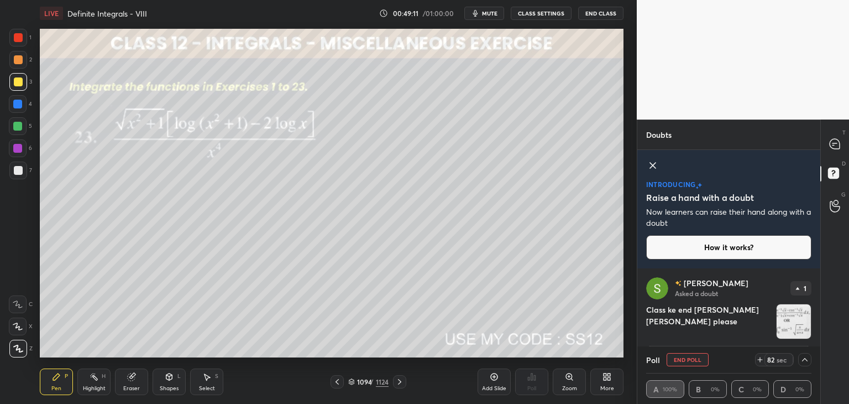
click at [787, 315] on img "grid" at bounding box center [794, 321] width 34 height 34
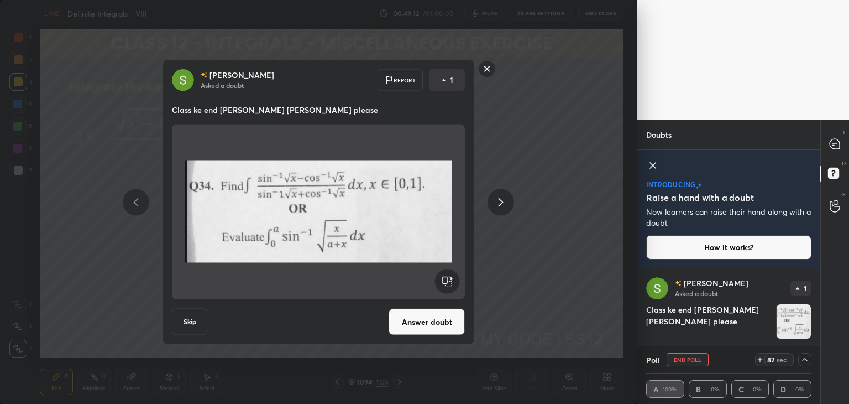
scroll to position [33, 0]
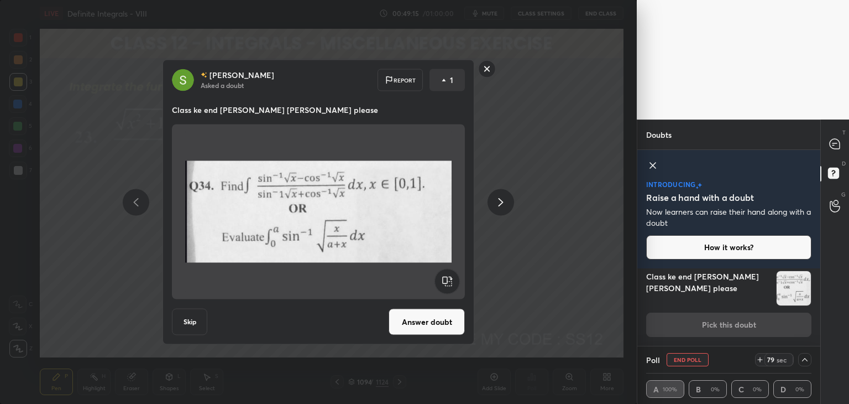
click at [482, 68] on rect at bounding box center [487, 68] width 17 height 17
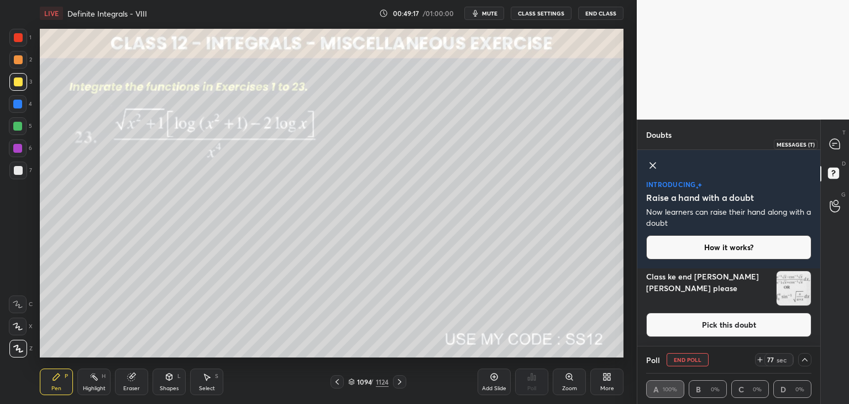
click at [830, 147] on icon at bounding box center [835, 144] width 12 height 12
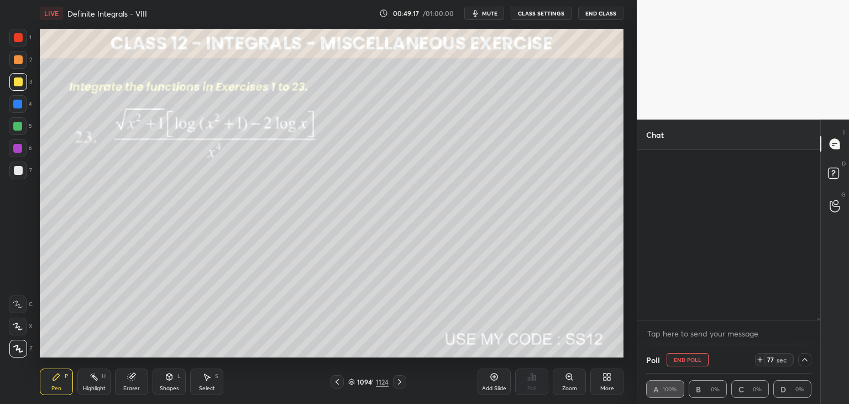
scroll to position [166, 180]
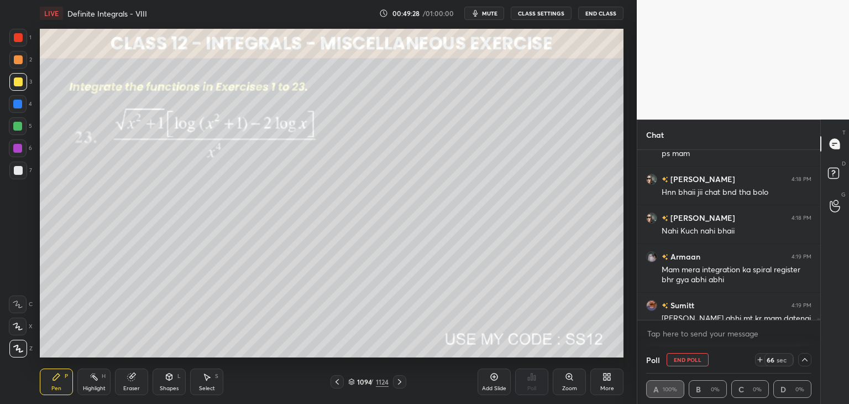
click at [804, 357] on icon at bounding box center [804, 359] width 9 height 9
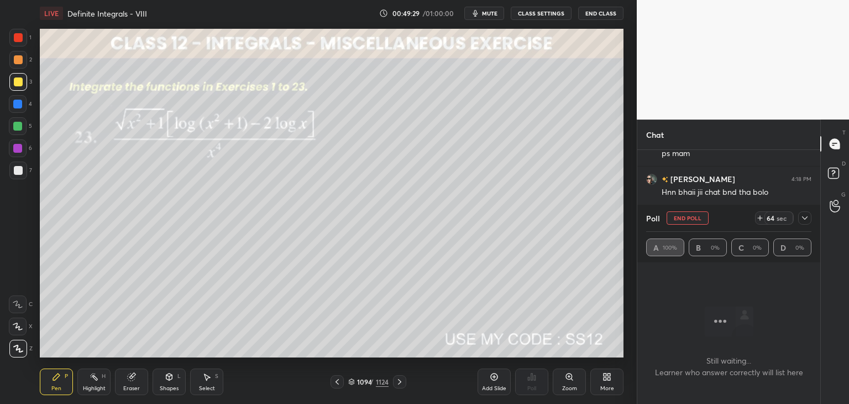
click at [806, 216] on icon at bounding box center [804, 217] width 9 height 9
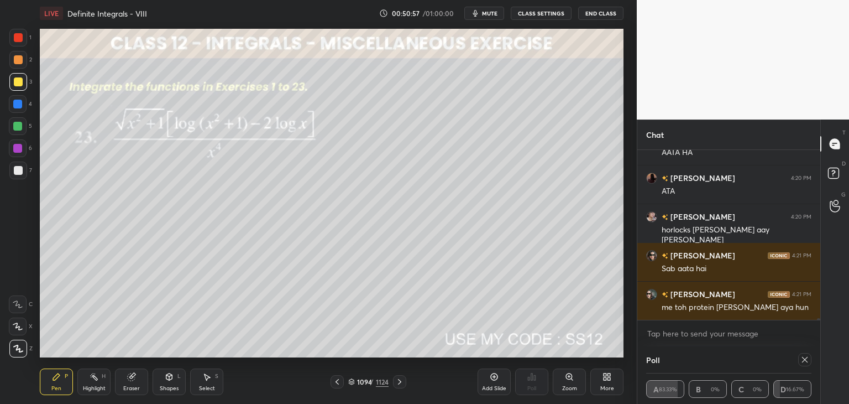
scroll to position [16596, 0]
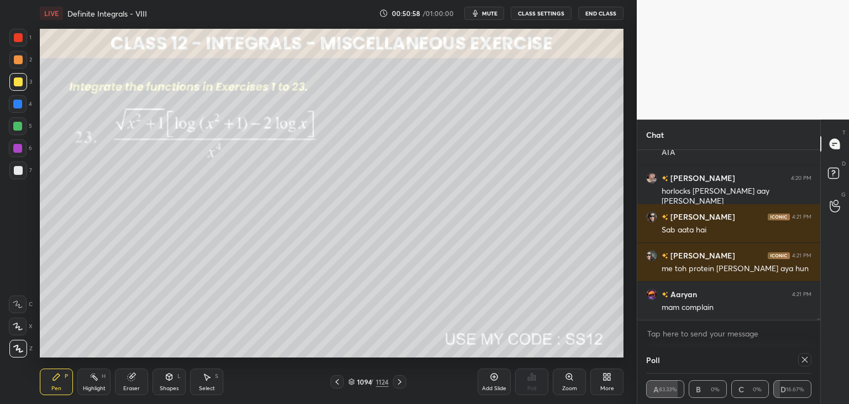
click at [806, 358] on icon at bounding box center [805, 360] width 6 height 6
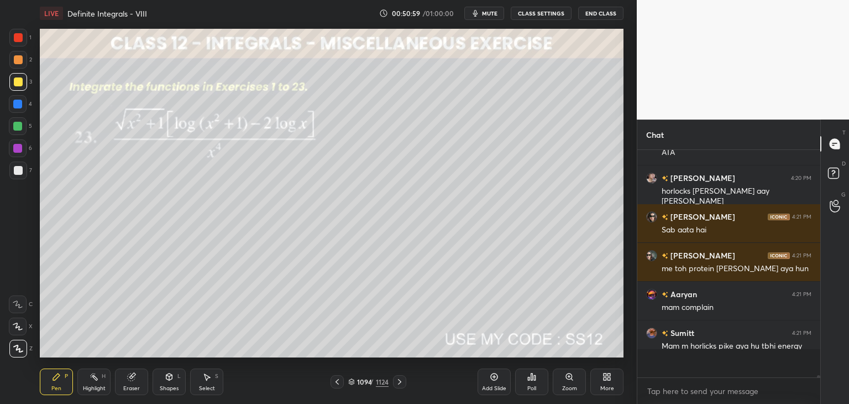
scroll to position [16587, 0]
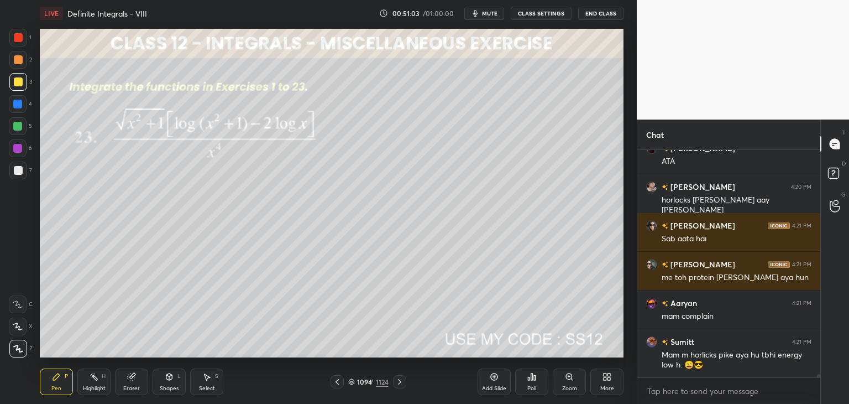
click at [49, 389] on div "Pen P" at bounding box center [56, 381] width 33 height 27
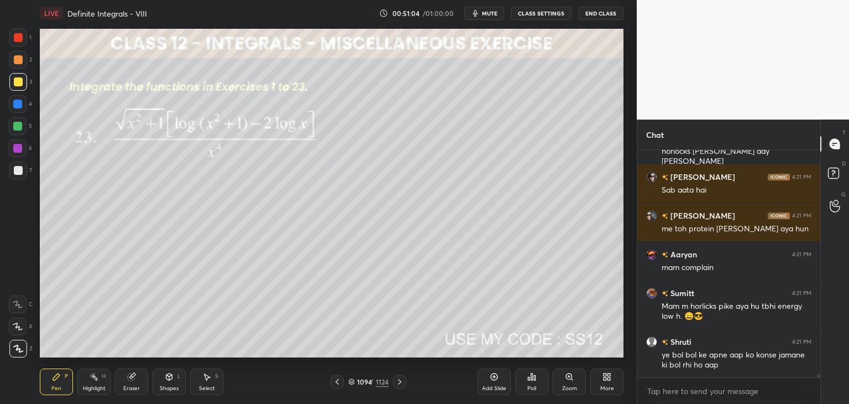
click at [15, 82] on div at bounding box center [18, 81] width 9 height 9
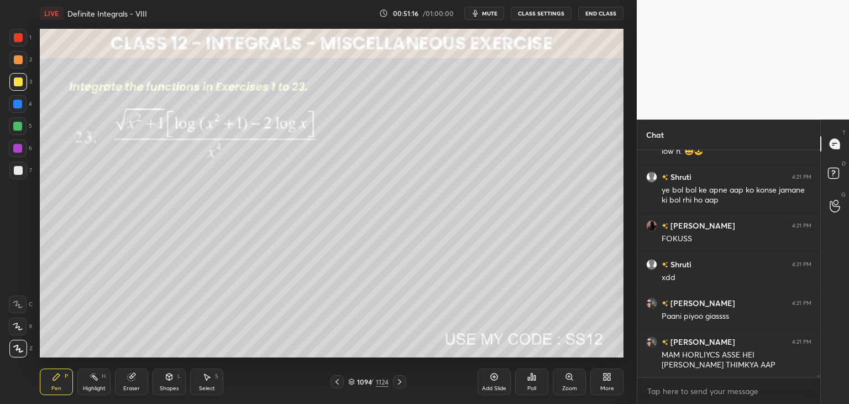
scroll to position [16839, 0]
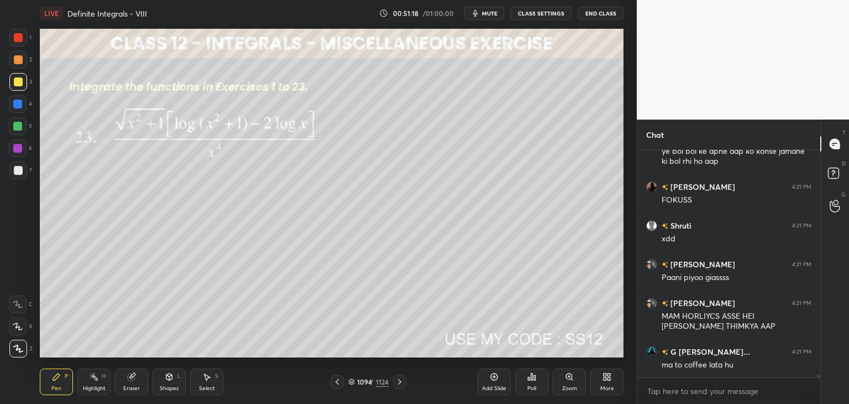
drag, startPoint x: 19, startPoint y: 81, endPoint x: 23, endPoint y: 98, distance: 17.6
click at [19, 80] on div at bounding box center [18, 81] width 9 height 9
click at [133, 387] on div "Eraser" at bounding box center [131, 388] width 17 height 6
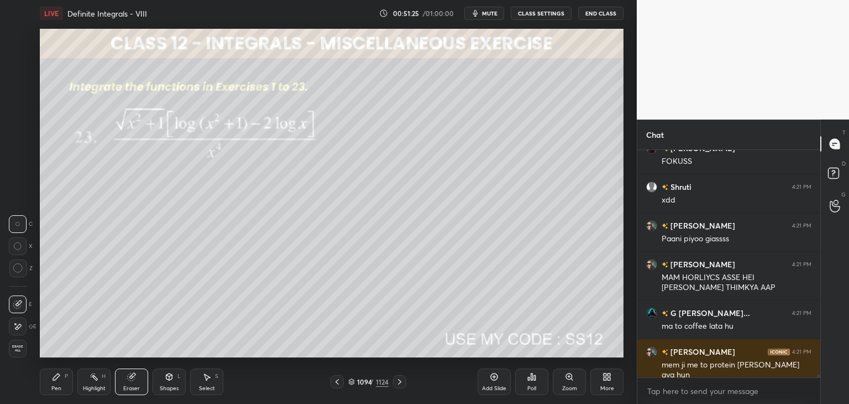
scroll to position [16916, 0]
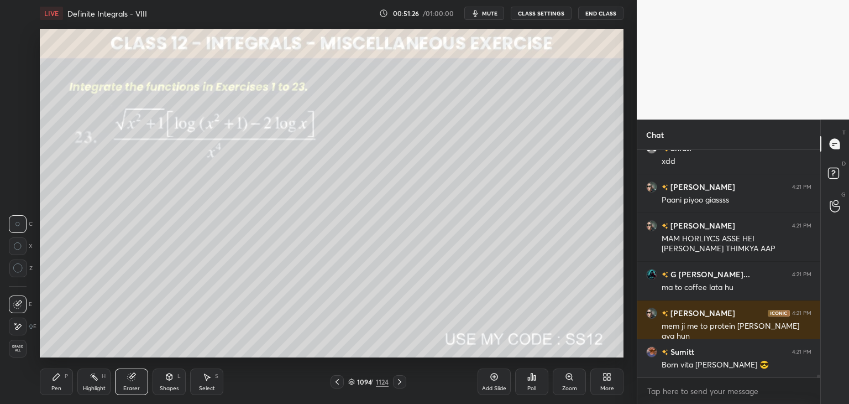
click at [66, 376] on div "P" at bounding box center [66, 376] width 3 height 6
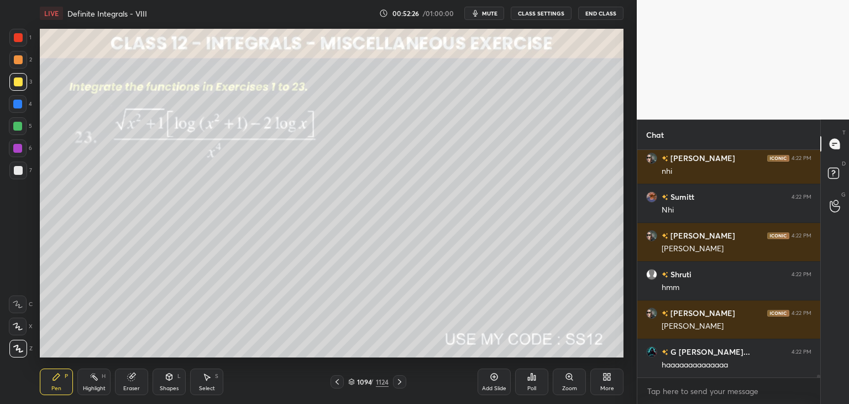
scroll to position [17700, 0]
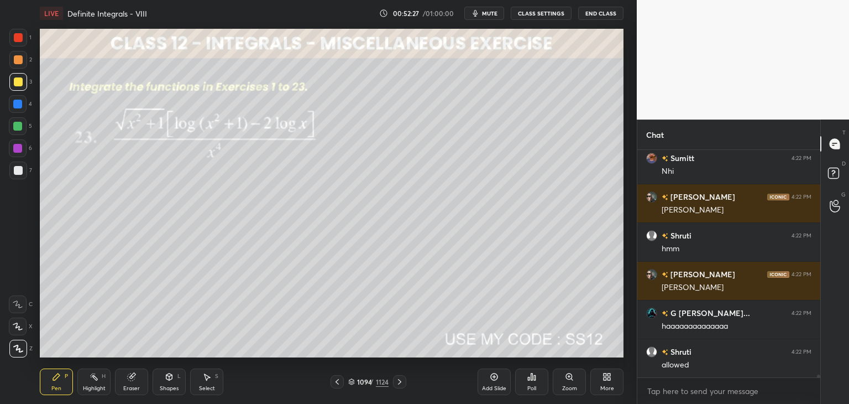
click at [130, 381] on div "Eraser" at bounding box center [131, 381] width 33 height 27
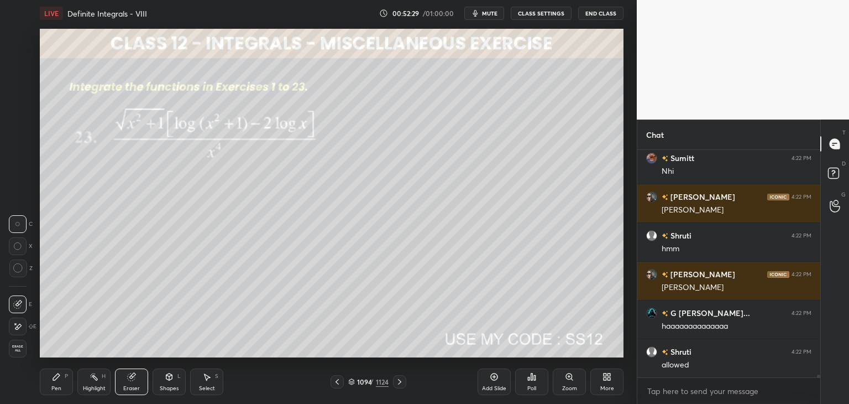
click at [211, 385] on div "Select" at bounding box center [207, 388] width 16 height 6
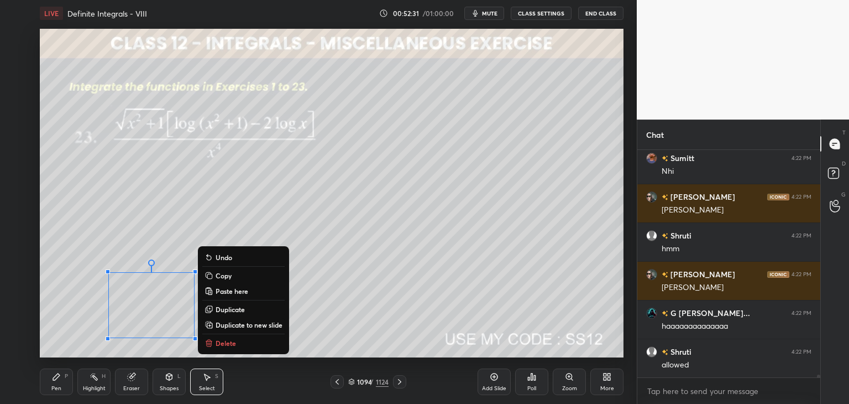
drag, startPoint x: 107, startPoint y: 273, endPoint x: 219, endPoint y: 342, distance: 132.1
click at [213, 357] on div "0 ° Undo Copy Paste here Duplicate Duplicate to new slide Delete" at bounding box center [332, 193] width 584 height 328
click at [229, 342] on p "Delete" at bounding box center [226, 342] width 20 height 9
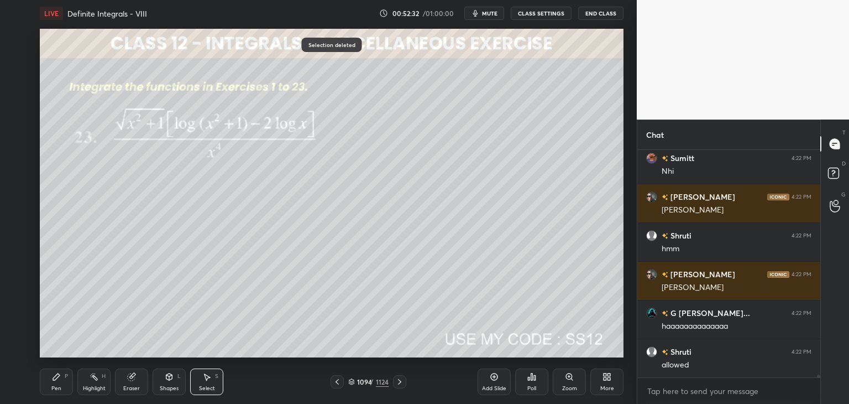
drag, startPoint x: 49, startPoint y: 385, endPoint x: 56, endPoint y: 379, distance: 9.4
click at [49, 385] on div "Pen P" at bounding box center [56, 381] width 33 height 27
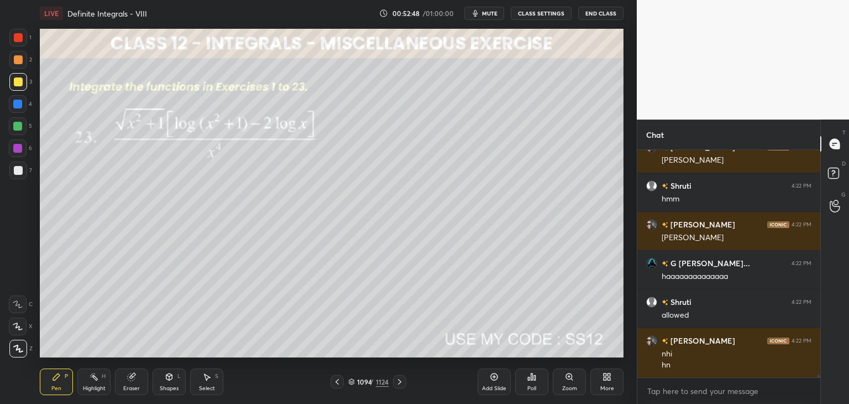
scroll to position [17789, 0]
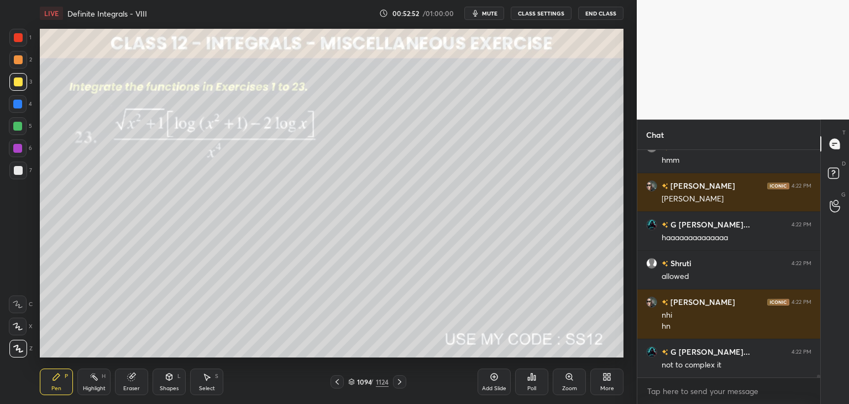
drag, startPoint x: 205, startPoint y: 386, endPoint x: 201, endPoint y: 369, distance: 17.6
click at [205, 385] on div "Select" at bounding box center [207, 388] width 16 height 6
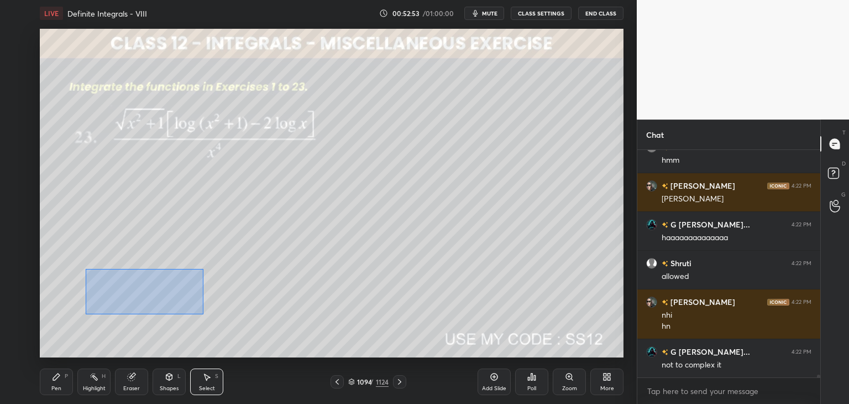
scroll to position [17827, 0]
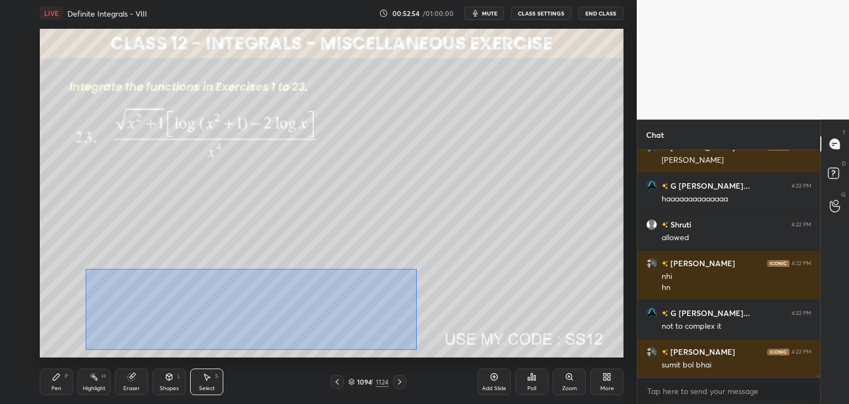
drag, startPoint x: 86, startPoint y: 269, endPoint x: 416, endPoint y: 339, distance: 337.5
click at [416, 349] on div "0 ° Undo Copy Paste here Duplicate Duplicate to new slide Delete" at bounding box center [332, 193] width 584 height 328
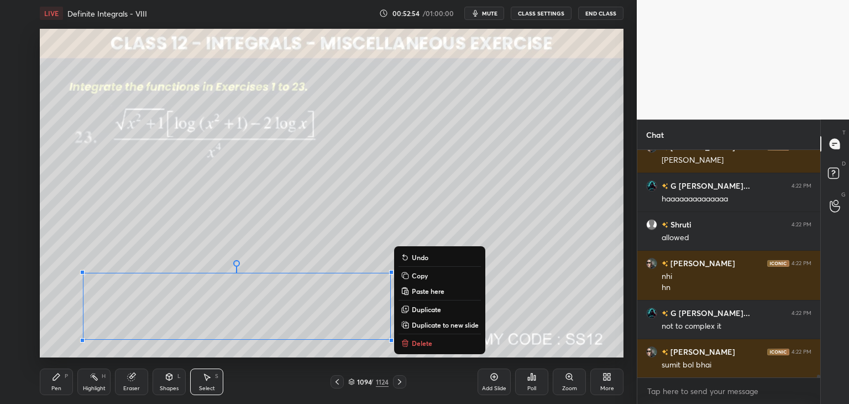
click at [417, 275] on p "Copy" at bounding box center [420, 275] width 16 height 9
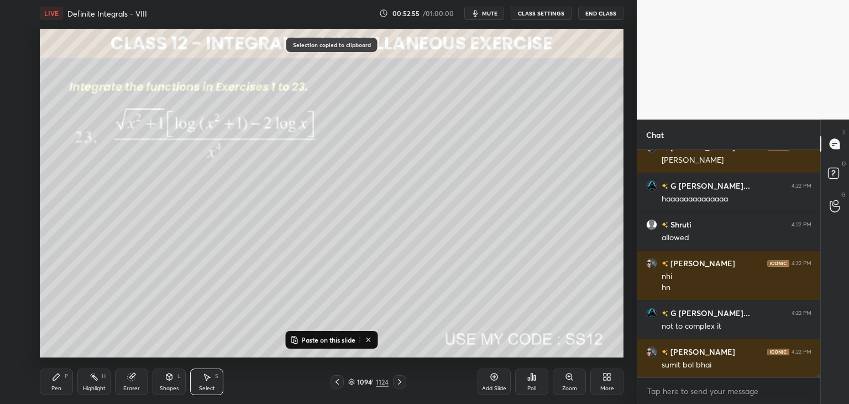
drag, startPoint x: 492, startPoint y: 383, endPoint x: 457, endPoint y: 368, distance: 38.6
click at [489, 383] on div "Add Slide" at bounding box center [494, 381] width 33 height 27
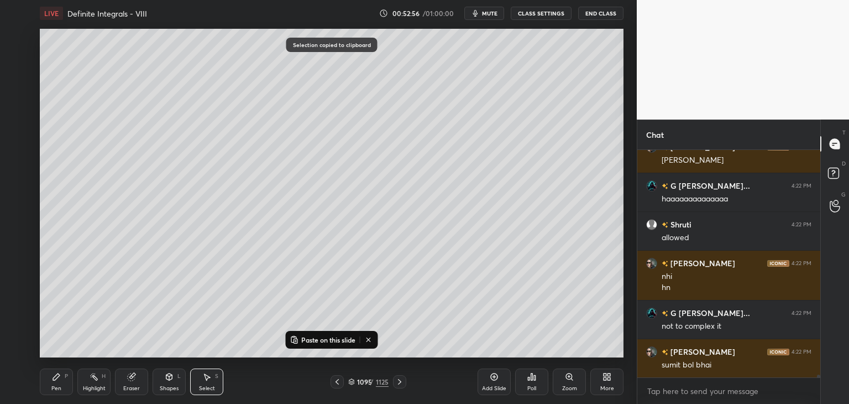
click at [323, 338] on p "Paste on this slide" at bounding box center [328, 339] width 54 height 9
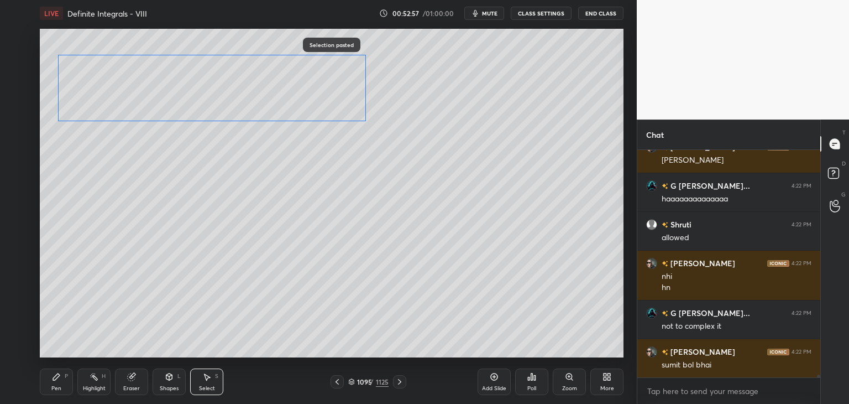
drag, startPoint x: 244, startPoint y: 306, endPoint x: 222, endPoint y: 119, distance: 188.1
click at [219, 88] on div "0 ° Undo Copy Paste here Duplicate Duplicate to new slide Delete" at bounding box center [332, 193] width 584 height 328
drag, startPoint x: 167, startPoint y: 217, endPoint x: 171, endPoint y: 235, distance: 18.6
click at [166, 217] on div "0 ° Undo Copy Paste here Duplicate Duplicate to new slide Delete" at bounding box center [332, 193] width 584 height 328
click at [130, 386] on div "Eraser" at bounding box center [131, 388] width 17 height 6
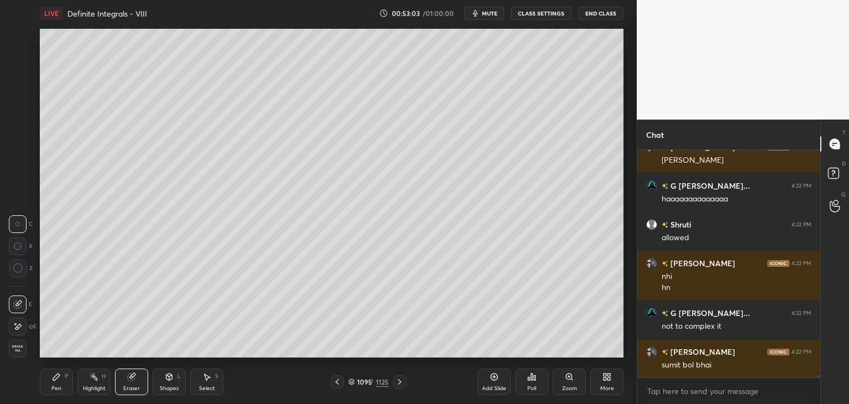
scroll to position [17866, 0]
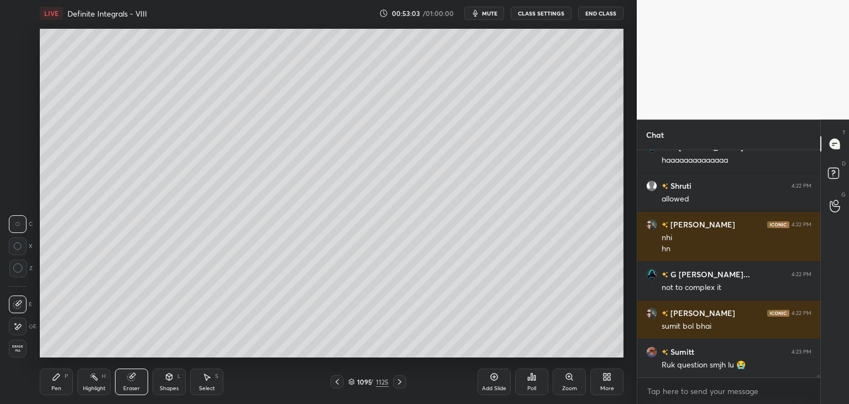
drag, startPoint x: 56, startPoint y: 383, endPoint x: 71, endPoint y: 359, distance: 28.1
click at [56, 382] on div "Pen P" at bounding box center [56, 381] width 33 height 27
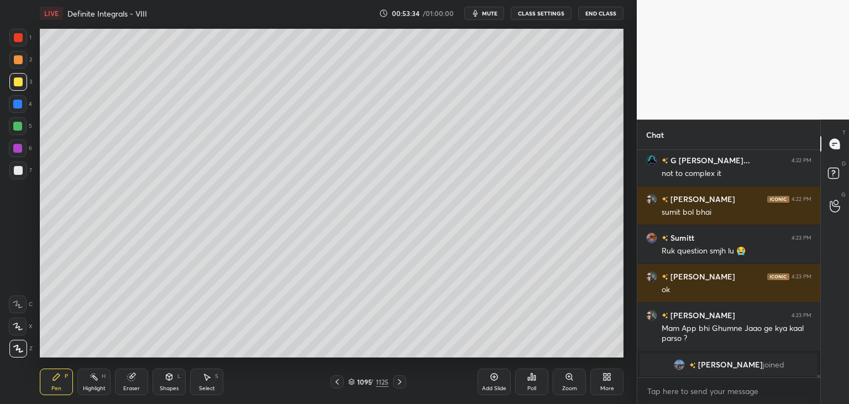
scroll to position [17320, 0]
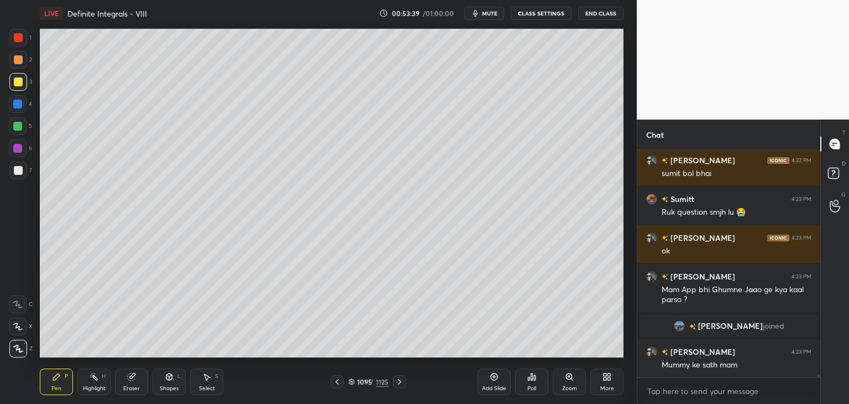
click at [212, 379] on div "Select S" at bounding box center [206, 381] width 33 height 27
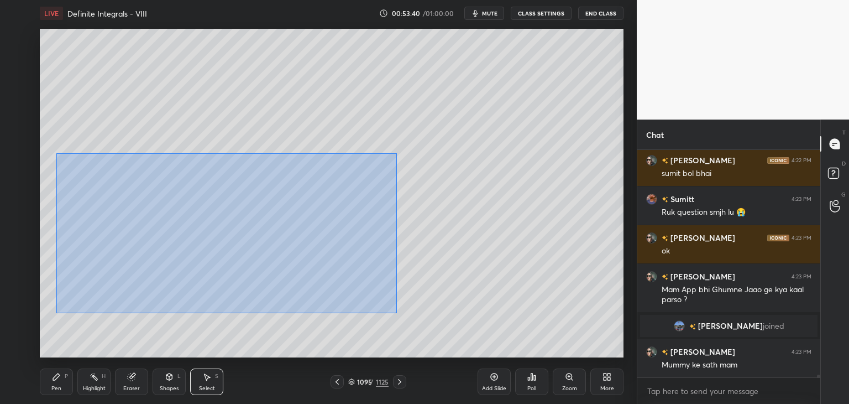
drag, startPoint x: 56, startPoint y: 153, endPoint x: 441, endPoint y: 308, distance: 414.2
click at [442, 310] on div "0 ° Undo Copy Paste here Duplicate Duplicate to new slide Delete" at bounding box center [332, 193] width 584 height 328
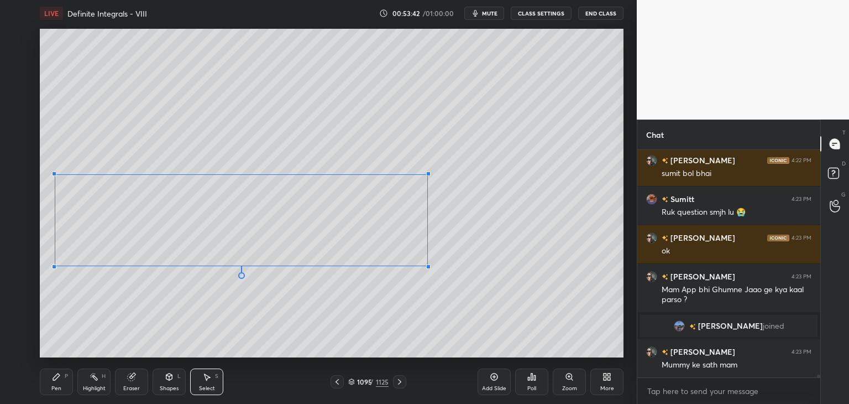
drag, startPoint x: 425, startPoint y: 291, endPoint x: 418, endPoint y: 261, distance: 31.1
click at [431, 268] on div at bounding box center [428, 266] width 4 height 4
drag, startPoint x: 290, startPoint y: 239, endPoint x: 285, endPoint y: 259, distance: 20.5
click at [294, 208] on div "0 ° Undo Copy Paste here Duplicate Duplicate to new slide Delete" at bounding box center [332, 193] width 584 height 328
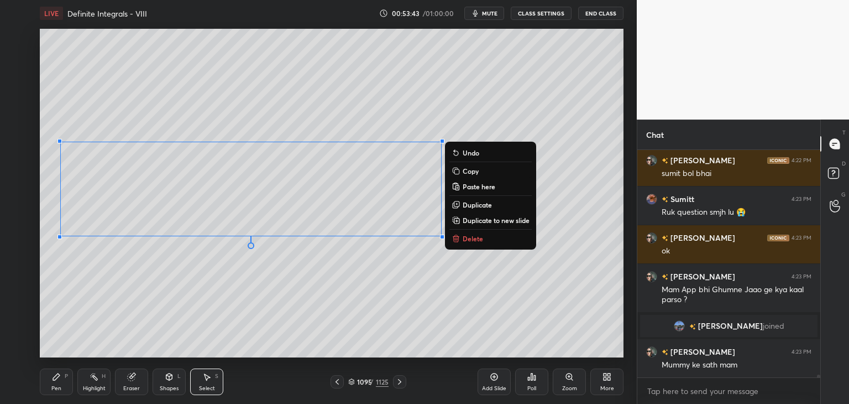
click at [266, 308] on div "0 ° Undo Copy Paste here Duplicate Duplicate to new slide Delete" at bounding box center [332, 193] width 584 height 328
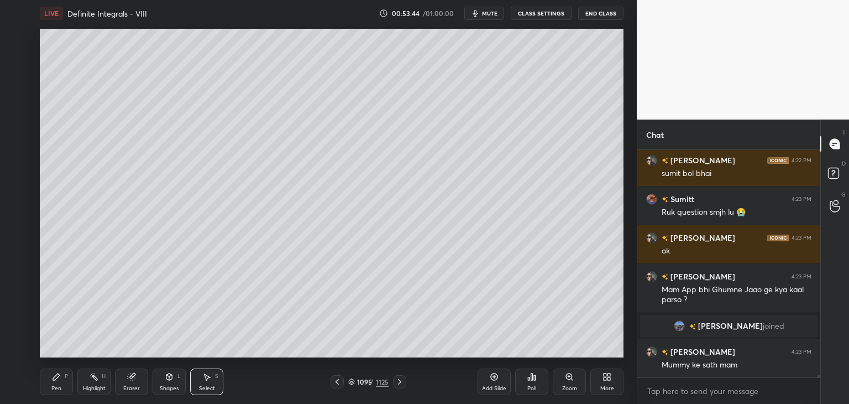
click at [60, 382] on div "Pen P" at bounding box center [56, 381] width 33 height 27
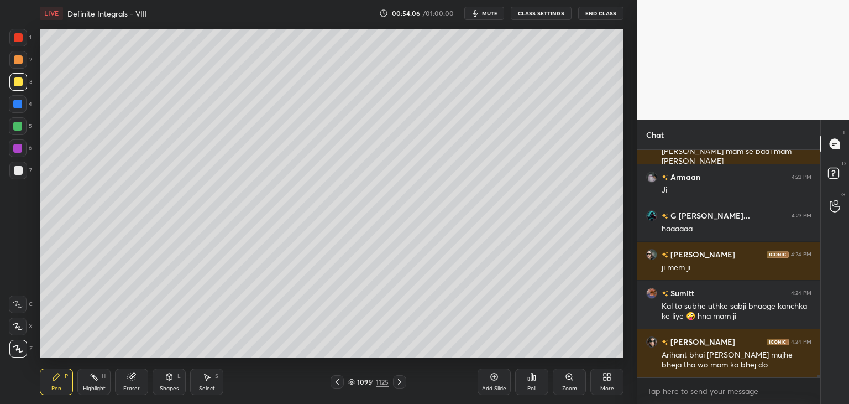
scroll to position [17611, 0]
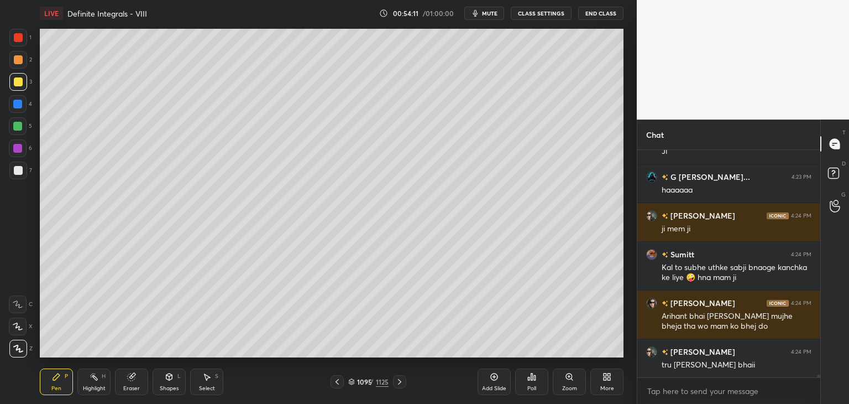
drag, startPoint x: 135, startPoint y: 390, endPoint x: 135, endPoint y: 364, distance: 25.4
click at [135, 388] on div "Eraser" at bounding box center [131, 388] width 17 height 6
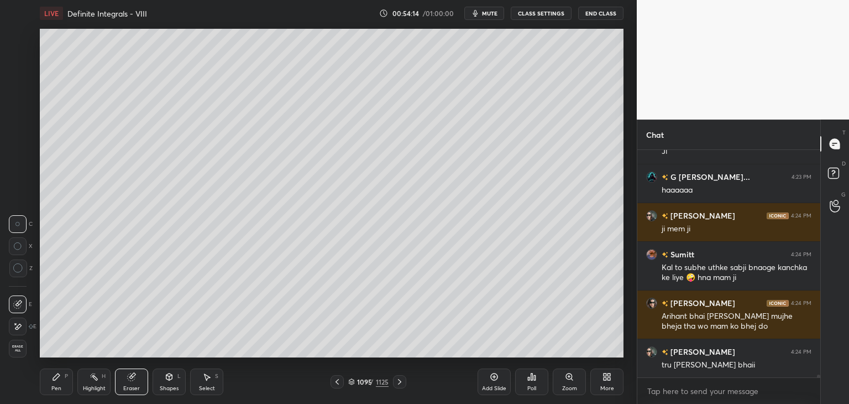
scroll to position [17622, 0]
click at [53, 383] on div "Pen P" at bounding box center [56, 381] width 33 height 27
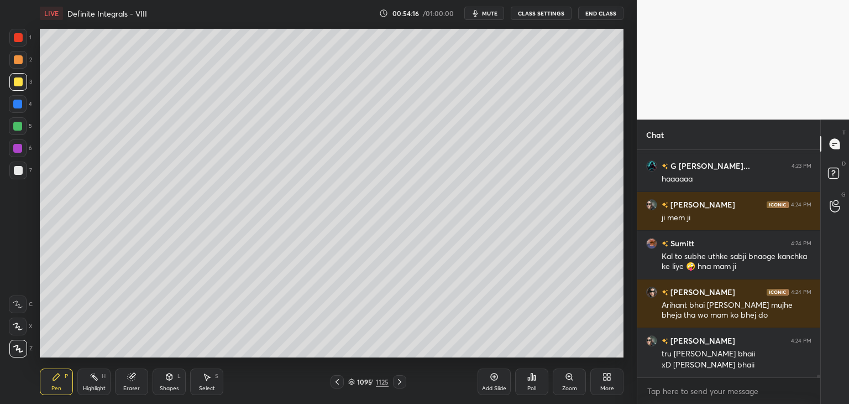
scroll to position [17660, 0]
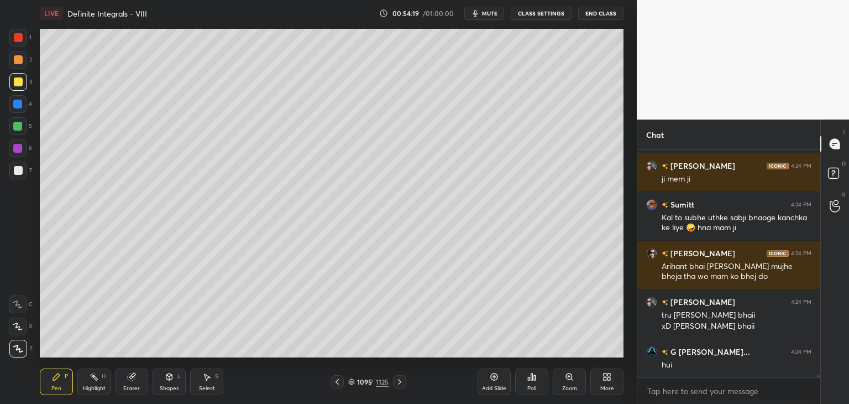
click at [210, 385] on div "Select" at bounding box center [207, 388] width 16 height 6
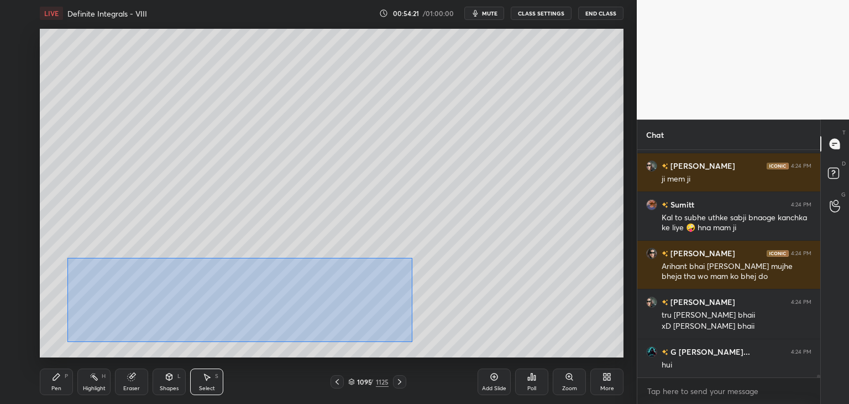
drag, startPoint x: 67, startPoint y: 257, endPoint x: 408, endPoint y: 343, distance: 352.2
click at [411, 344] on div "0 ° Undo Copy Paste here Duplicate Duplicate to new slide Delete" at bounding box center [332, 193] width 584 height 328
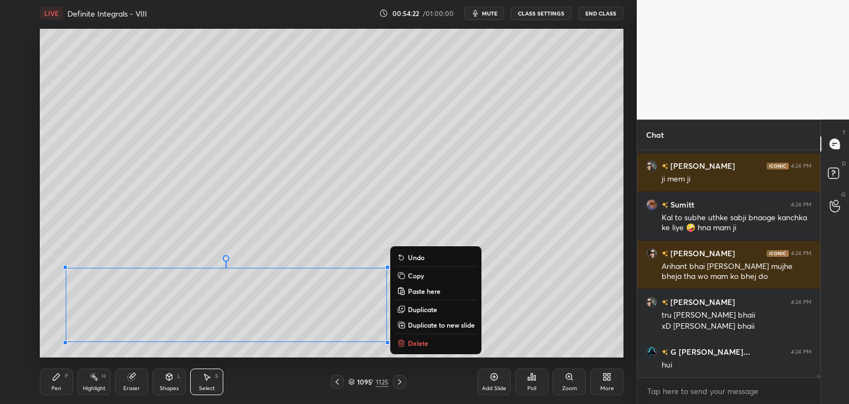
click at [418, 274] on p "Copy" at bounding box center [416, 275] width 16 height 9
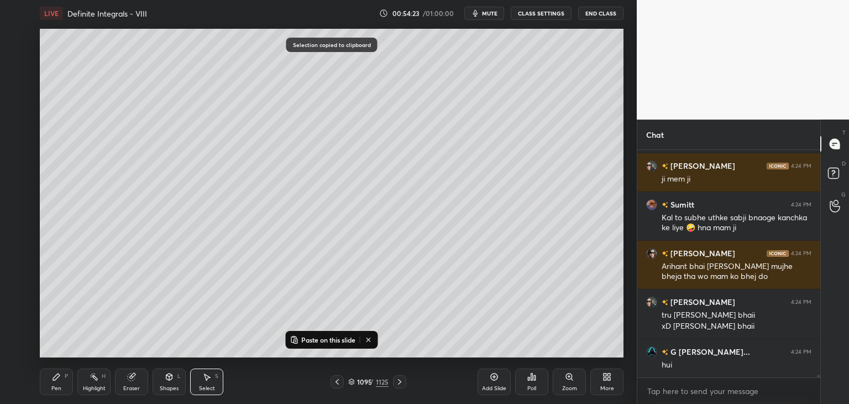
click at [495, 389] on div "Add Slide" at bounding box center [494, 388] width 24 height 6
drag, startPoint x: 316, startPoint y: 339, endPoint x: 329, endPoint y: 328, distance: 17.4
click at [317, 339] on p "Paste on this slide" at bounding box center [328, 339] width 54 height 9
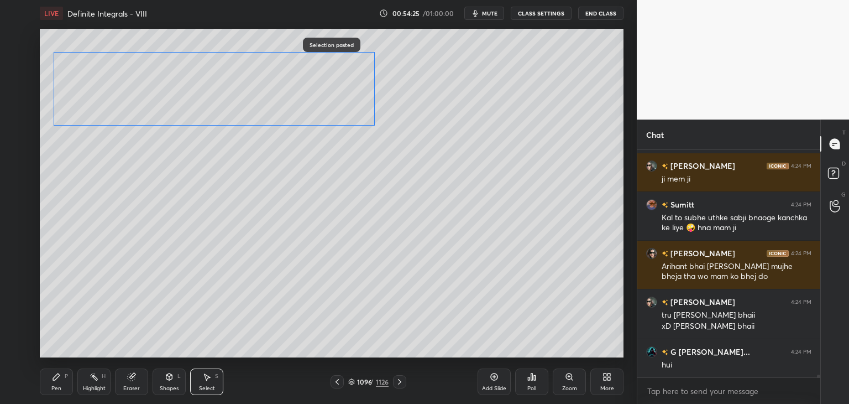
drag, startPoint x: 280, startPoint y: 226, endPoint x: 274, endPoint y: 97, distance: 128.9
click at [275, 89] on div "0 ° Undo Copy Paste here Duplicate Duplicate to new slide Delete" at bounding box center [332, 193] width 584 height 328
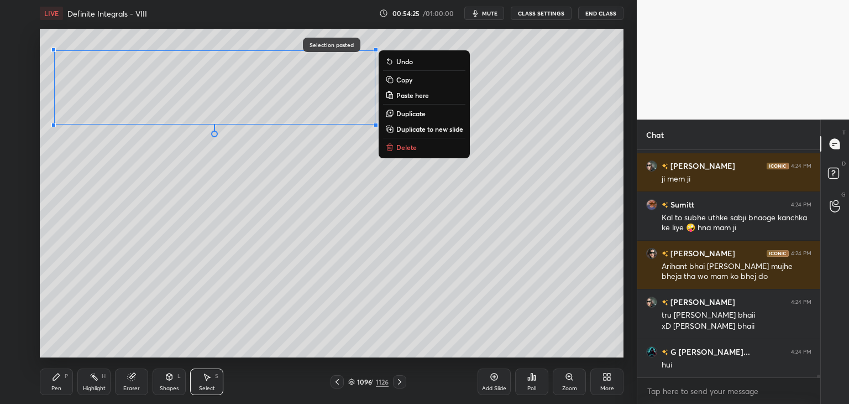
scroll to position [17699, 0]
click at [227, 184] on div "0 ° Undo Copy Paste here Duplicate Duplicate to new slide Delete" at bounding box center [332, 193] width 584 height 328
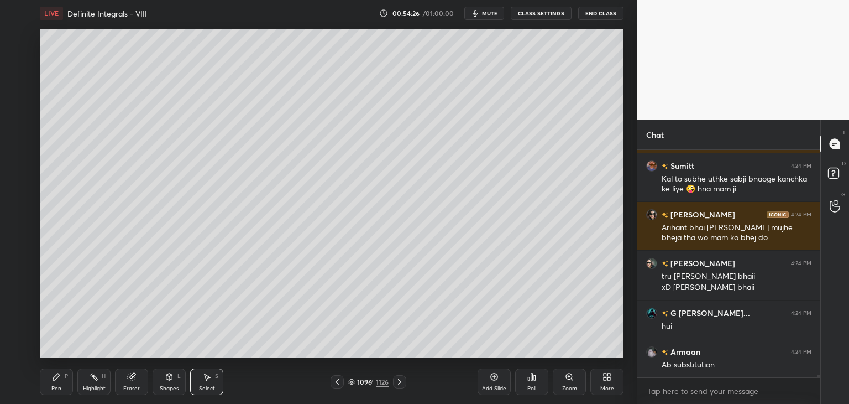
click at [44, 385] on div "Pen P" at bounding box center [56, 381] width 33 height 27
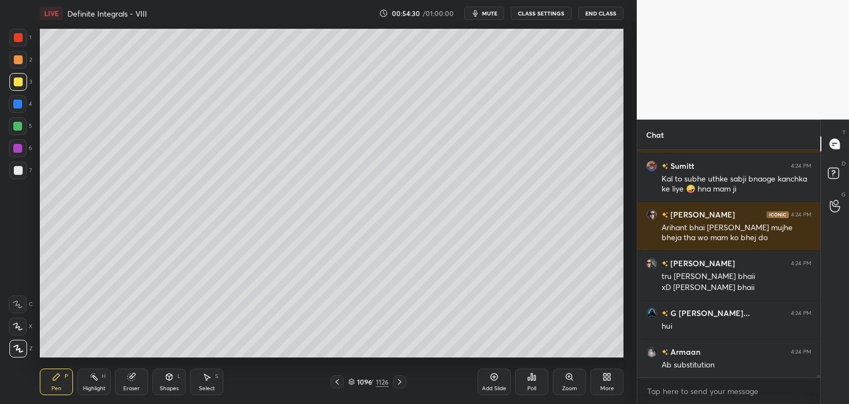
scroll to position [17738, 0]
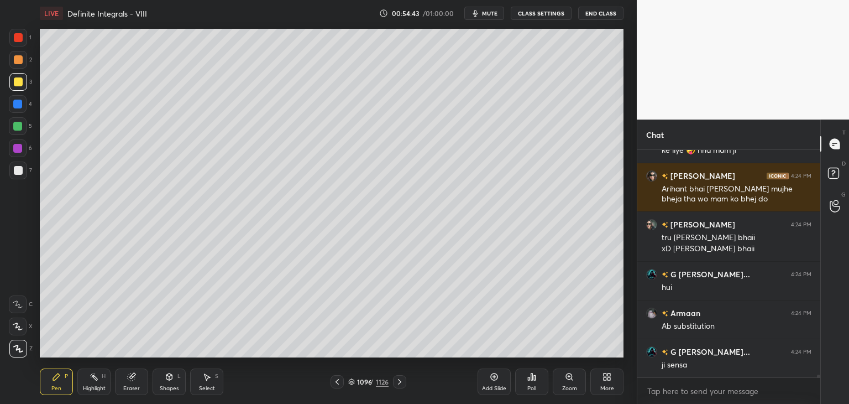
click at [200, 378] on div "Select S" at bounding box center [206, 381] width 33 height 27
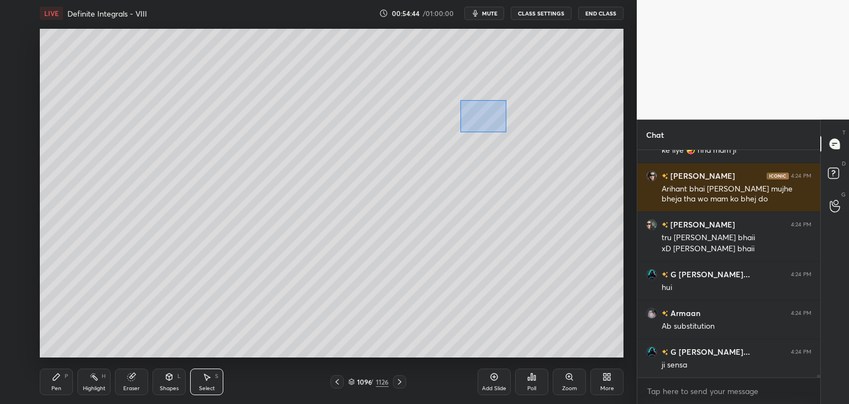
drag, startPoint x: 475, startPoint y: 114, endPoint x: 553, endPoint y: 166, distance: 92.9
click at [554, 166] on div "0 ° Undo Copy Paste here Duplicate Duplicate to new slide Delete" at bounding box center [332, 193] width 584 height 328
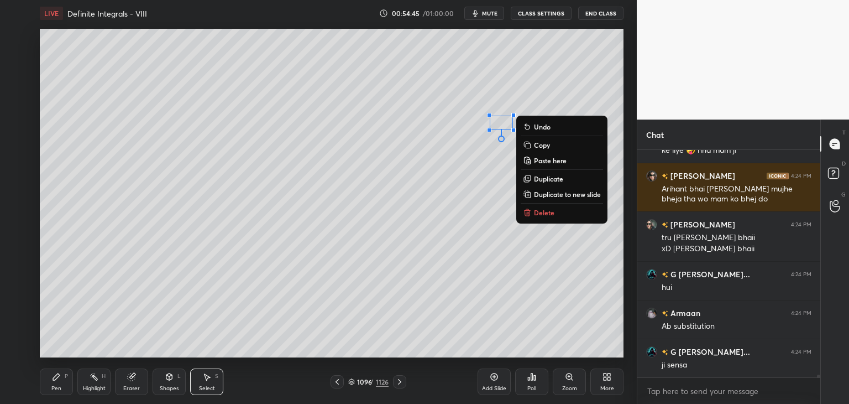
click at [537, 213] on p "Delete" at bounding box center [544, 212] width 20 height 9
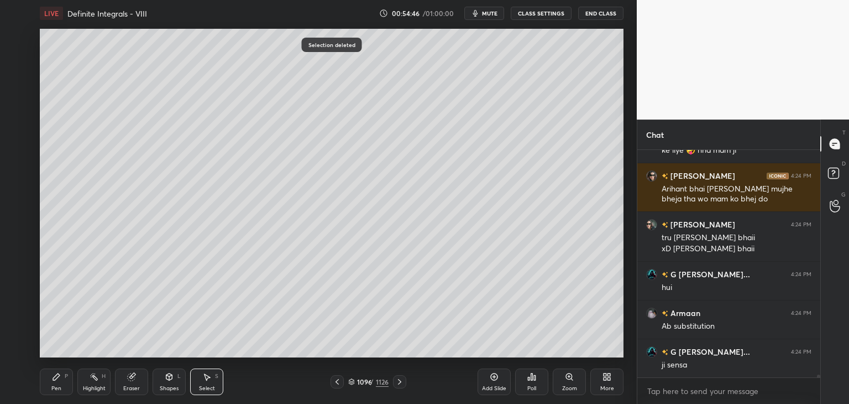
click at [57, 388] on div "Pen" at bounding box center [56, 388] width 10 height 6
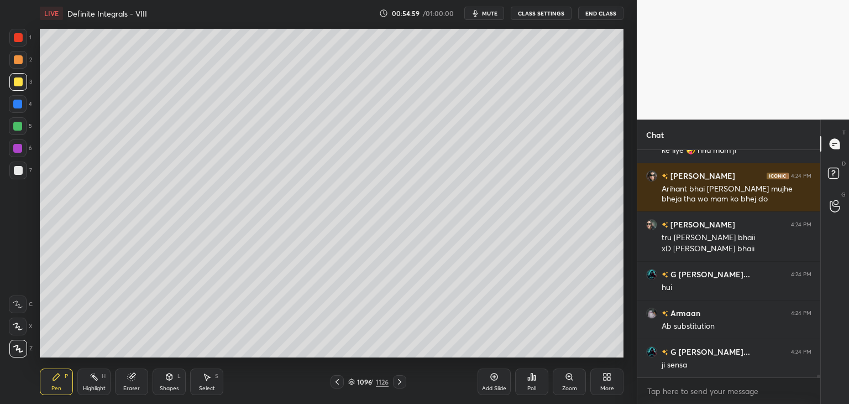
click at [18, 169] on div at bounding box center [18, 170] width 9 height 9
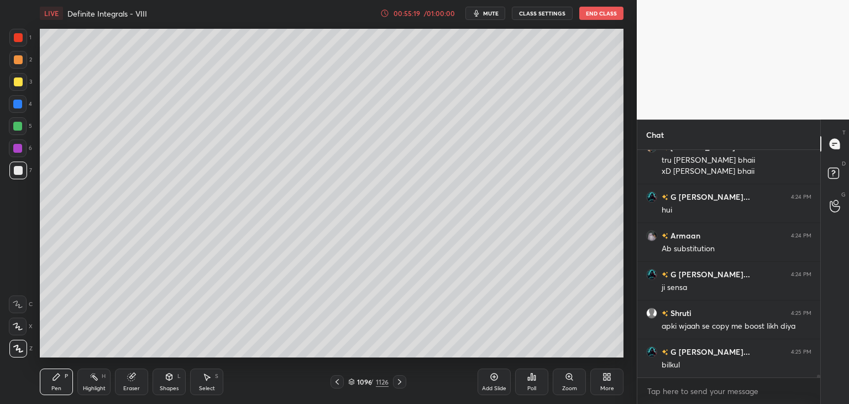
scroll to position [17854, 0]
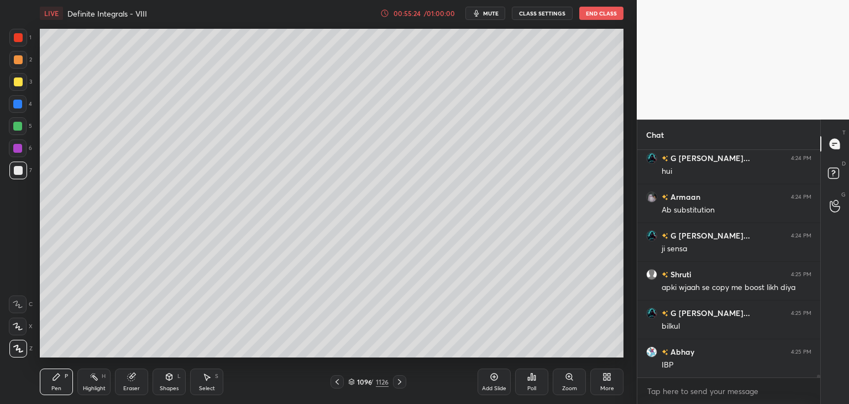
drag, startPoint x: 195, startPoint y: 385, endPoint x: 200, endPoint y: 378, distance: 8.4
click at [196, 384] on div "Select S" at bounding box center [206, 381] width 33 height 27
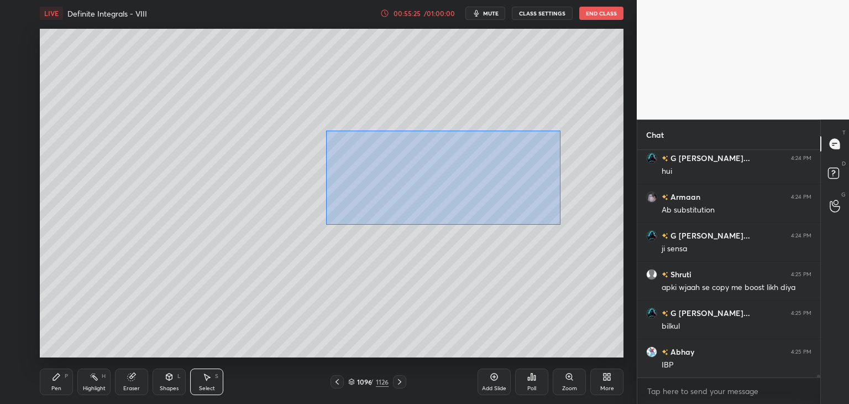
drag, startPoint x: 326, startPoint y: 130, endPoint x: 585, endPoint y: 226, distance: 276.3
click at [584, 228] on div "0 ° Undo Copy Paste here Duplicate Duplicate to new slide Delete" at bounding box center [332, 193] width 584 height 328
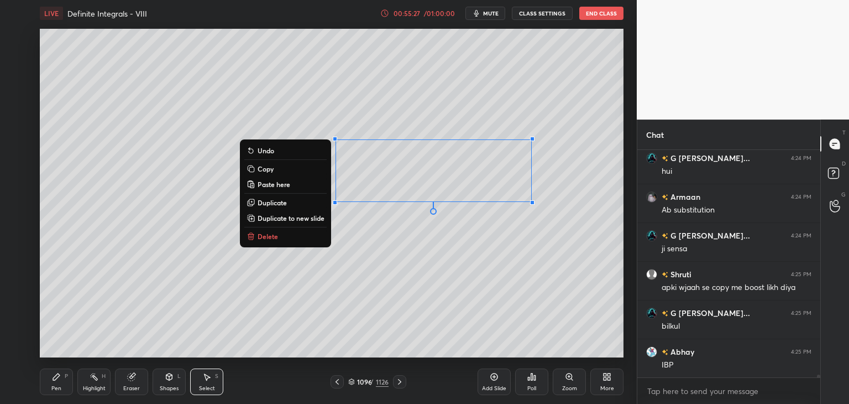
click at [263, 166] on p "Copy" at bounding box center [266, 168] width 16 height 9
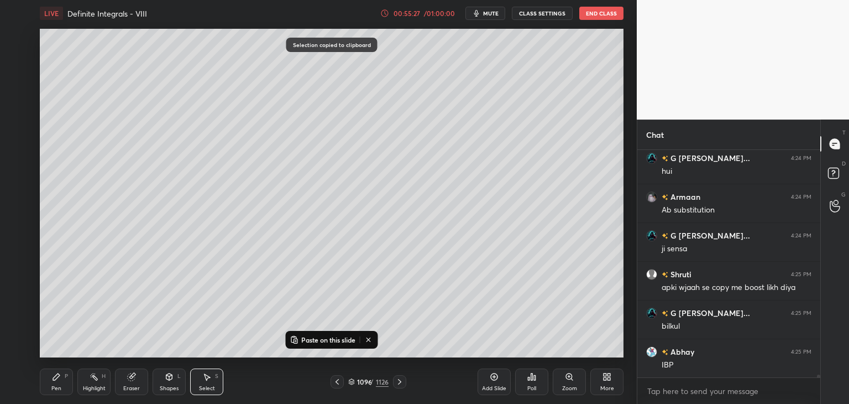
drag, startPoint x: 504, startPoint y: 389, endPoint x: 489, endPoint y: 376, distance: 18.8
click at [502, 389] on div "Add Slide" at bounding box center [494, 388] width 24 height 6
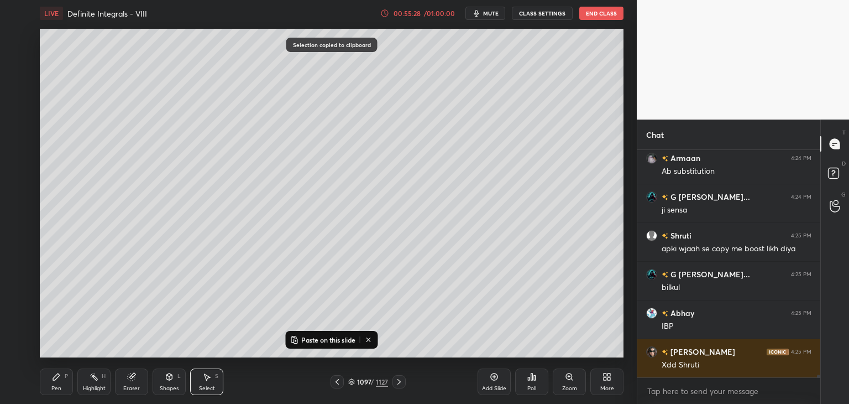
click at [302, 337] on p "Paste on this slide" at bounding box center [328, 339] width 54 height 9
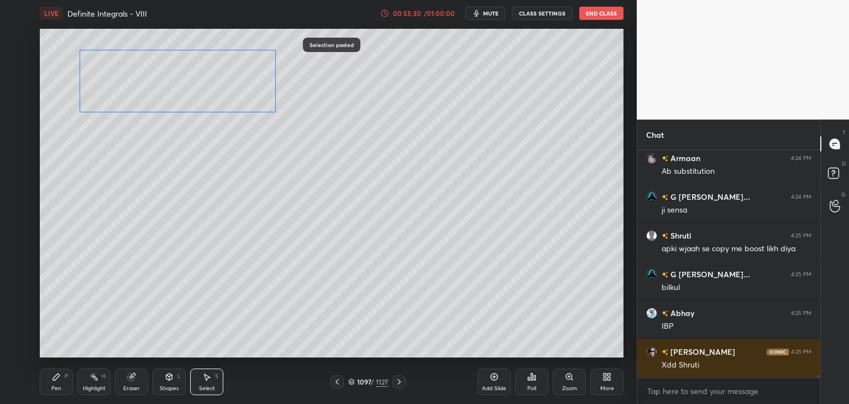
drag, startPoint x: 399, startPoint y: 186, endPoint x: 144, endPoint y: 129, distance: 261.8
click at [143, 98] on div "0 ° Undo Copy Paste here Duplicate Duplicate to new slide Delete" at bounding box center [332, 193] width 584 height 328
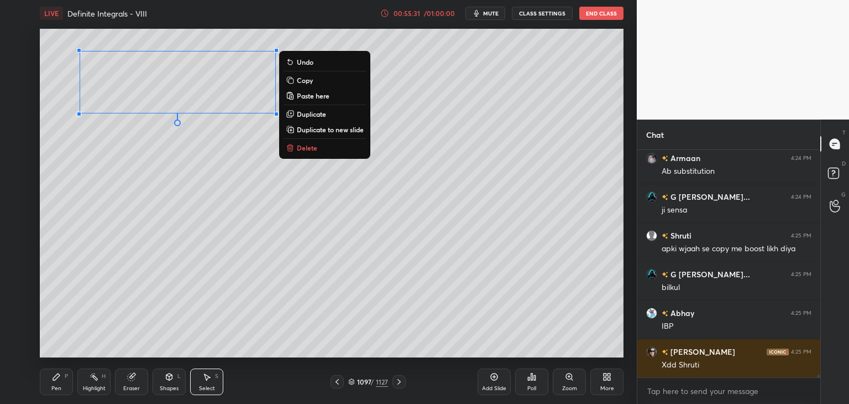
scroll to position [17931, 0]
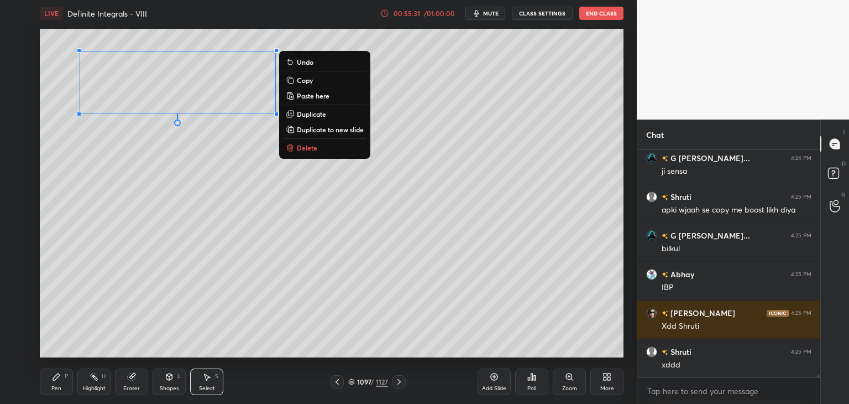
drag, startPoint x: 139, startPoint y: 202, endPoint x: 139, endPoint y: 215, distance: 13.3
click at [139, 202] on div "0 ° Undo Copy Paste here Duplicate Duplicate to new slide Delete" at bounding box center [332, 193] width 584 height 328
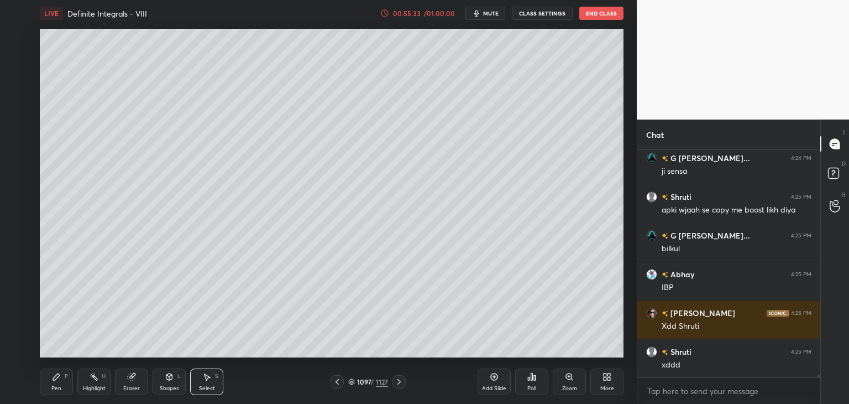
click at [55, 385] on div "Pen" at bounding box center [56, 388] width 10 height 6
drag, startPoint x: 20, startPoint y: 32, endPoint x: 23, endPoint y: 38, distance: 7.4
click at [19, 33] on div at bounding box center [18, 38] width 18 height 18
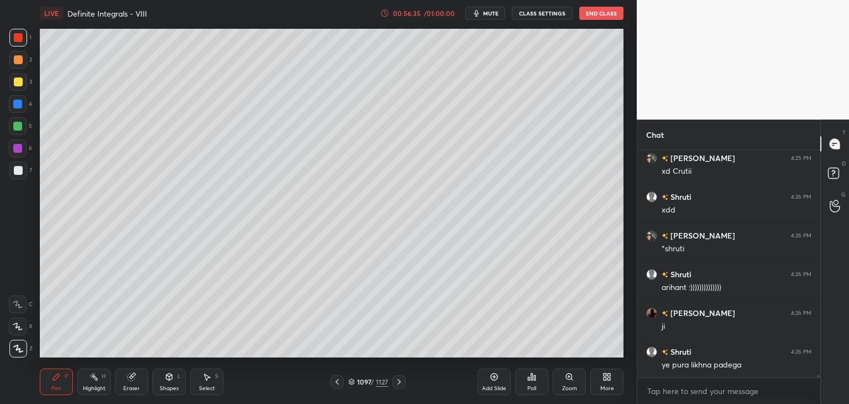
scroll to position [18357, 0]
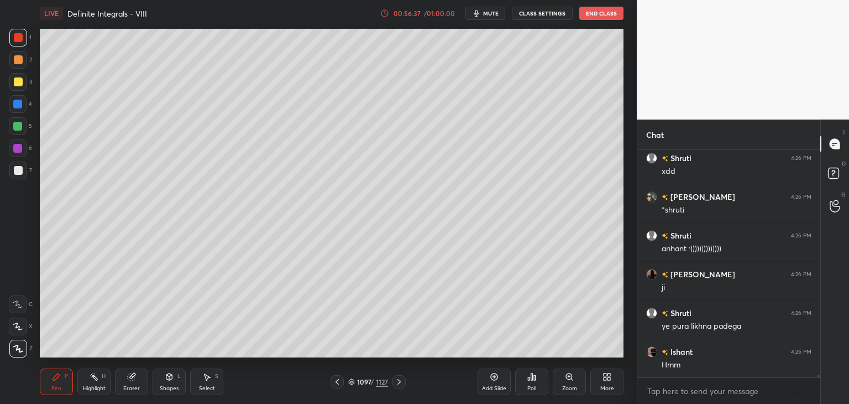
click at [208, 387] on div "Select" at bounding box center [207, 388] width 16 height 6
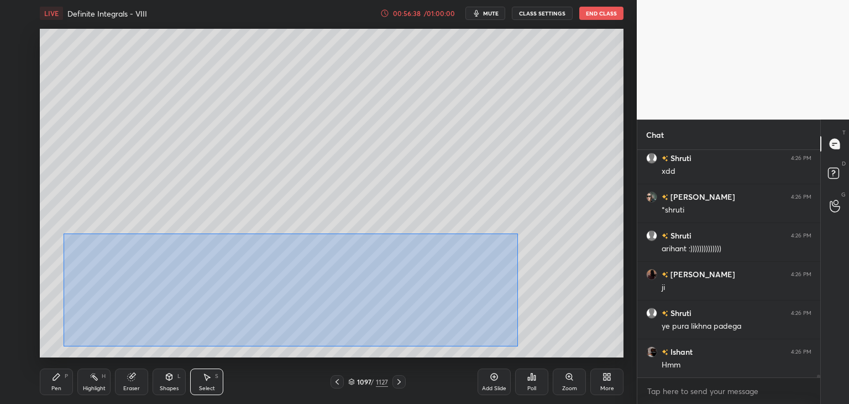
drag, startPoint x: 69, startPoint y: 237, endPoint x: 520, endPoint y: 337, distance: 462.0
click at [517, 347] on div "0 ° Undo Copy Paste here Duplicate Duplicate to new slide Delete" at bounding box center [332, 193] width 584 height 328
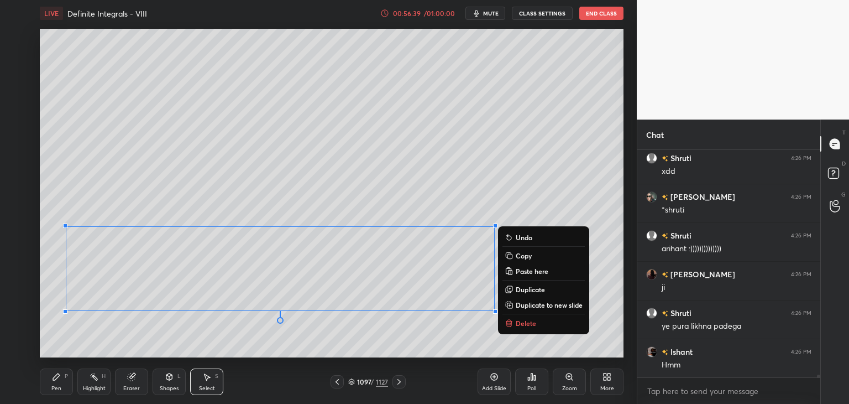
click at [510, 258] on rect at bounding box center [509, 256] width 5 height 5
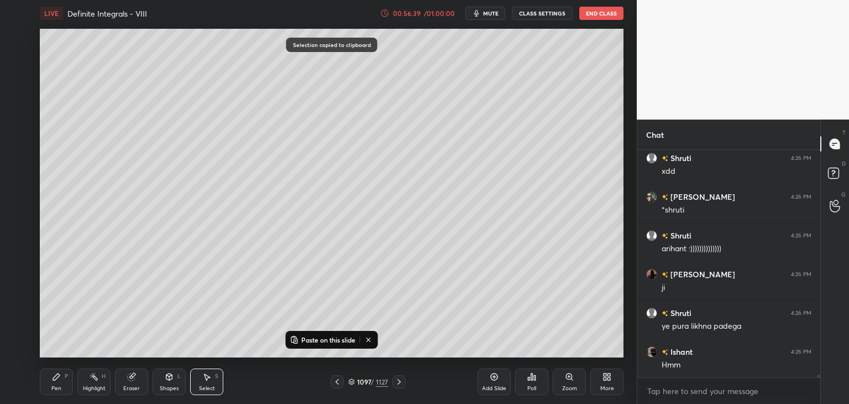
click at [492, 381] on icon at bounding box center [494, 376] width 9 height 9
click at [310, 343] on p "Paste on this slide" at bounding box center [328, 339] width 54 height 9
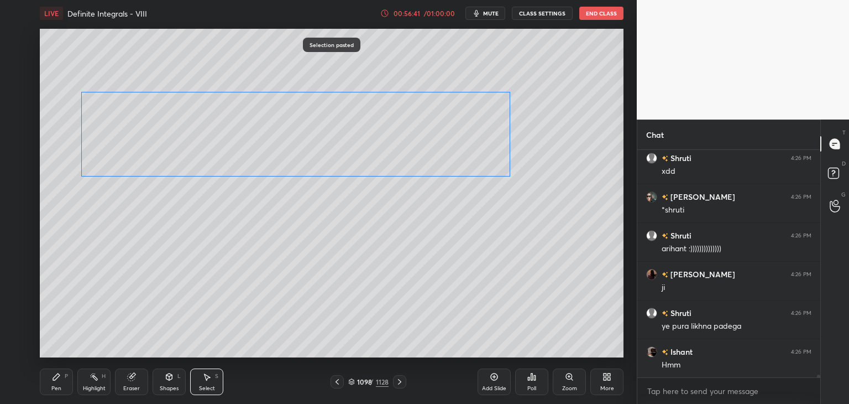
drag, startPoint x: 281, startPoint y: 237, endPoint x: 266, endPoint y: 137, distance: 100.6
click at [273, 136] on div "0 ° Undo Copy Paste here Duplicate Duplicate to new slide Delete" at bounding box center [332, 193] width 584 height 328
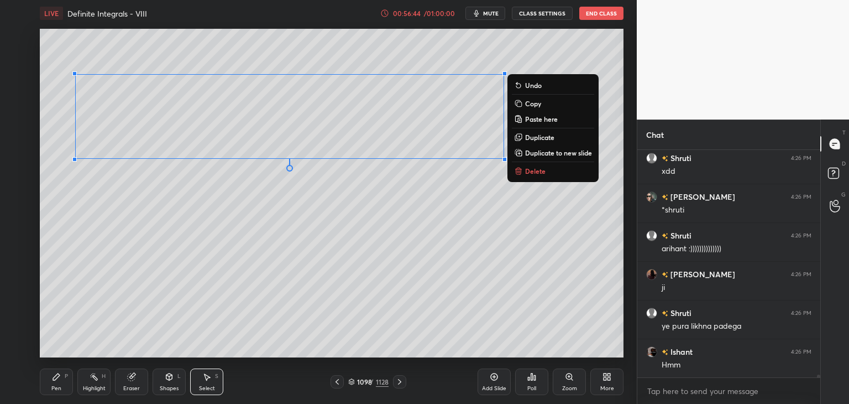
drag, startPoint x: 91, startPoint y: 279, endPoint x: 92, endPoint y: 303, distance: 24.3
click at [91, 280] on div "0 ° Undo Copy Paste here Duplicate Duplicate to new slide Delete" at bounding box center [332, 193] width 584 height 328
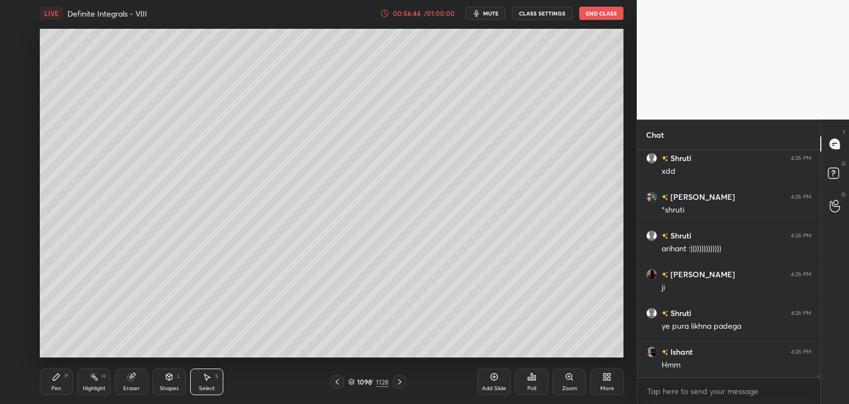
click at [56, 385] on div "Pen" at bounding box center [56, 388] width 10 height 6
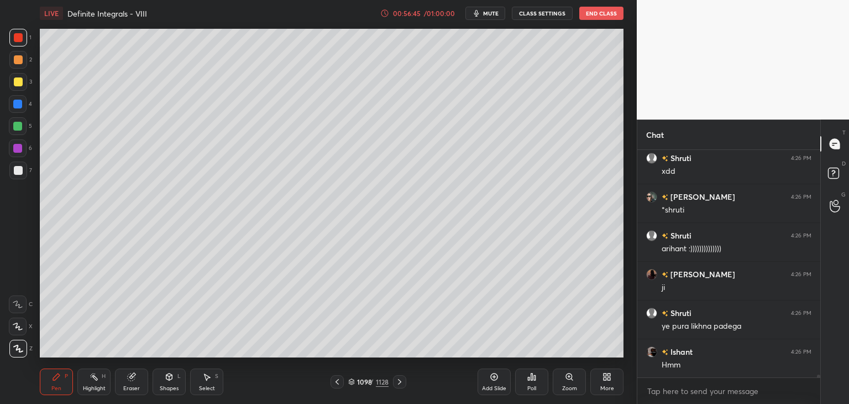
click at [21, 167] on div at bounding box center [18, 170] width 9 height 9
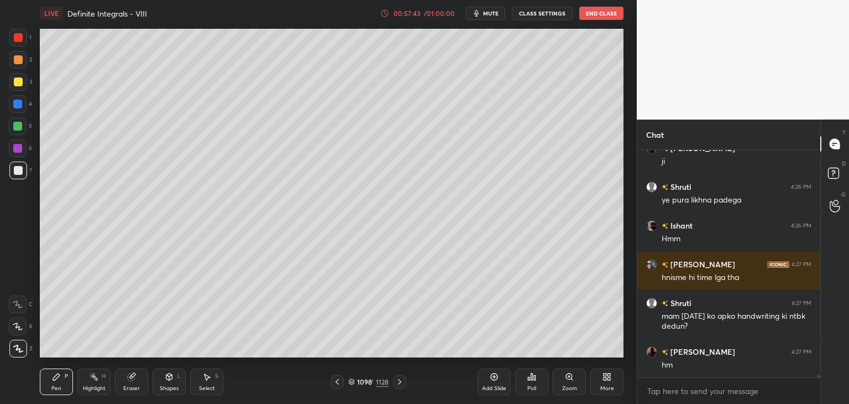
scroll to position [18522, 0]
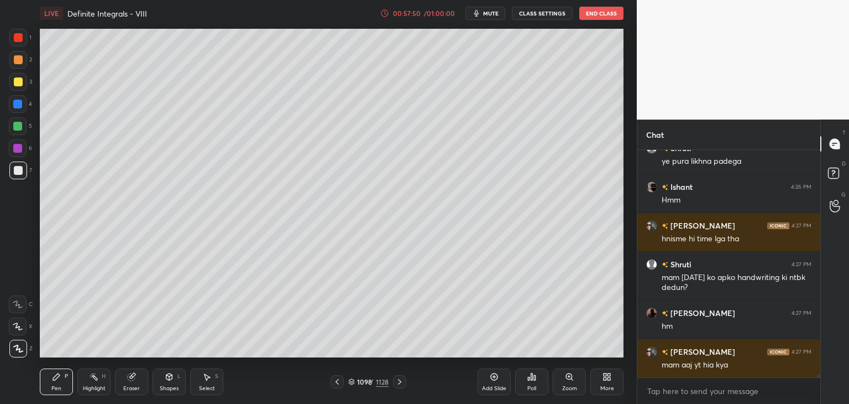
drag, startPoint x: 205, startPoint y: 387, endPoint x: 239, endPoint y: 364, distance: 40.6
click at [204, 386] on div "Select" at bounding box center [207, 388] width 16 height 6
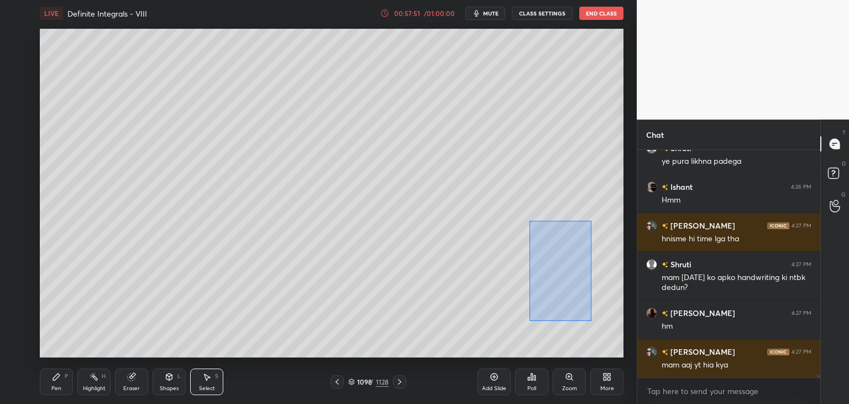
scroll to position [18560, 0]
drag, startPoint x: 530, startPoint y: 221, endPoint x: 604, endPoint y: 341, distance: 141.4
click at [605, 343] on div "0 ° Undo Copy Paste here Duplicate Duplicate to new slide Delete" at bounding box center [332, 193] width 584 height 328
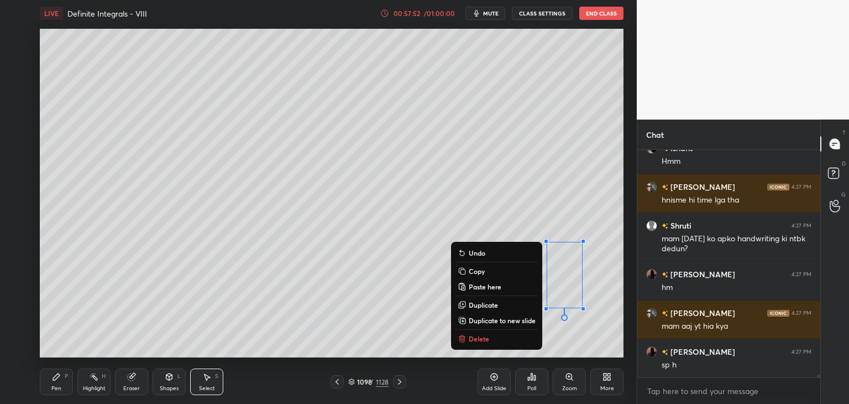
drag, startPoint x: 464, startPoint y: 344, endPoint x: 460, endPoint y: 352, distance: 9.4
click at [465, 344] on button "Delete" at bounding box center [496, 338] width 82 height 13
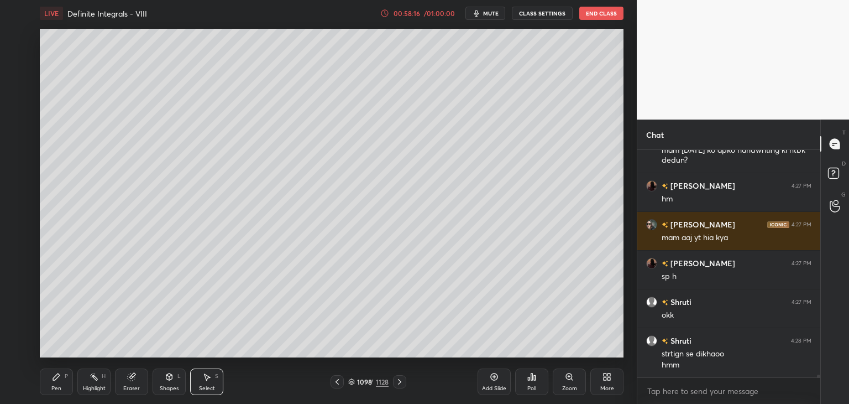
scroll to position [18687, 0]
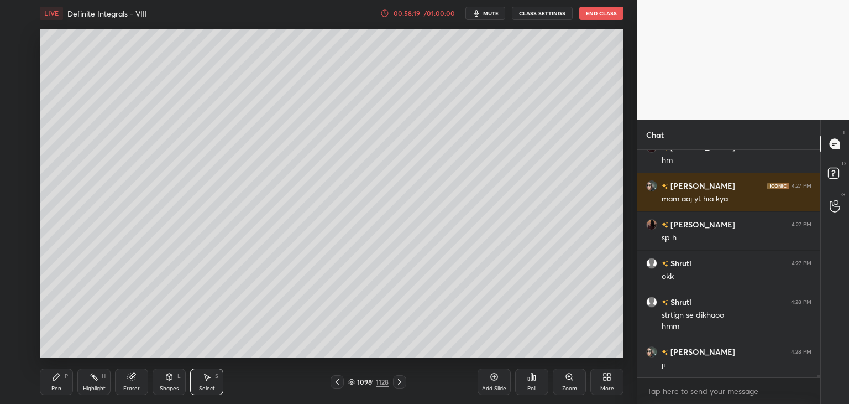
click at [57, 389] on div "Pen" at bounding box center [56, 388] width 10 height 6
click at [335, 380] on icon at bounding box center [337, 381] width 9 height 9
click at [339, 380] on icon at bounding box center [337, 381] width 9 height 9
click at [339, 381] on icon at bounding box center [337, 381] width 9 height 9
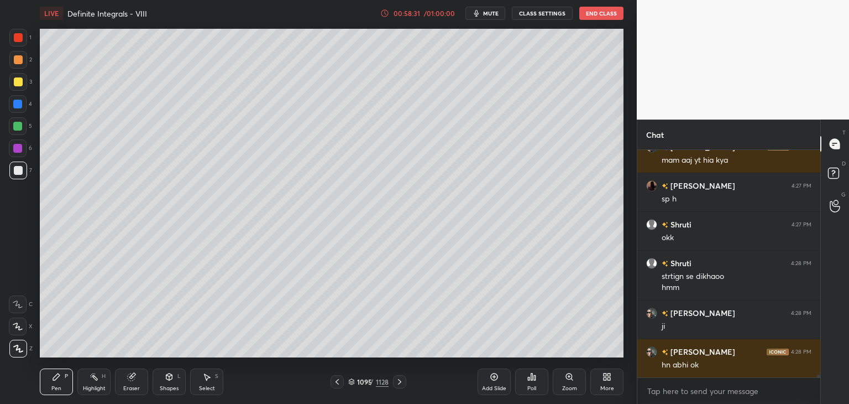
click at [340, 381] on icon at bounding box center [337, 381] width 9 height 9
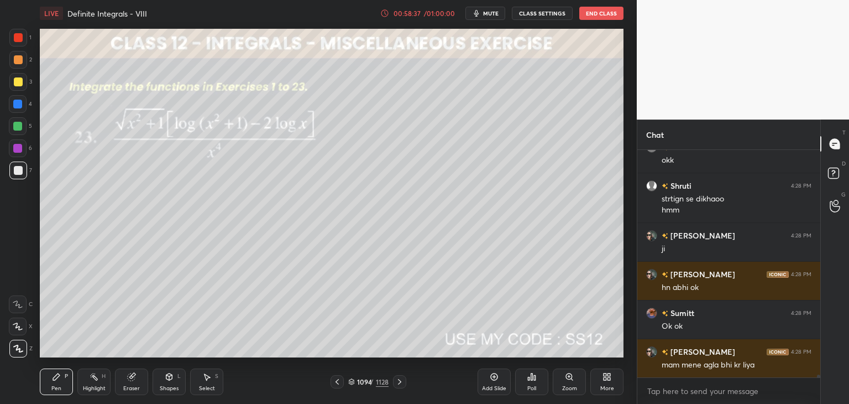
scroll to position [18842, 0]
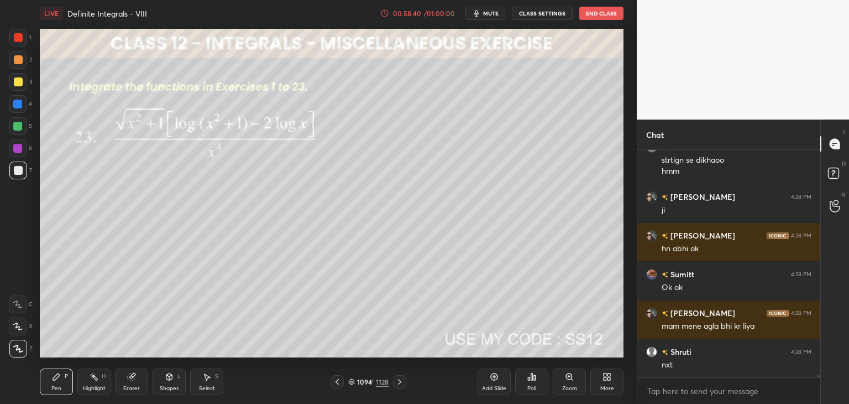
click at [400, 380] on icon at bounding box center [399, 381] width 9 height 9
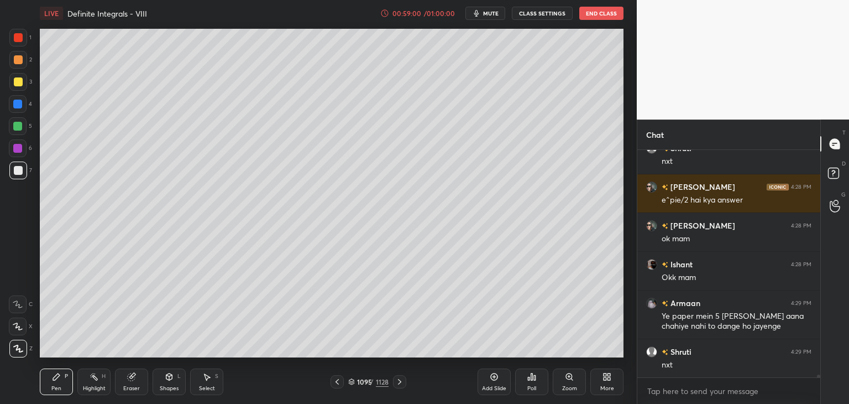
scroll to position [19084, 0]
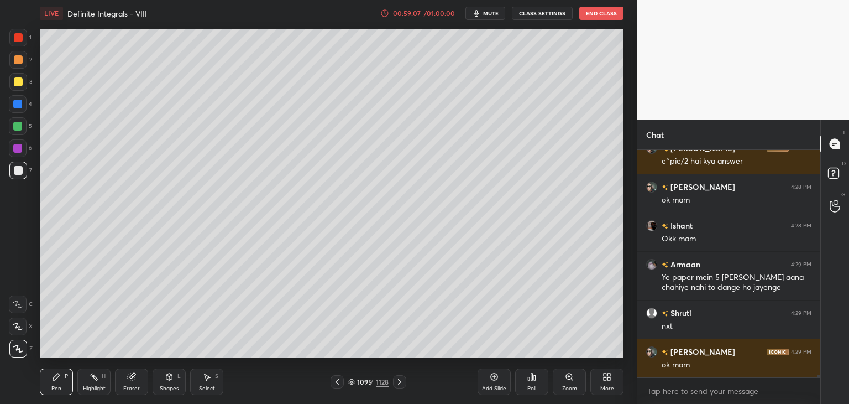
click at [400, 380] on icon at bounding box center [399, 381] width 9 height 9
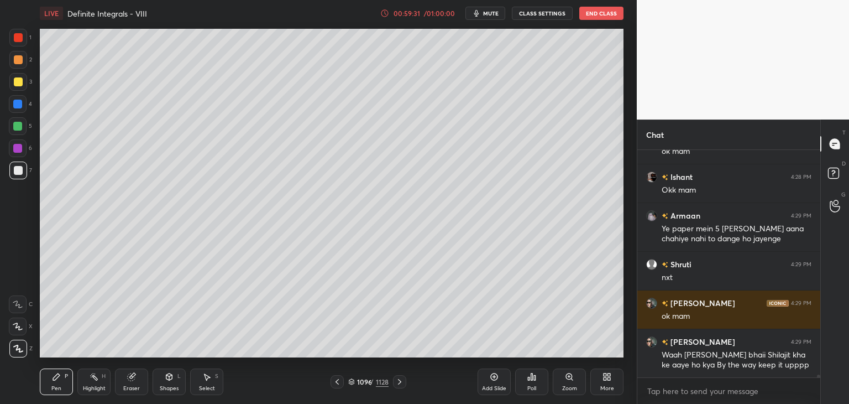
click at [400, 380] on icon at bounding box center [399, 381] width 9 height 9
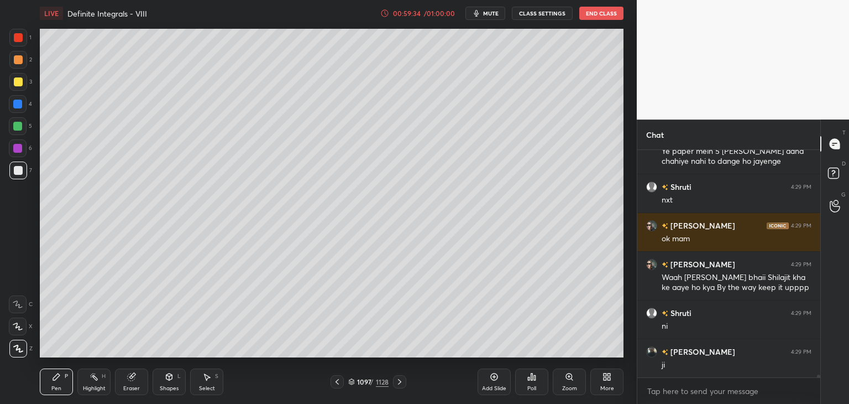
scroll to position [19249, 0]
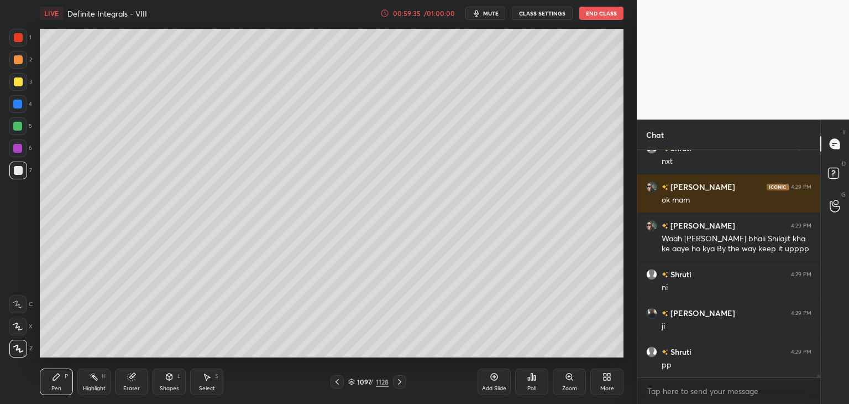
click at [337, 379] on icon at bounding box center [337, 381] width 9 height 9
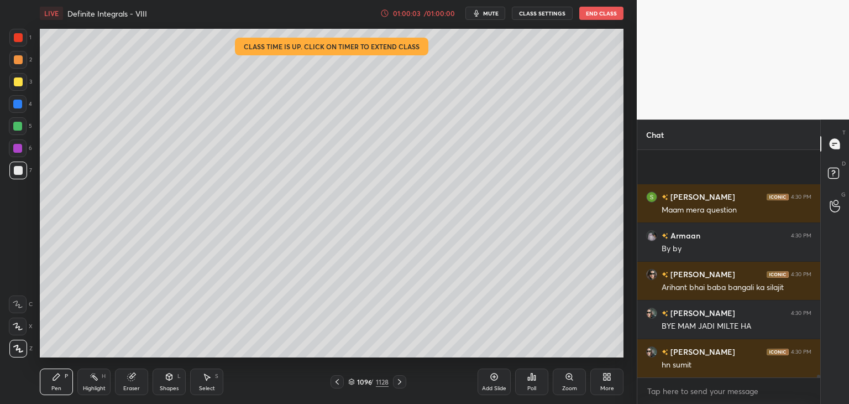
scroll to position [19907, 0]
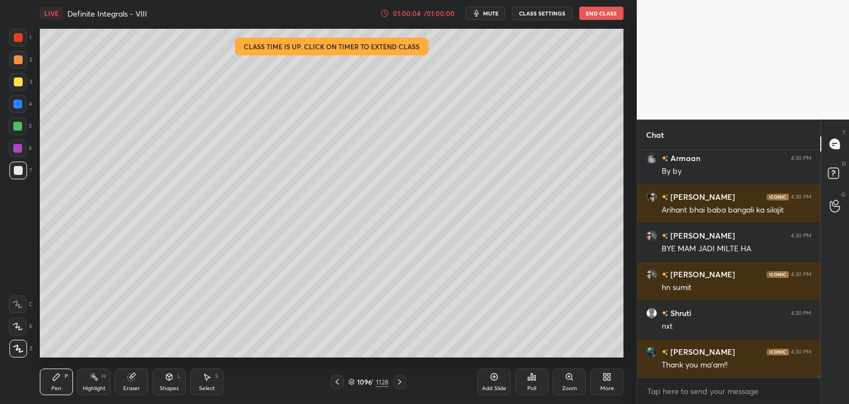
click at [593, 13] on button "End Class" at bounding box center [601, 13] width 44 height 13
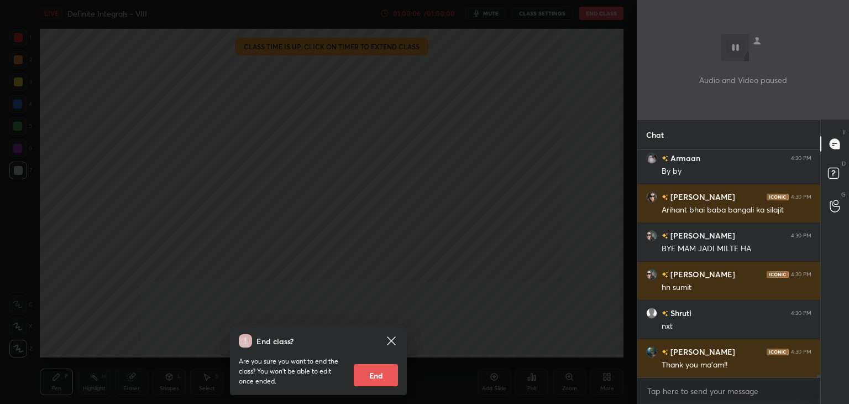
click at [385, 376] on button "End" at bounding box center [376, 375] width 44 height 22
type textarea "x"
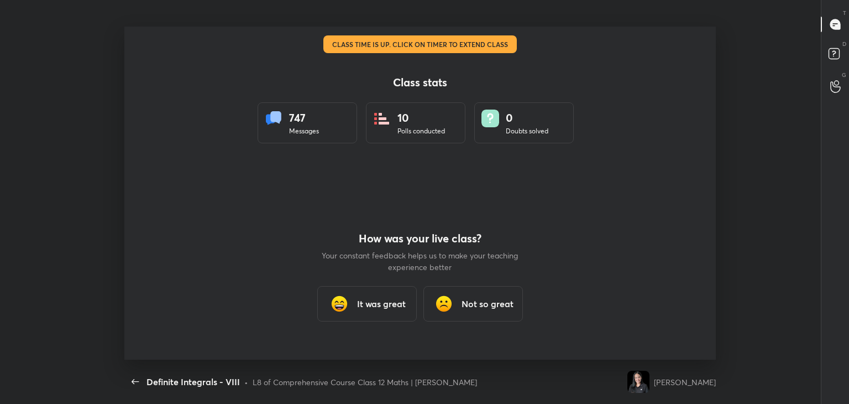
scroll to position [0, 0]
click at [373, 298] on h3 "It was great" at bounding box center [381, 303] width 49 height 13
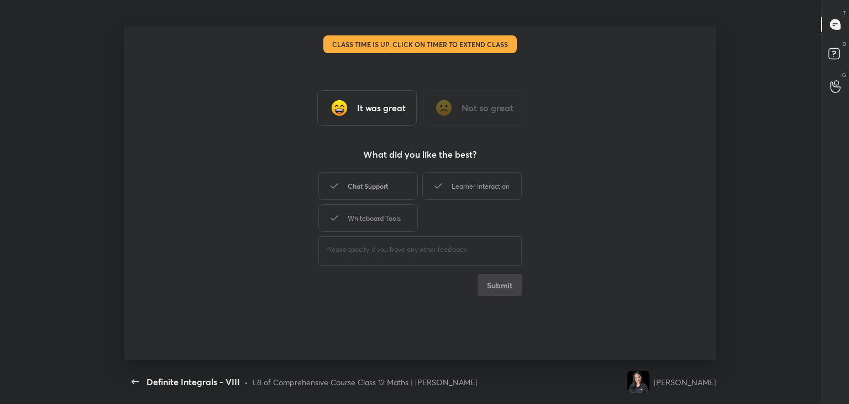
click at [365, 193] on div "Chat Support" at bounding box center [367, 186] width 99 height 28
click at [371, 226] on div "Whiteboard Tools" at bounding box center [367, 218] width 99 height 28
click at [505, 179] on div "Learner Interaction" at bounding box center [471, 186] width 99 height 28
